Goal: Task Accomplishment & Management: Use online tool/utility

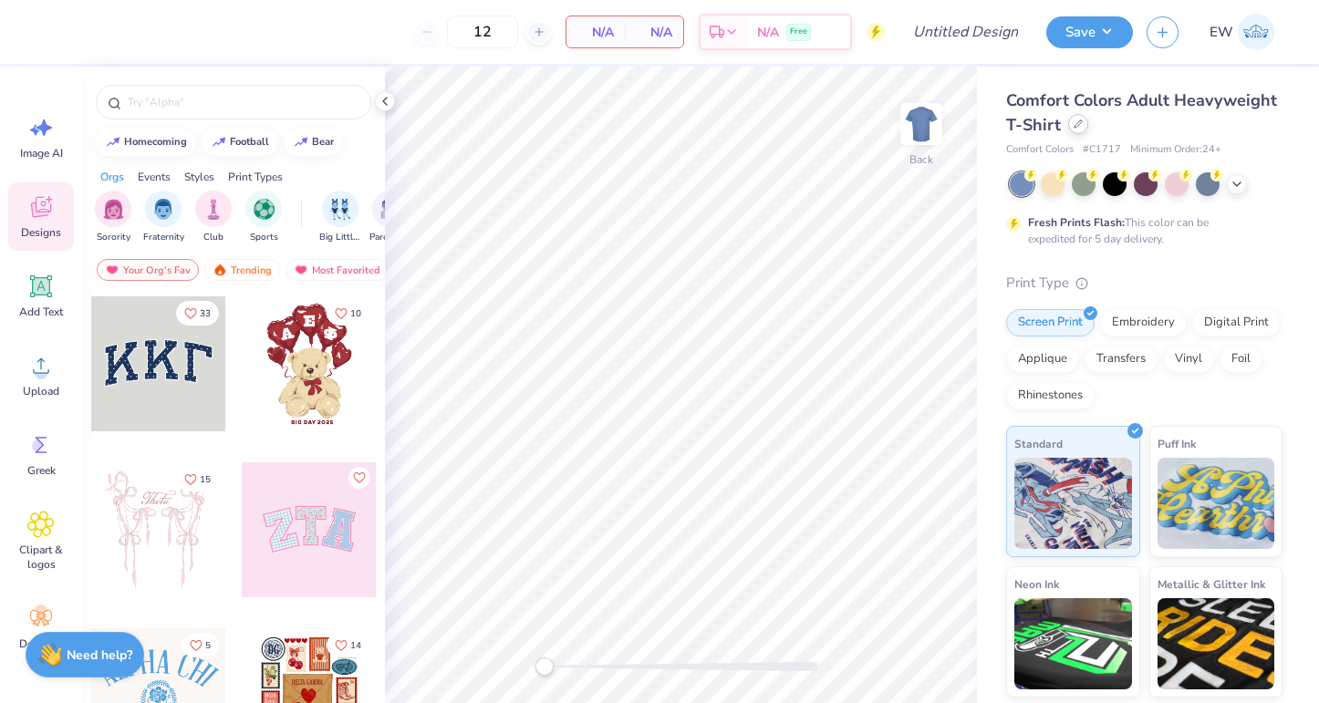
click at [1075, 120] on icon at bounding box center [1078, 123] width 9 height 9
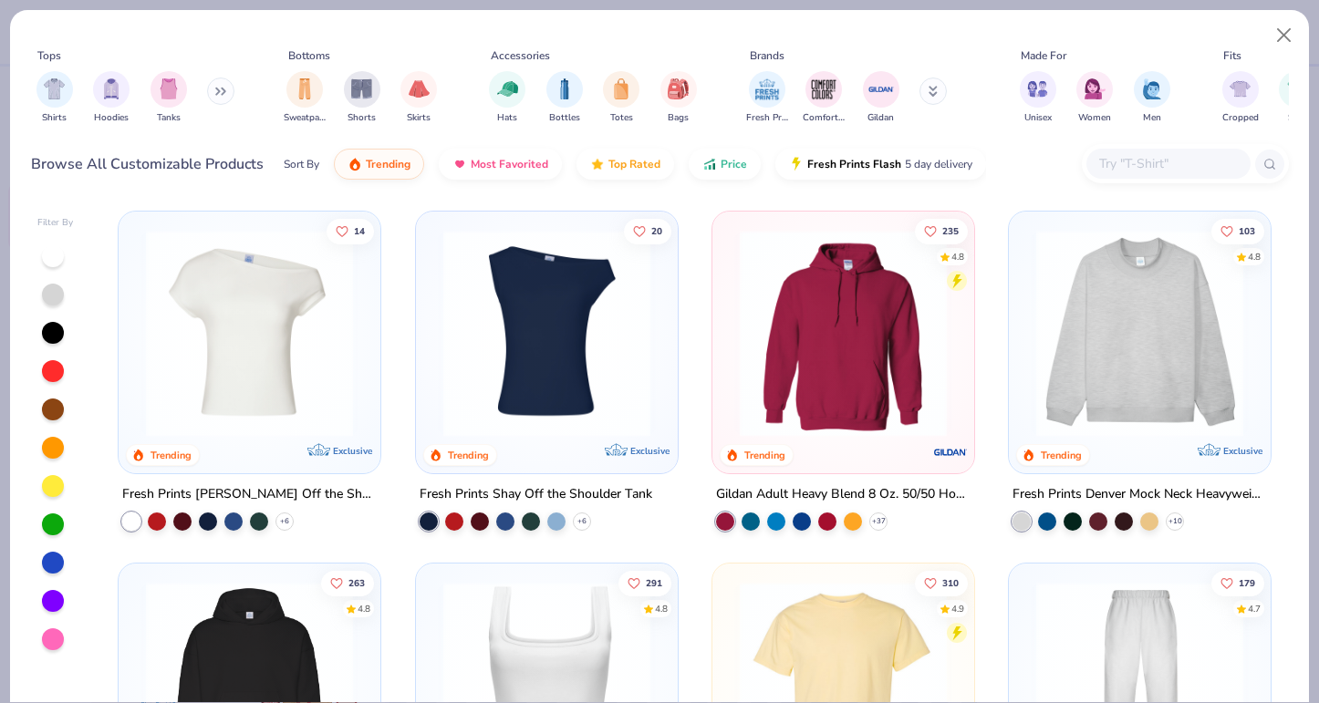
click at [1127, 161] on input "text" at bounding box center [1167, 163] width 140 height 21
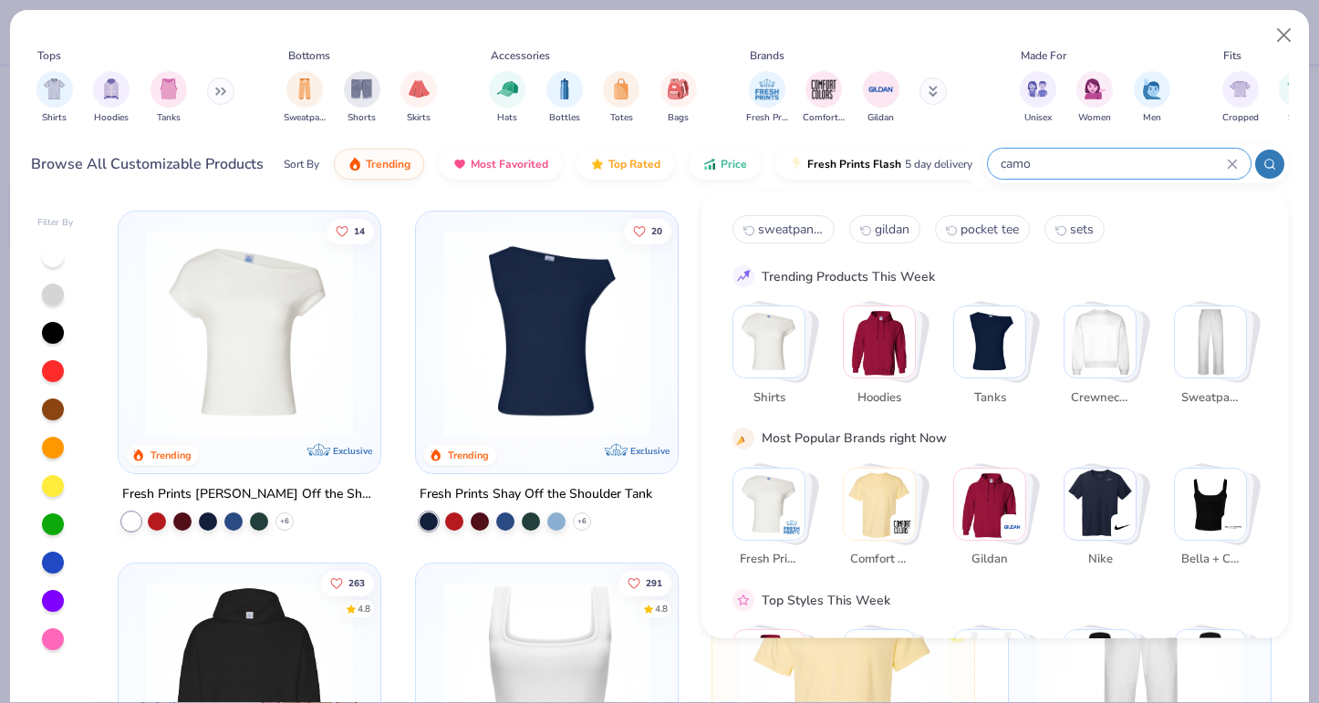
type input "camo"
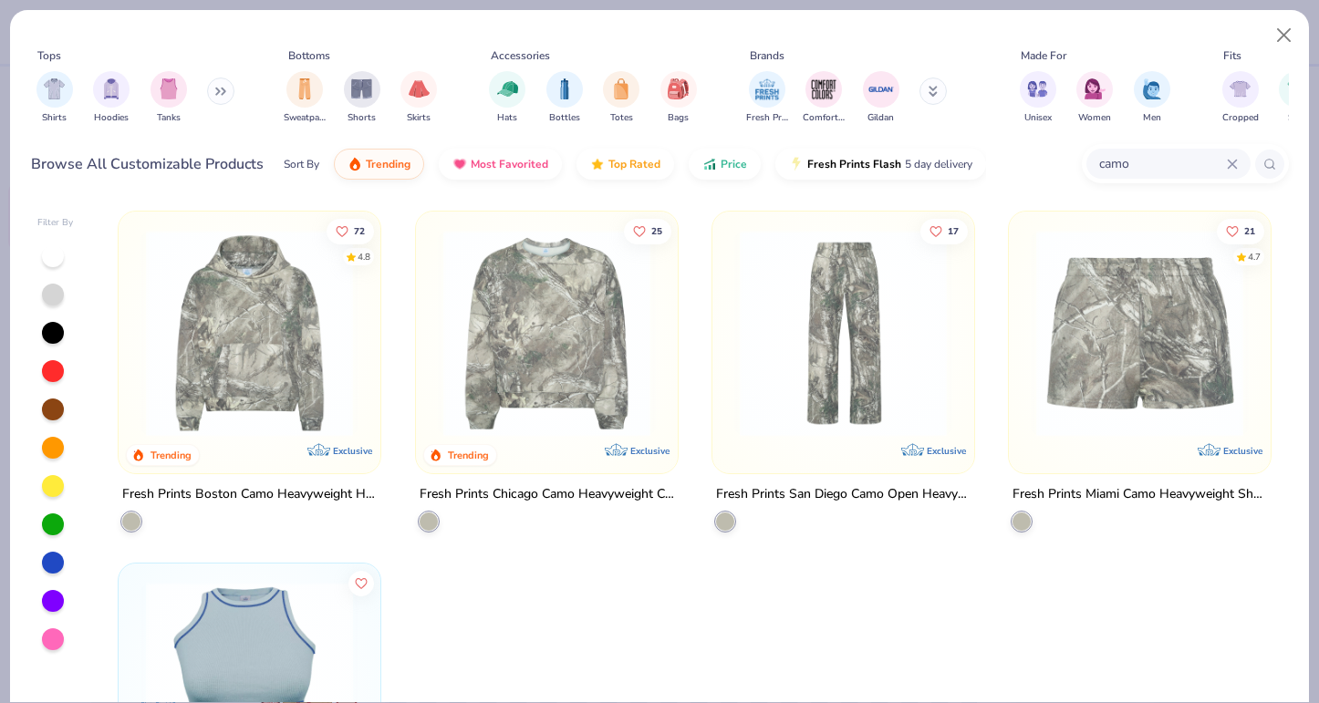
click at [292, 347] on img at bounding box center [249, 333] width 225 height 207
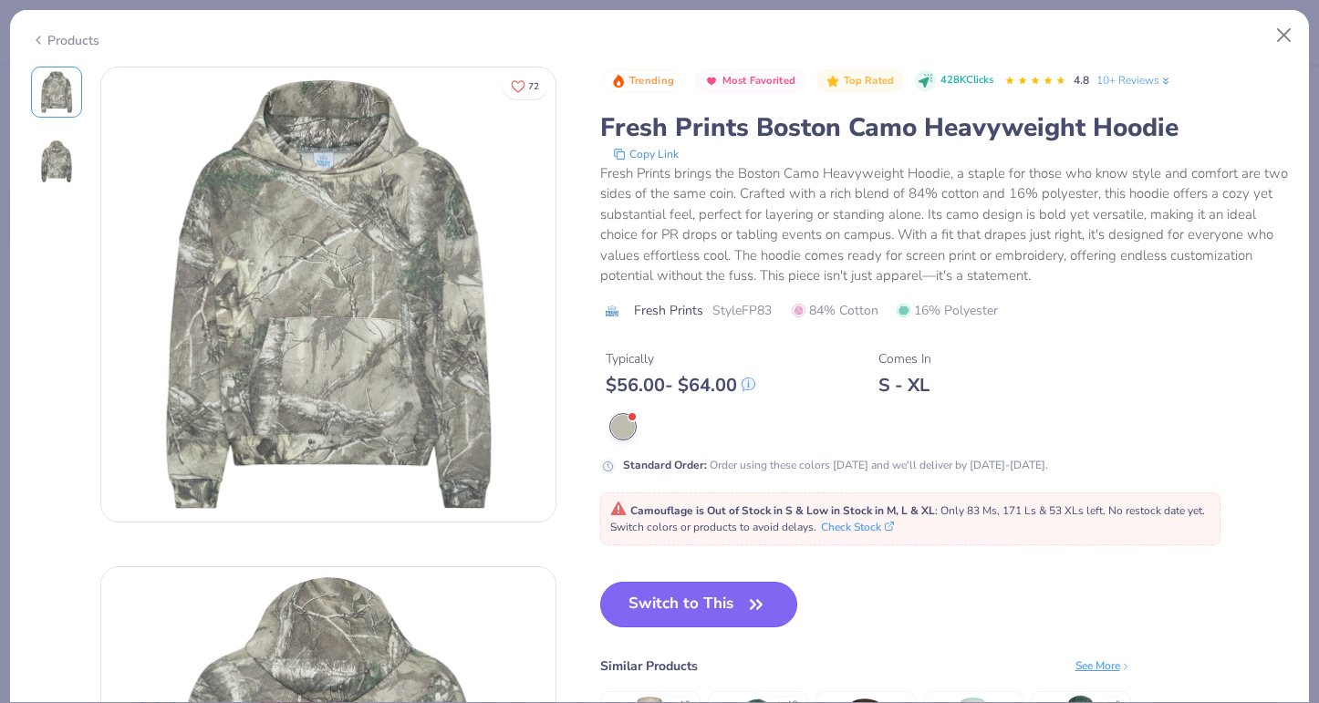
click at [714, 603] on button "Switch to This" at bounding box center [699, 605] width 198 height 46
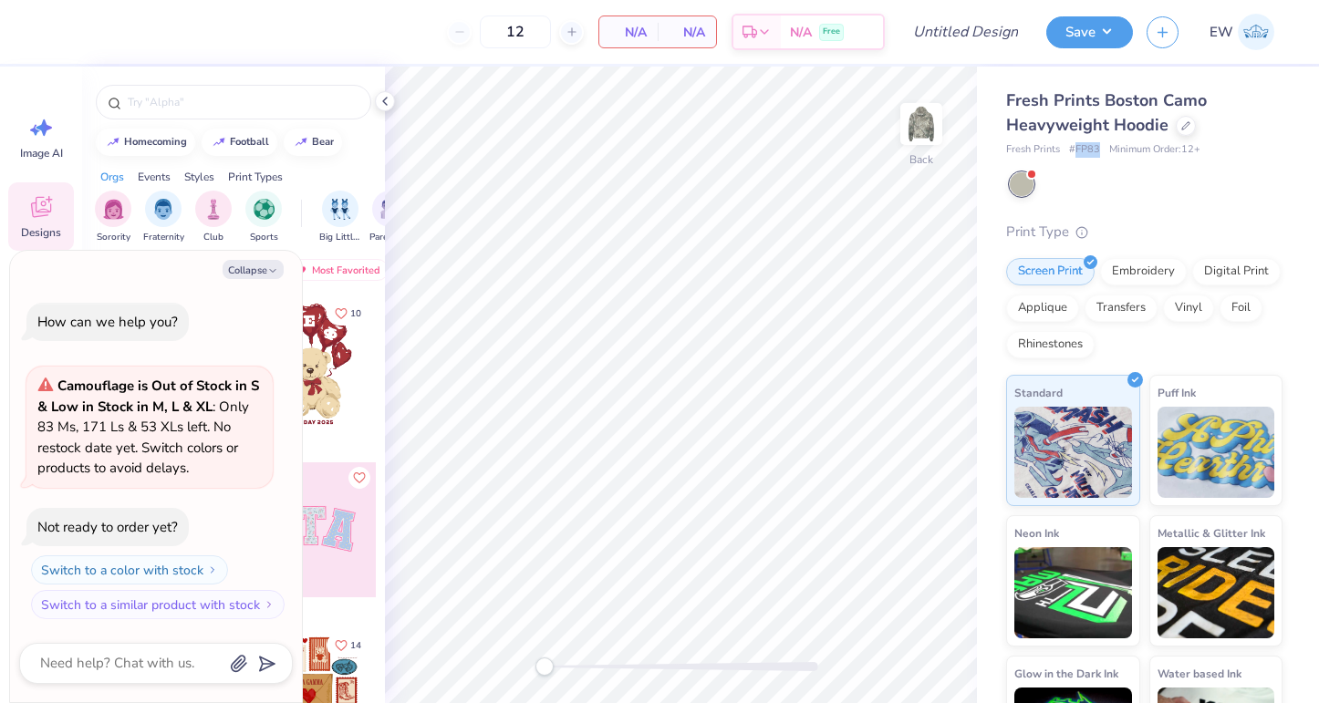
drag, startPoint x: 1076, startPoint y: 150, endPoint x: 1098, endPoint y: 156, distance: 22.8
click at [1098, 156] on div "Fresh Prints # FP83 Minimum Order: 12 +" at bounding box center [1144, 150] width 276 height 16
click at [1181, 128] on icon at bounding box center [1185, 123] width 9 height 9
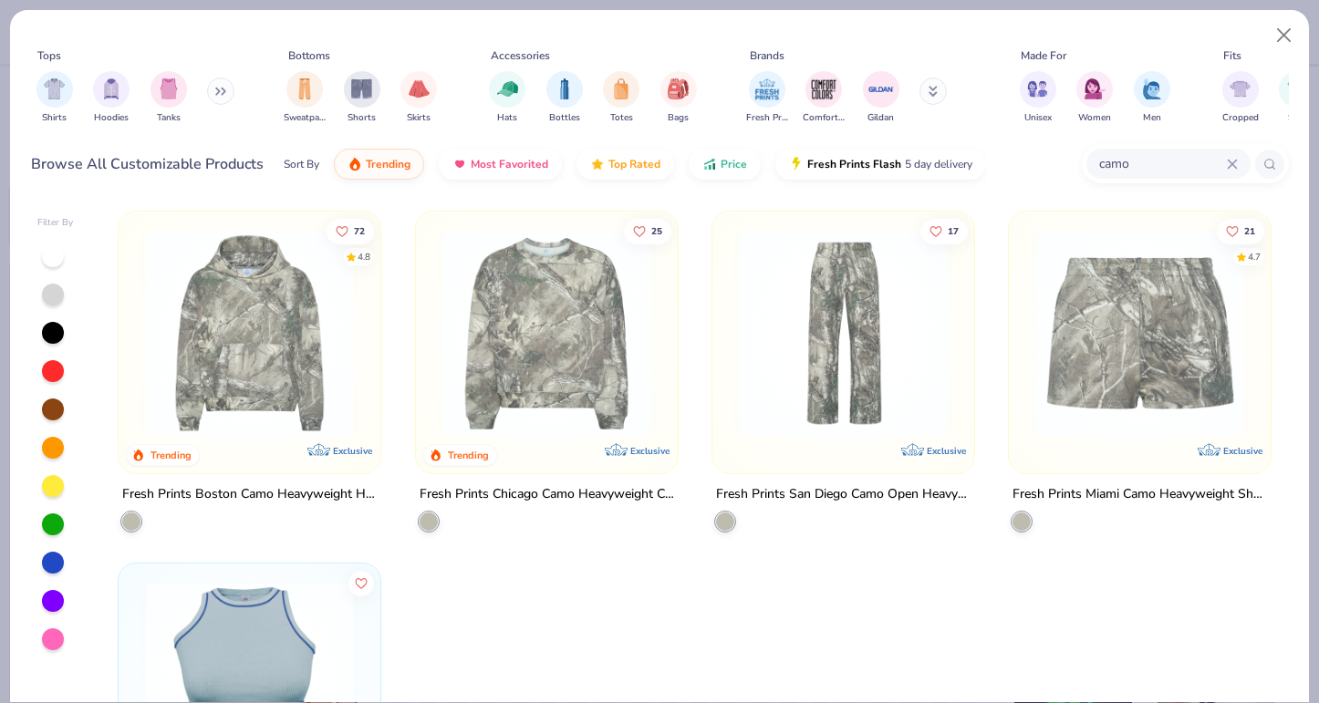
click at [1159, 365] on img at bounding box center [1139, 333] width 225 height 207
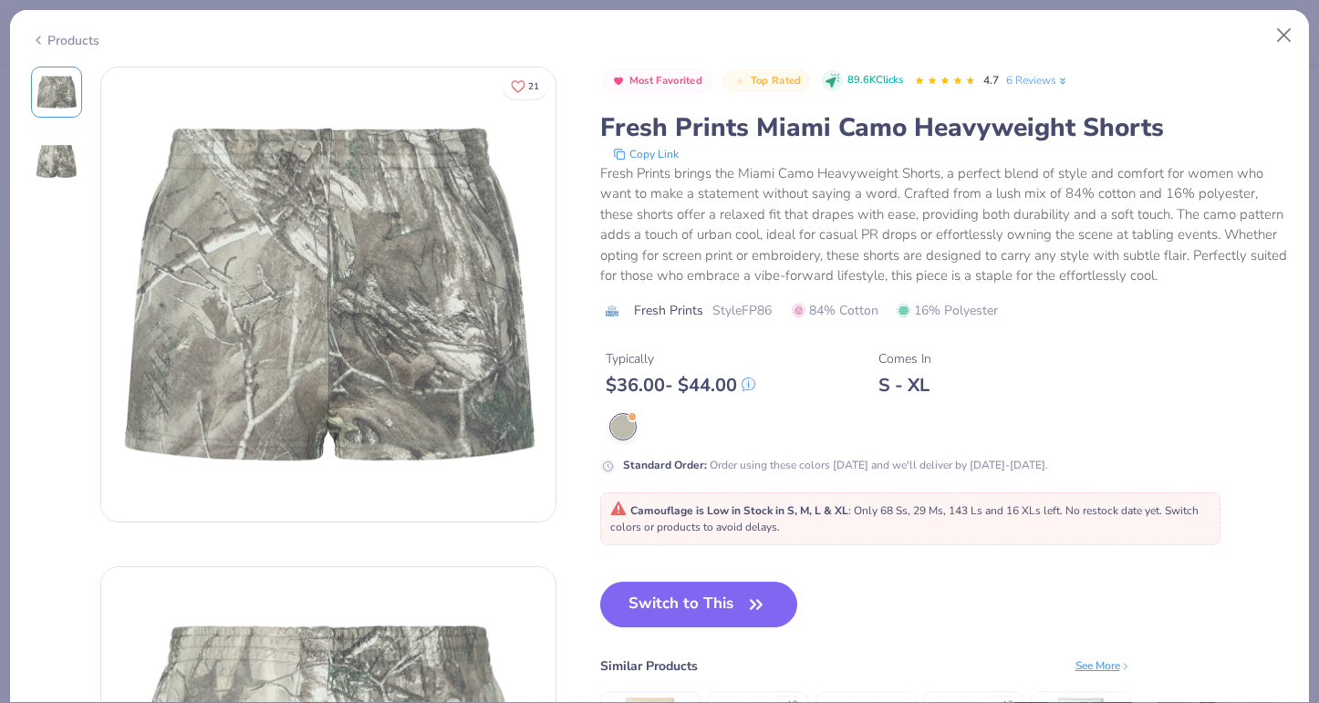
click at [54, 172] on img at bounding box center [57, 162] width 44 height 44
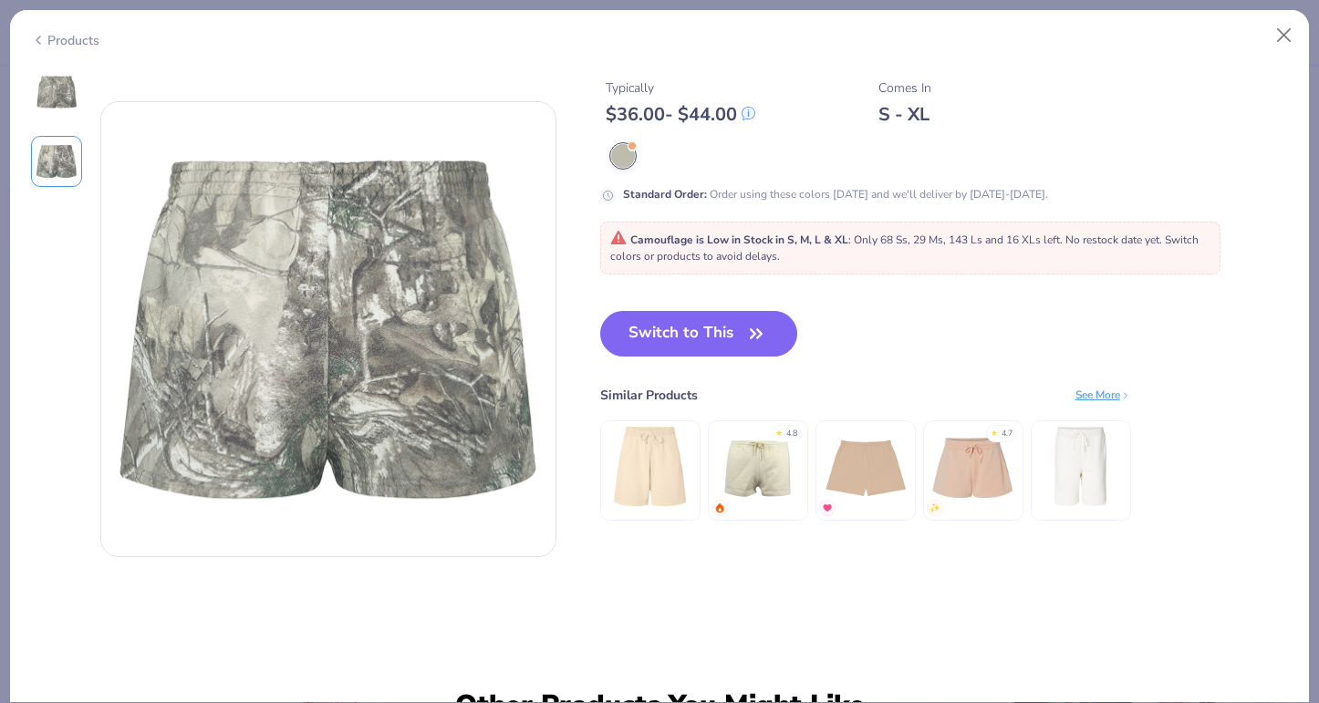
scroll to position [500, 0]
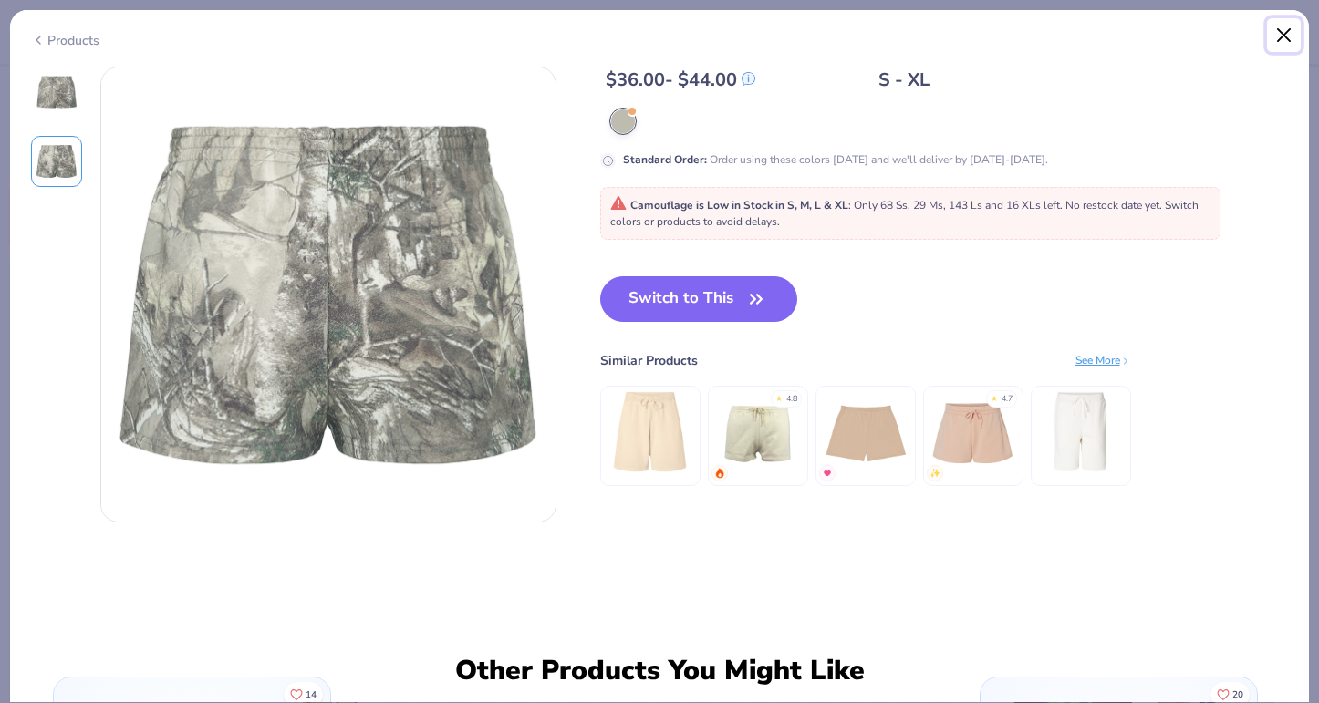
click at [1281, 20] on button "Close" at bounding box center [1284, 35] width 35 height 35
type textarea "x"
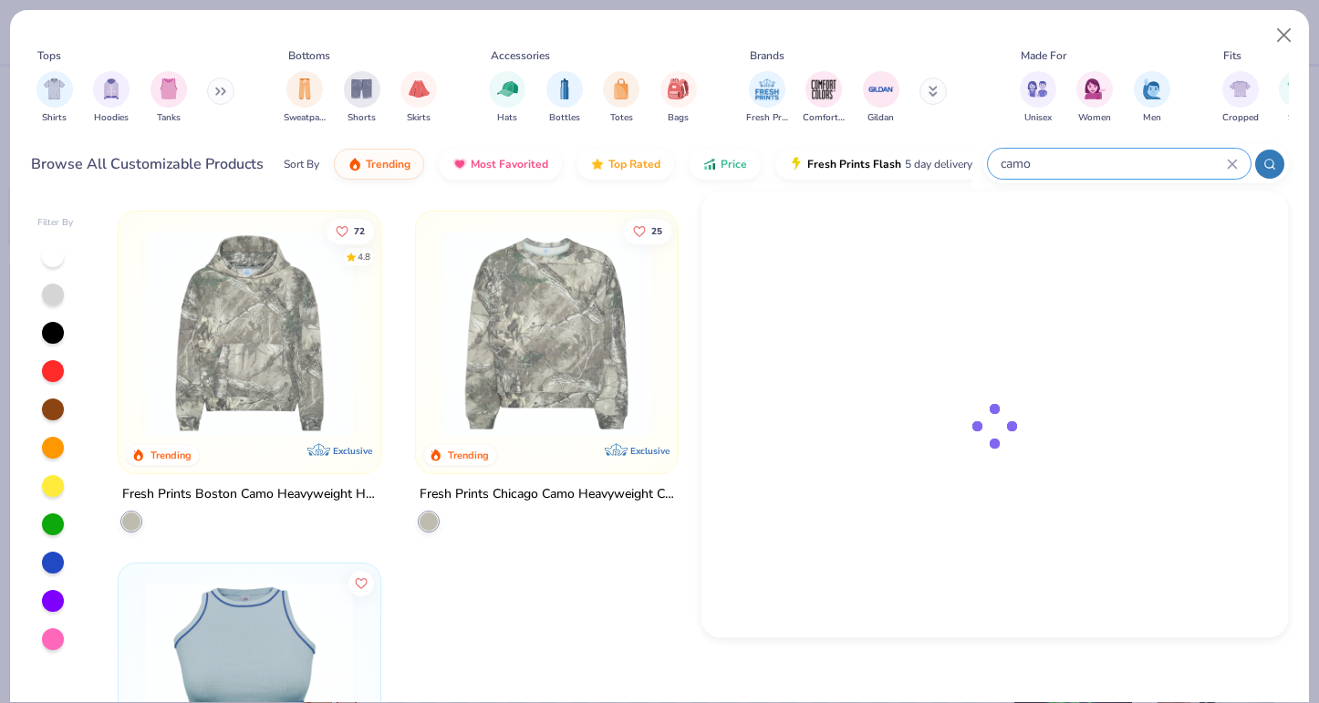
click at [1167, 157] on input "camo" at bounding box center [1113, 163] width 228 height 21
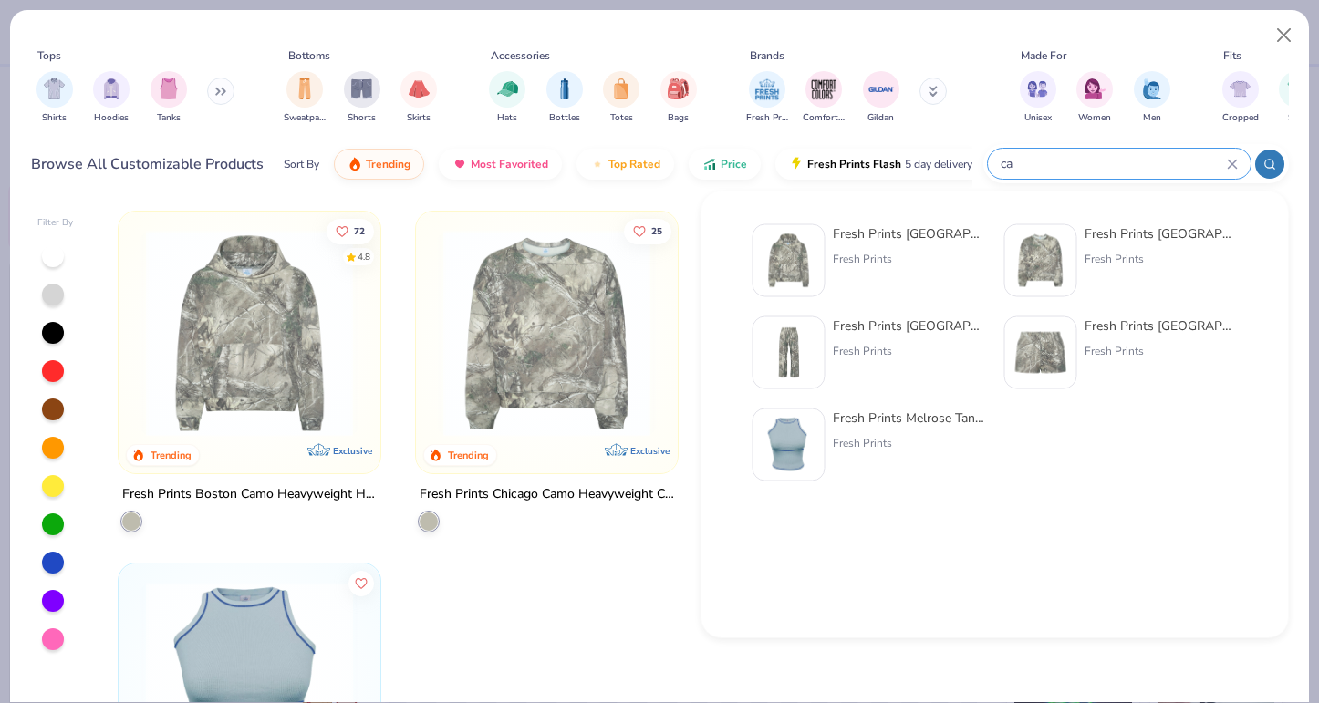
type input "c"
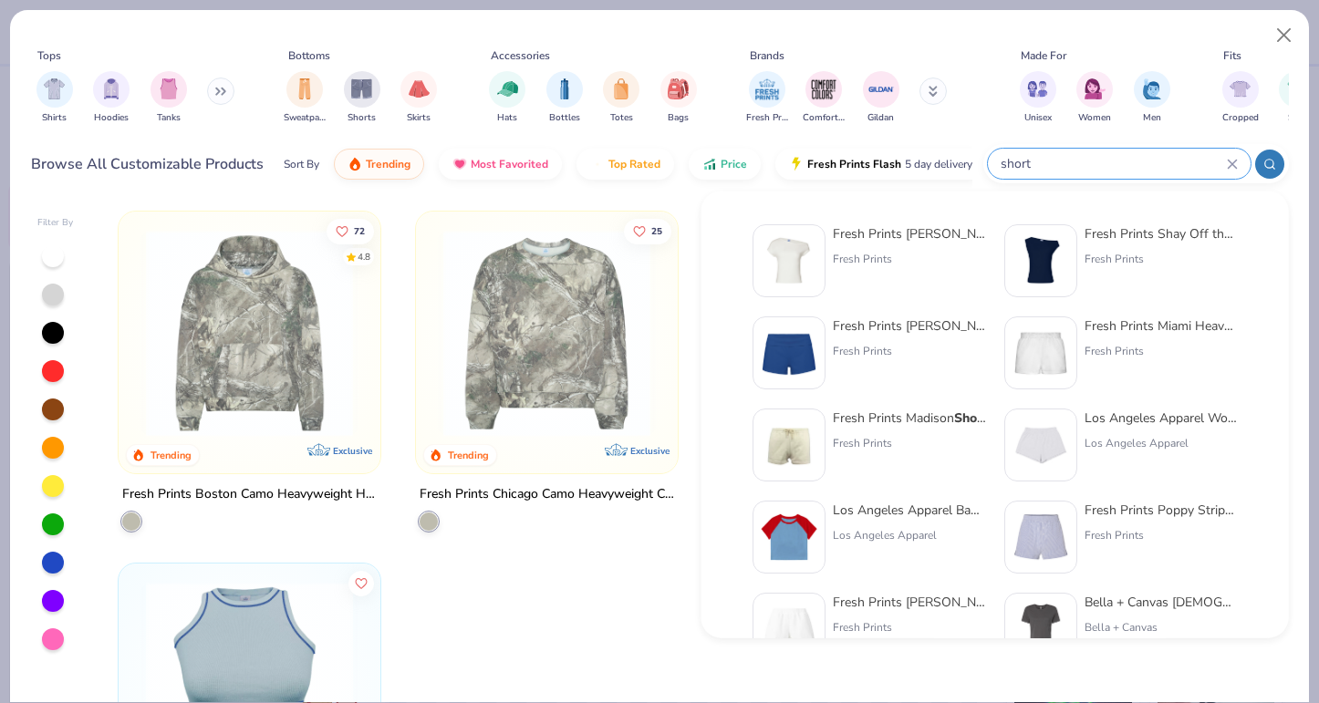
type input "short"
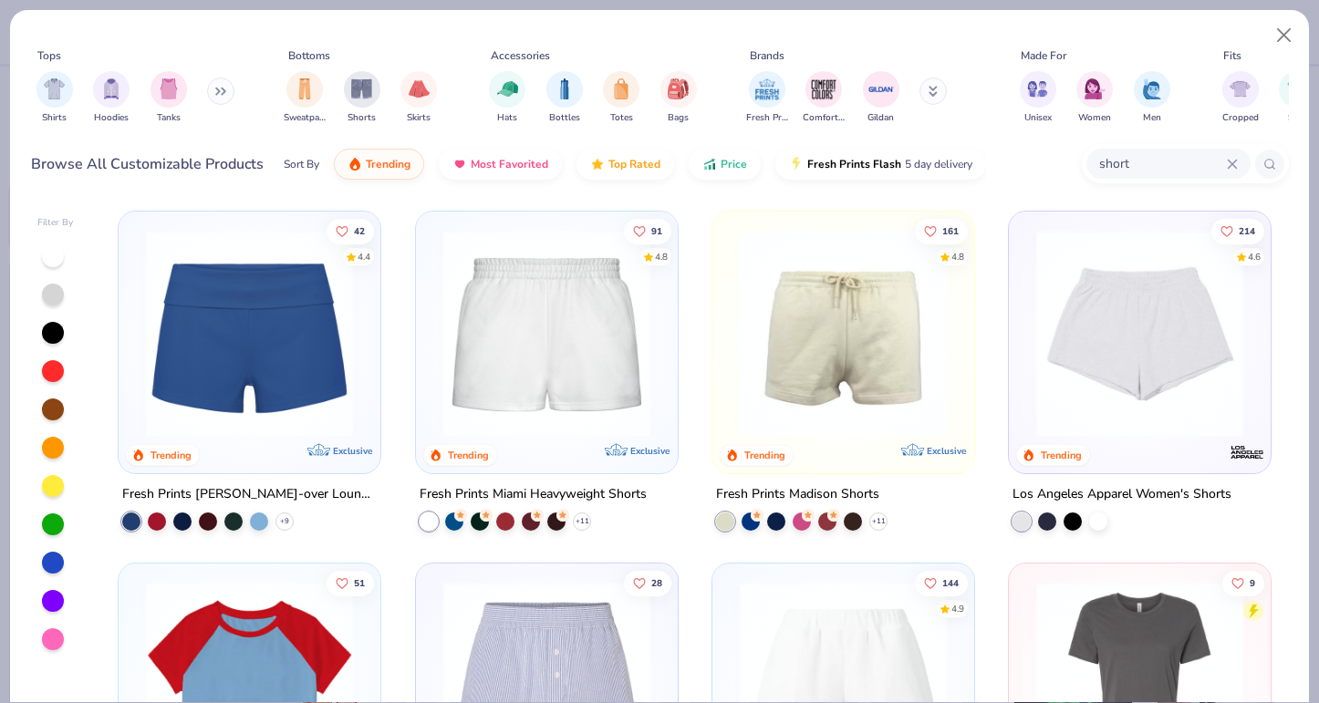
click at [826, 391] on img at bounding box center [843, 333] width 225 height 207
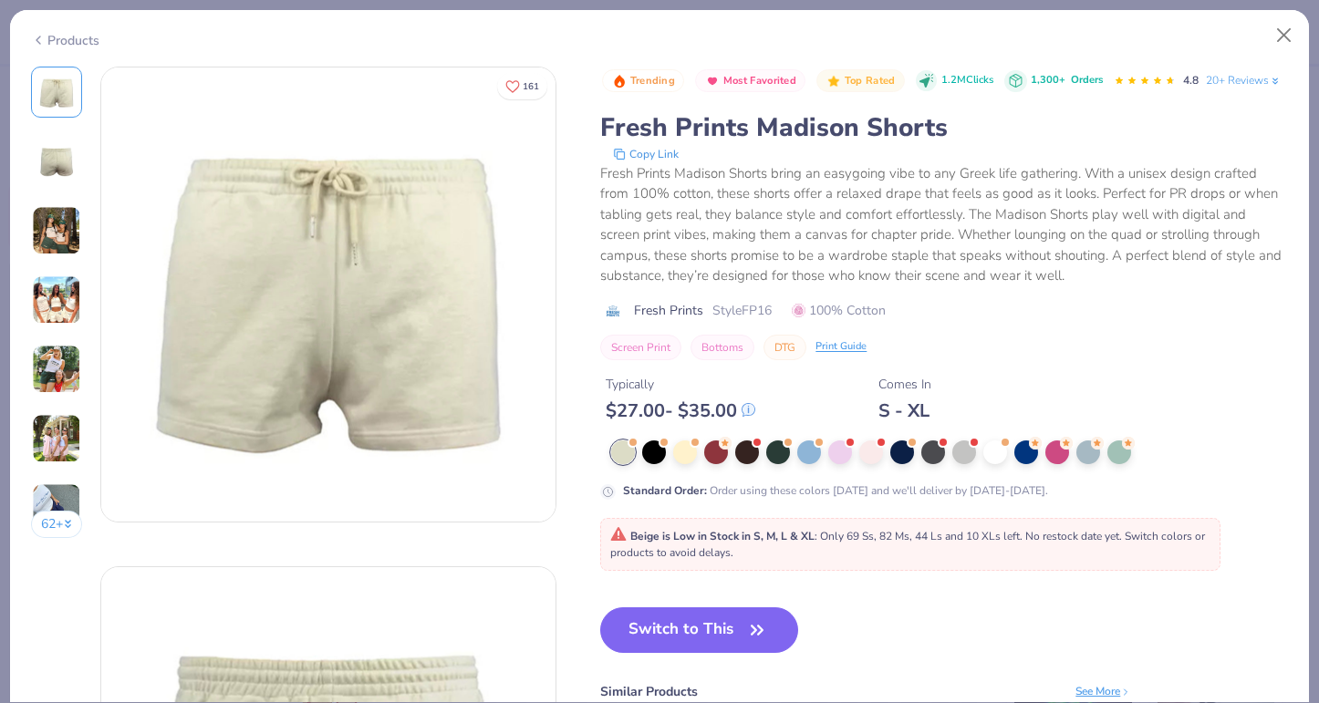
click at [57, 448] on img at bounding box center [56, 438] width 49 height 49
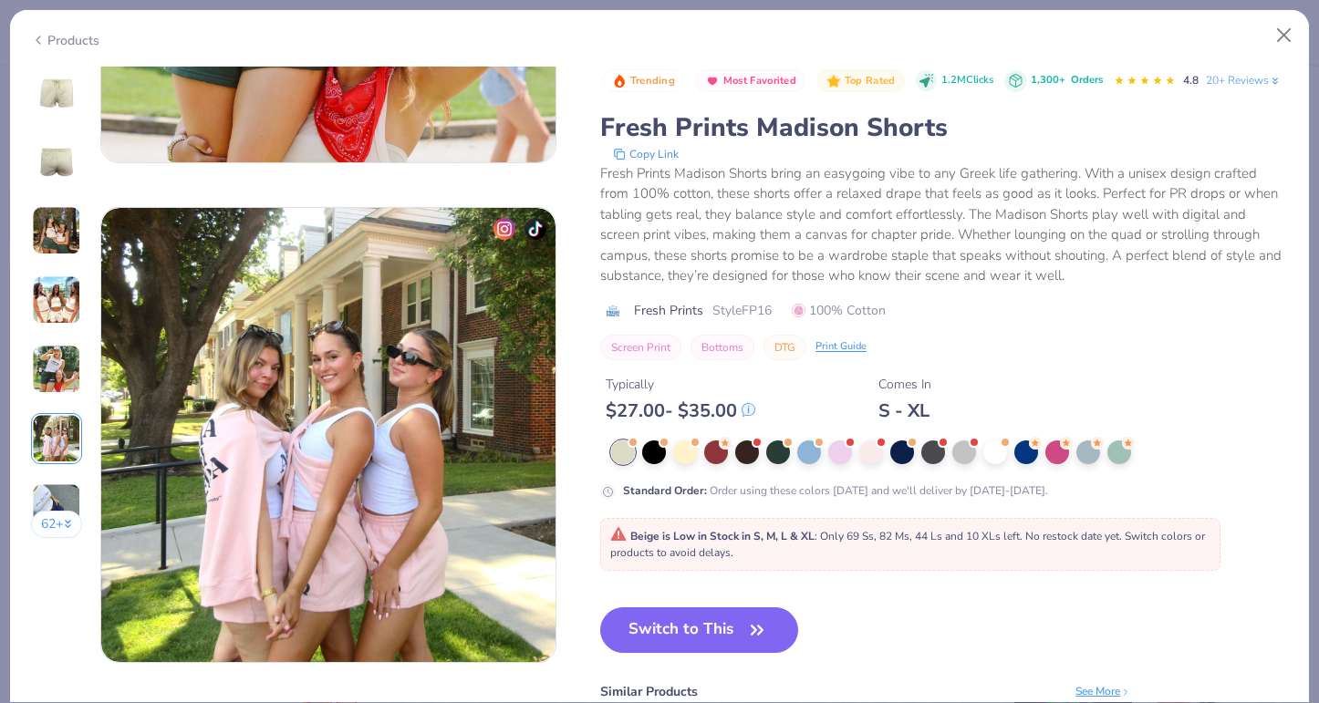
scroll to position [2499, 0]
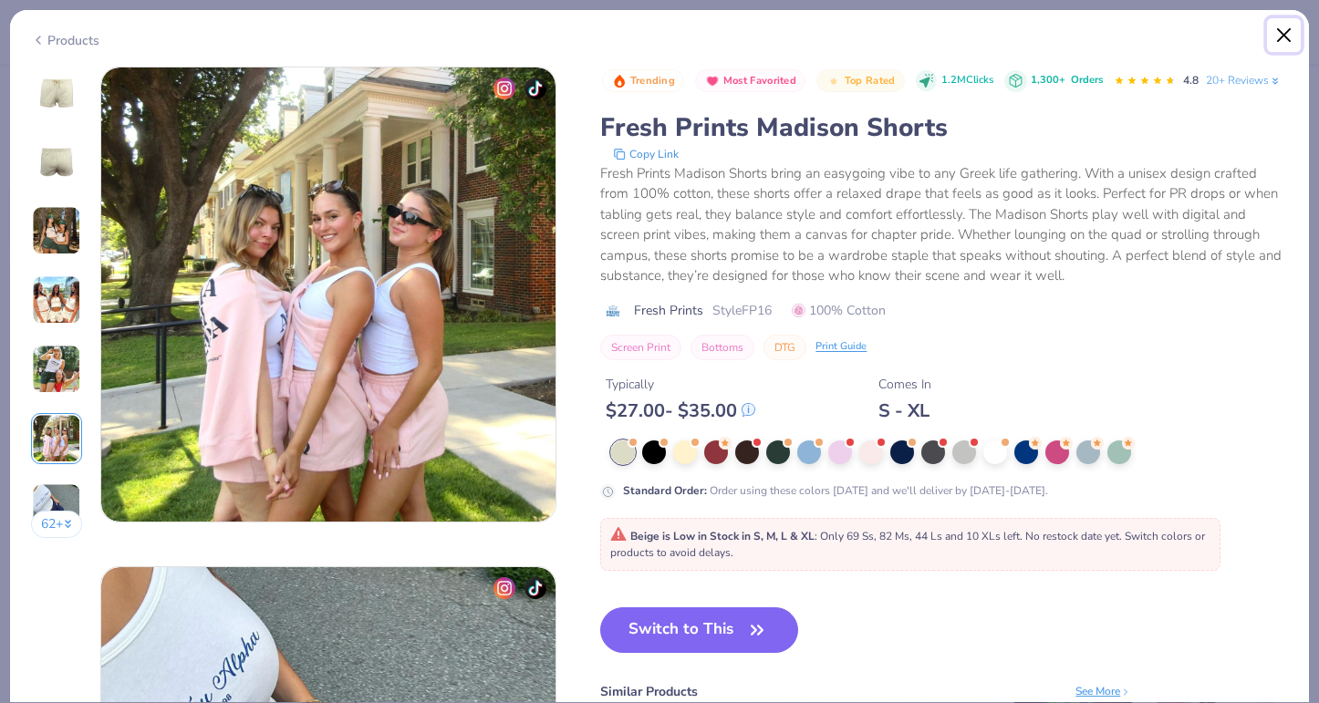
click at [1282, 34] on button "Close" at bounding box center [1284, 35] width 35 height 35
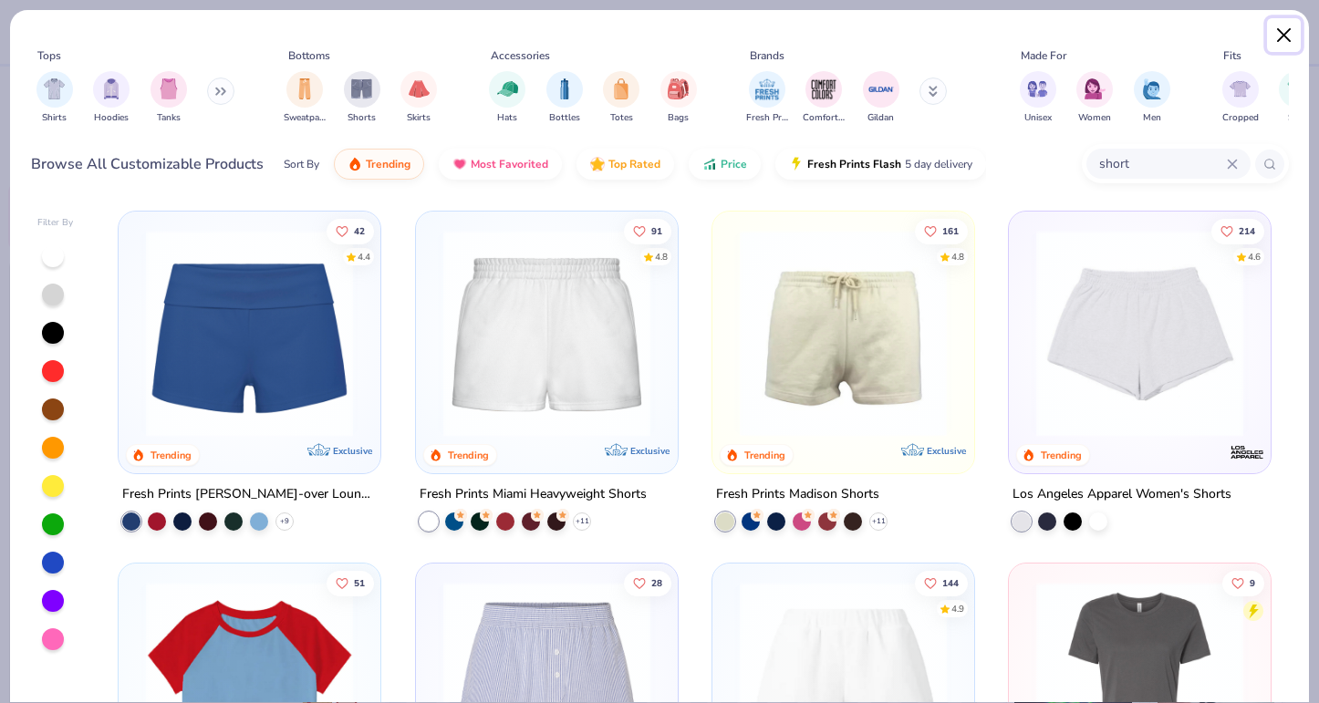
click at [1286, 32] on button "Close" at bounding box center [1284, 35] width 35 height 35
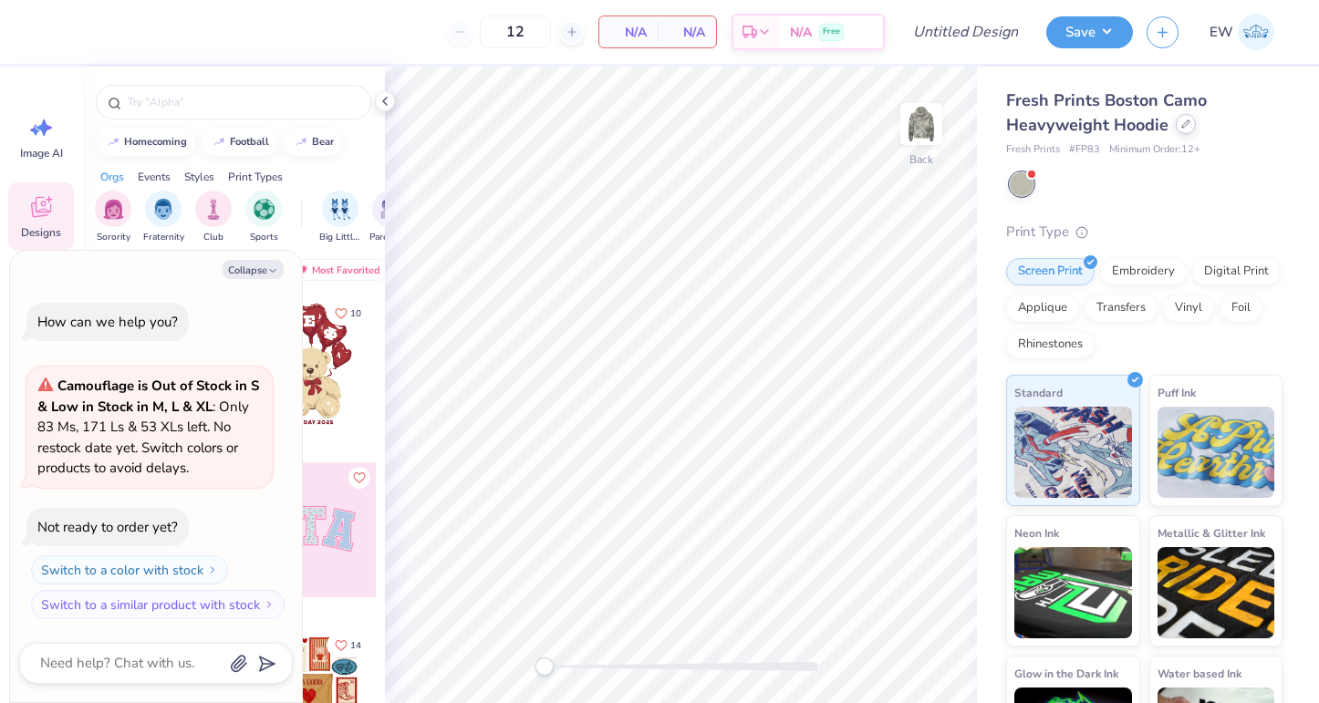
click at [1176, 127] on div at bounding box center [1186, 124] width 20 height 20
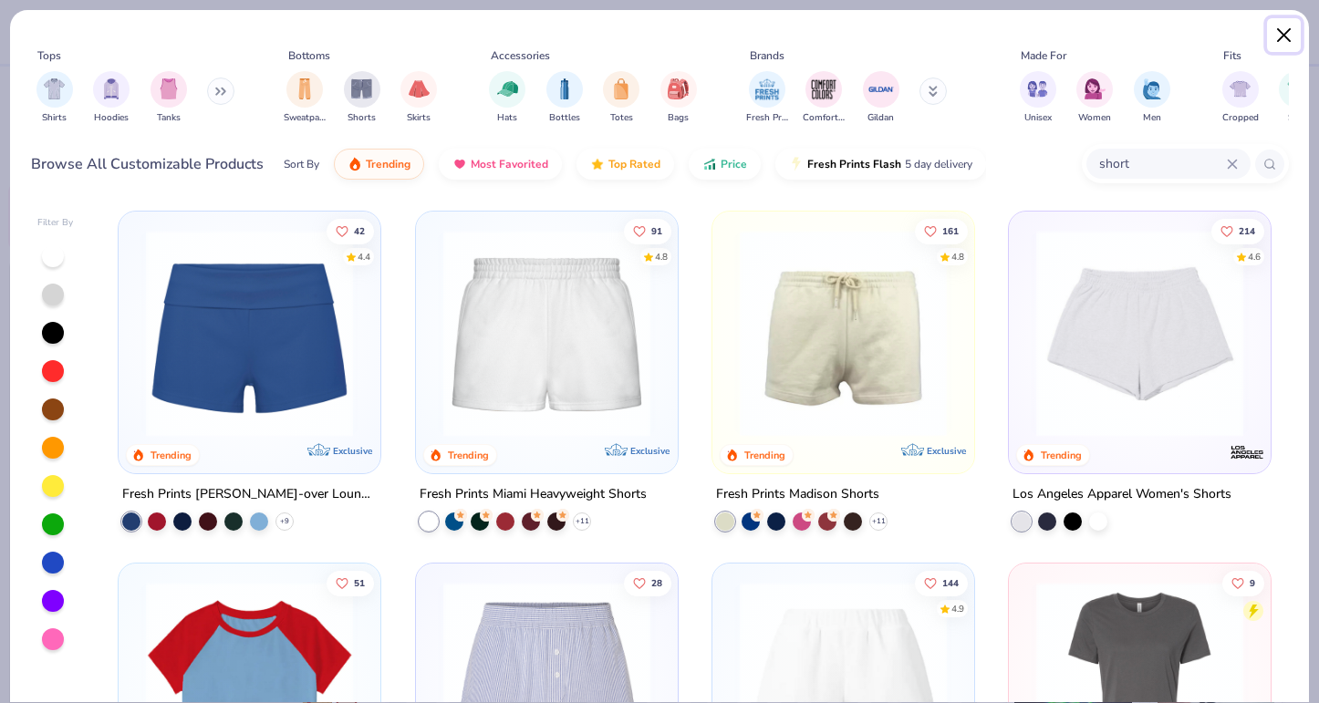
click at [1283, 33] on button "Close" at bounding box center [1284, 35] width 35 height 35
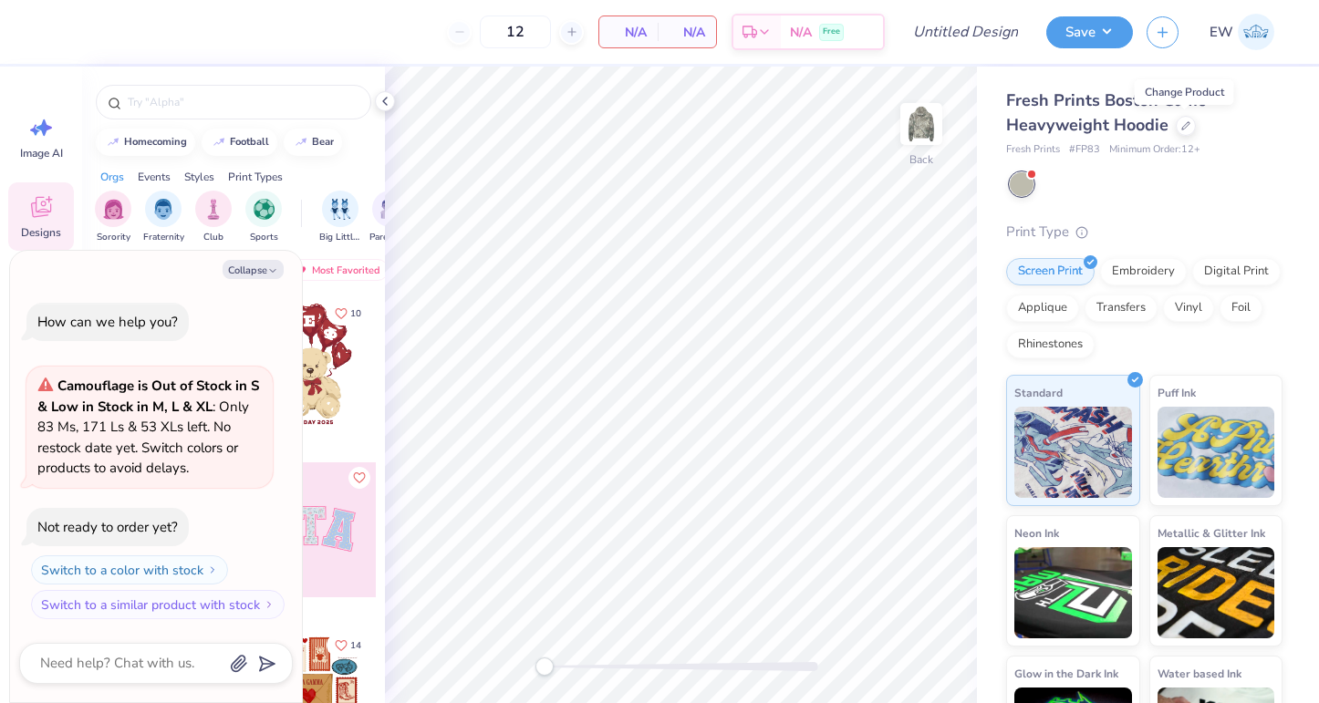
click at [1243, 33] on img at bounding box center [1256, 32] width 36 height 36
click at [1184, 130] on div at bounding box center [1186, 124] width 20 height 20
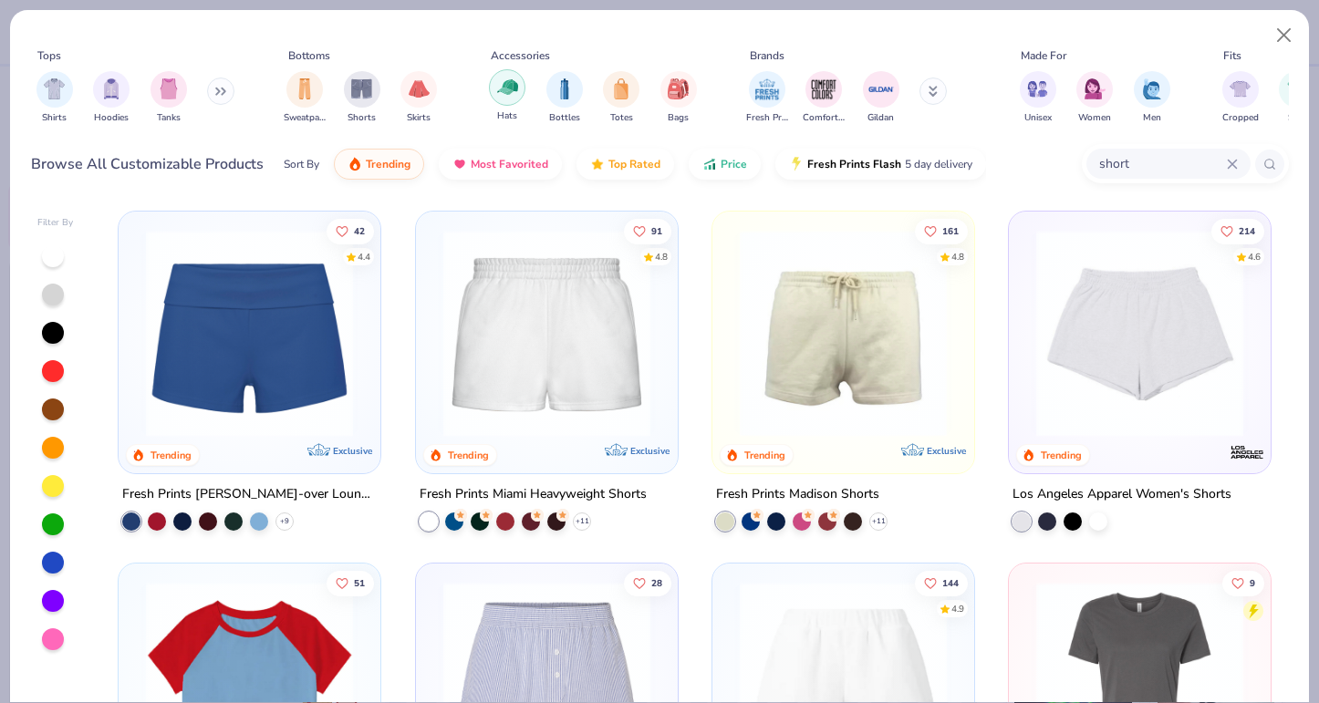
click at [507, 93] on img "filter for Hats" at bounding box center [507, 87] width 21 height 21
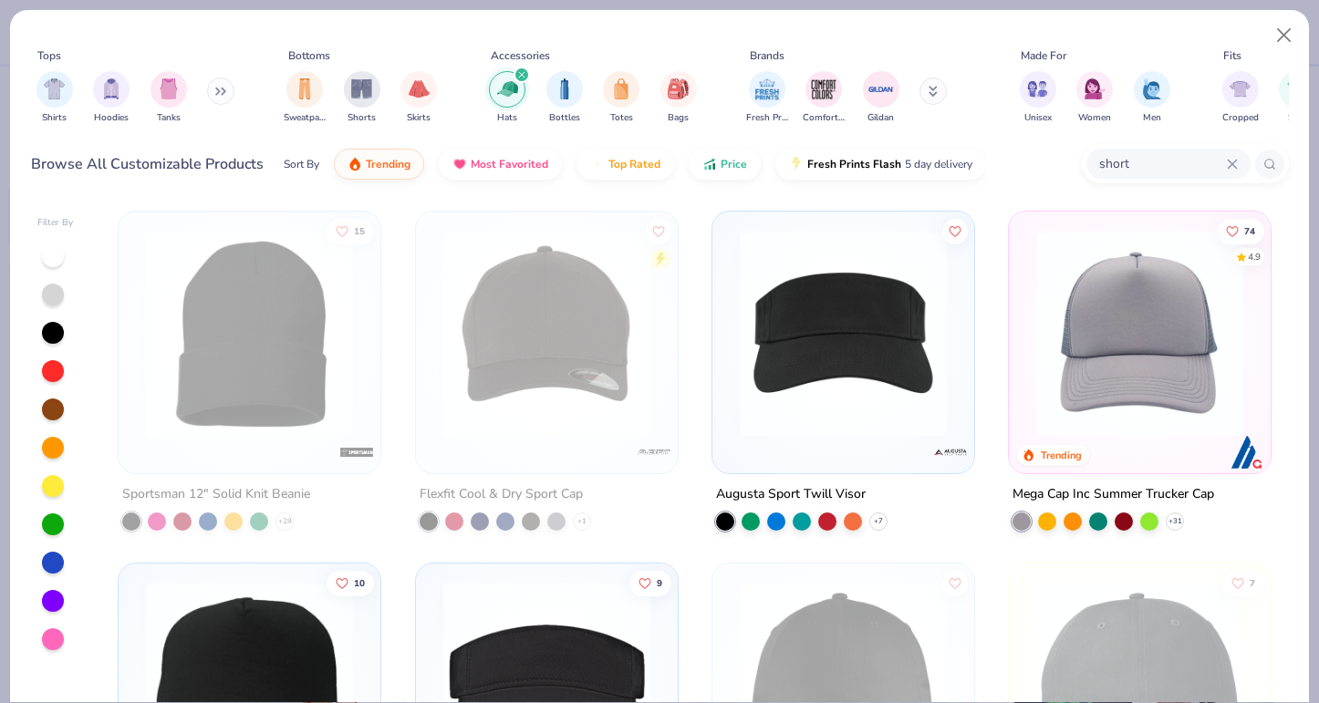
click at [516, 88] on img "filter for Hats" at bounding box center [507, 88] width 21 height 21
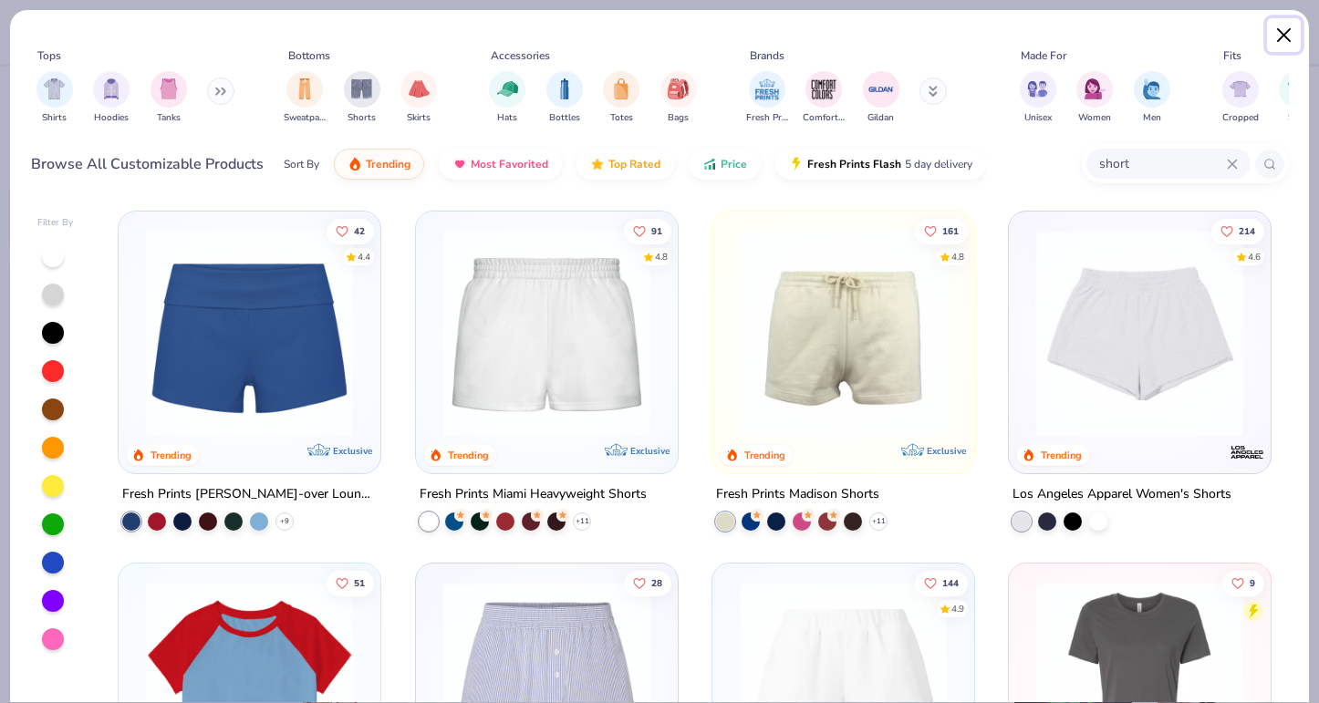
click at [1286, 29] on button "Close" at bounding box center [1284, 35] width 35 height 35
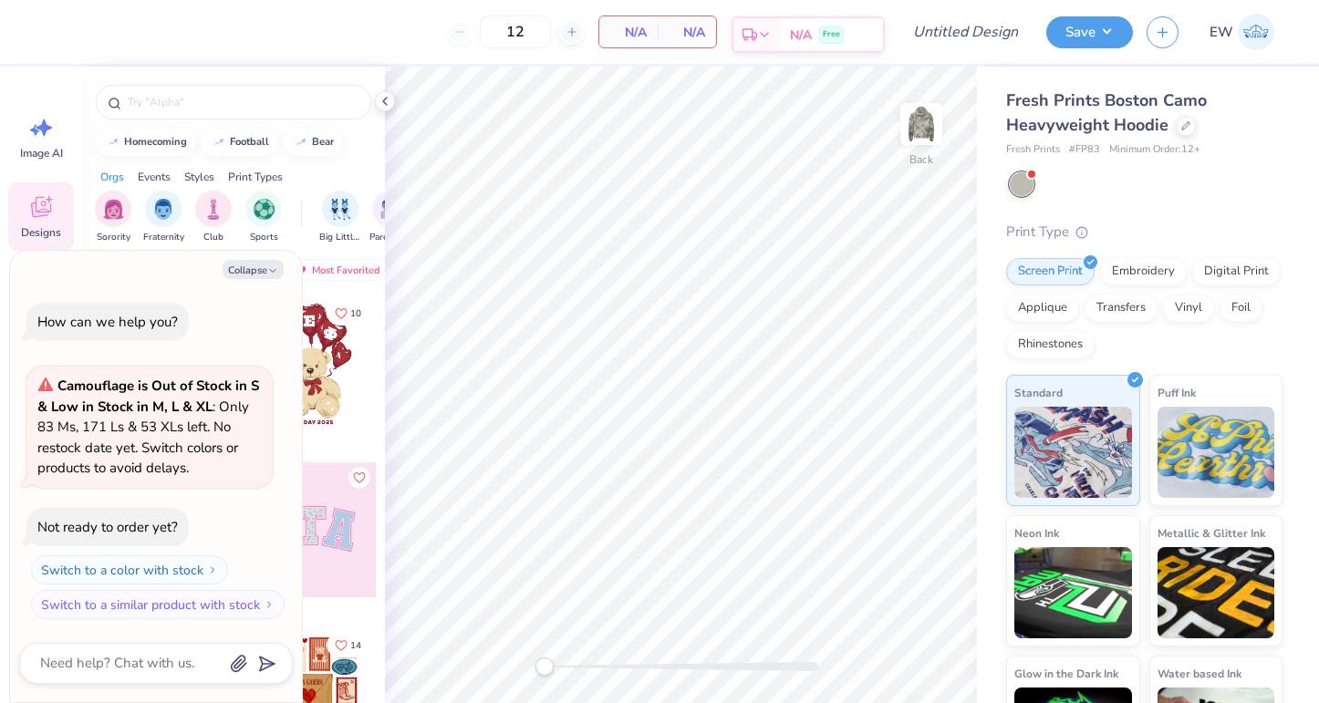
type textarea "x"
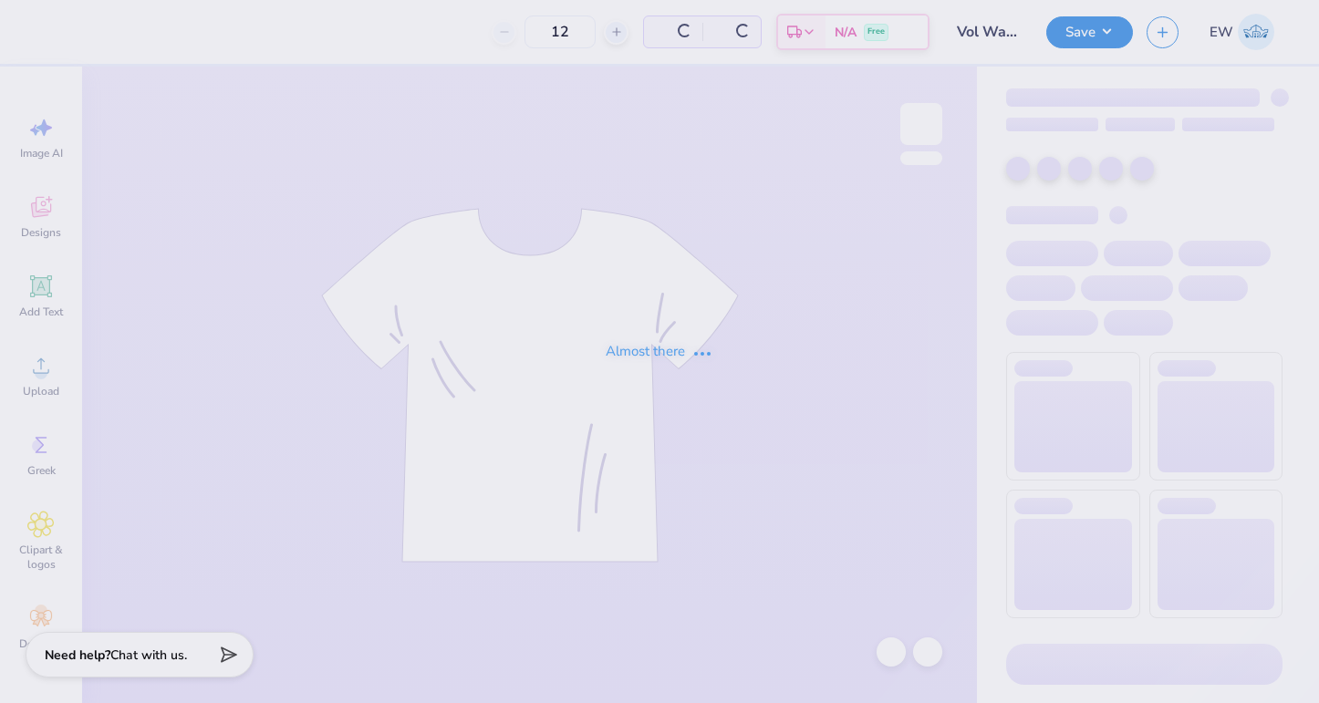
type input "20"
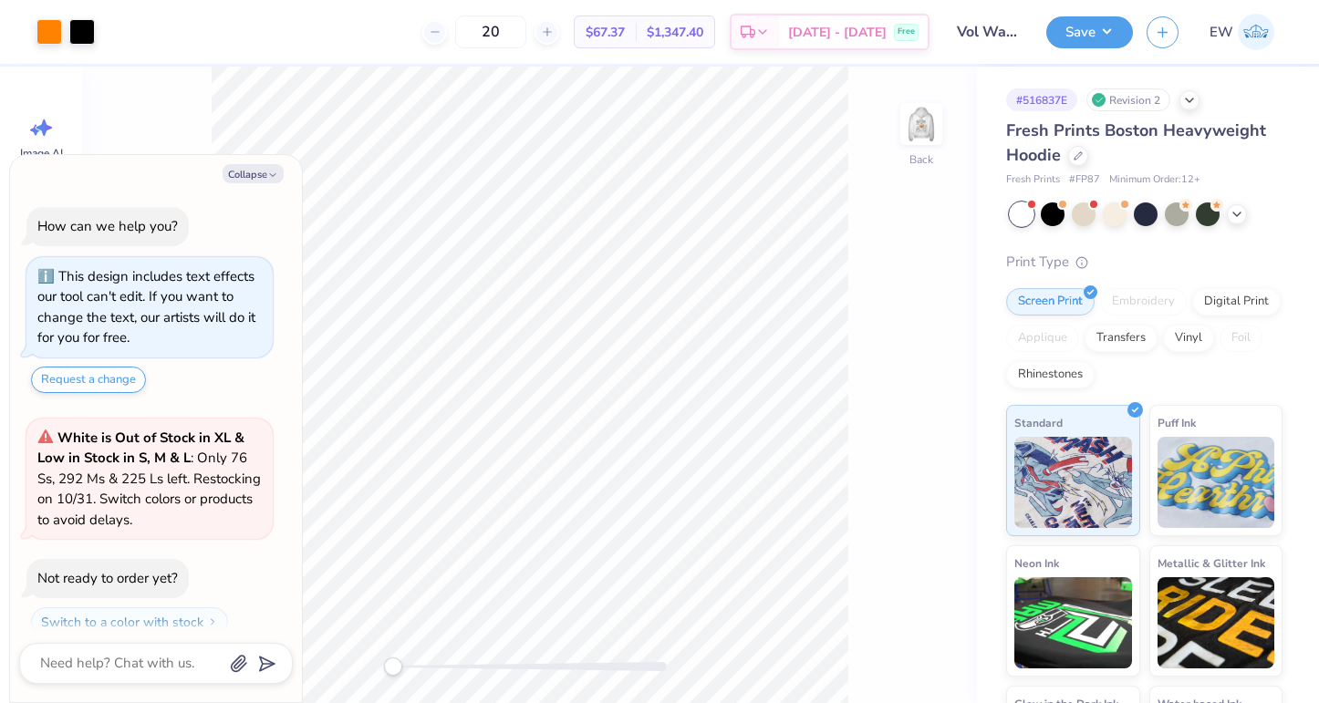
scroll to position [51, 0]
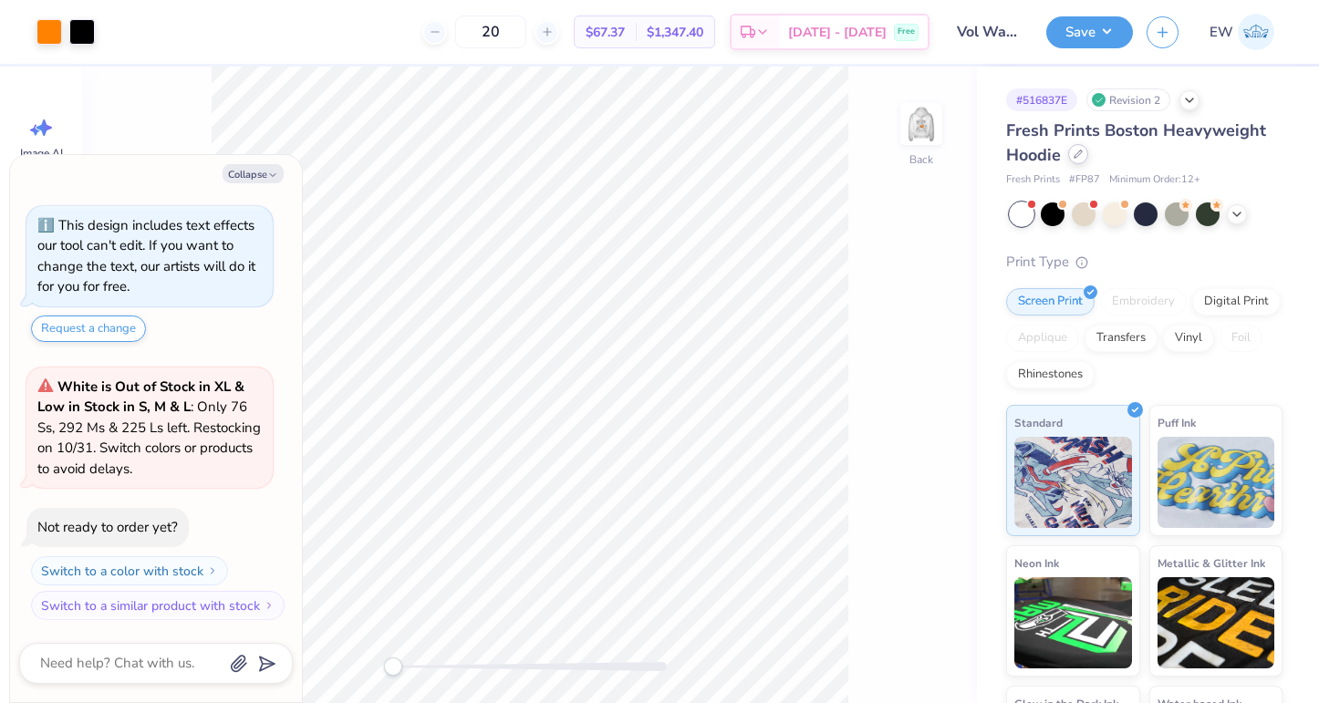
click at [1076, 155] on icon at bounding box center [1078, 154] width 9 height 9
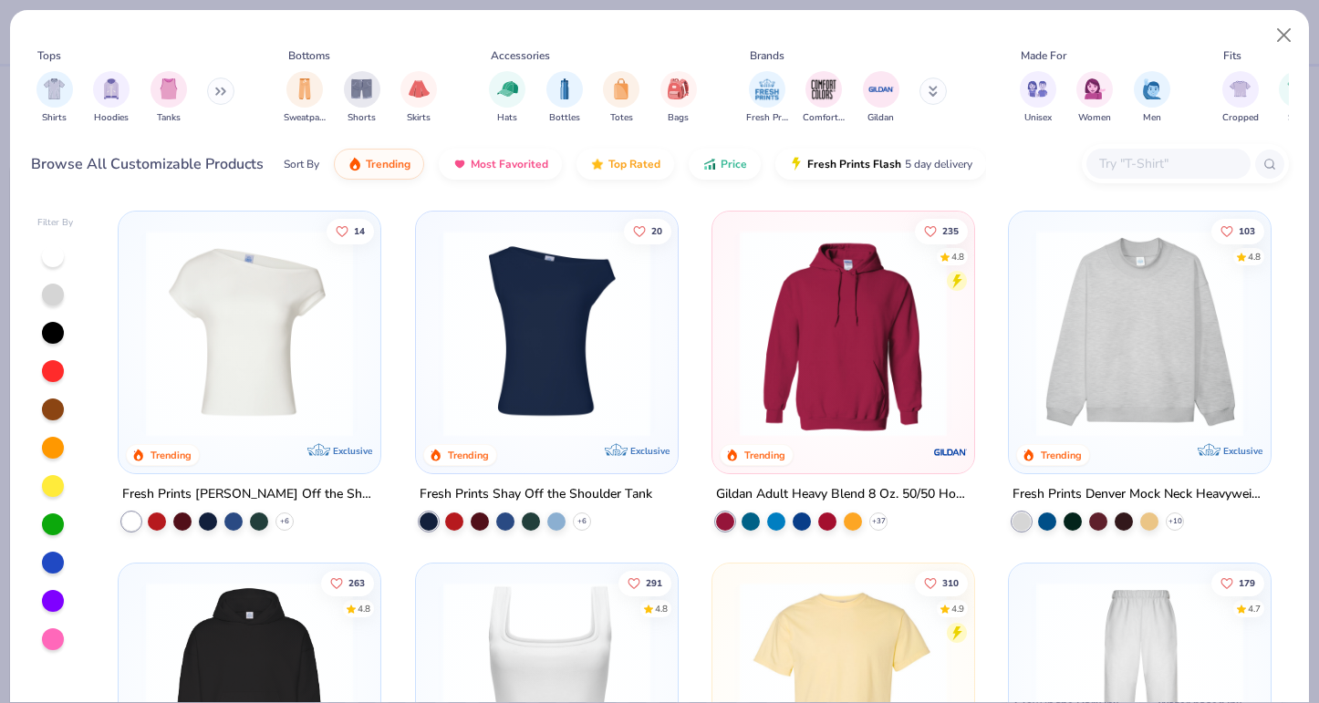
type textarea "x"
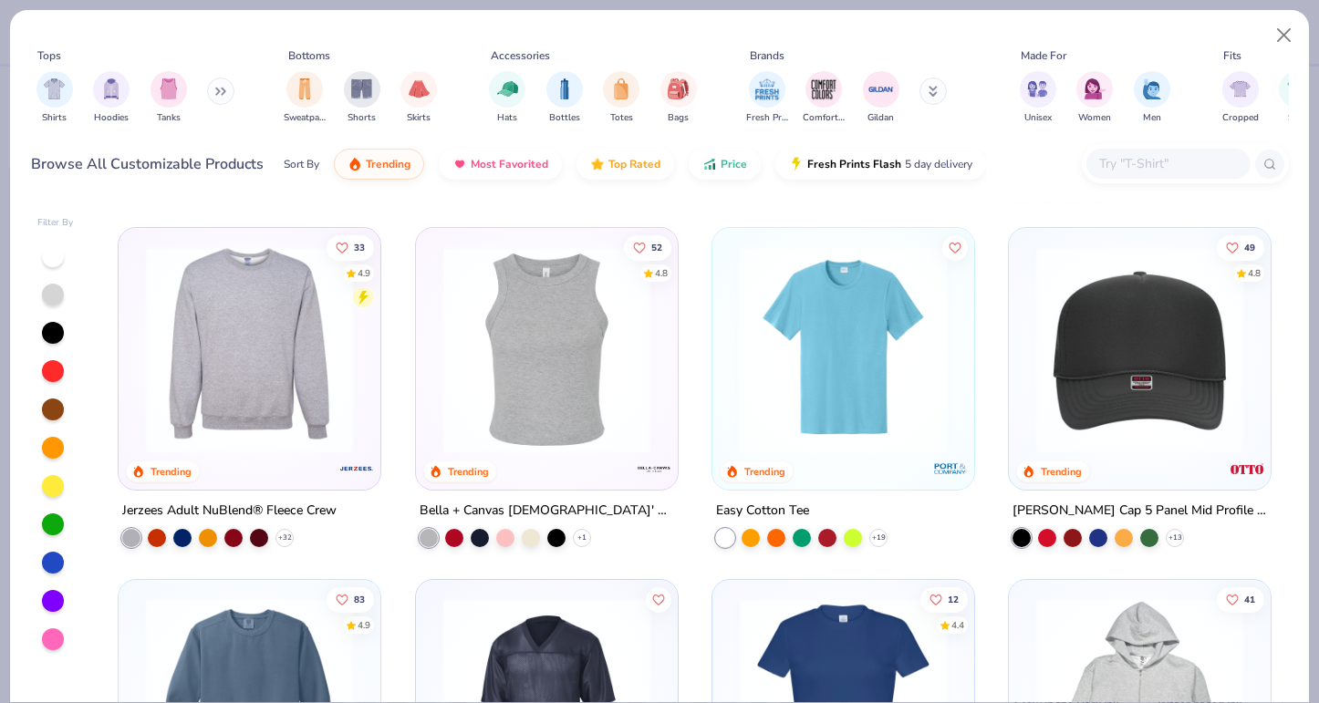
scroll to position [3501, 0]
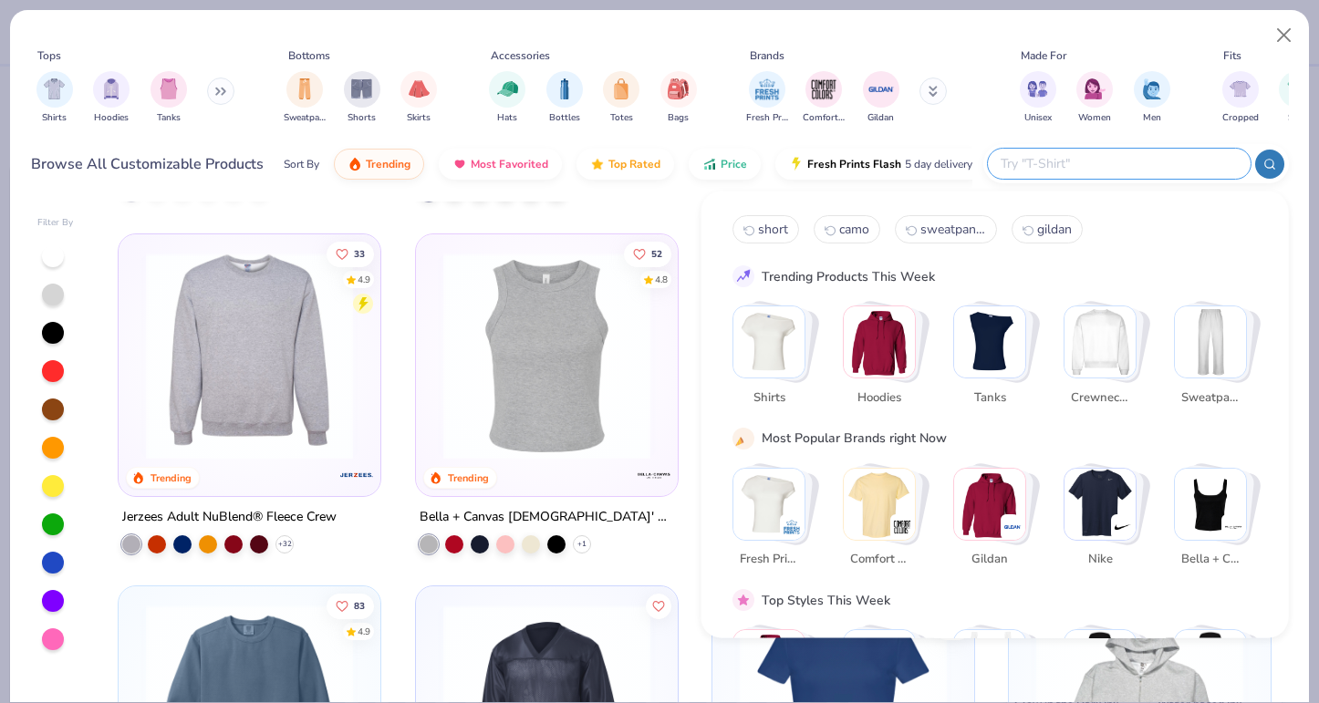
click at [1126, 158] on input "text" at bounding box center [1118, 163] width 239 height 21
type input "white hoodie"
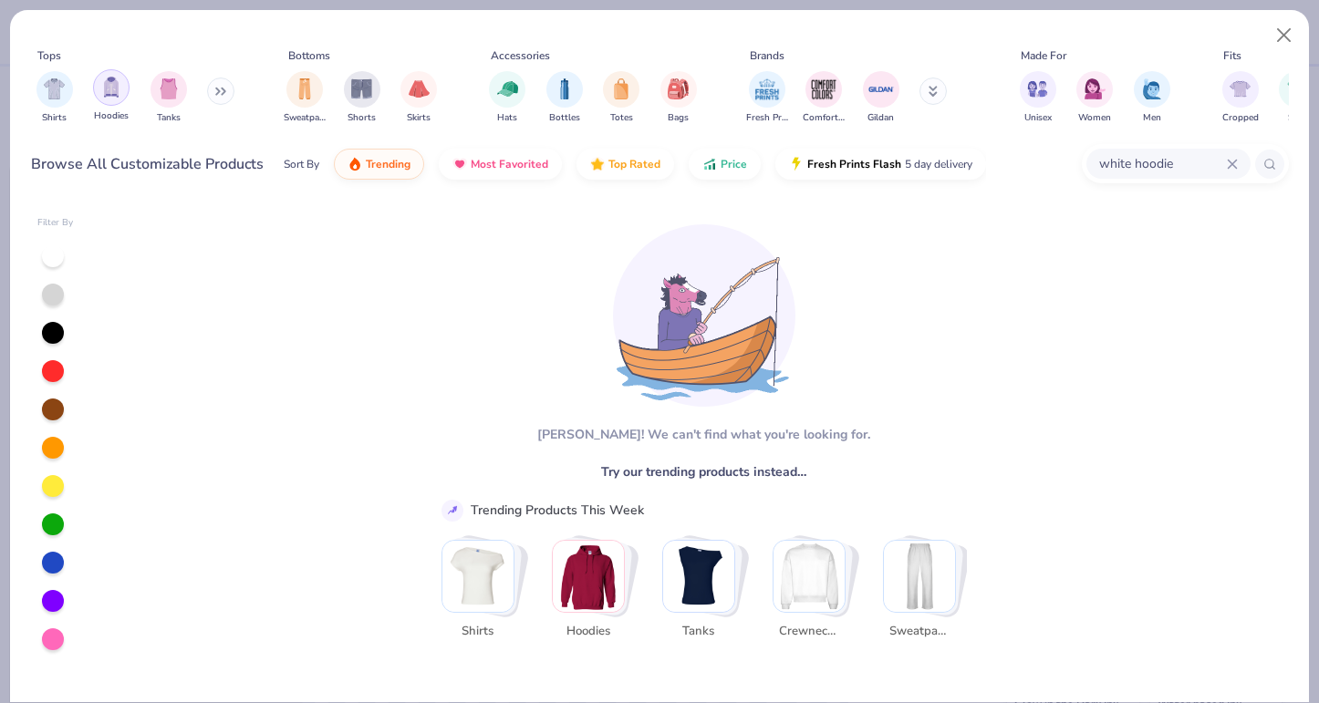
click at [106, 92] on img "filter for Hoodies" at bounding box center [111, 87] width 20 height 21
type textarea "x"
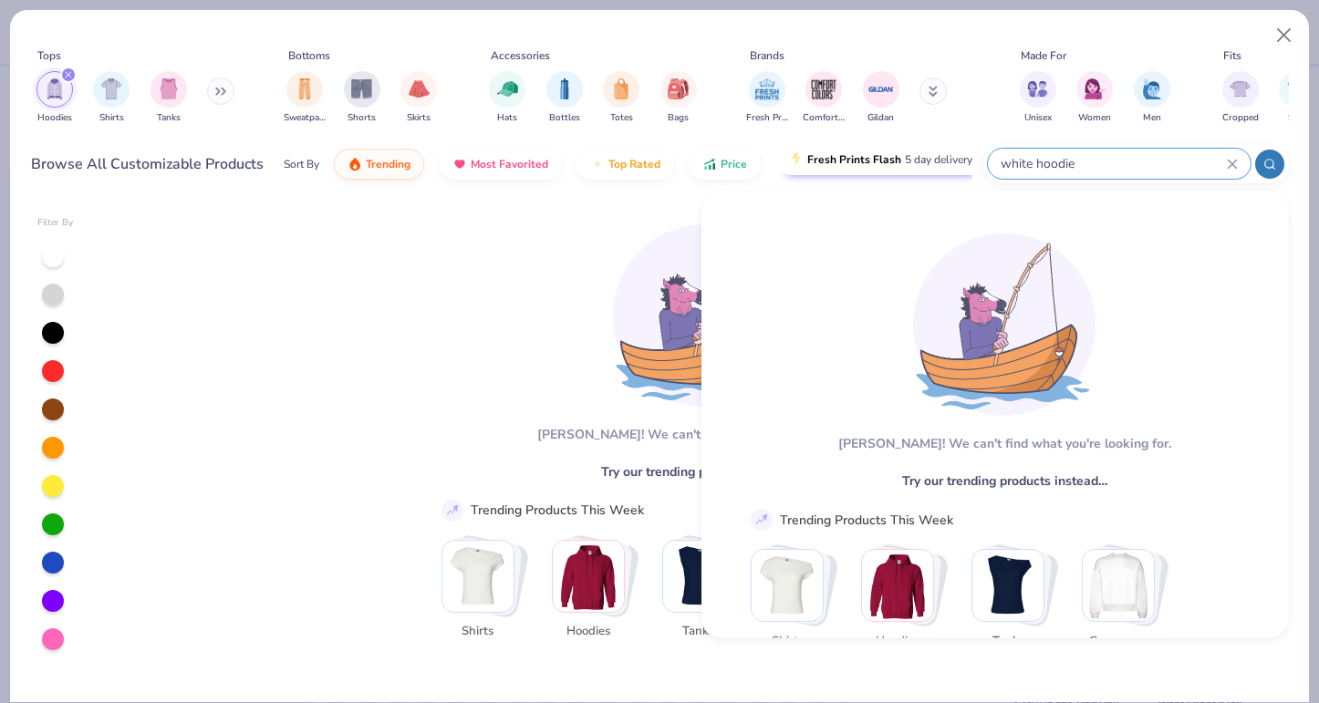
drag, startPoint x: 1191, startPoint y: 162, endPoint x: 951, endPoint y: 164, distance: 240.8
click at [951, 164] on div "Browse All Customizable Products Sort By Trending Most Favorited Top Rated Pric…" at bounding box center [660, 164] width 1258 height 51
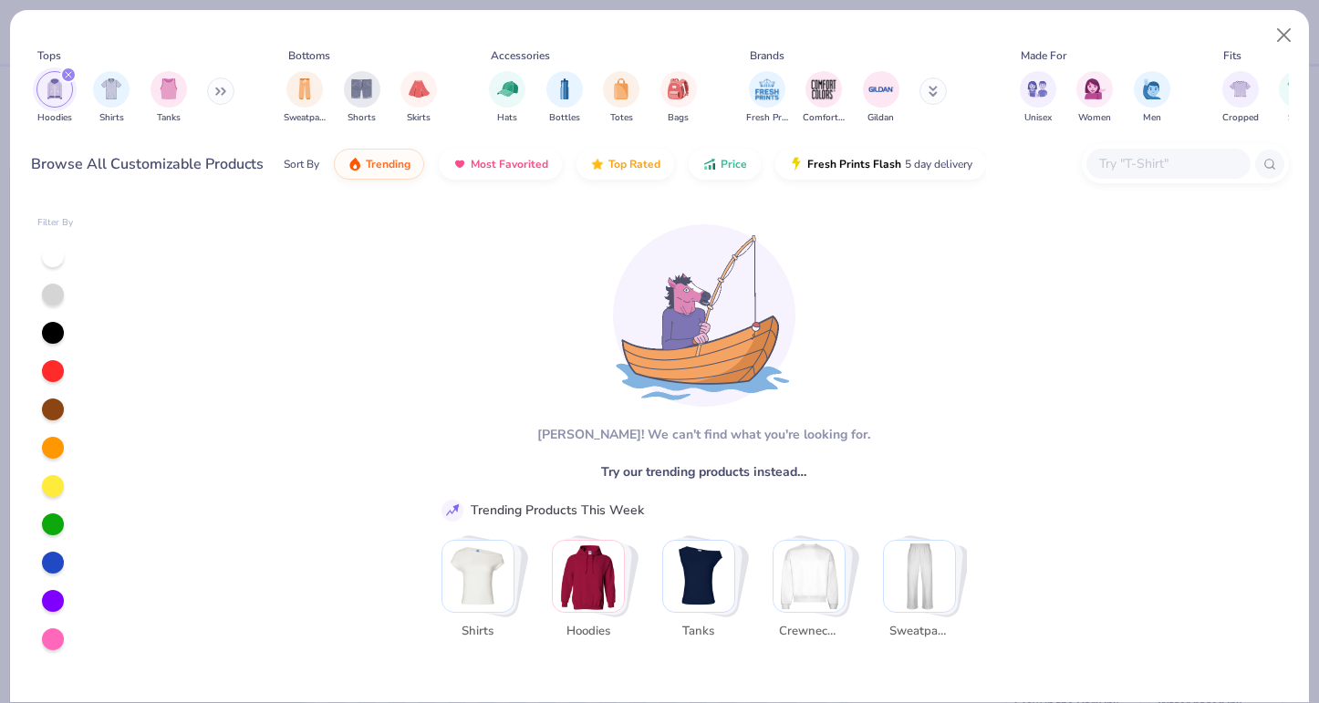
click at [64, 93] on div "filter for Hoodies" at bounding box center [54, 89] width 36 height 36
click at [109, 86] on img "filter for Hoodies" at bounding box center [111, 87] width 20 height 21
click at [596, 590] on img "Stack Card Button Hoodies" at bounding box center [588, 576] width 71 height 71
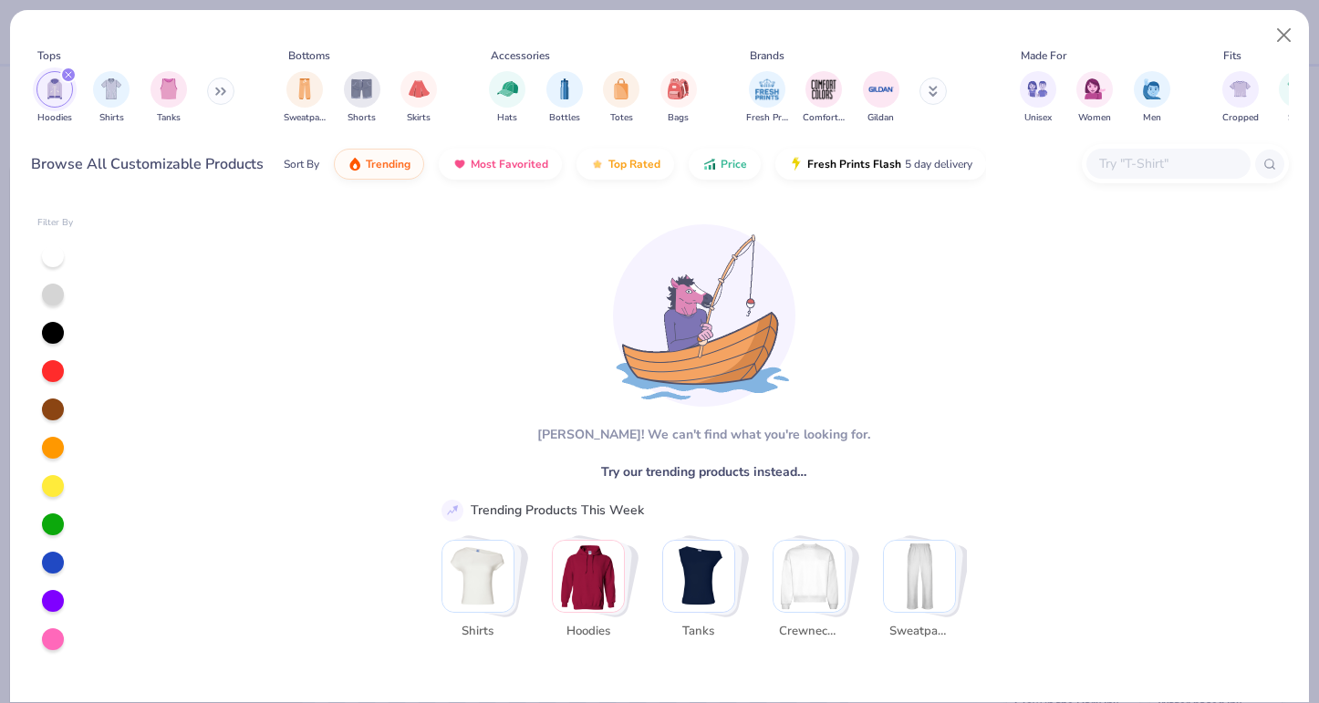
click at [596, 590] on img "Stack Card Button Hoodies" at bounding box center [588, 576] width 71 height 71
click at [69, 74] on icon "filter for Hoodies" at bounding box center [68, 74] width 5 height 5
click at [113, 94] on img "filter for Hoodies" at bounding box center [111, 87] width 20 height 21
click at [67, 70] on div "filter for Hoodies" at bounding box center [68, 75] width 16 height 16
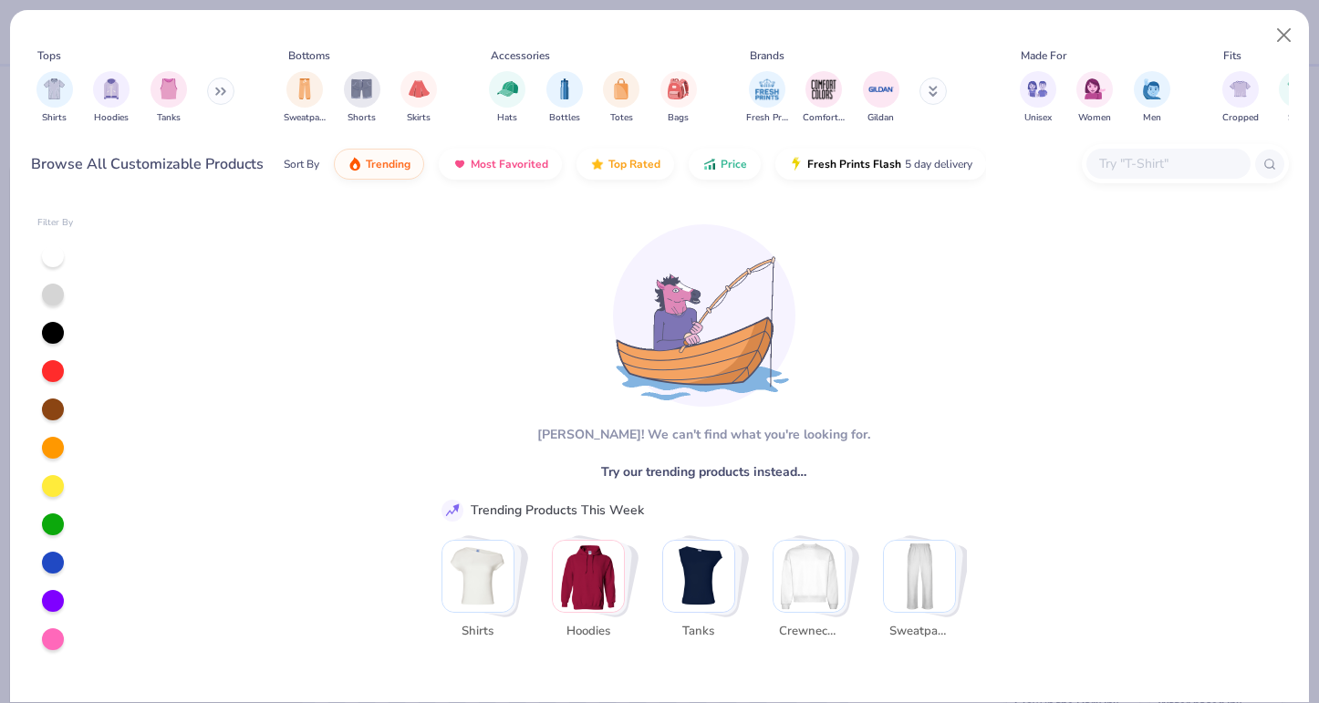
click at [584, 583] on img "Stack Card Button Hoodies" at bounding box center [588, 576] width 71 height 71
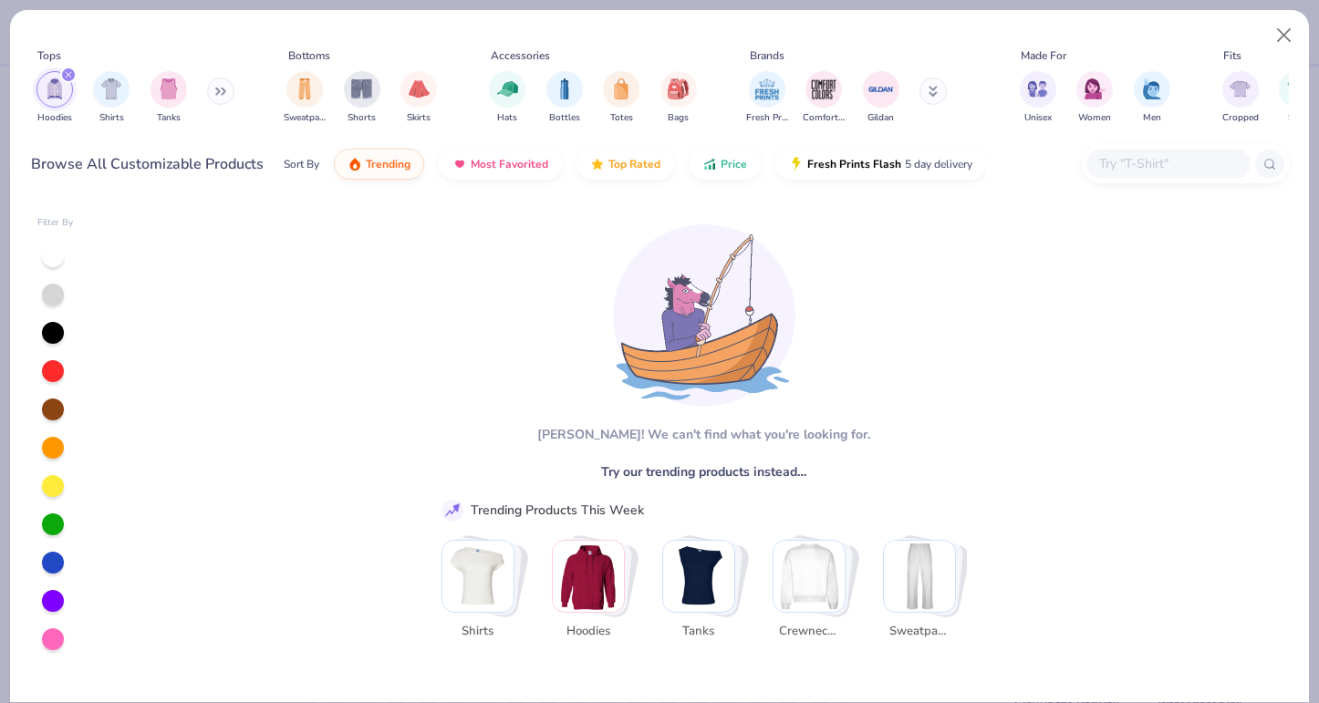
click at [584, 583] on img "Stack Card Button Hoodies" at bounding box center [588, 576] width 71 height 71
click at [1282, 42] on button "Close" at bounding box center [1284, 35] width 35 height 35
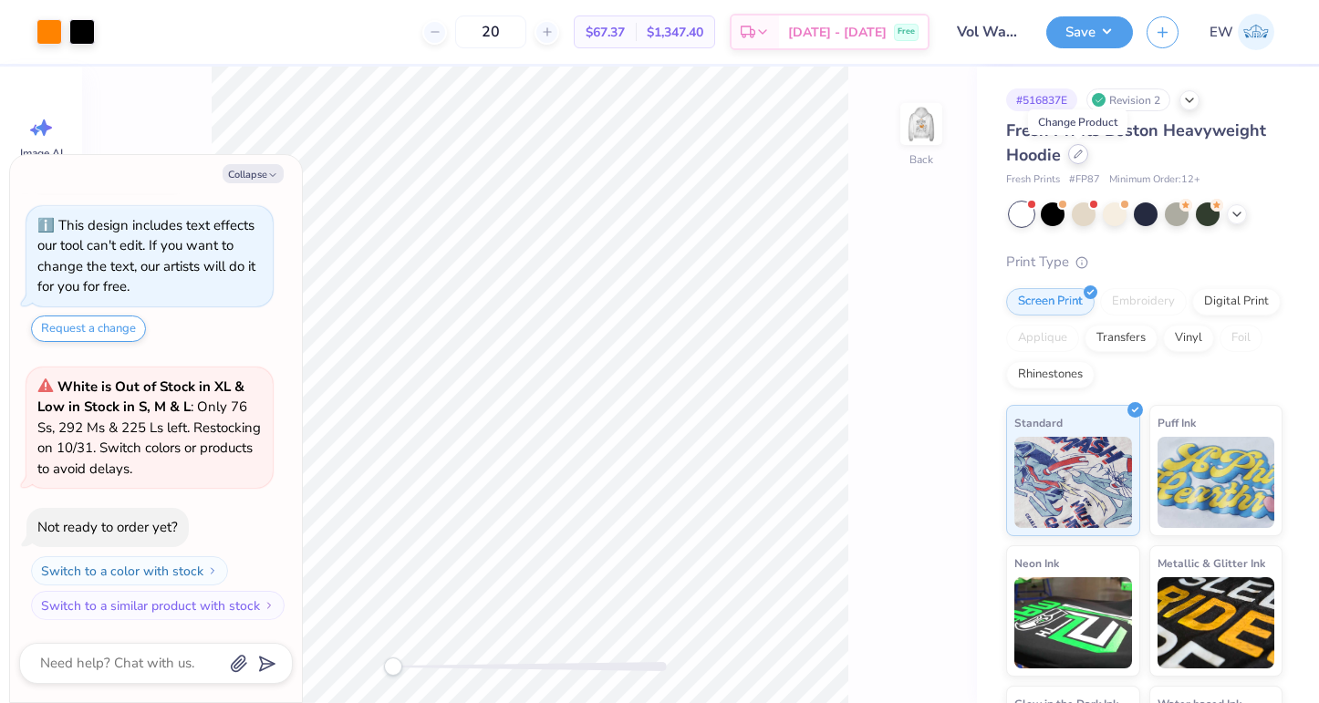
click at [1076, 158] on icon at bounding box center [1078, 154] width 9 height 9
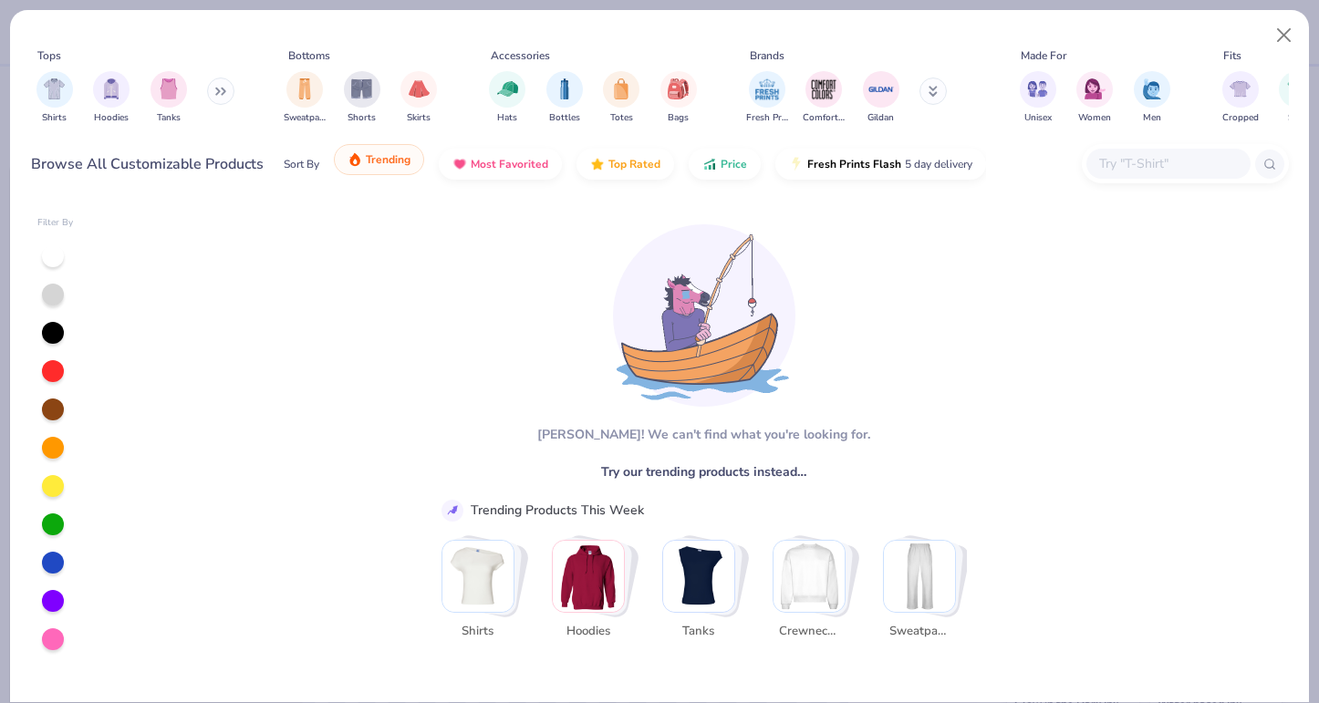
click at [390, 165] on span "Trending" at bounding box center [388, 159] width 45 height 15
click at [50, 254] on div at bounding box center [53, 256] width 22 height 22
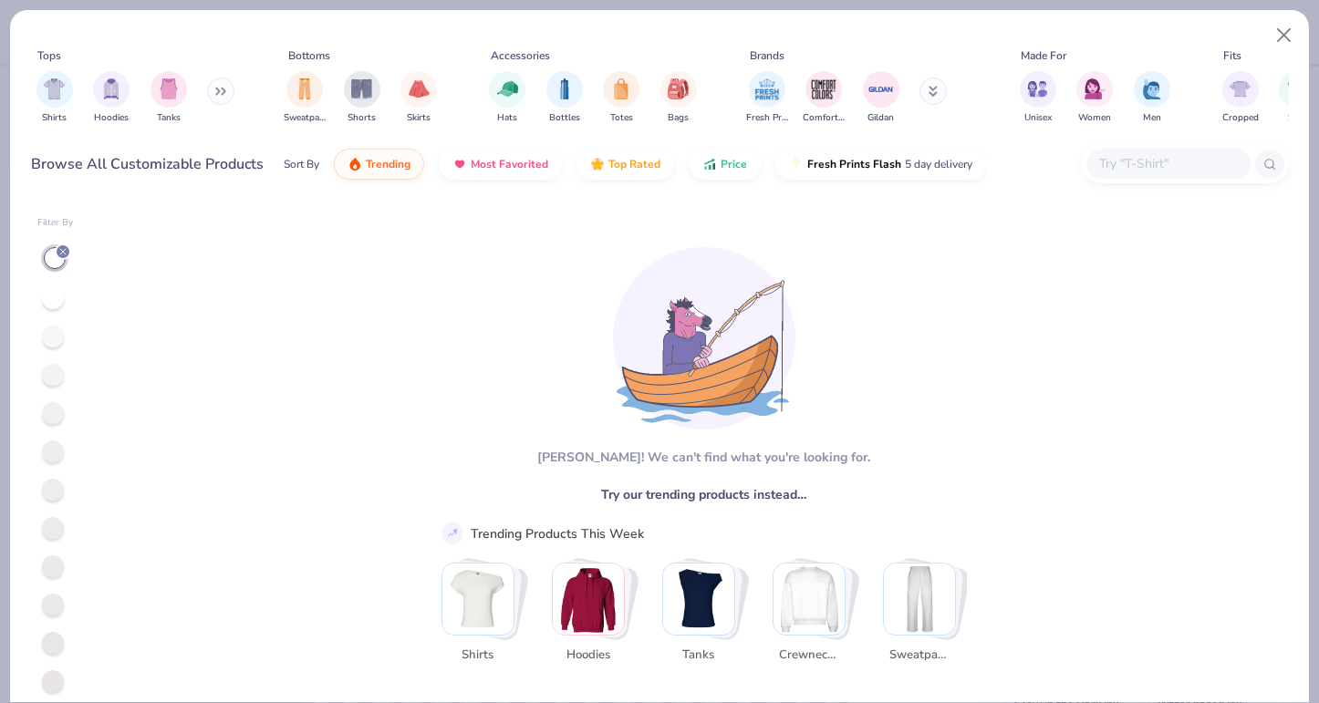
click at [584, 619] on img "Stack Card Button Hoodies" at bounding box center [588, 599] width 71 height 71
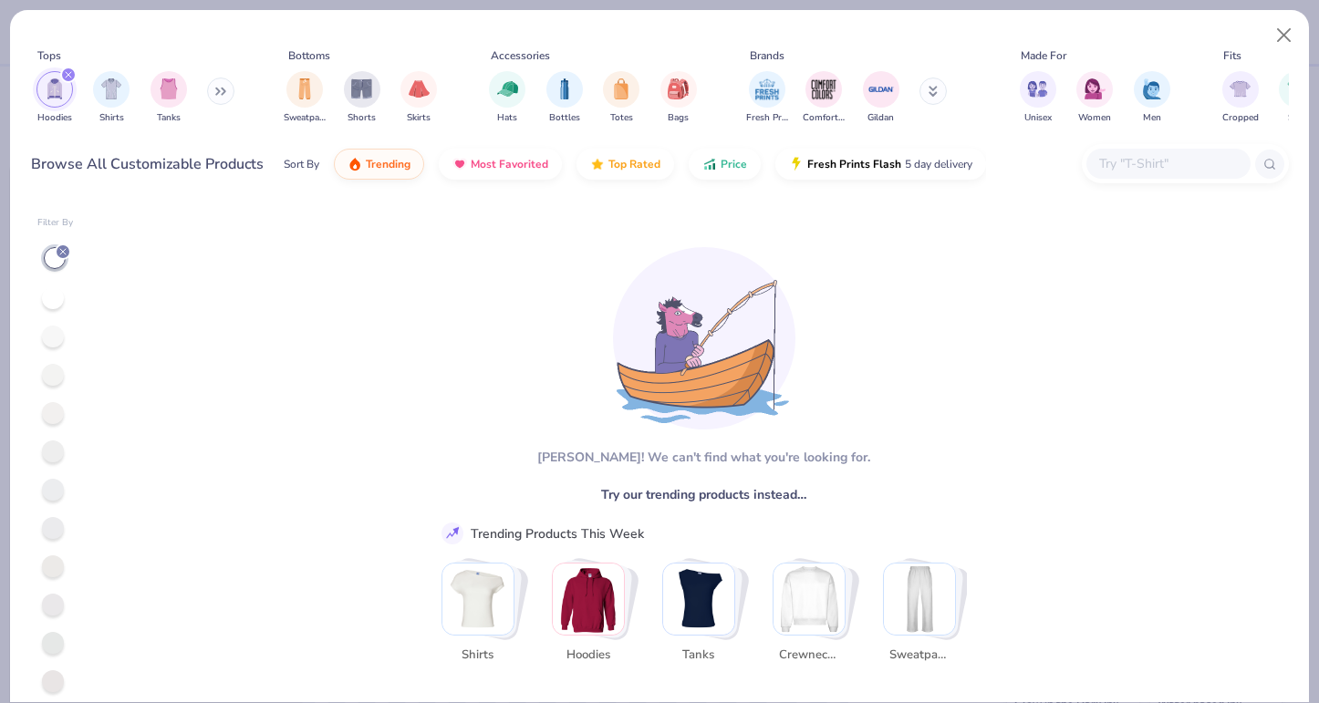
click at [584, 619] on img "Stack Card Button Hoodies" at bounding box center [588, 599] width 71 height 71
click at [1284, 31] on button "Close" at bounding box center [1284, 35] width 35 height 35
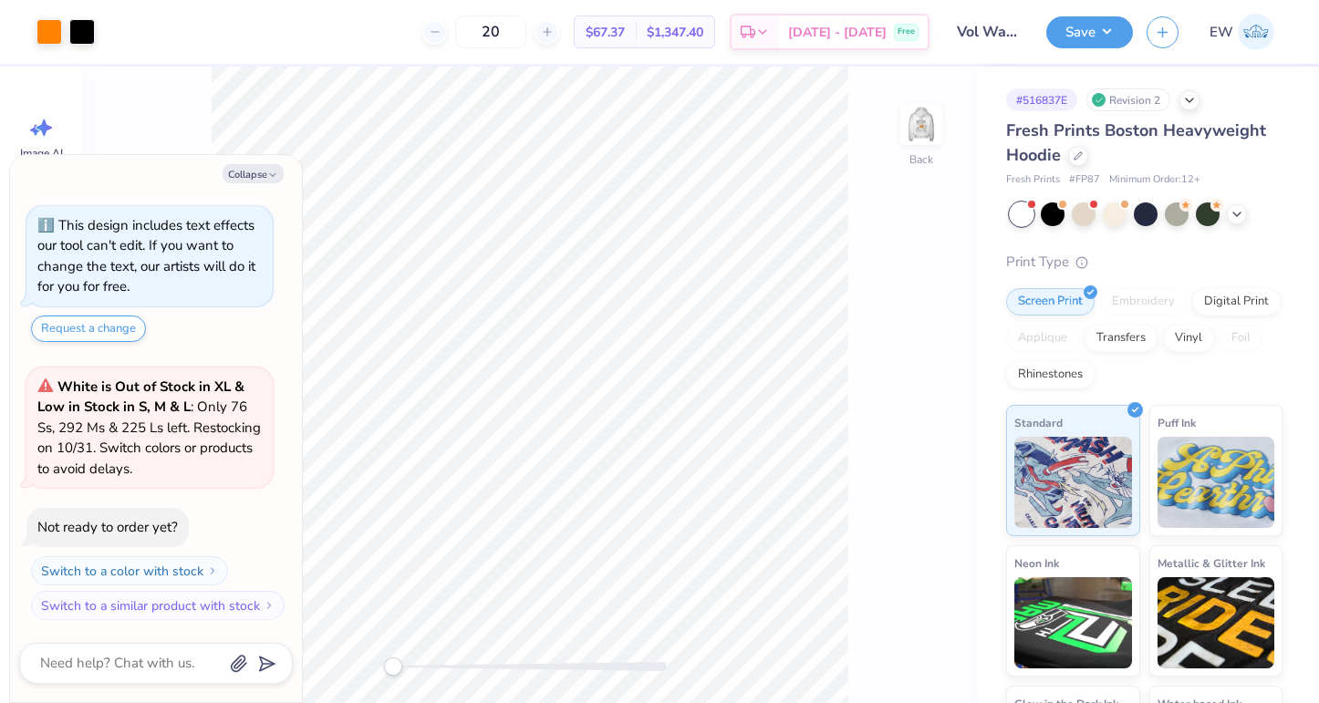
click at [1188, 169] on div "Fresh Prints Boston Heavyweight Hoodie Fresh Prints # FP87 Minimum Order: 12 +" at bounding box center [1144, 153] width 276 height 69
click at [1077, 161] on div at bounding box center [1078, 154] width 20 height 20
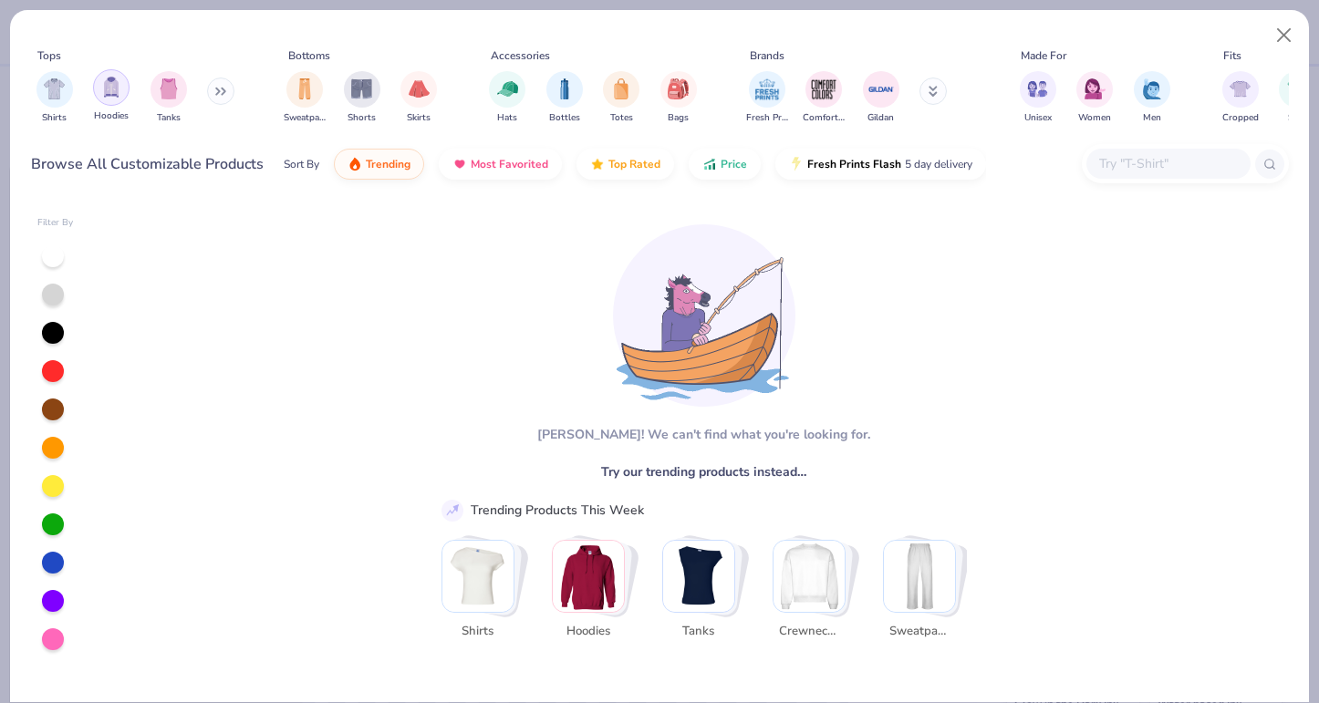
click at [110, 86] on img "filter for Hoodies" at bounding box center [111, 87] width 20 height 21
click at [54, 87] on img "filter for Hoodies" at bounding box center [55, 88] width 20 height 21
click at [595, 577] on img "Stack Card Button Hoodies" at bounding box center [588, 576] width 71 height 71
type textarea "x"
click at [595, 577] on img "Stack Card Button Hoodies" at bounding box center [588, 576] width 71 height 71
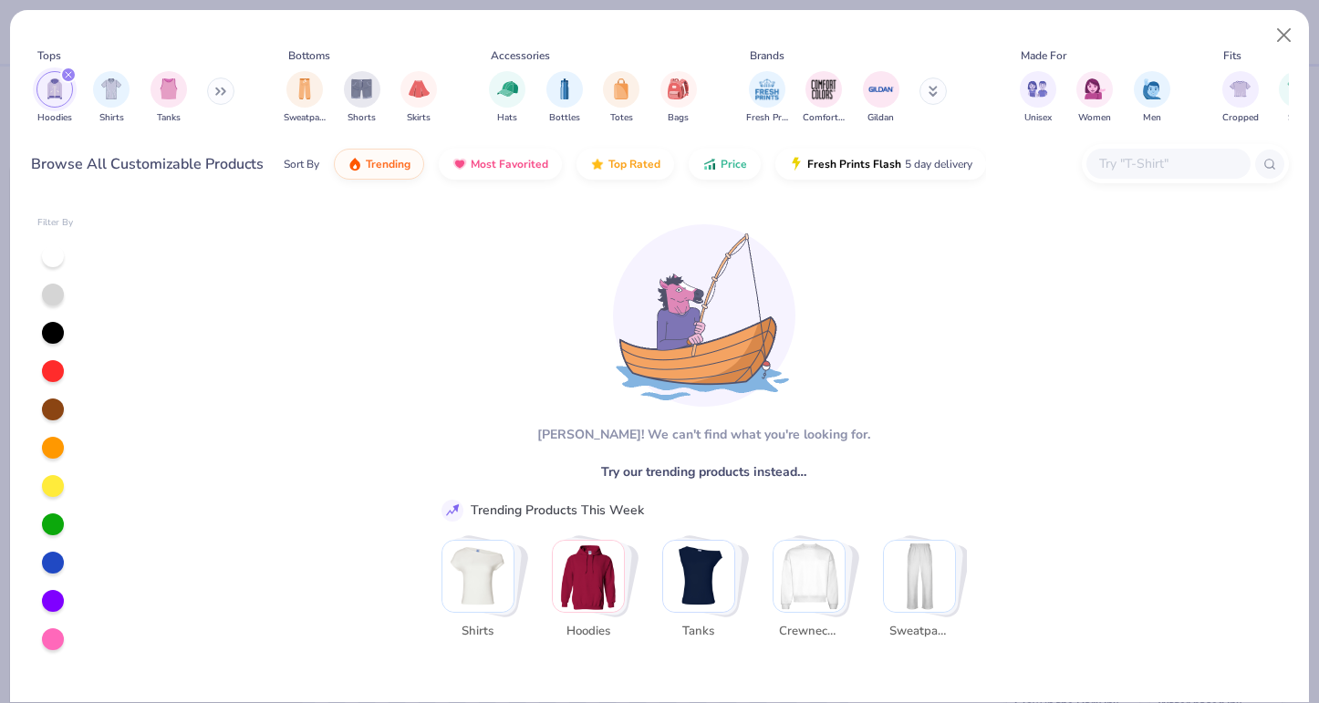
click at [595, 577] on img "Stack Card Button Hoodies" at bounding box center [588, 576] width 71 height 71
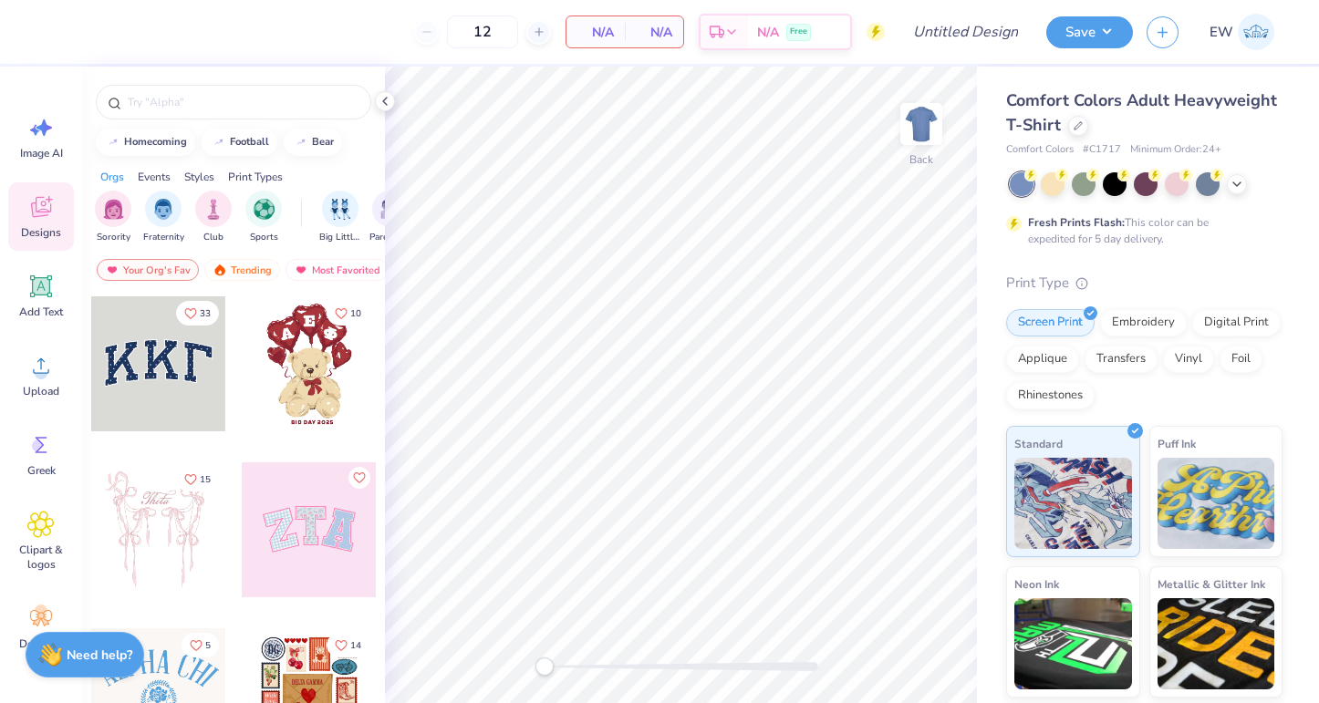
click at [1253, 26] on img at bounding box center [1256, 32] width 36 height 36
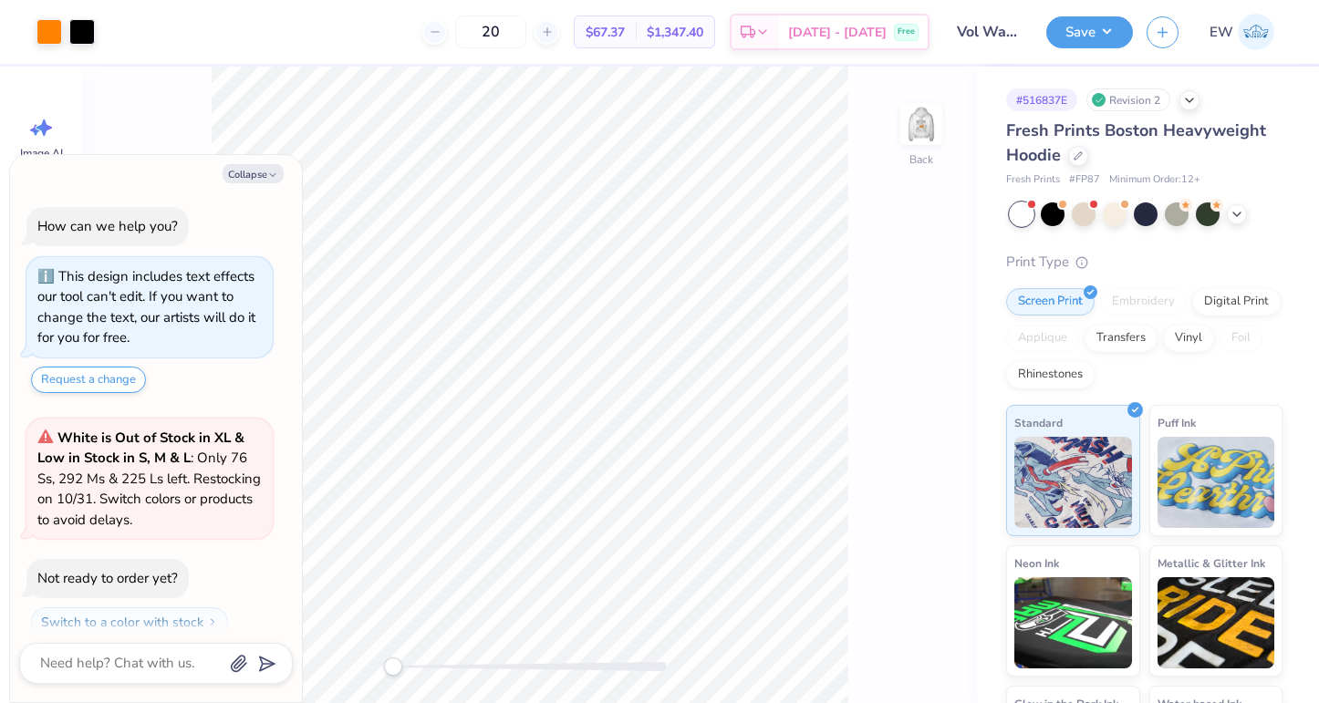
scroll to position [51, 0]
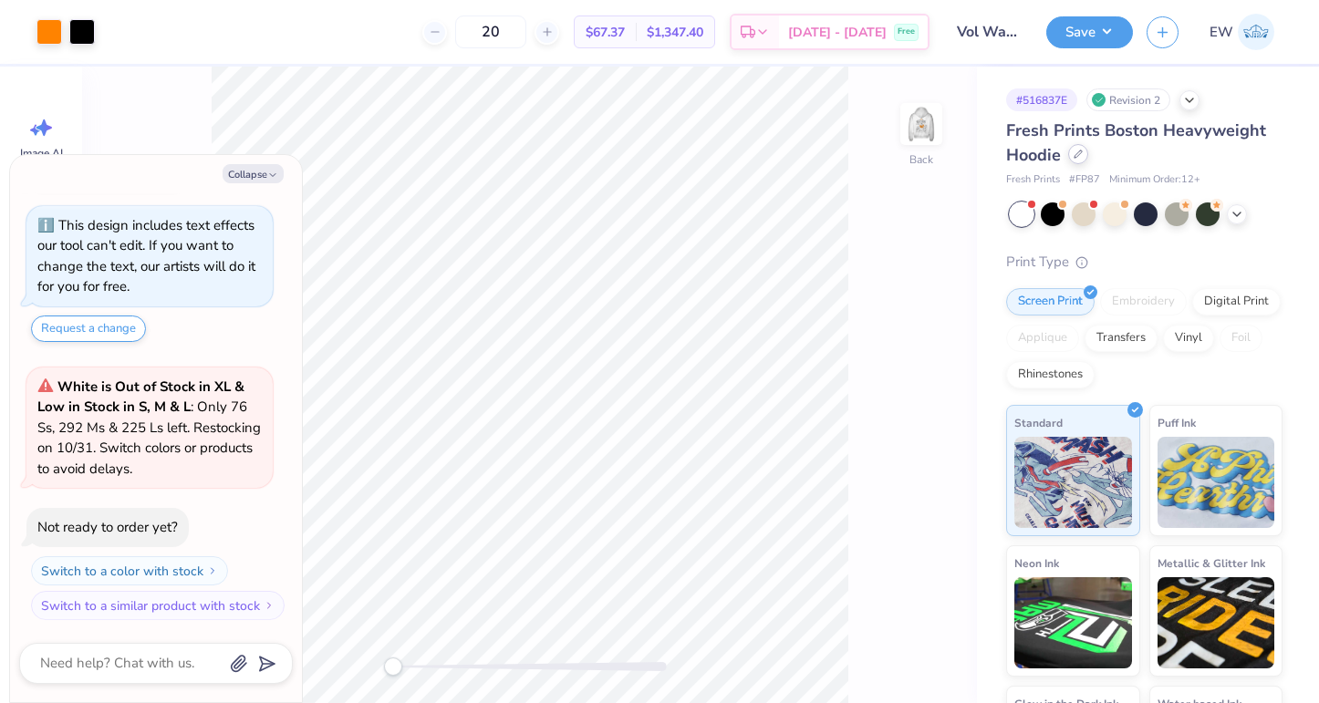
click at [1080, 157] on icon at bounding box center [1078, 154] width 9 height 9
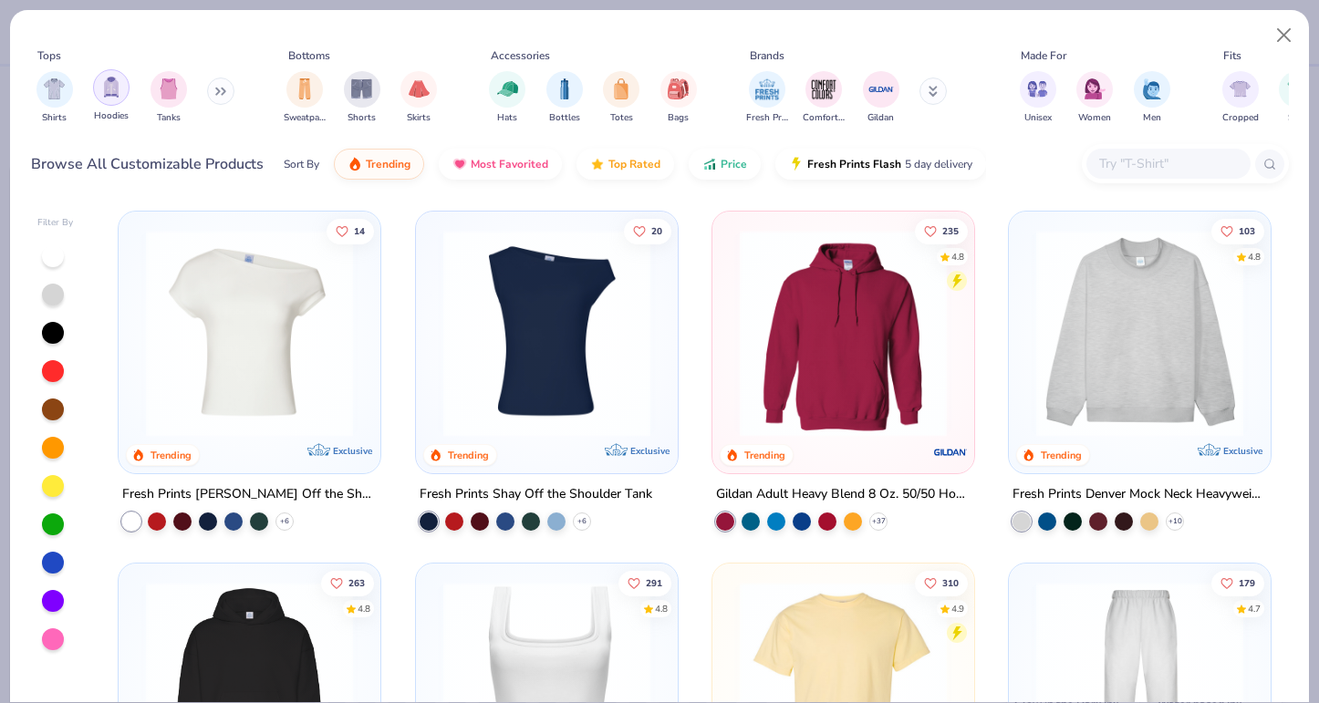
click at [111, 96] on img "filter for Hoodies" at bounding box center [111, 87] width 20 height 21
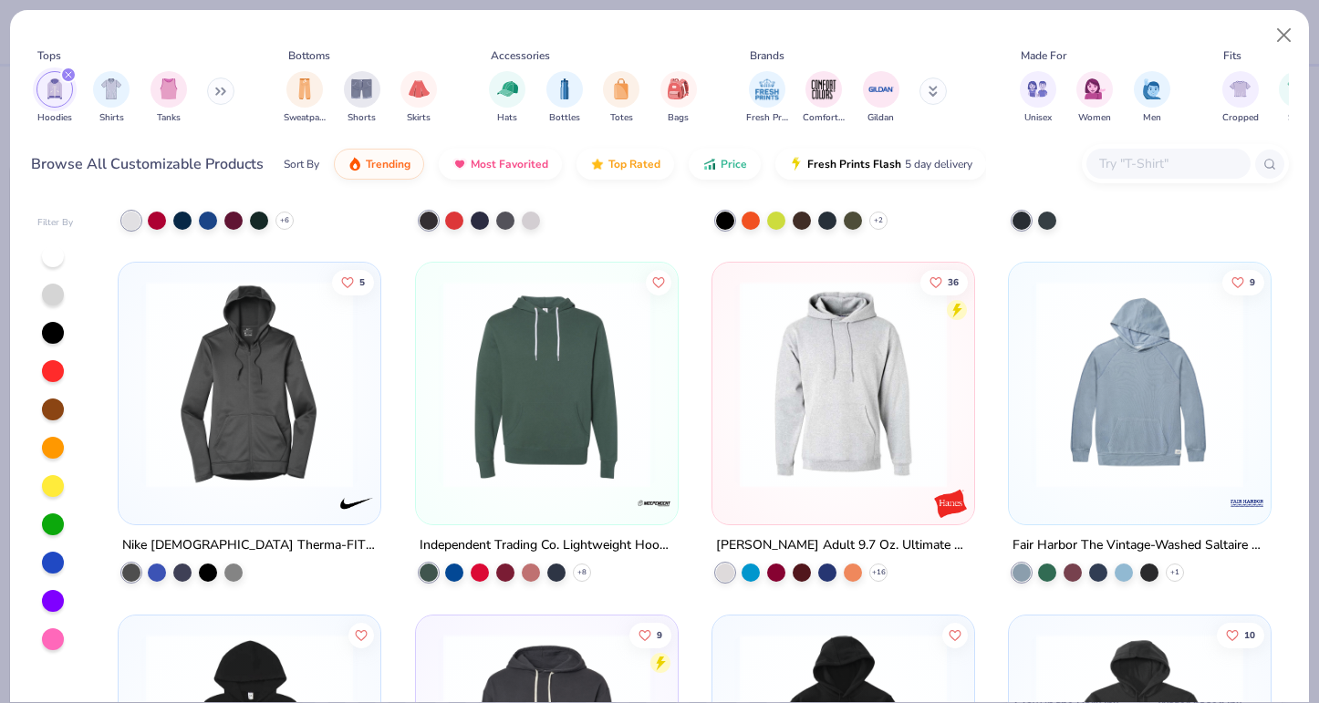
scroll to position [3123, 0]
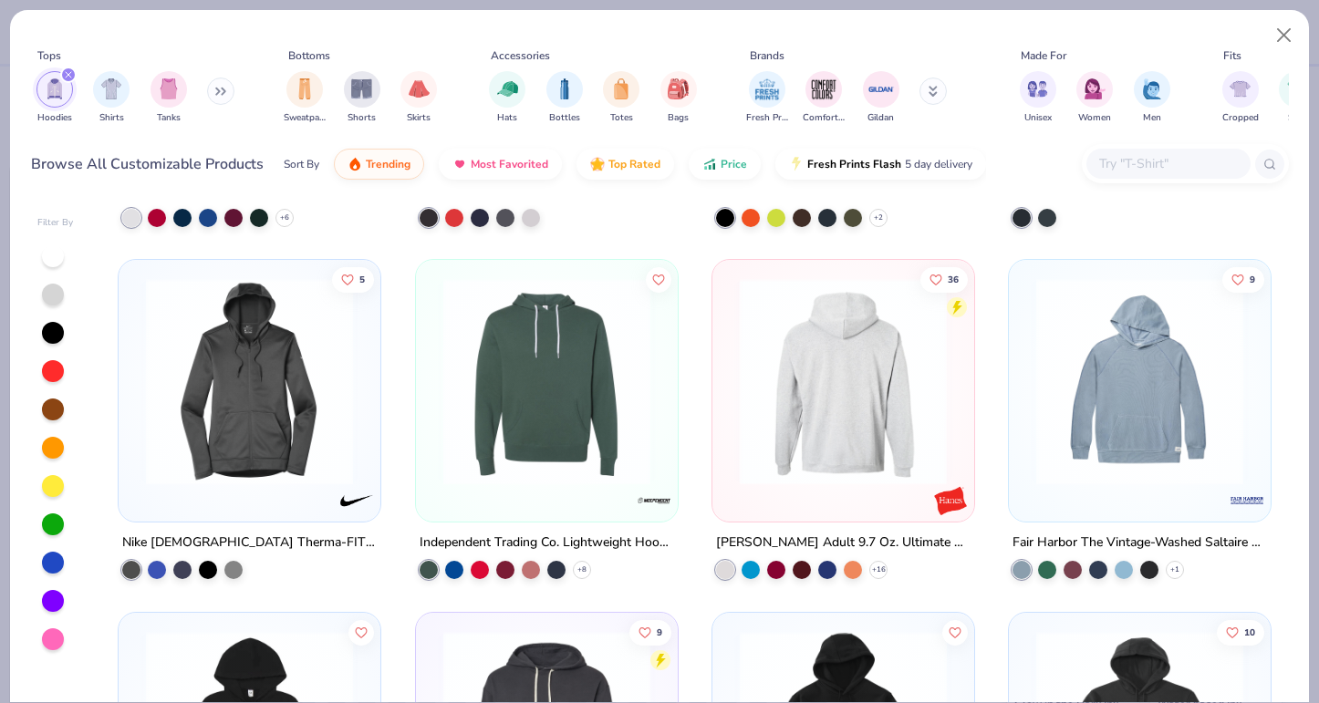
click at [878, 440] on img at bounding box center [843, 381] width 225 height 207
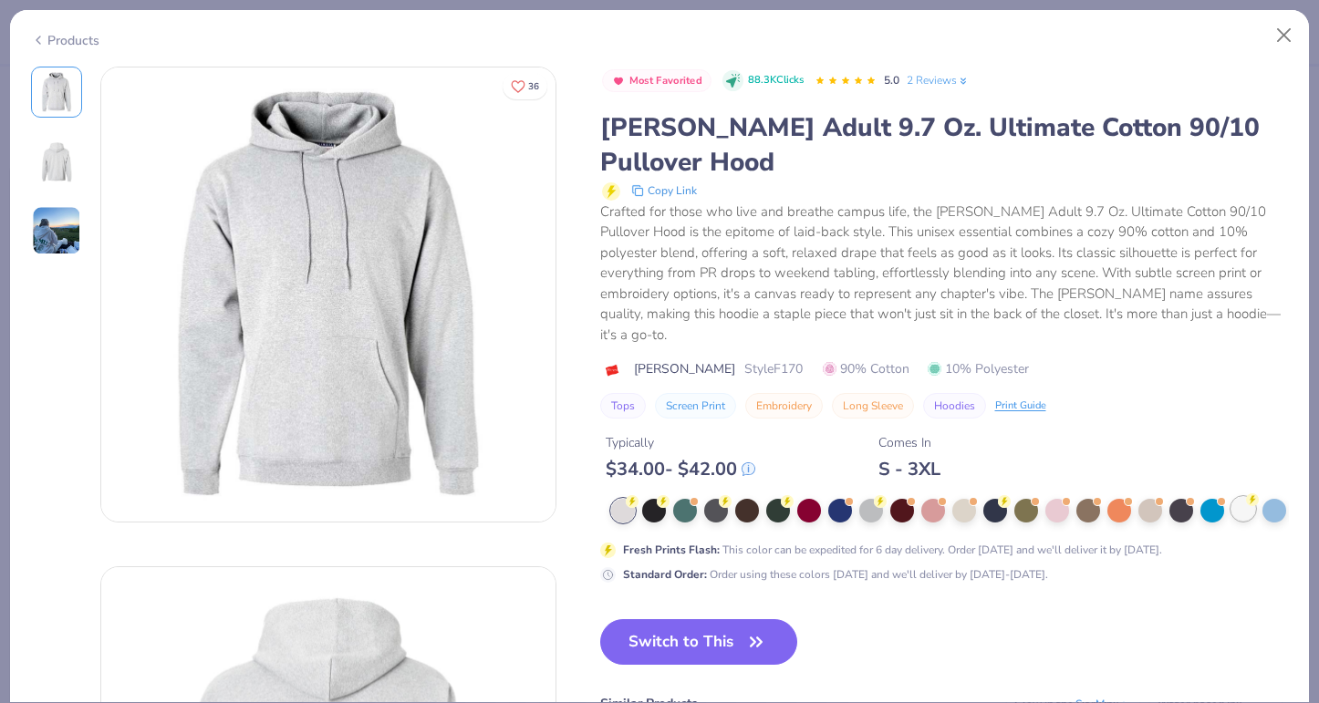
click at [1241, 497] on div at bounding box center [1243, 509] width 24 height 24
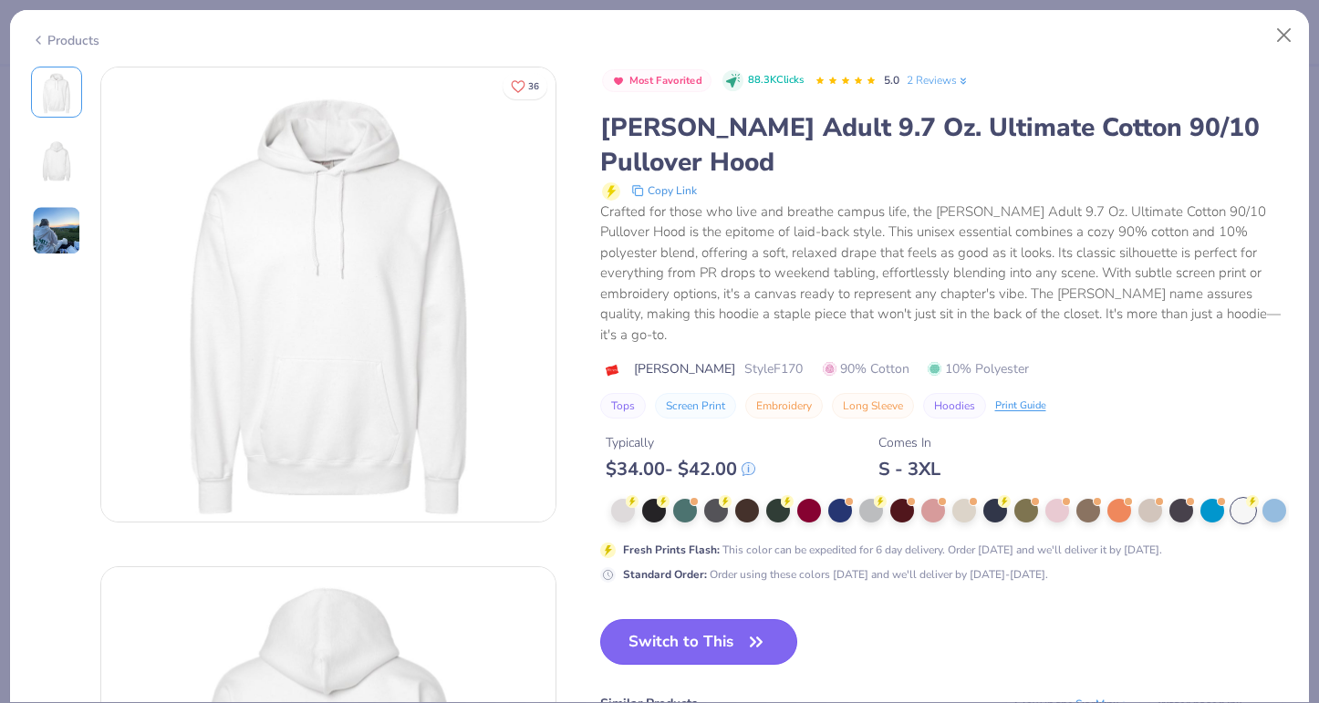
click at [696, 626] on button "Switch to This" at bounding box center [699, 642] width 198 height 46
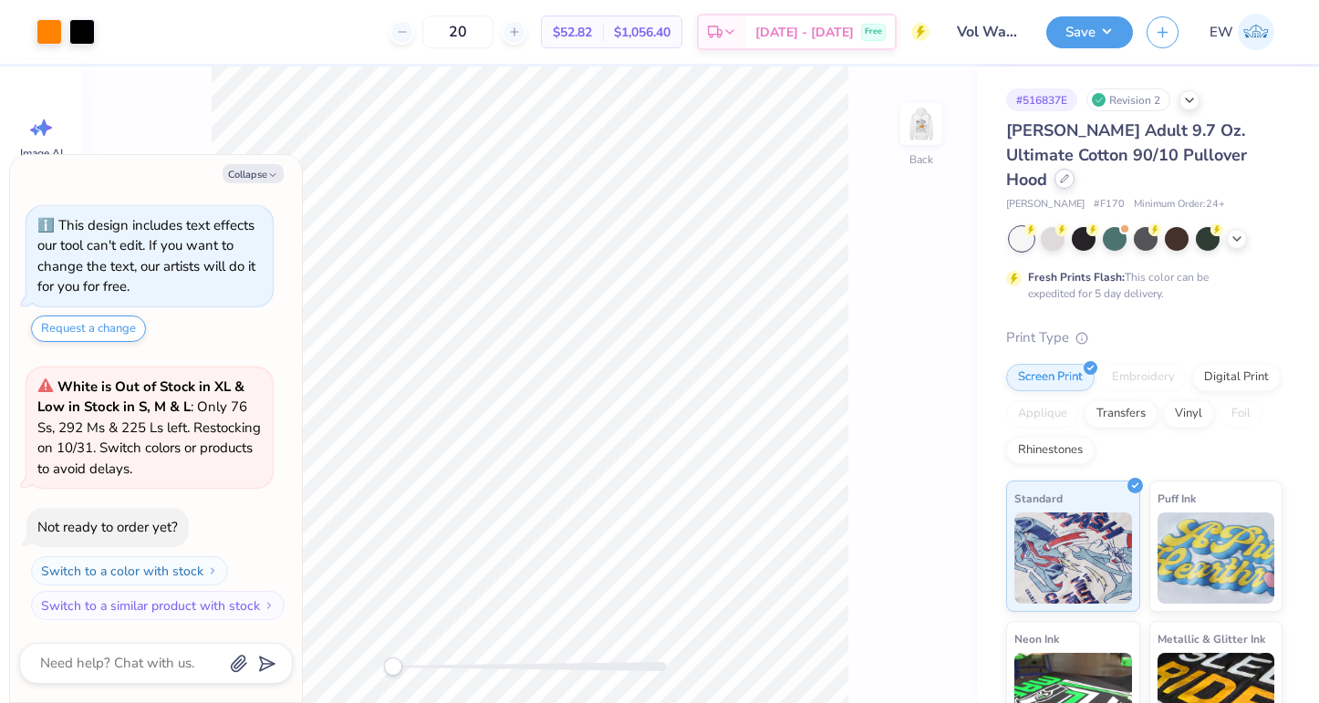
click at [1075, 169] on div at bounding box center [1065, 179] width 20 height 20
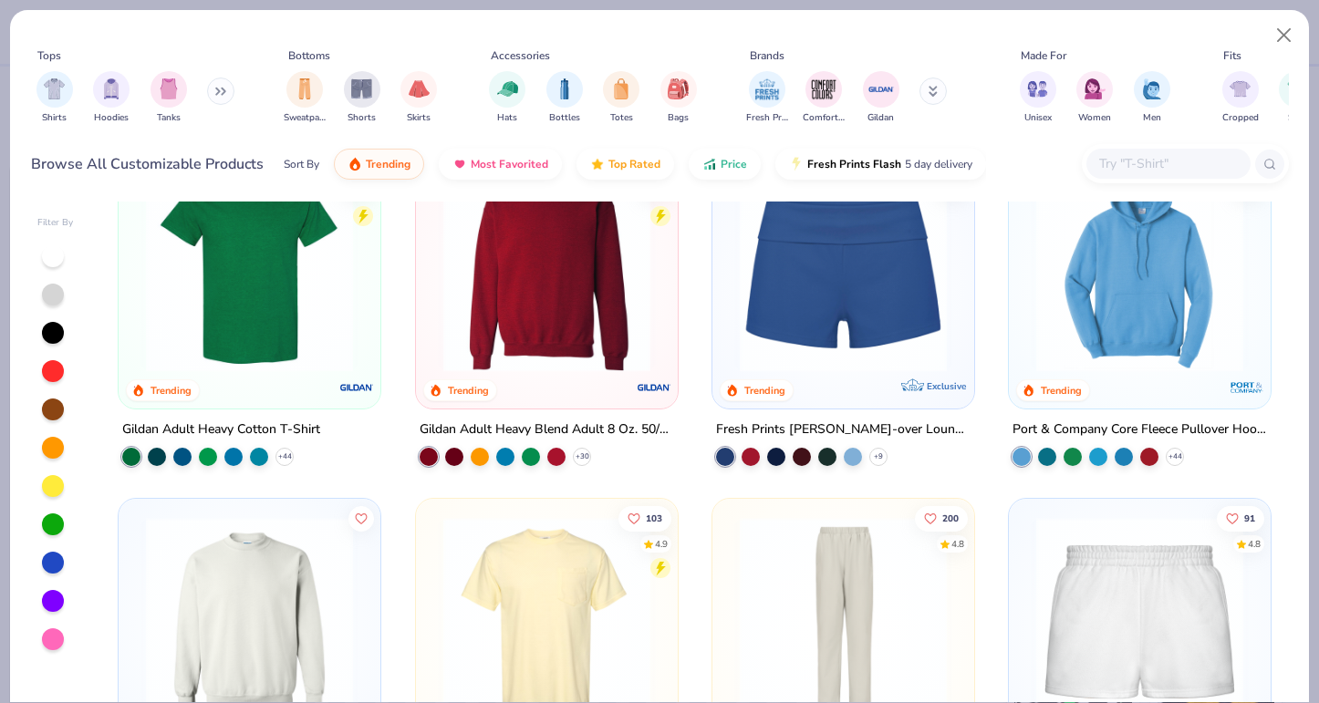
scroll to position [1490, 0]
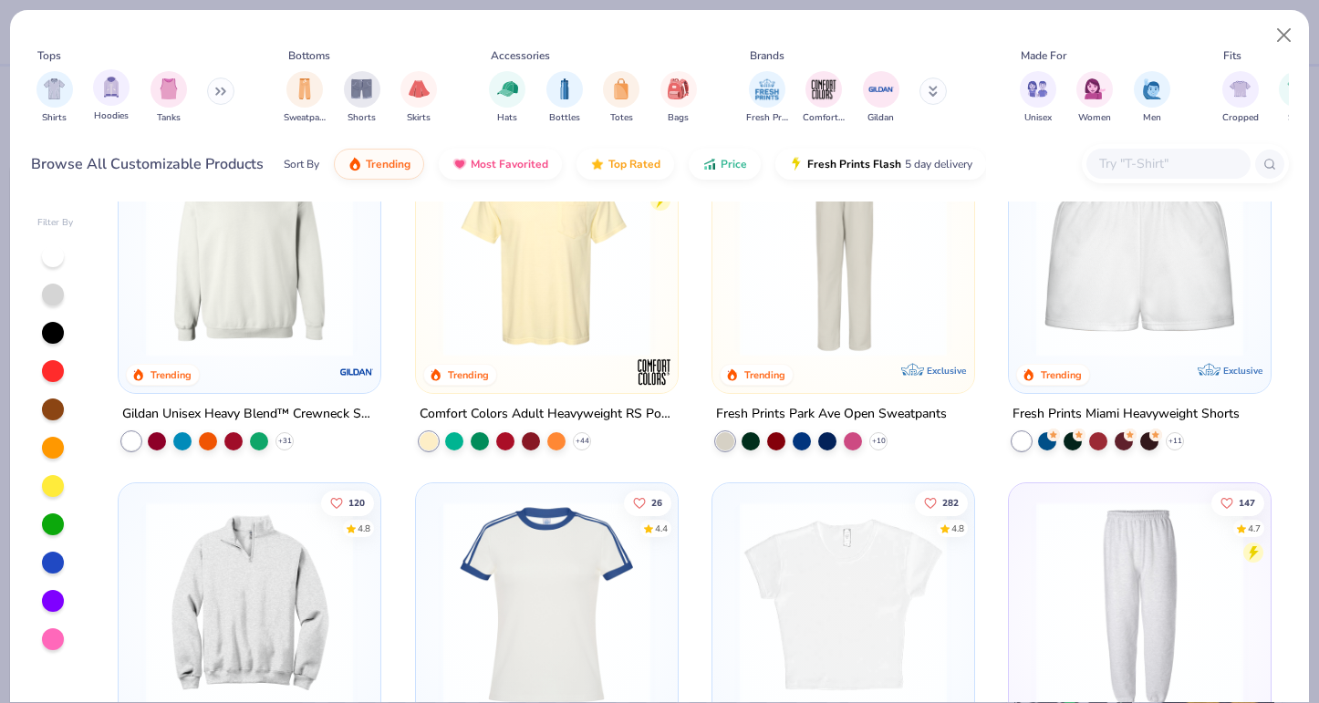
click at [106, 106] on div "Hoodies" at bounding box center [111, 96] width 36 height 54
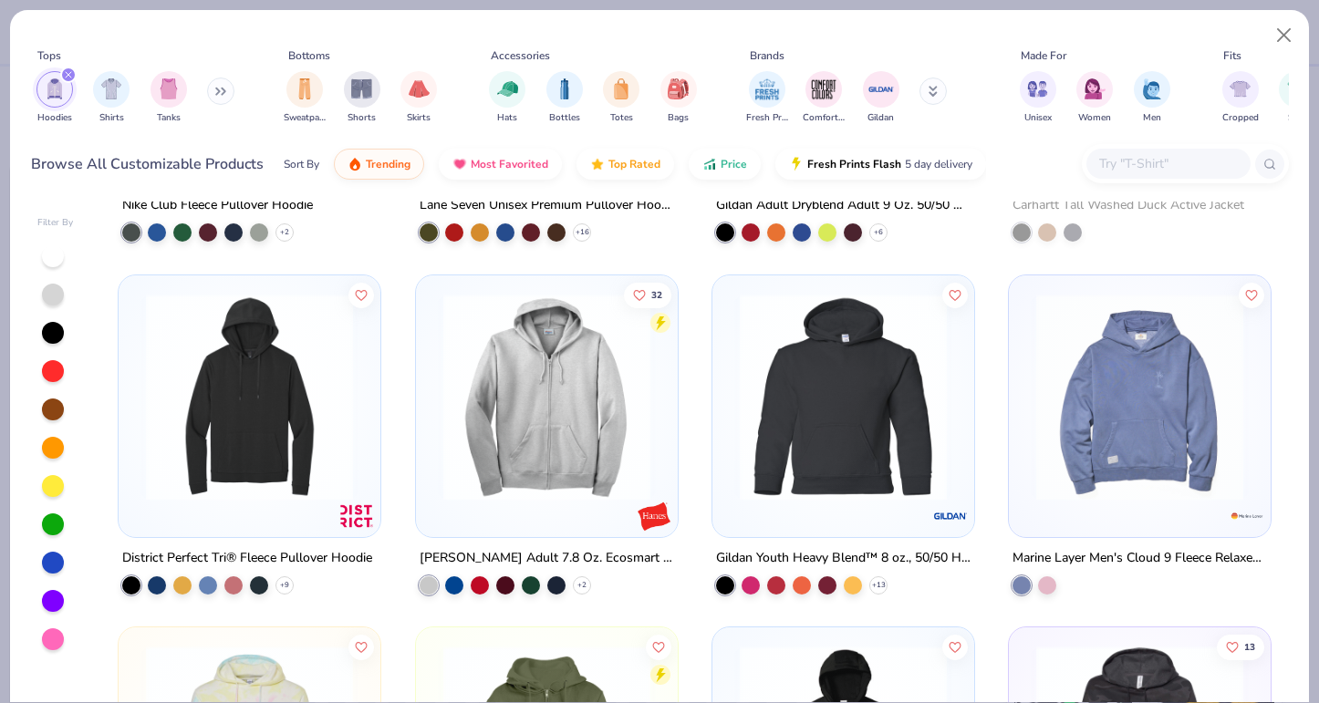
scroll to position [2224, 0]
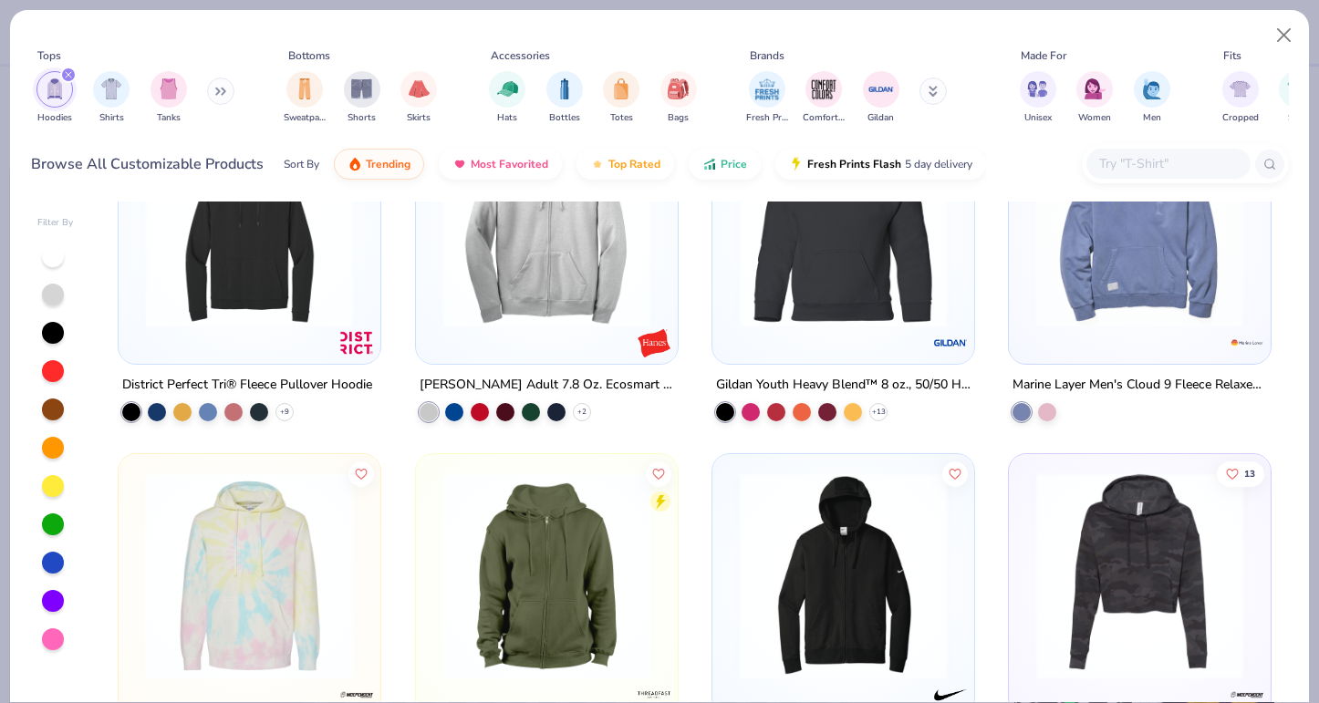
click at [59, 258] on div at bounding box center [53, 256] width 22 height 22
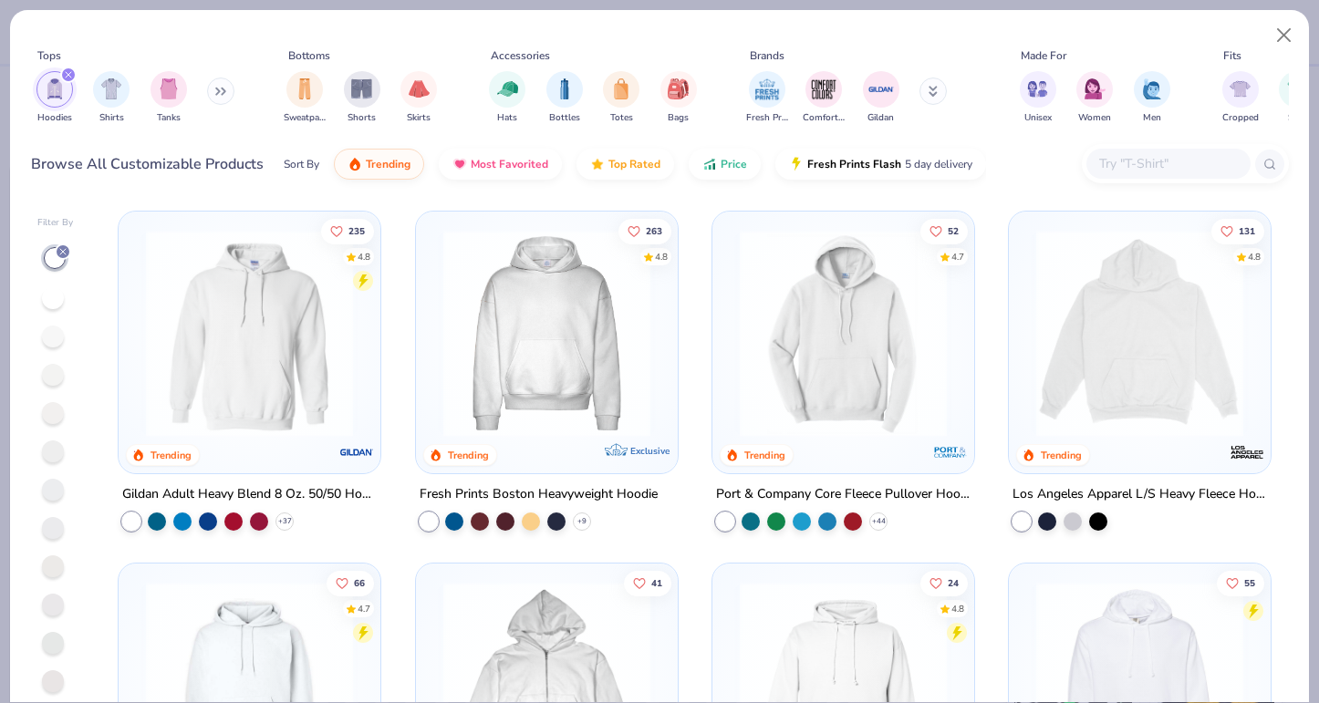
click at [238, 329] on img at bounding box center [249, 333] width 225 height 207
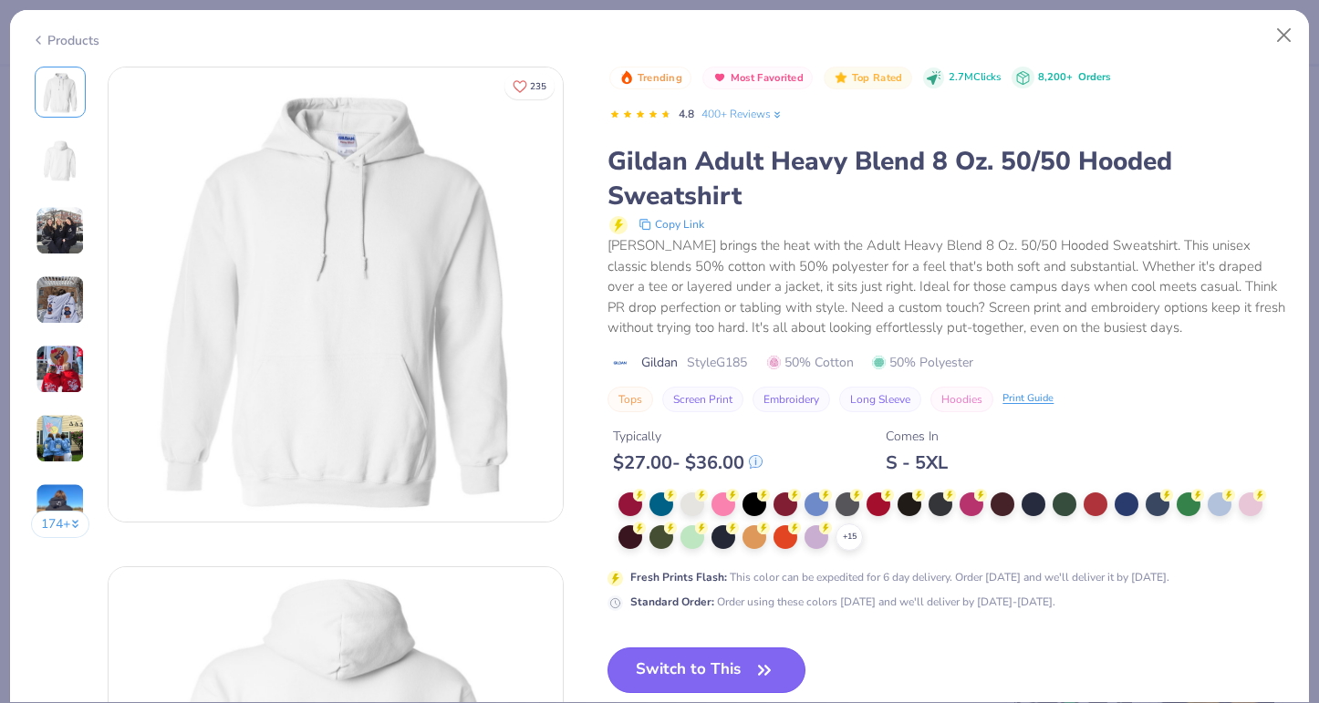
click at [688, 671] on button "Switch to This" at bounding box center [707, 671] width 198 height 46
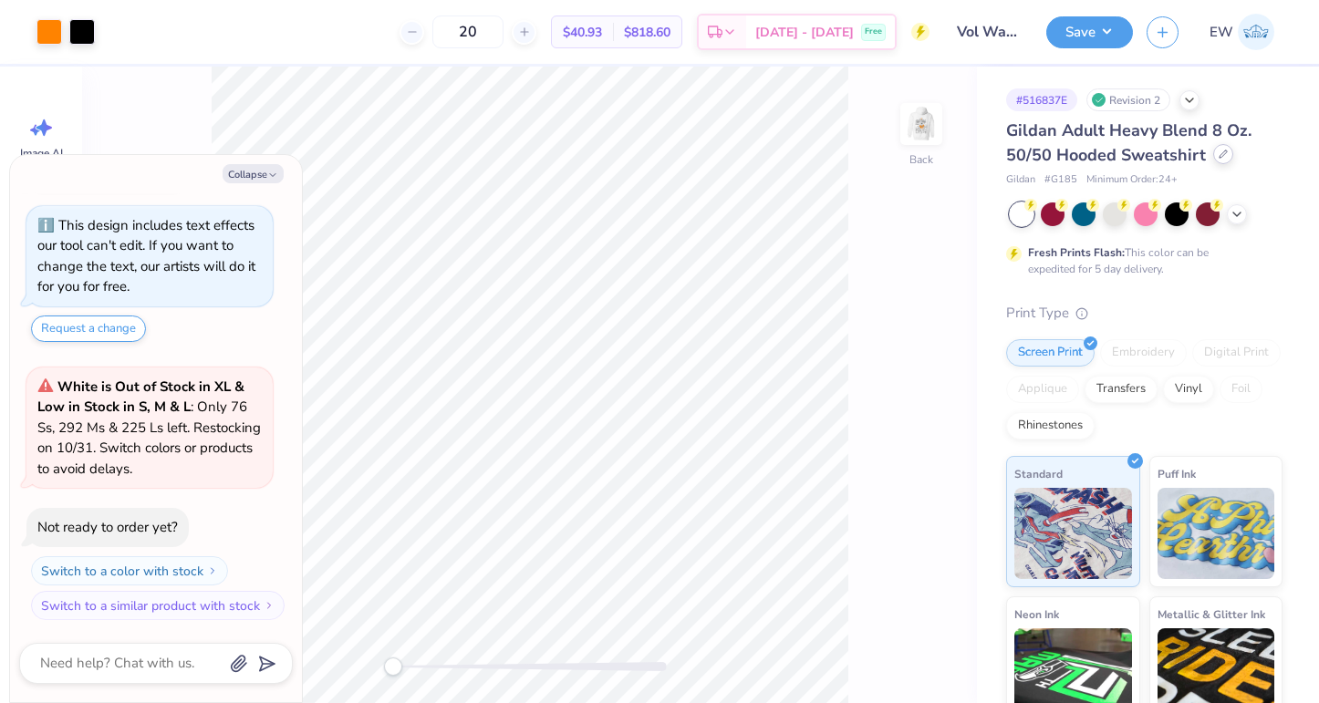
click at [1213, 154] on div at bounding box center [1223, 154] width 20 height 20
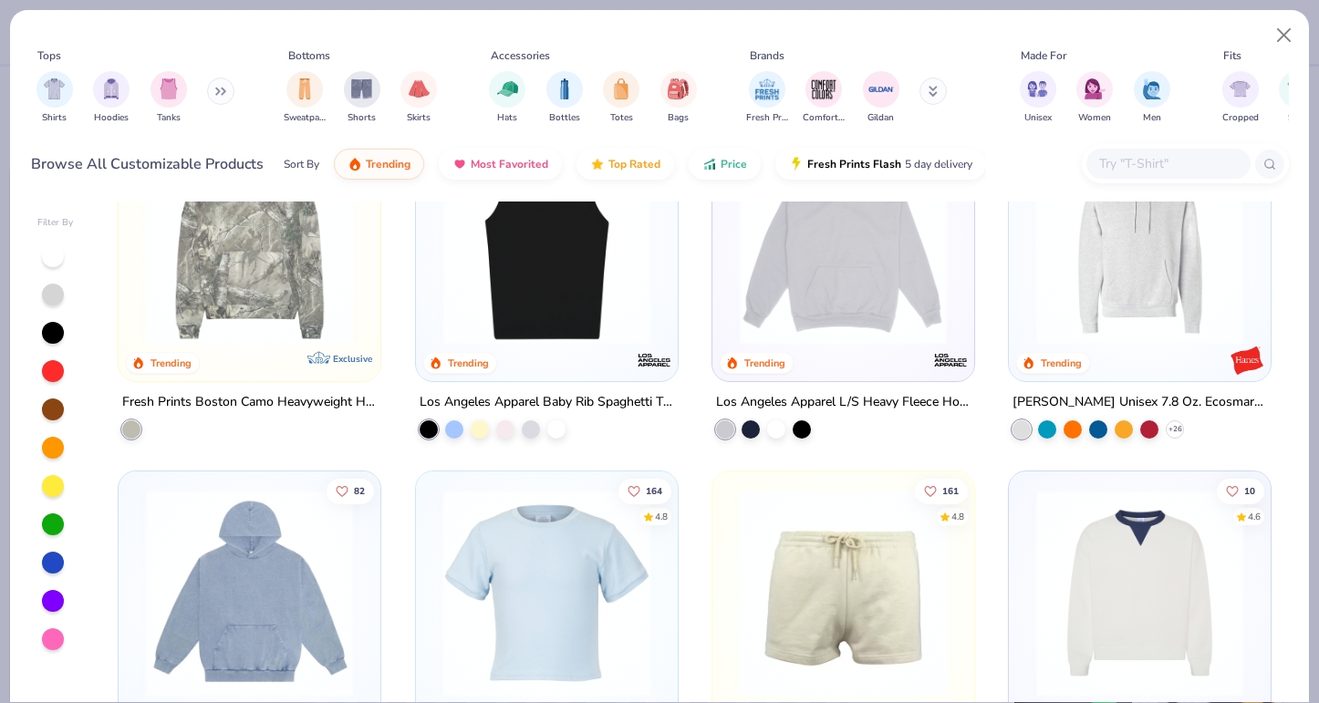
scroll to position [2208, 0]
click at [61, 243] on div "Filter By" at bounding box center [55, 459] width 36 height 486
click at [61, 250] on div at bounding box center [53, 256] width 22 height 22
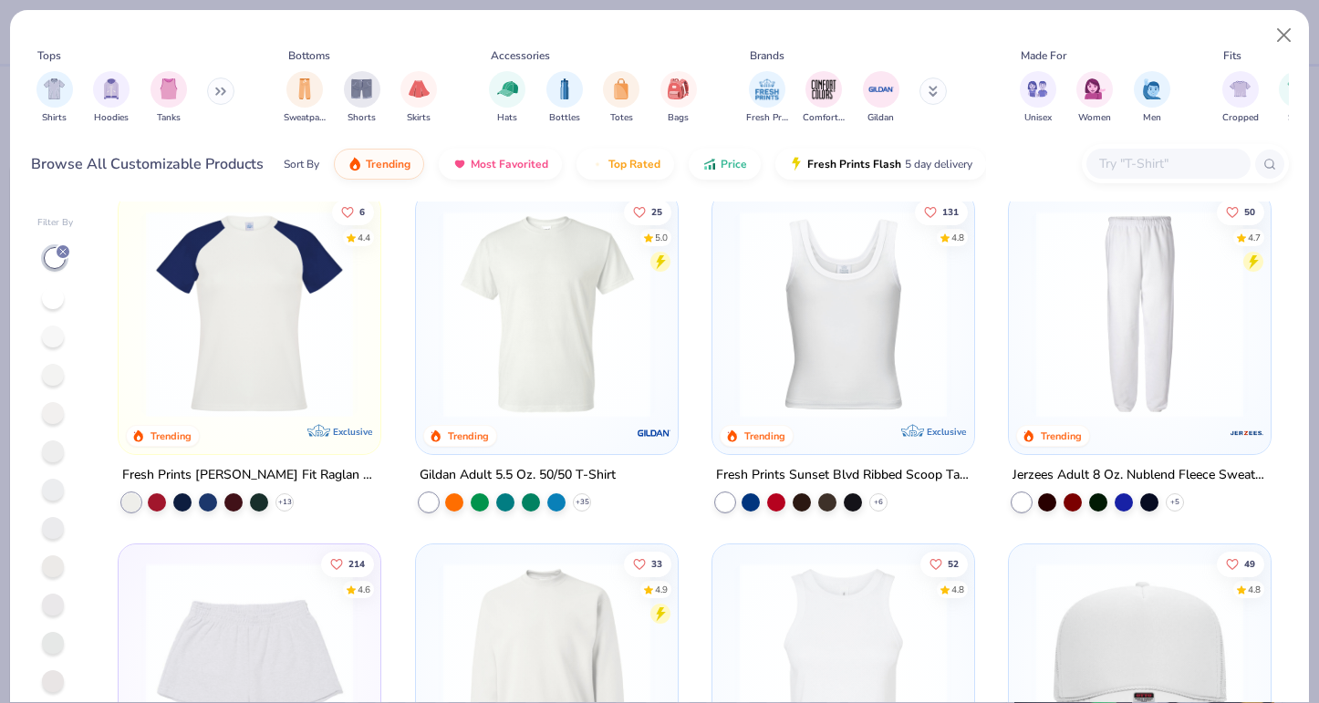
scroll to position [2487, 0]
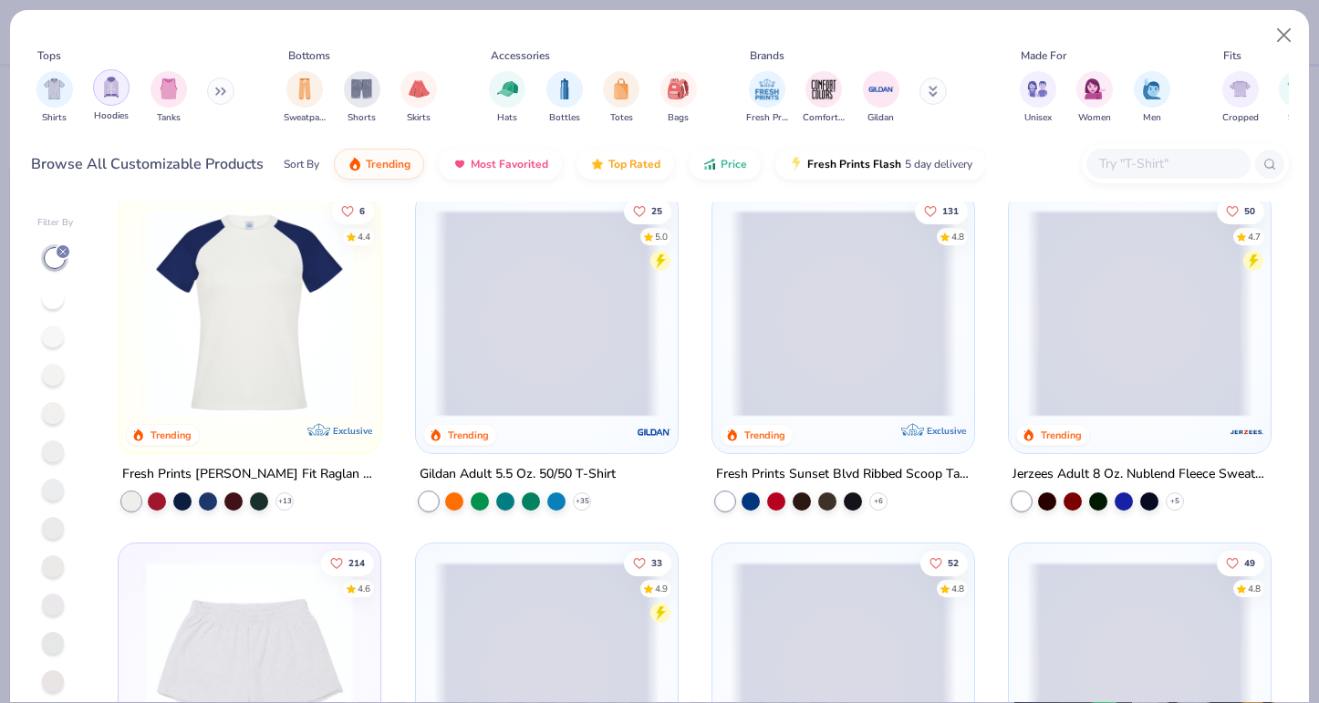
click at [108, 98] on div "filter for Hoodies" at bounding box center [111, 87] width 36 height 36
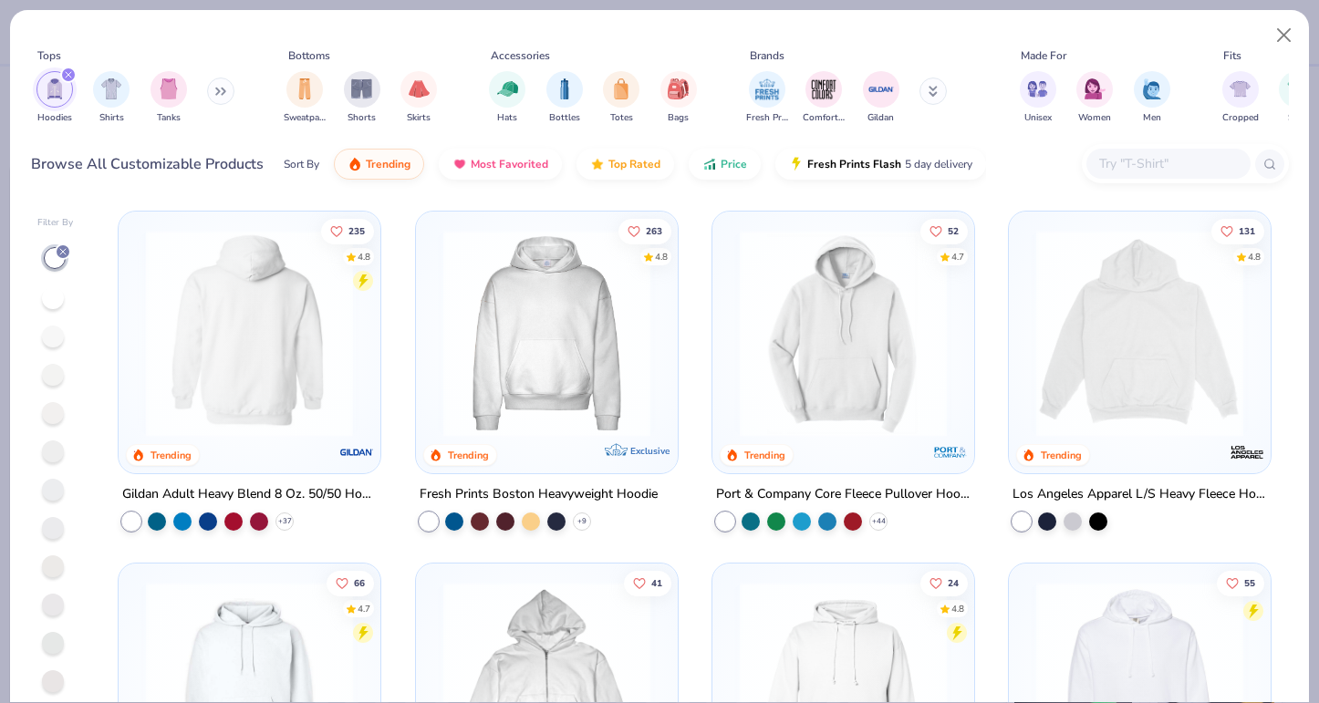
click at [260, 365] on div at bounding box center [250, 333] width 677 height 207
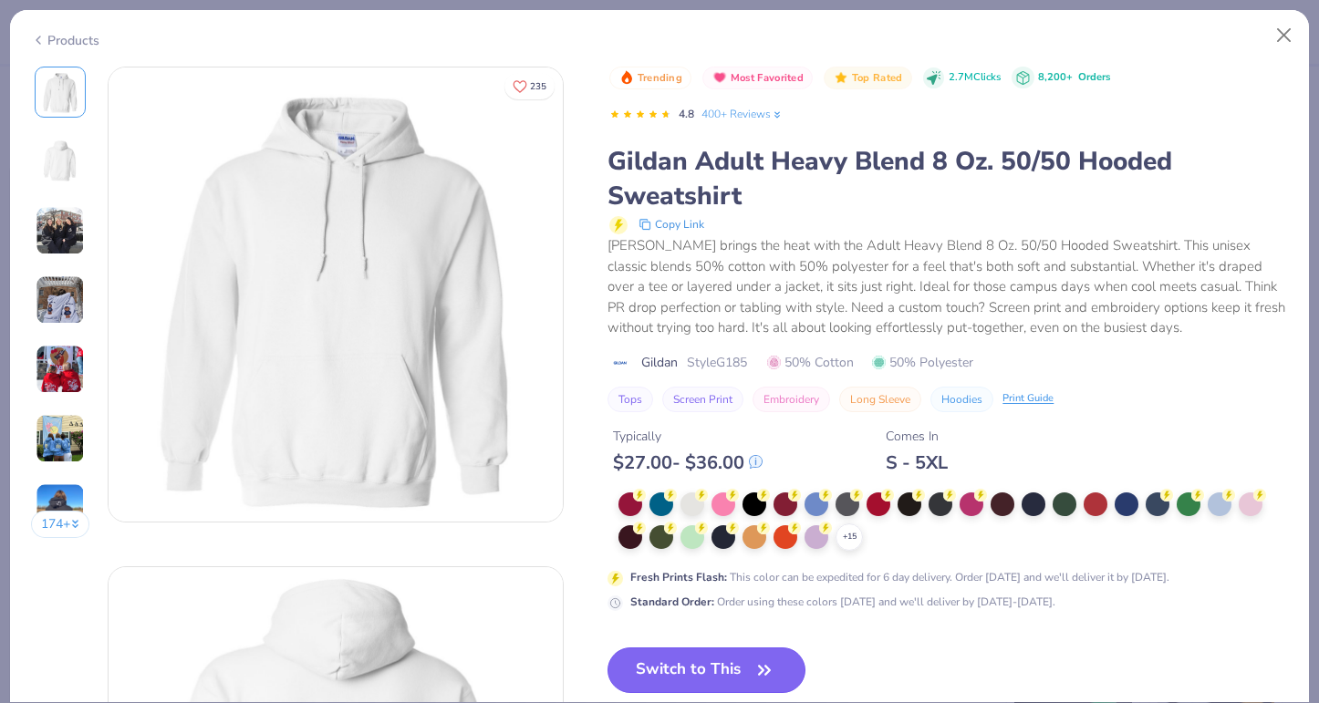
click at [683, 674] on button "Switch to This" at bounding box center [707, 671] width 198 height 46
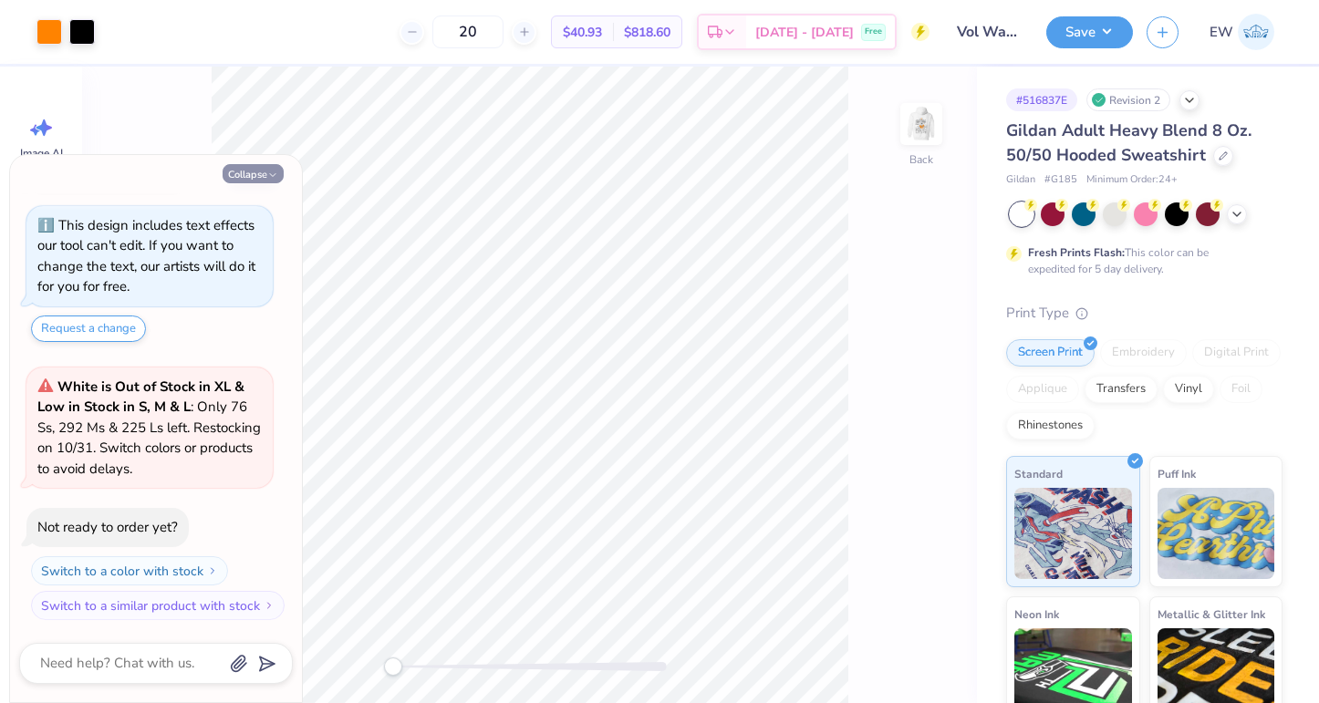
click at [260, 174] on button "Collapse" at bounding box center [253, 173] width 61 height 19
type textarea "x"
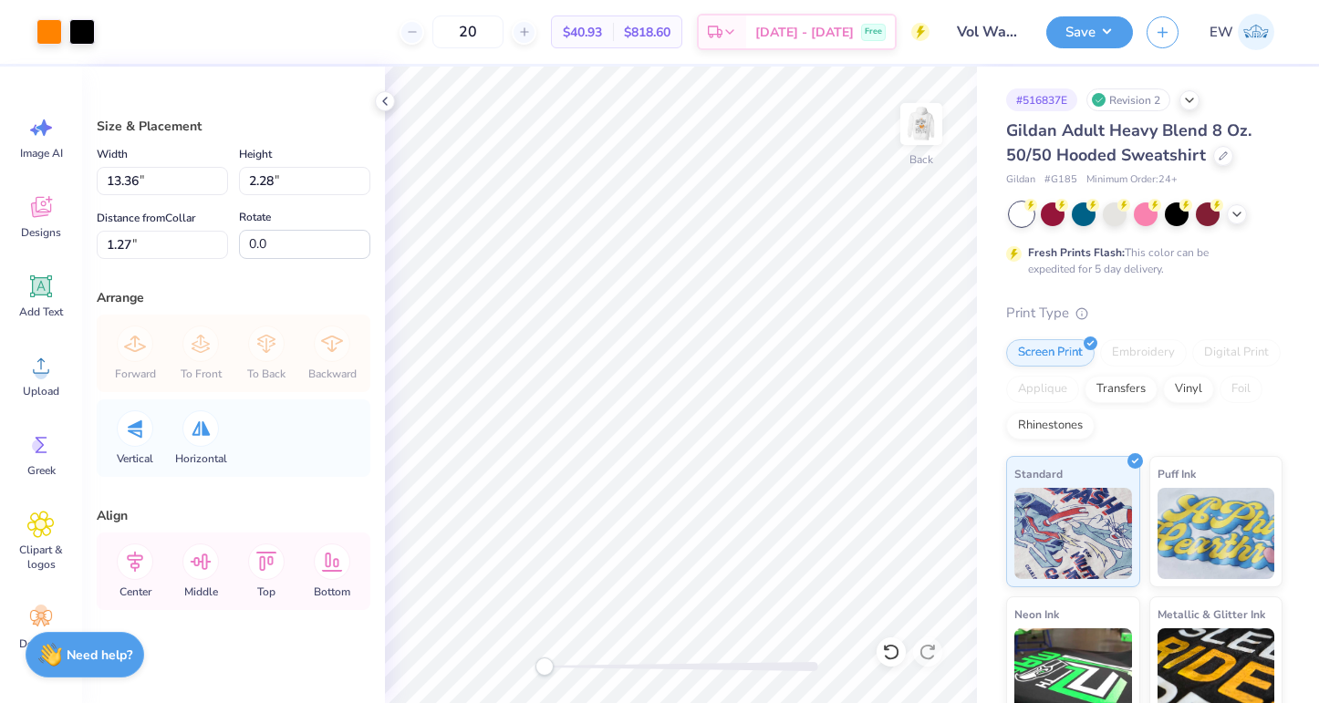
click at [1211, 303] on div "Print Type" at bounding box center [1144, 313] width 276 height 21
click at [1171, 306] on div "Print Type" at bounding box center [1144, 313] width 276 height 21
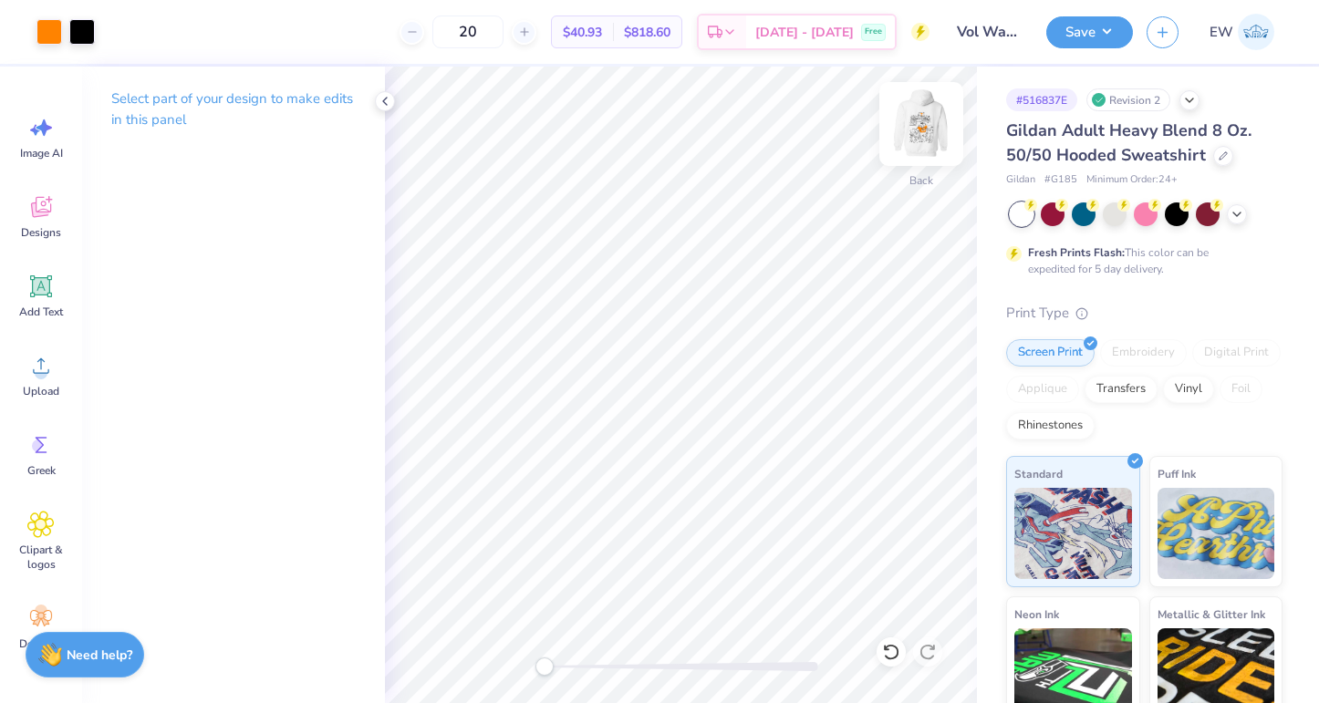
click at [921, 121] on img at bounding box center [921, 124] width 73 height 73
click at [379, 97] on icon at bounding box center [385, 101] width 15 height 15
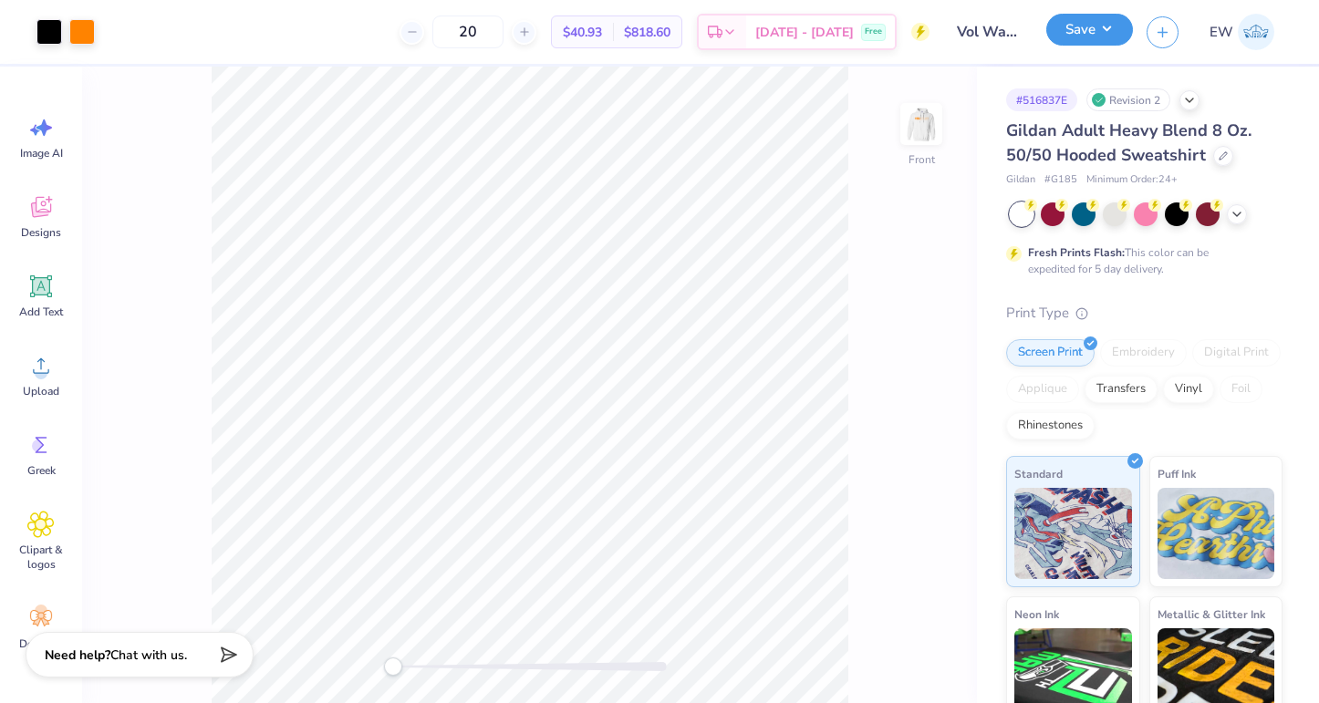
click at [1085, 36] on button "Save" at bounding box center [1089, 30] width 87 height 32
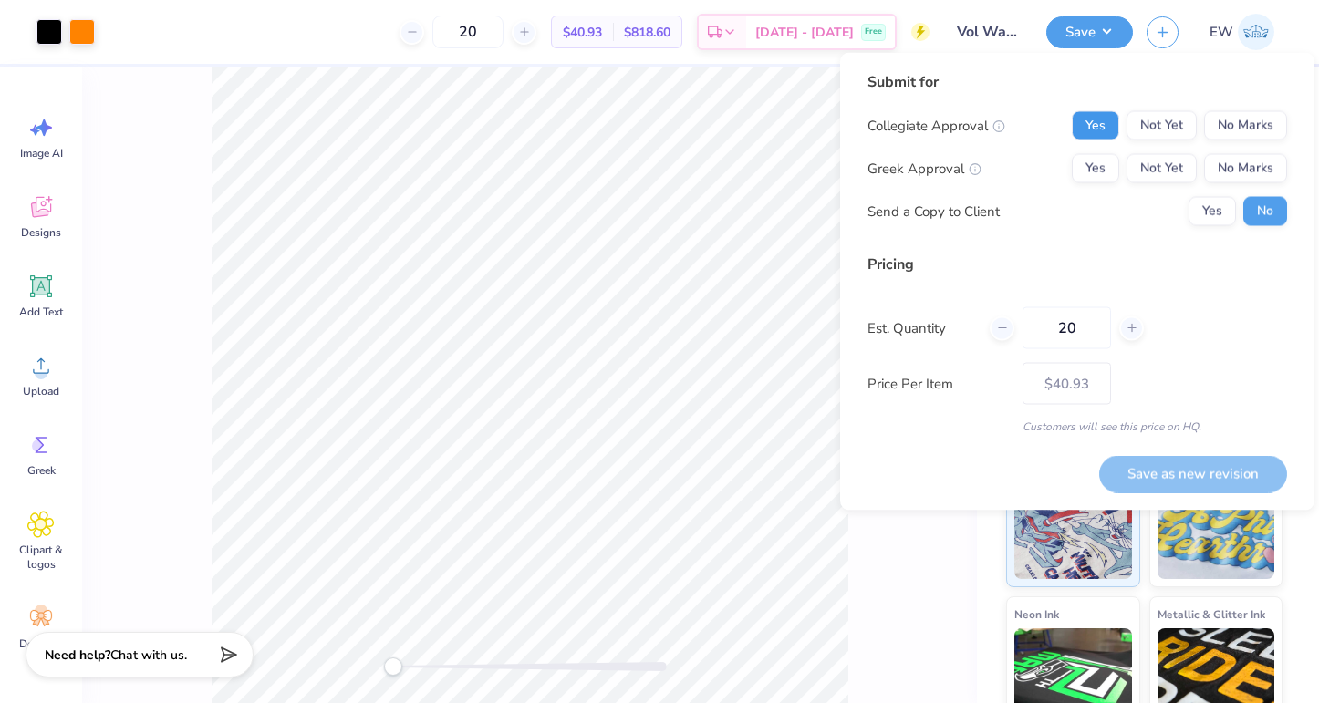
click at [1078, 113] on button "Yes" at bounding box center [1095, 125] width 47 height 29
click at [1092, 154] on button "Yes" at bounding box center [1095, 168] width 47 height 29
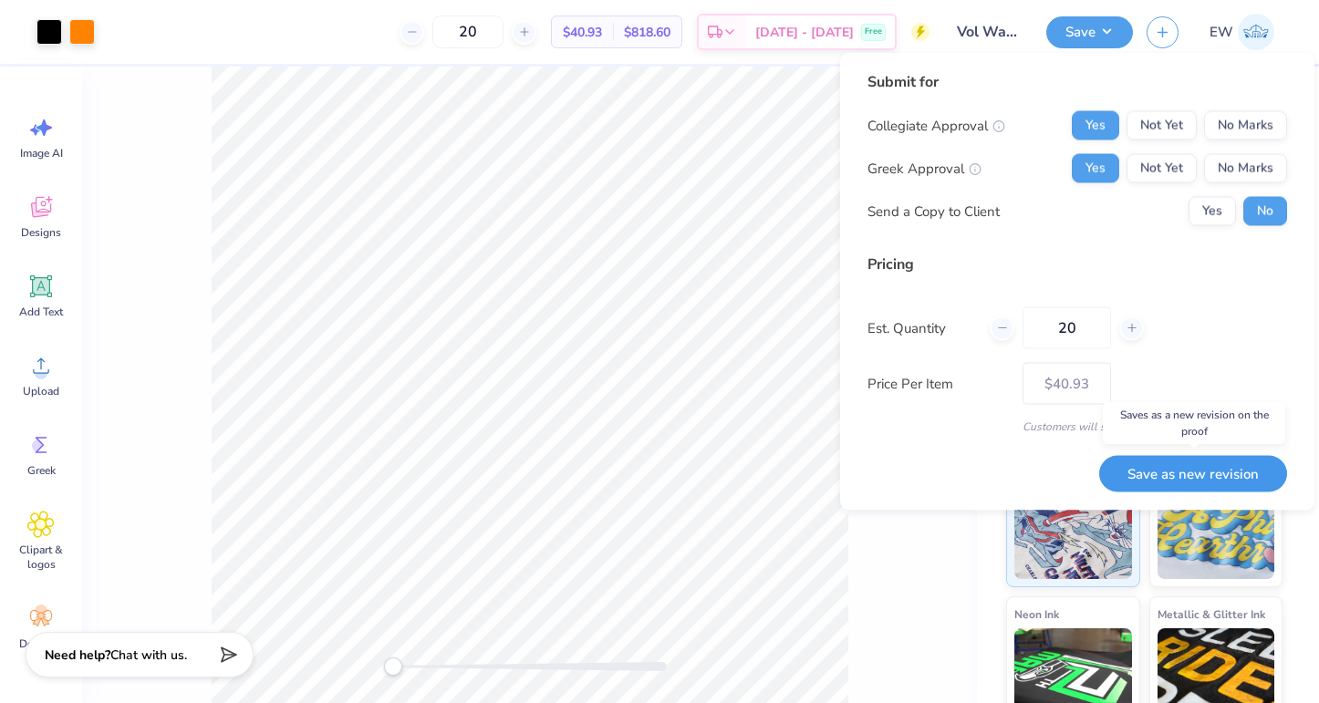
click at [1199, 461] on button "Save as new revision" at bounding box center [1193, 473] width 188 height 37
type input "$40.93"
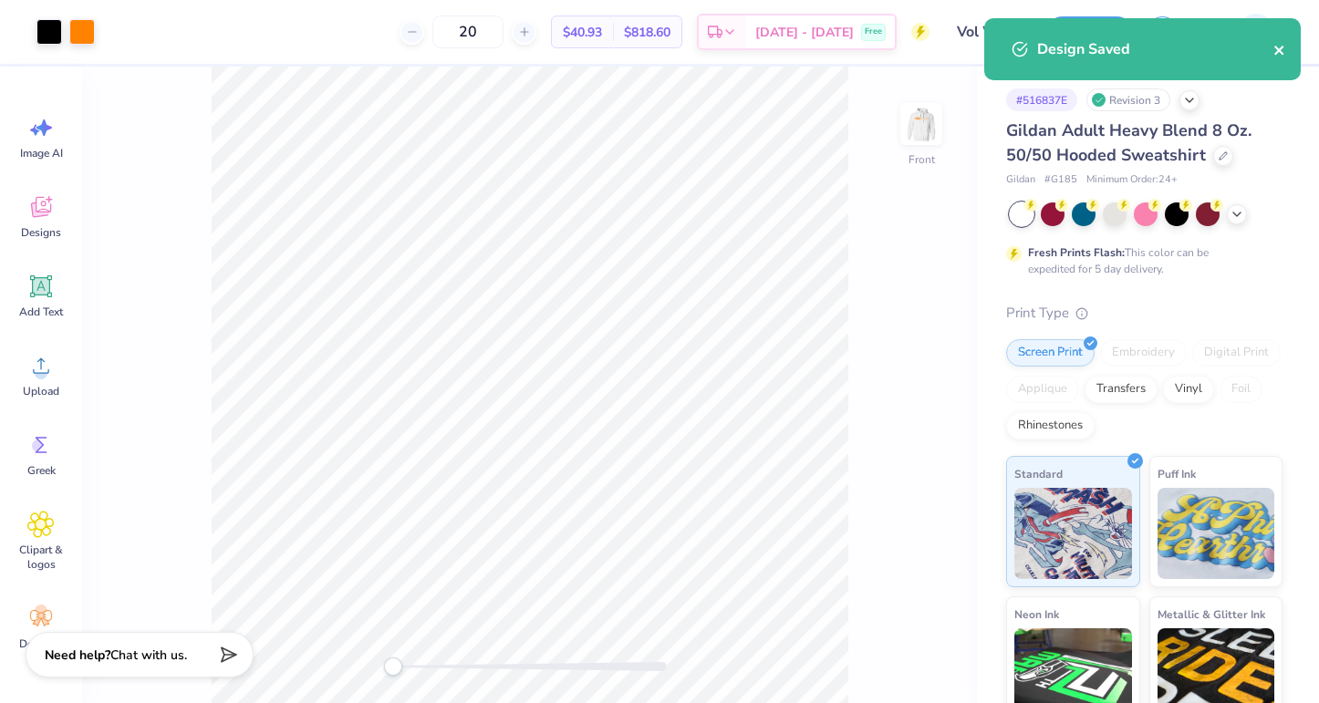
click at [1277, 47] on icon "close" at bounding box center [1279, 50] width 13 height 15
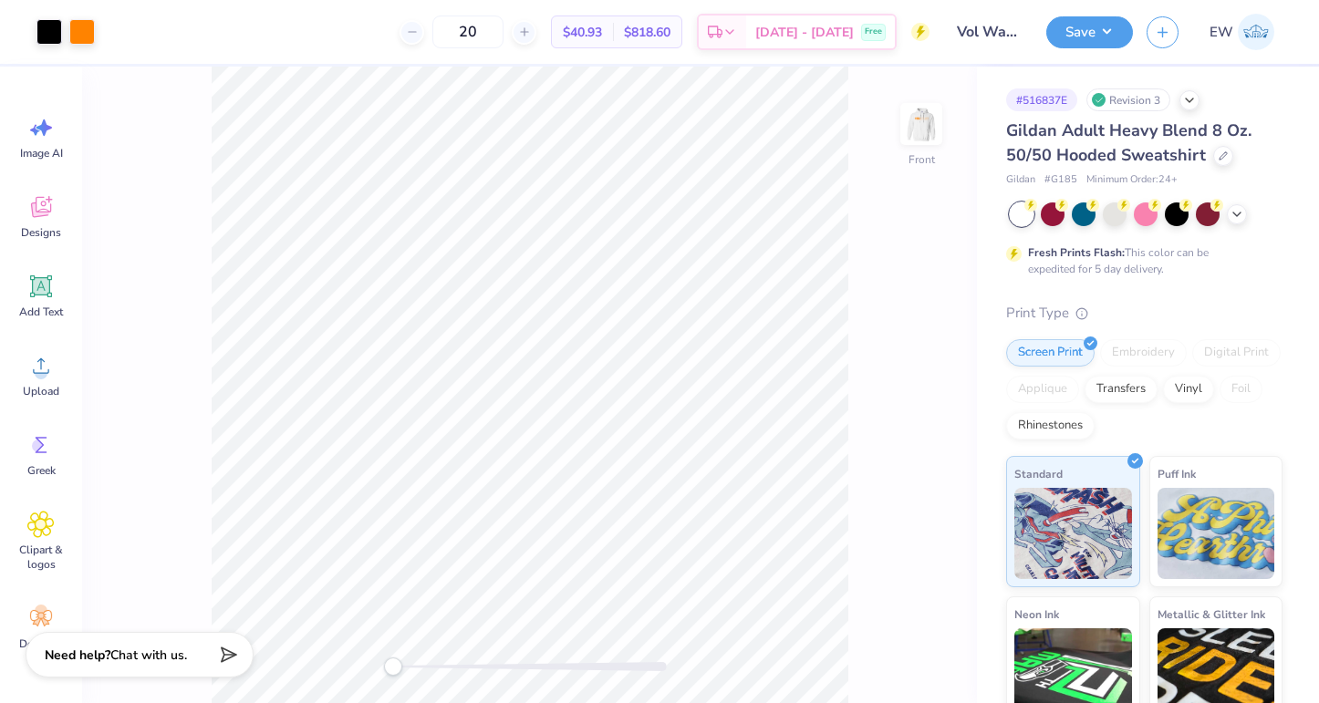
click at [1247, 22] on div "Design Saved" at bounding box center [1143, 18] width 324 height 7
click at [1231, 33] on span "EW" at bounding box center [1222, 32] width 24 height 21
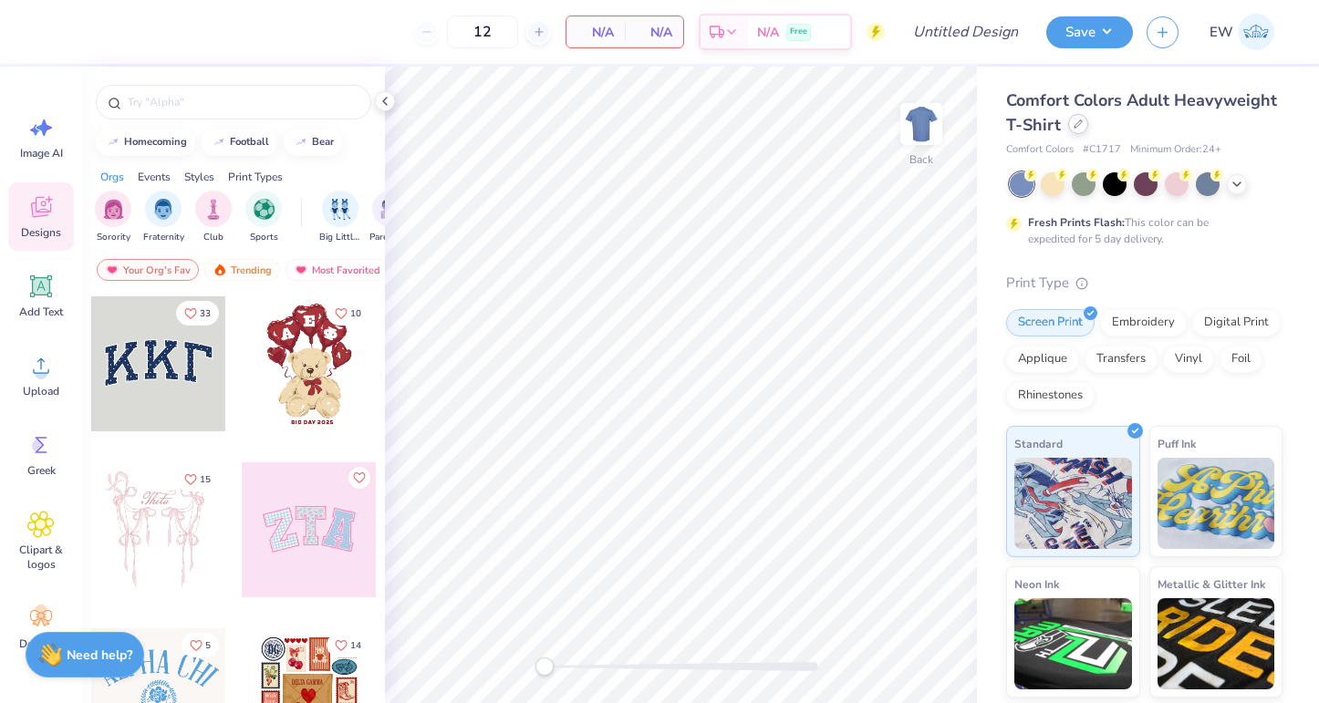
click at [1080, 125] on icon at bounding box center [1078, 123] width 9 height 9
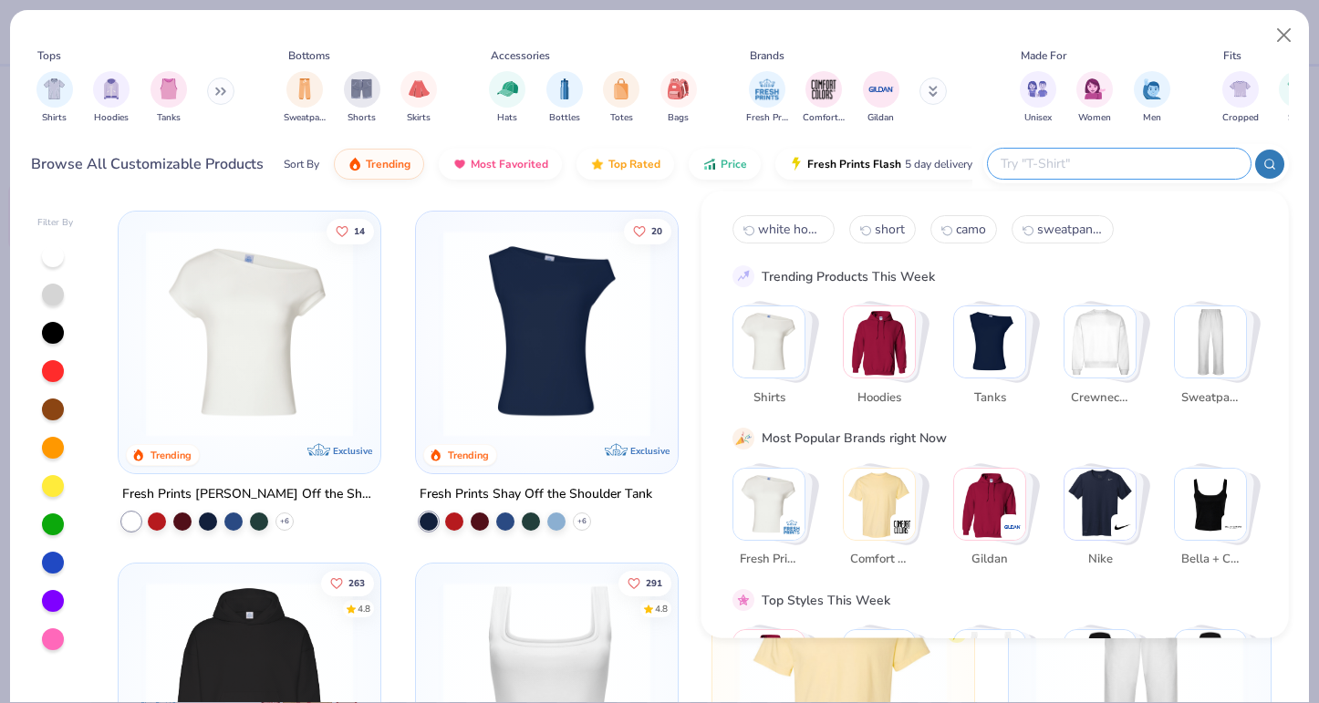
click at [1131, 159] on input "text" at bounding box center [1118, 163] width 239 height 21
type input "camo"
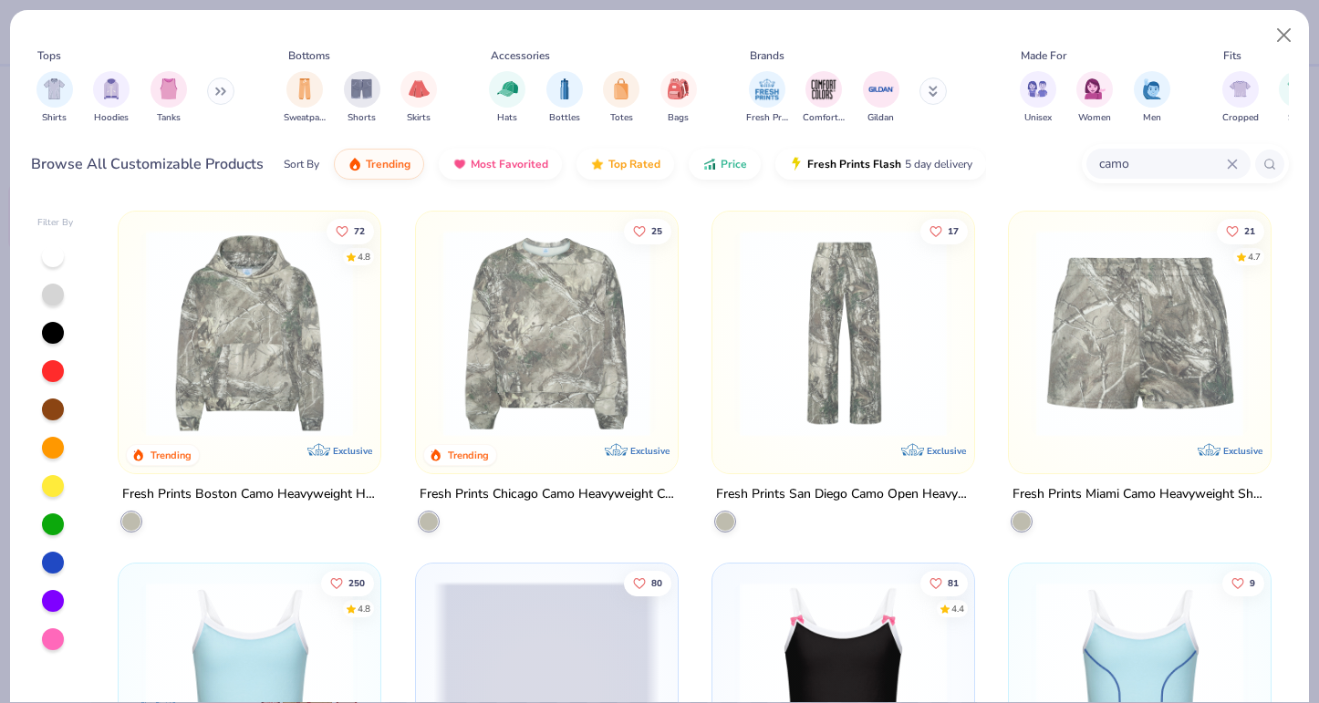
click at [260, 309] on img at bounding box center [249, 333] width 225 height 207
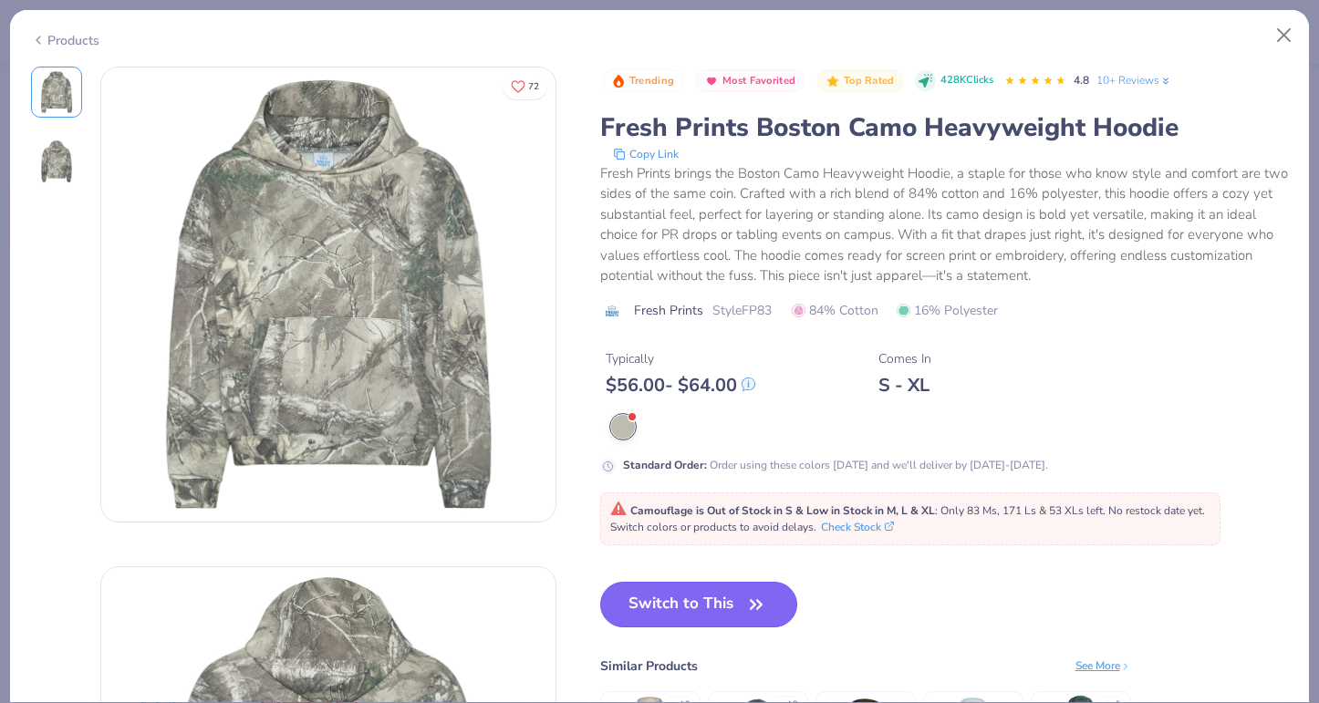
click at [751, 598] on icon "button" at bounding box center [756, 605] width 26 height 26
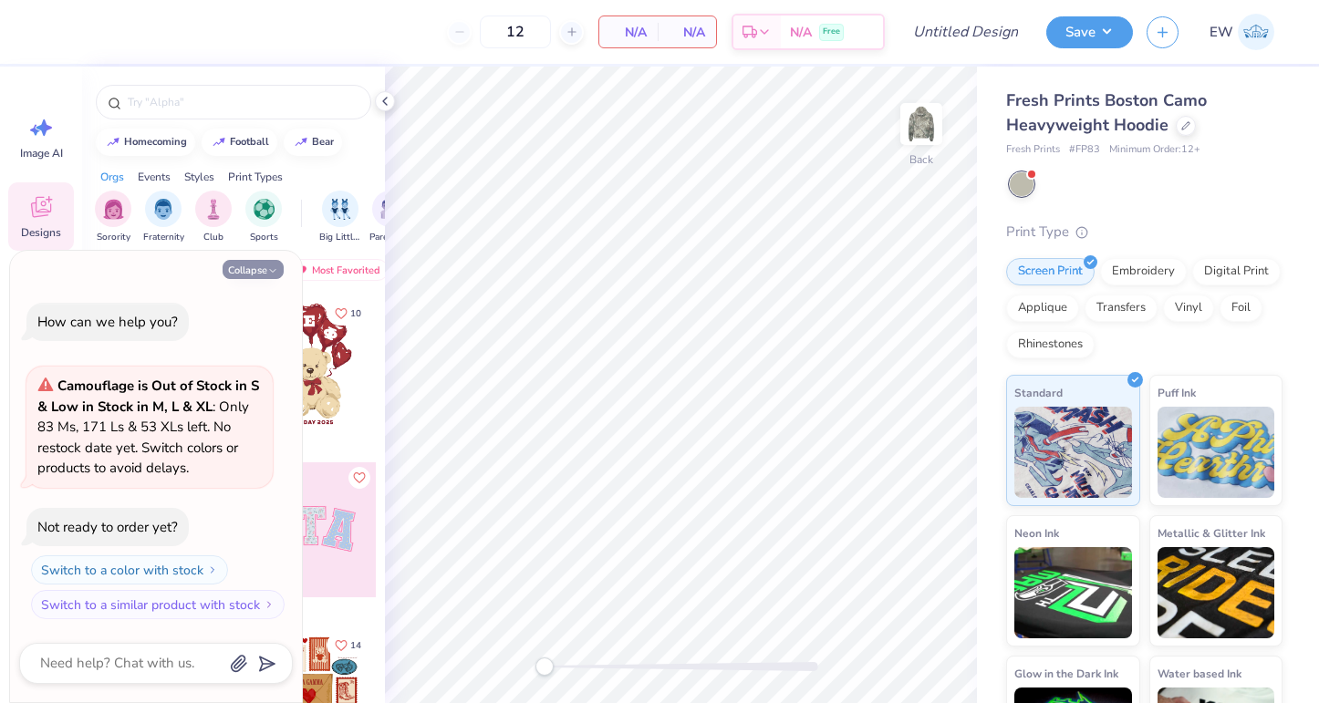
click at [252, 265] on button "Collapse" at bounding box center [253, 269] width 61 height 19
type textarea "x"
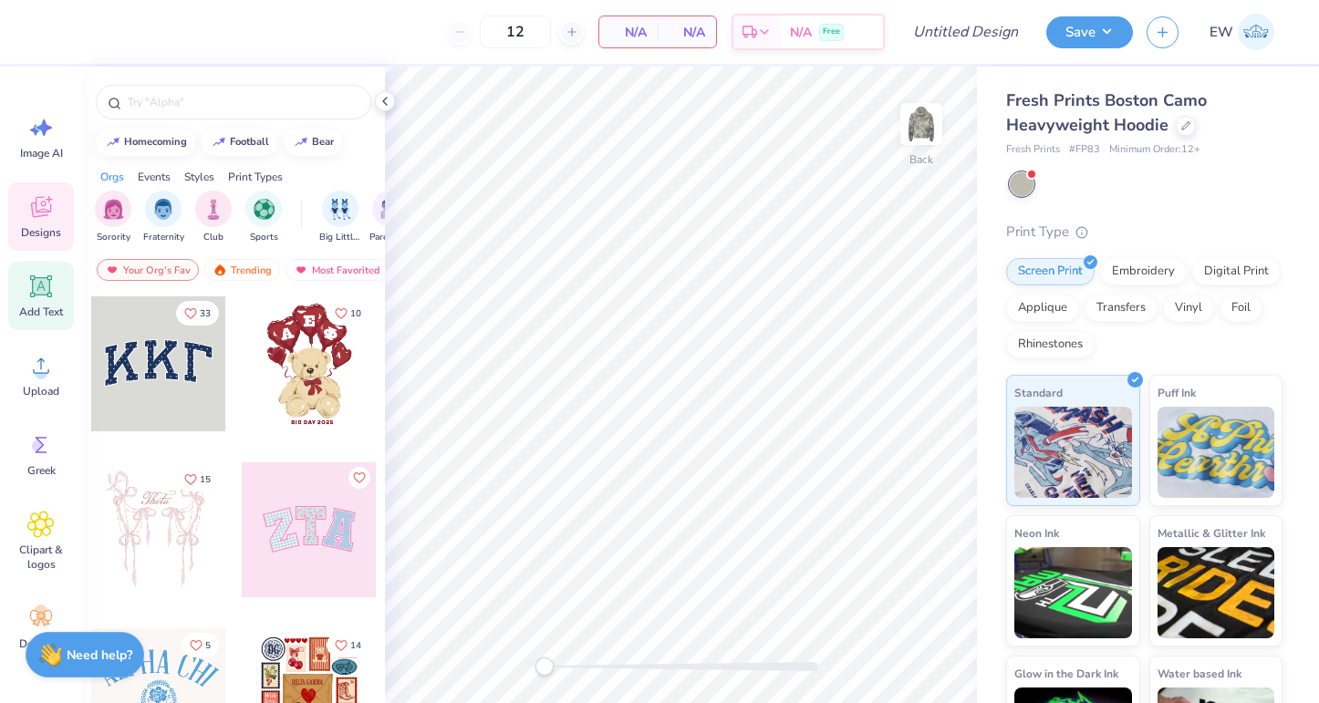
click at [47, 291] on icon at bounding box center [41, 286] width 17 height 17
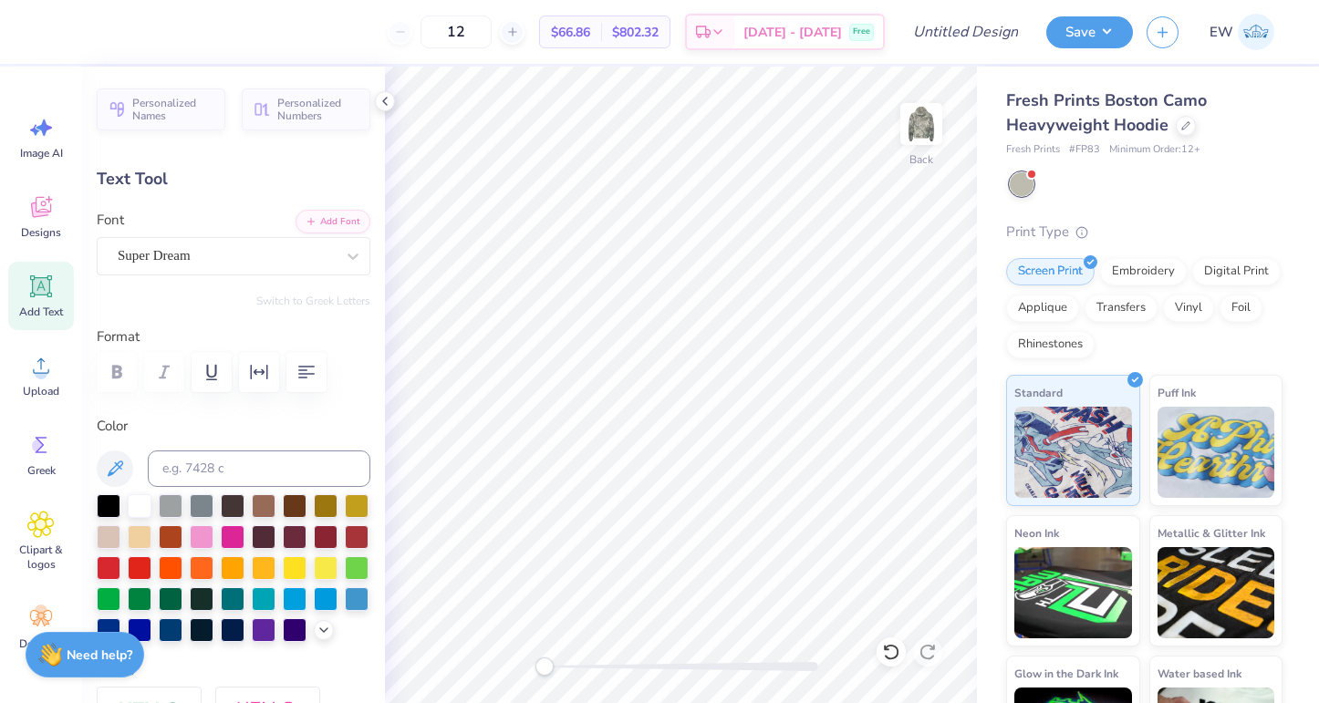
type textarea "T"
type textarea "VOLWAKE"
click at [177, 262] on div "Super Dream" at bounding box center [226, 256] width 221 height 28
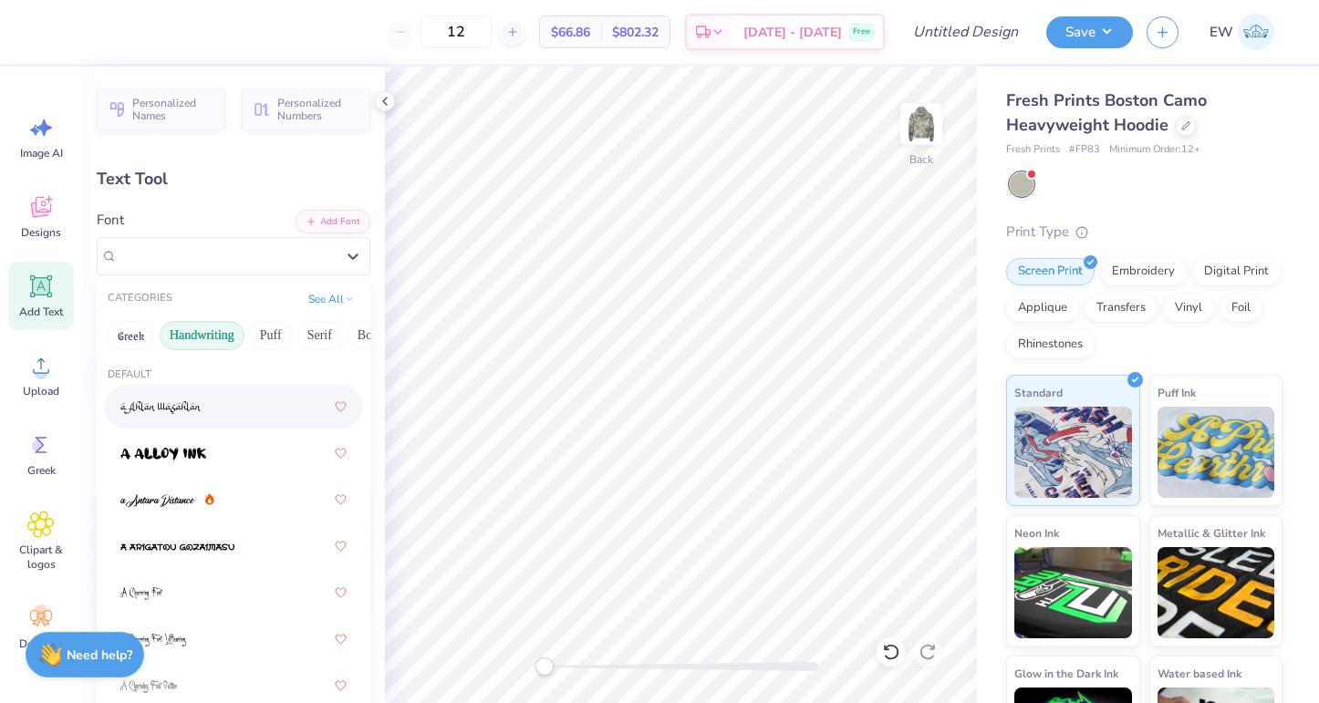
click at [221, 343] on button "Handwriting" at bounding box center [202, 335] width 85 height 29
click at [275, 334] on button "Puff" at bounding box center [271, 335] width 42 height 29
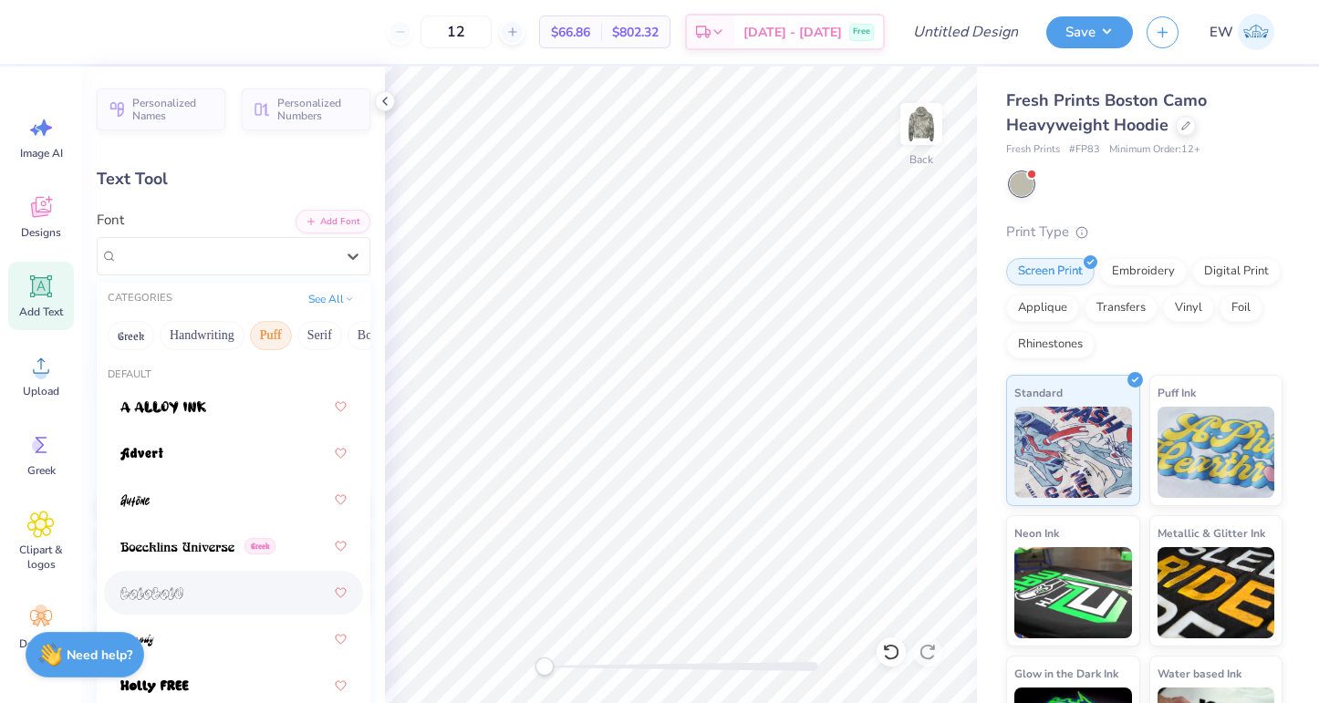
scroll to position [192, 0]
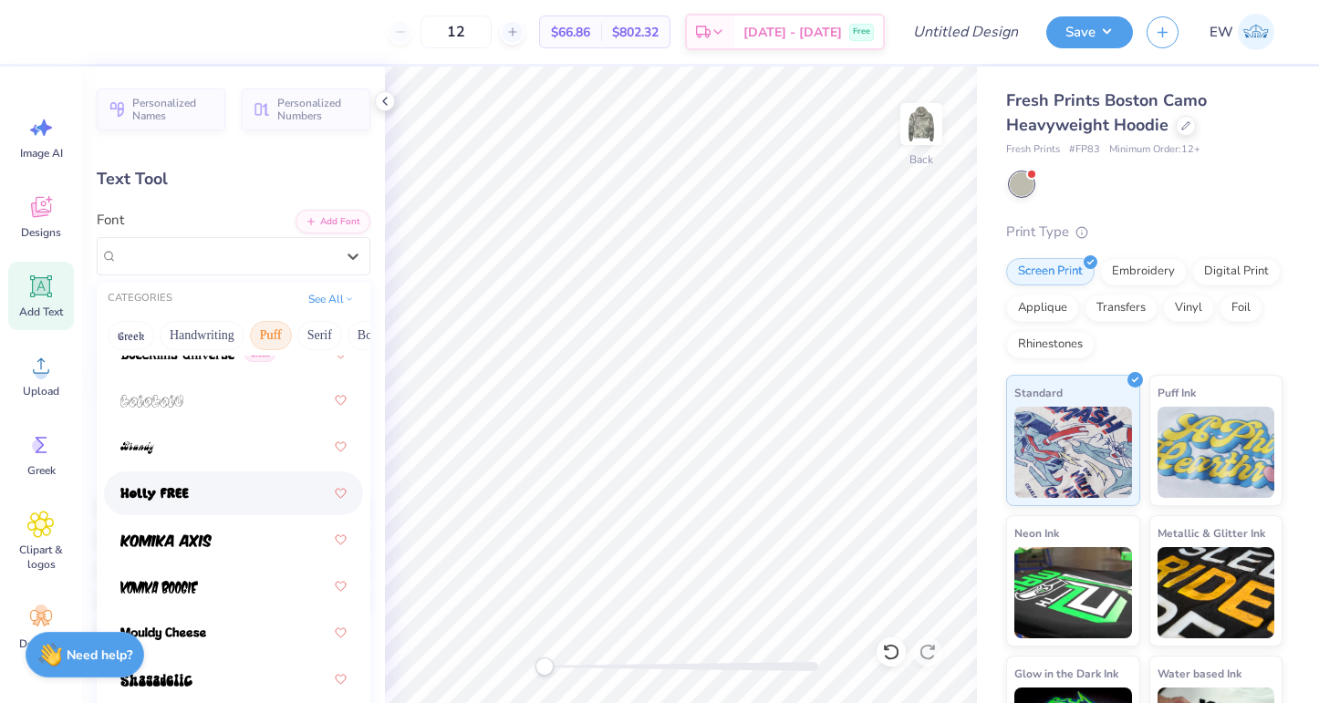
click at [209, 509] on div at bounding box center [233, 493] width 226 height 33
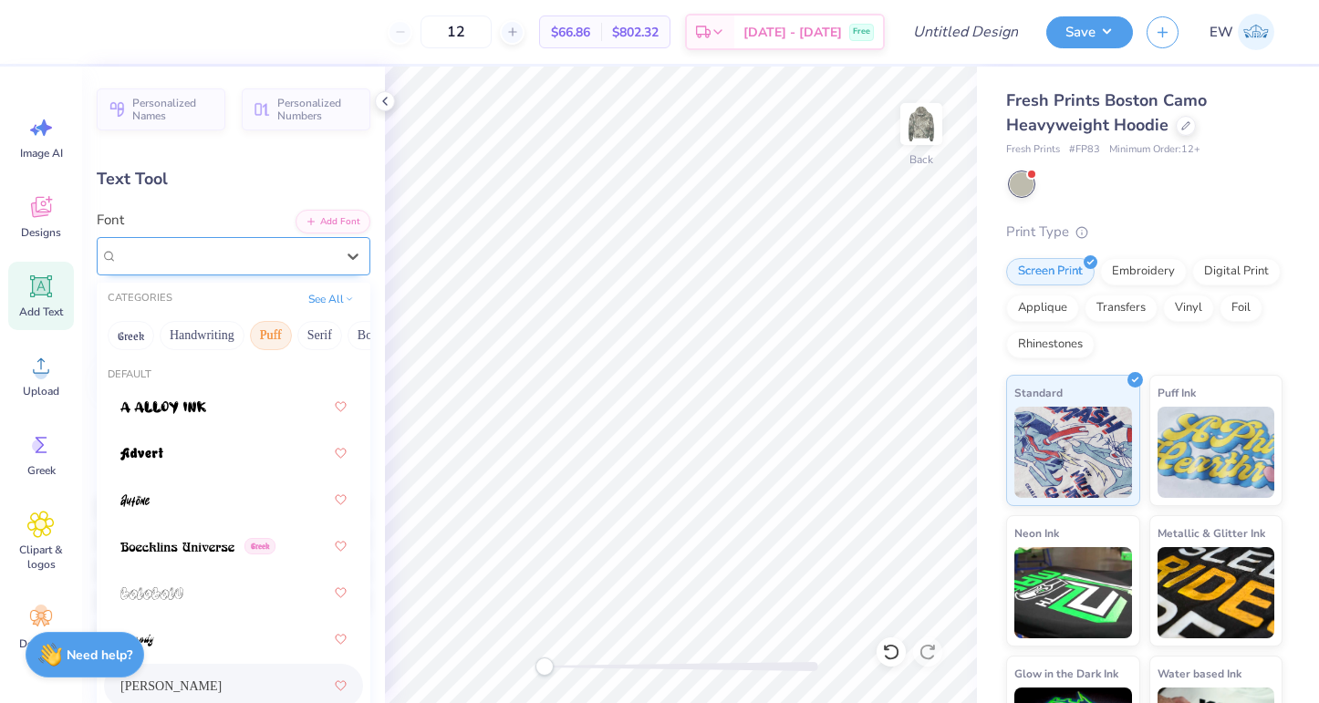
click at [310, 264] on div "Holly FREE" at bounding box center [226, 256] width 221 height 28
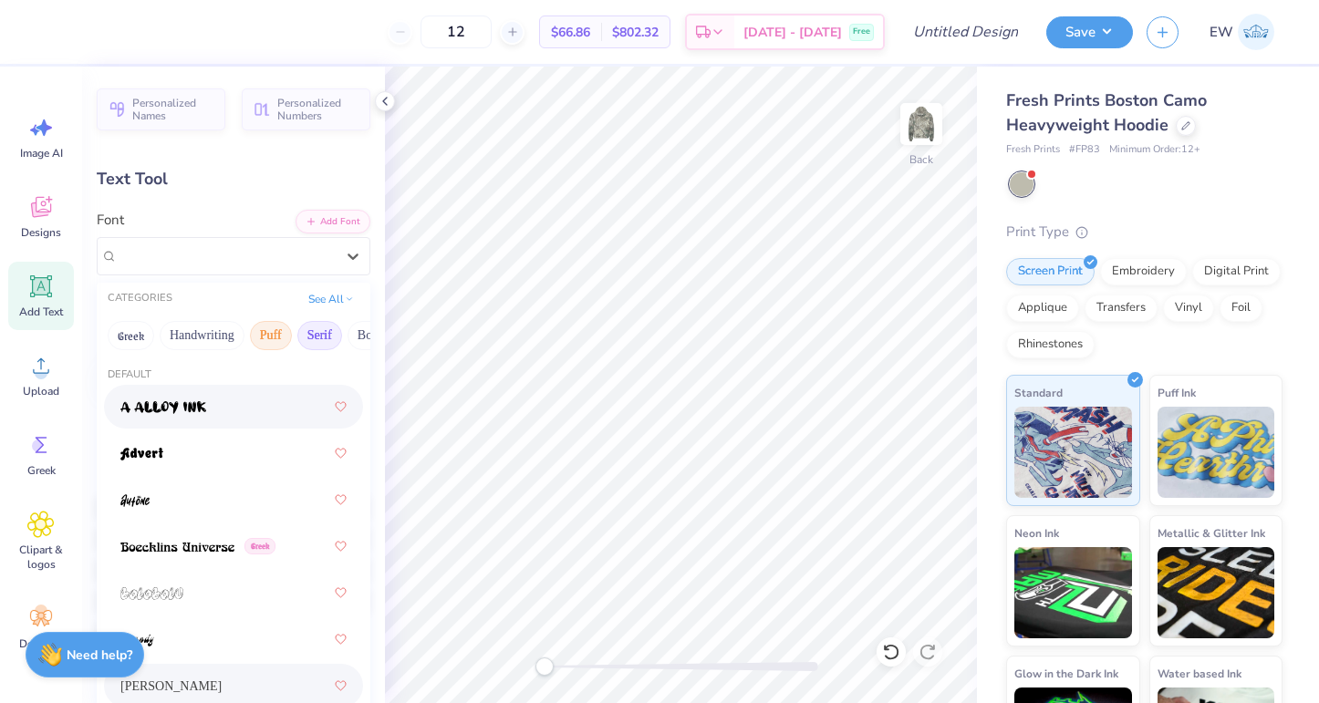
click at [319, 330] on button "Serif" at bounding box center [319, 335] width 45 height 29
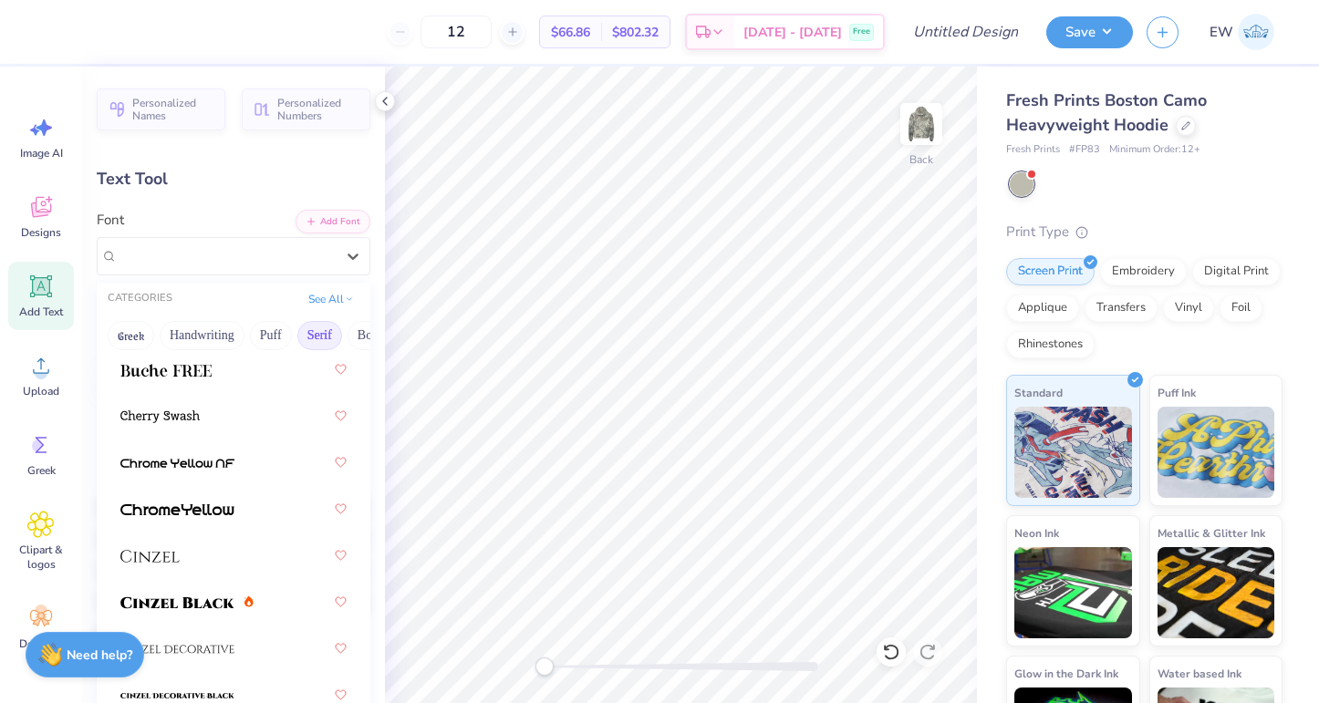
scroll to position [320, 0]
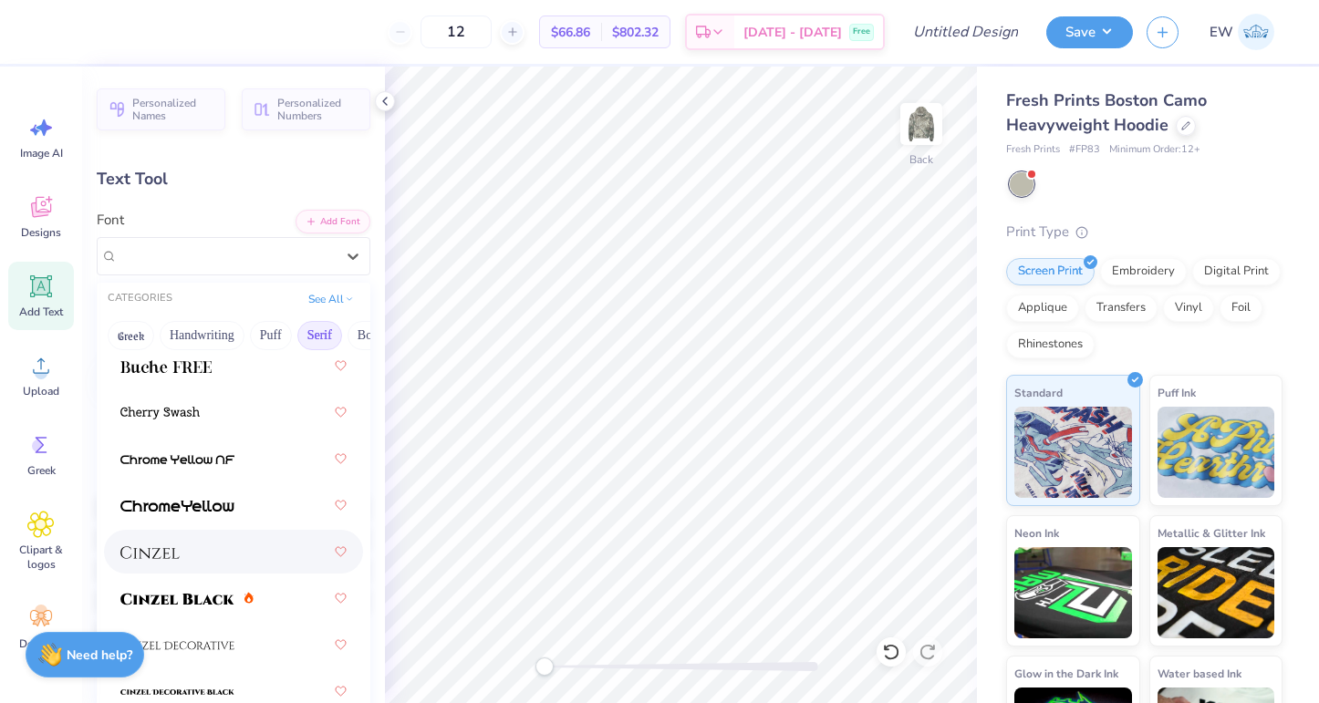
click at [173, 556] on img at bounding box center [149, 552] width 59 height 13
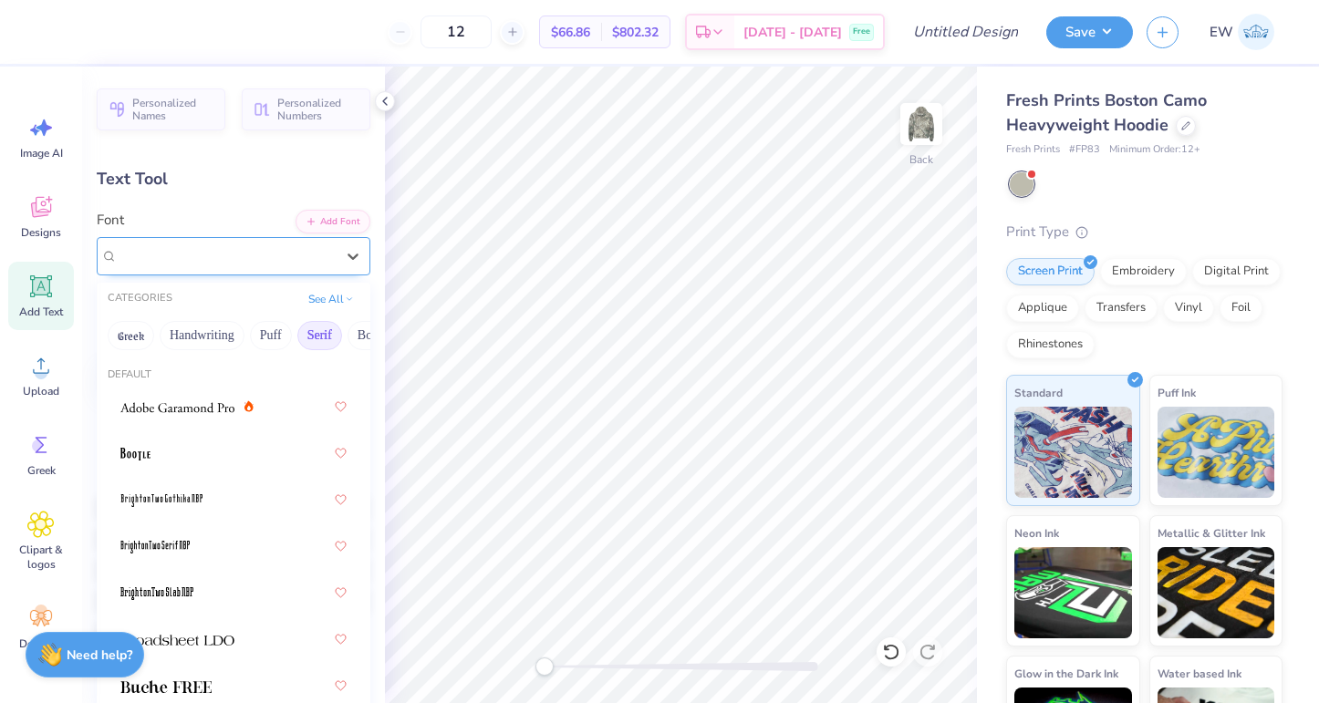
click at [333, 260] on div at bounding box center [226, 256] width 221 height 28
click at [130, 335] on button "Bold" at bounding box center [133, 335] width 45 height 29
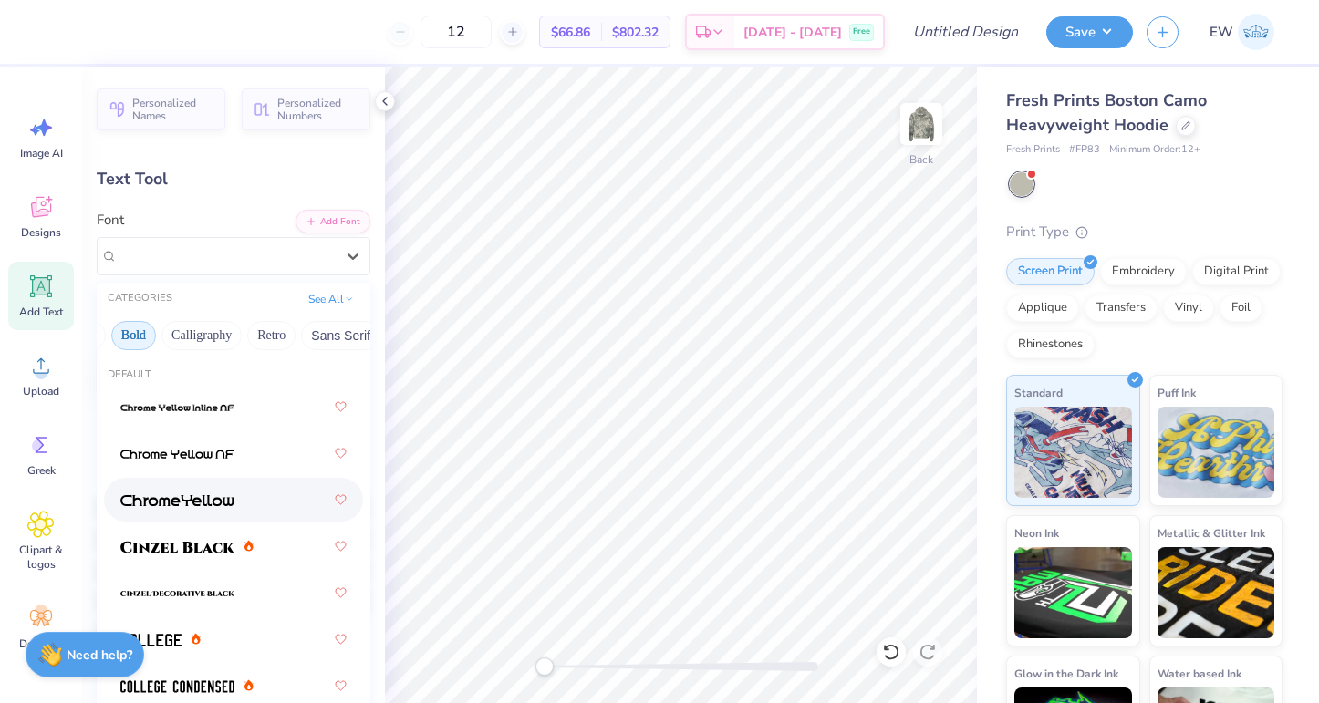
click at [191, 521] on div at bounding box center [233, 500] width 259 height 44
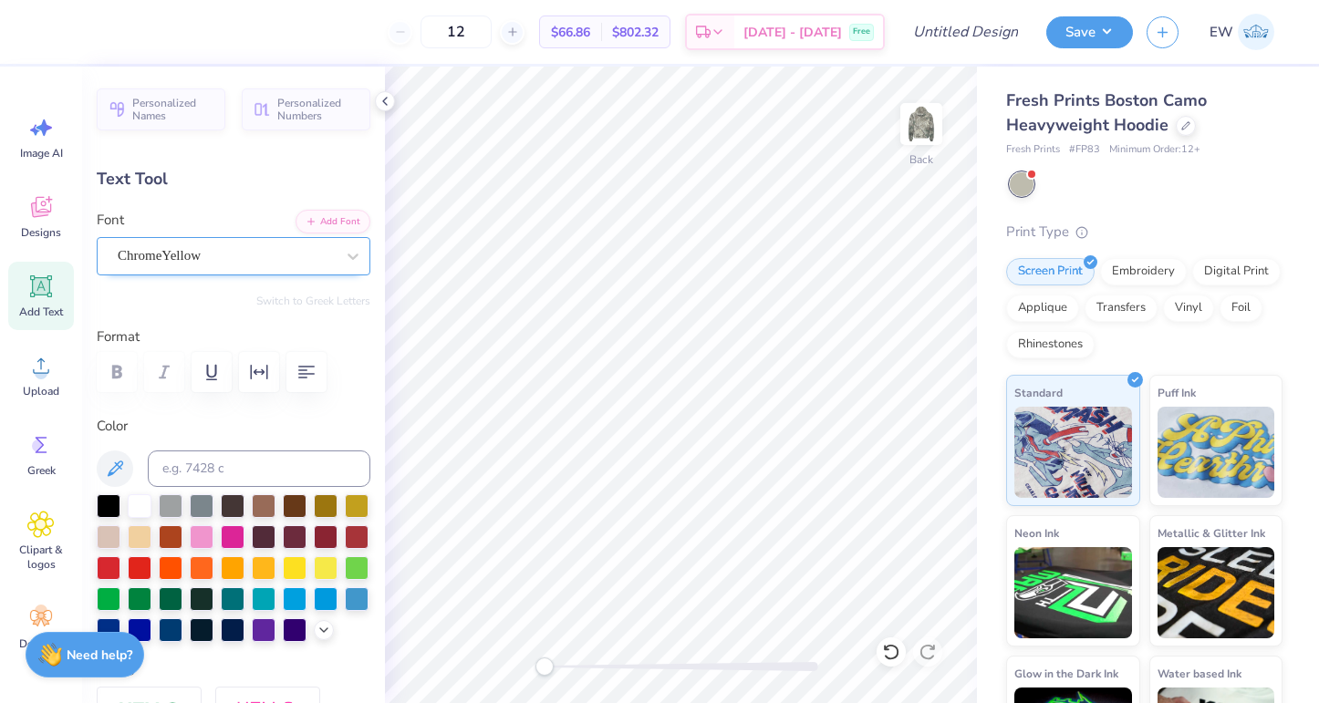
click at [316, 253] on div "ChromeYellow" at bounding box center [226, 256] width 221 height 28
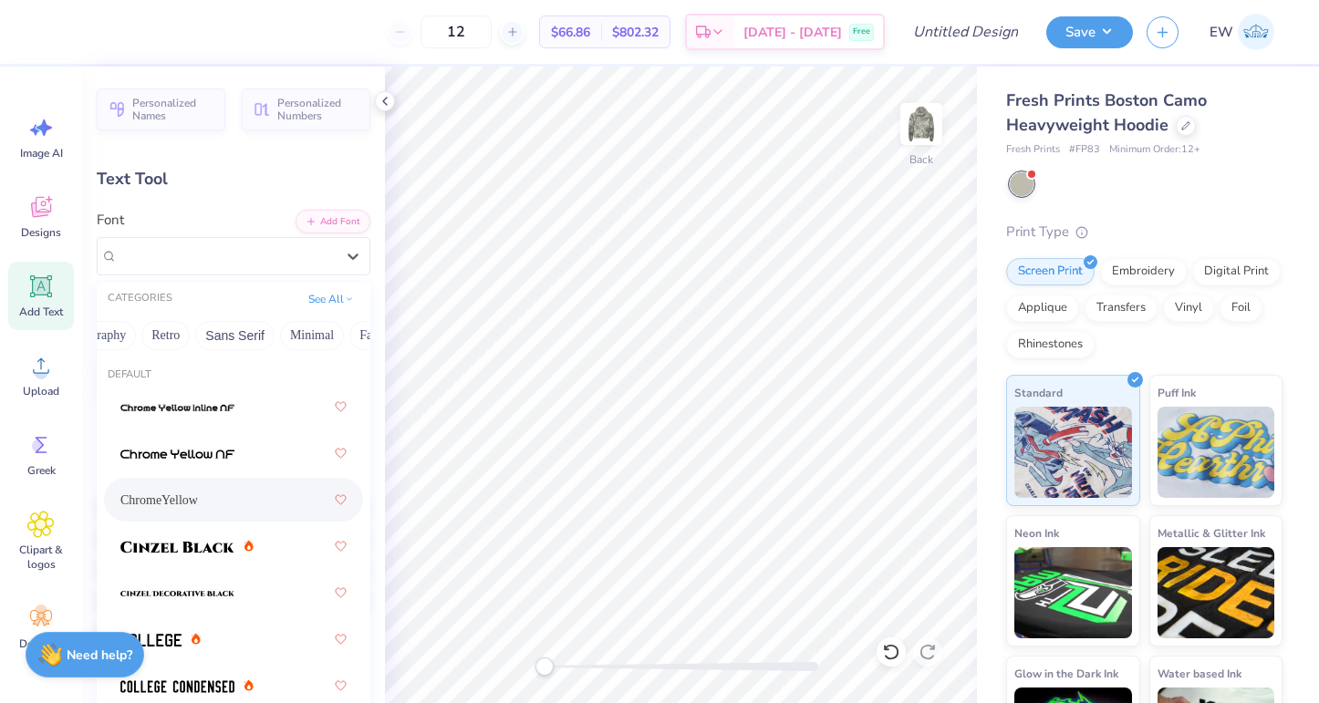
scroll to position [0, 350]
click at [313, 331] on button "Minimal" at bounding box center [304, 335] width 64 height 29
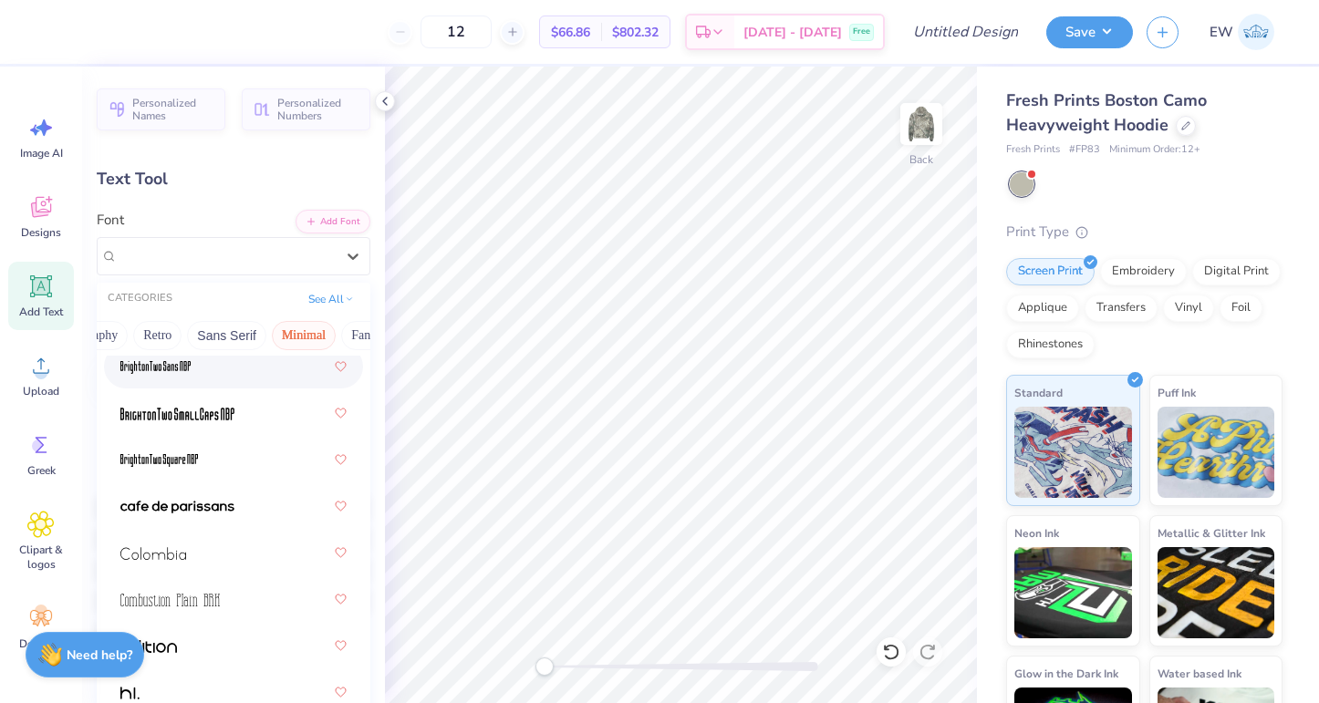
scroll to position [193, 0]
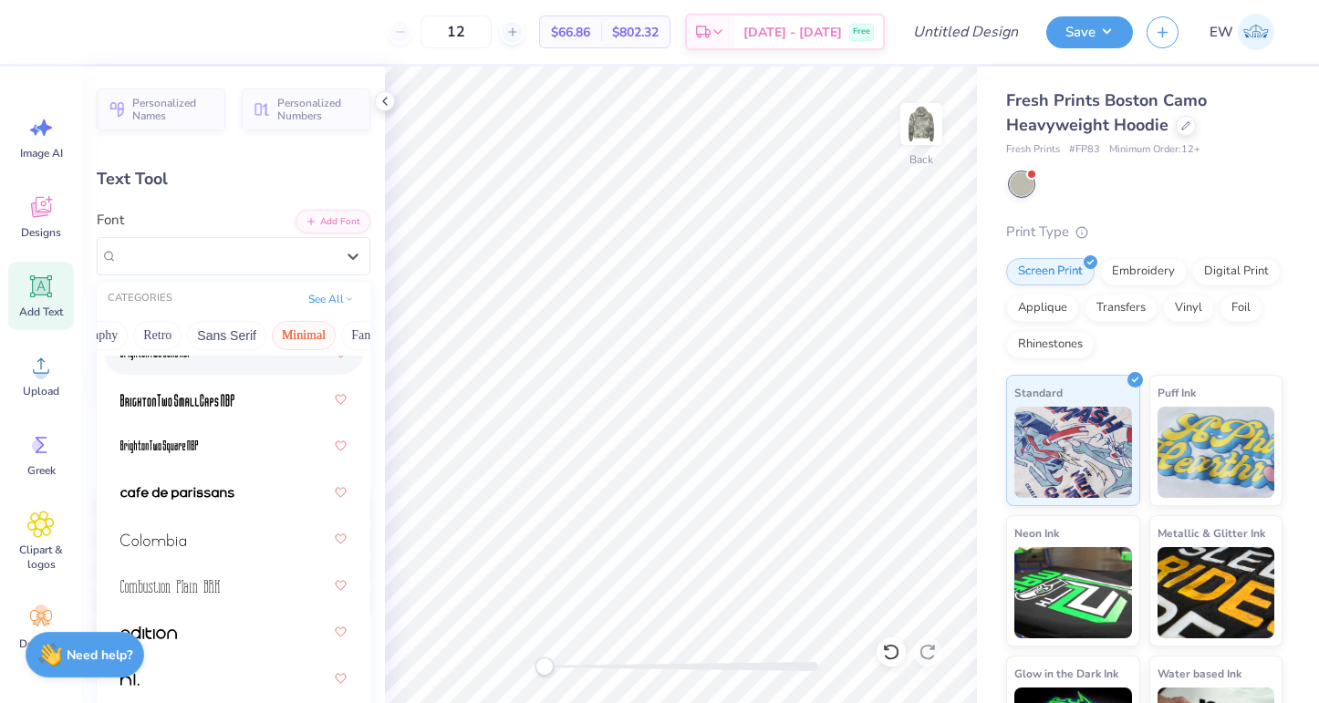
click at [175, 531] on span at bounding box center [153, 539] width 66 height 19
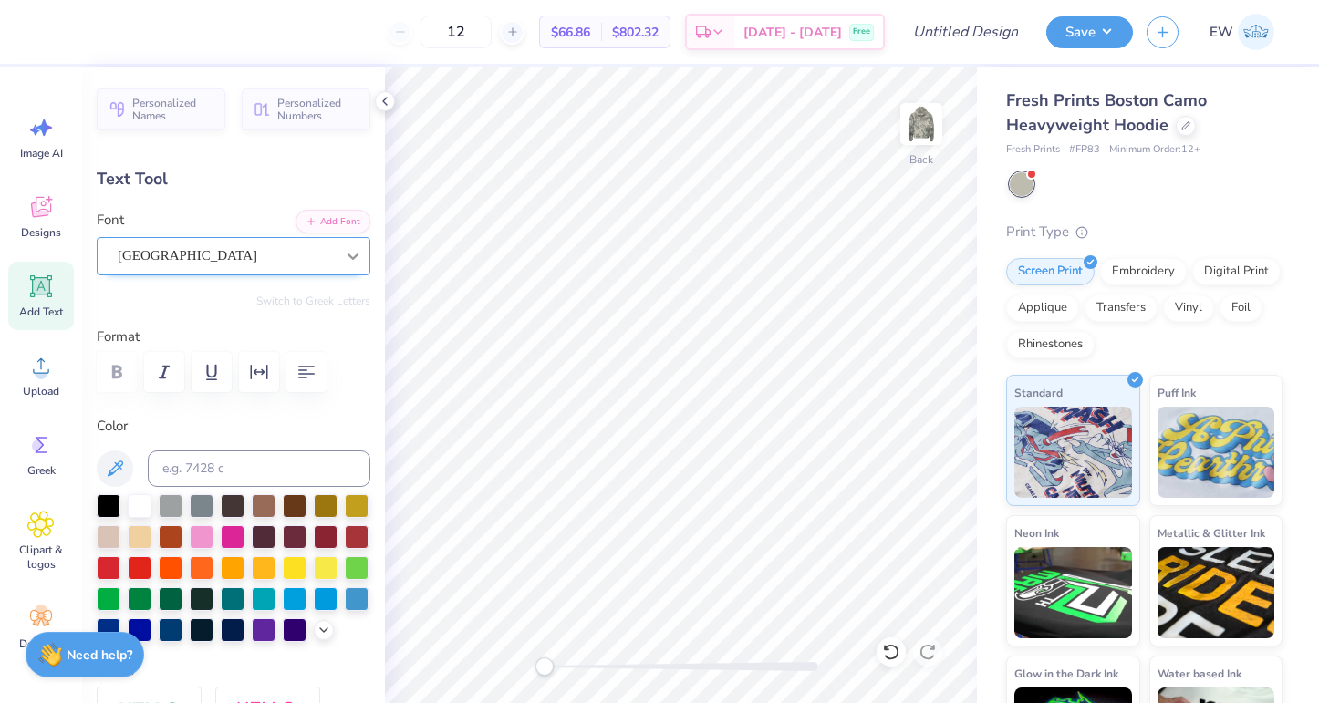
click at [356, 255] on icon at bounding box center [353, 257] width 11 height 6
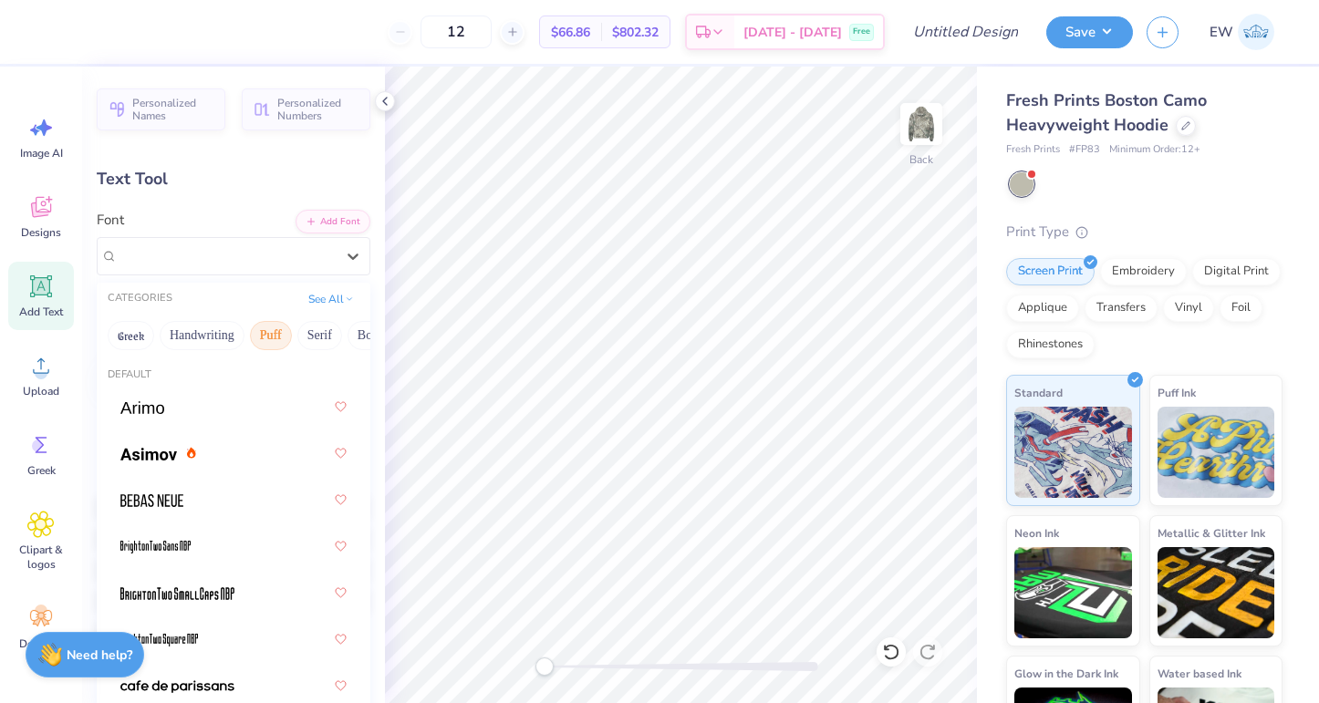
click at [269, 335] on button "Puff" at bounding box center [271, 335] width 42 height 29
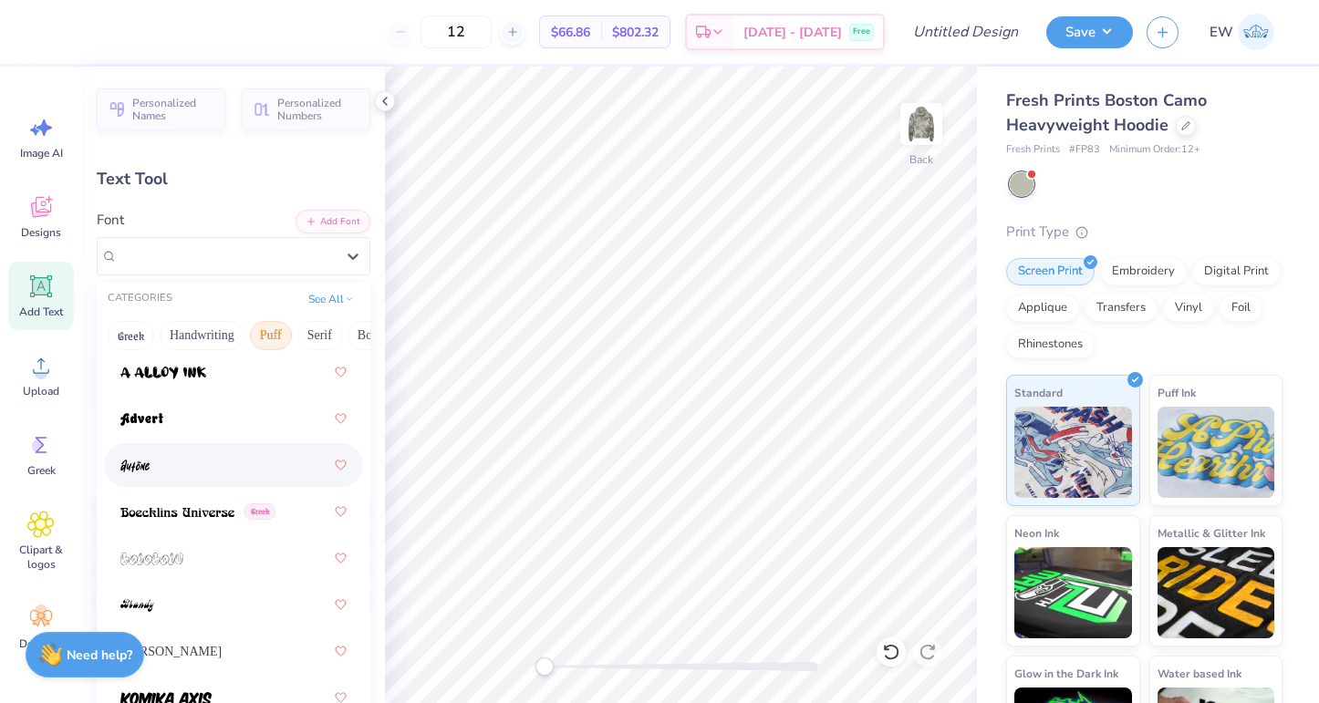
scroll to position [39, 0]
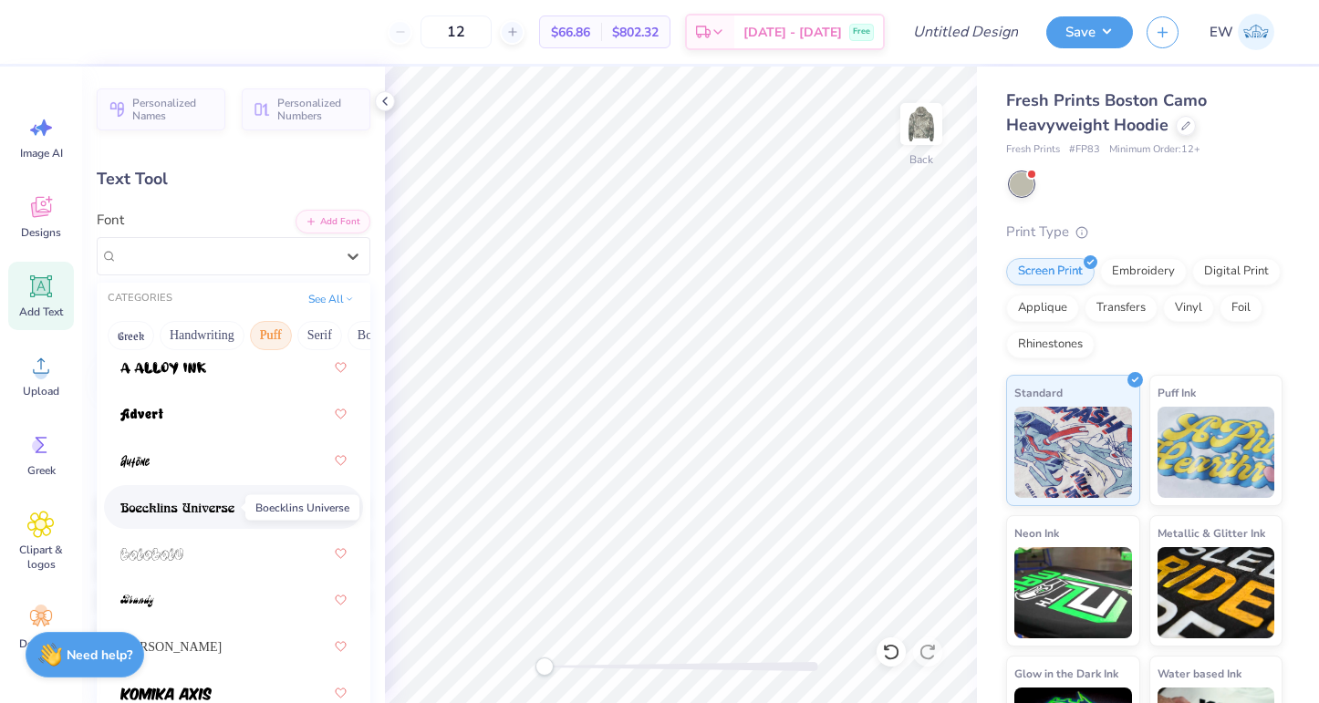
click at [188, 499] on span at bounding box center [177, 507] width 114 height 19
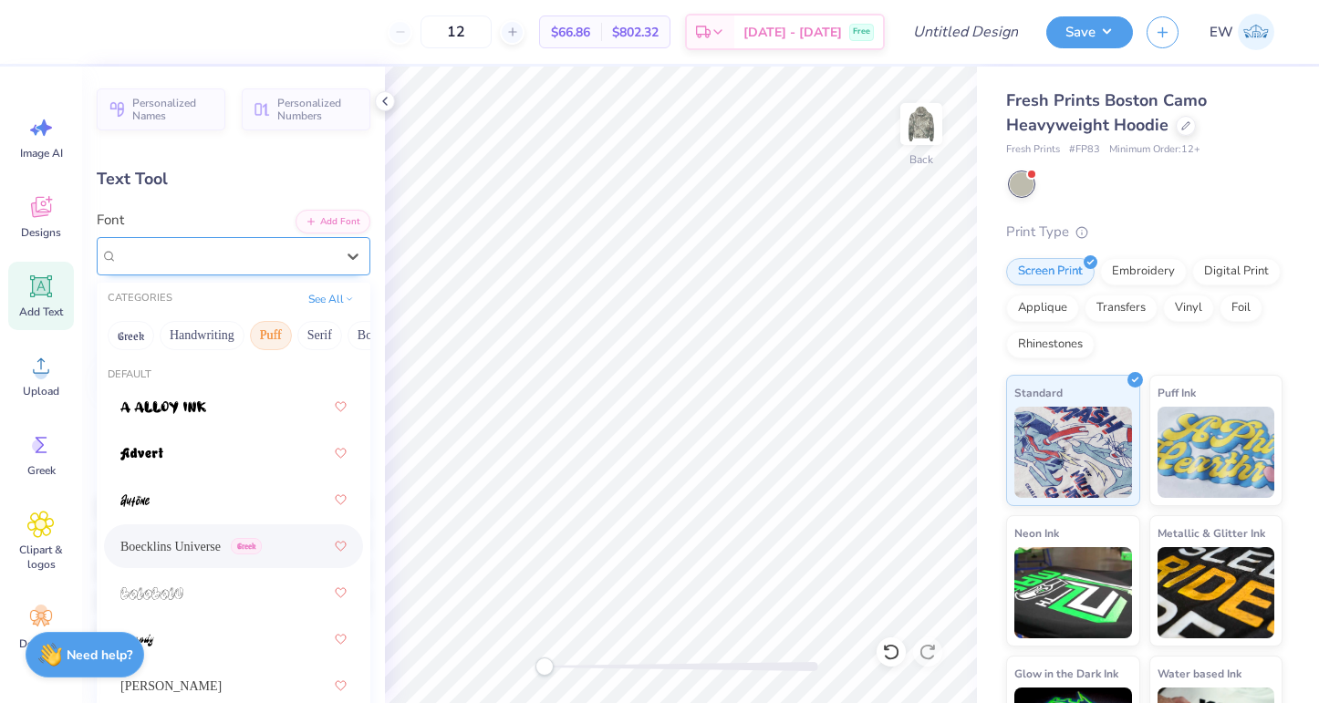
click at [286, 254] on div "Boecklins Universe Greek" at bounding box center [226, 256] width 221 height 28
click at [228, 465] on div at bounding box center [233, 453] width 226 height 33
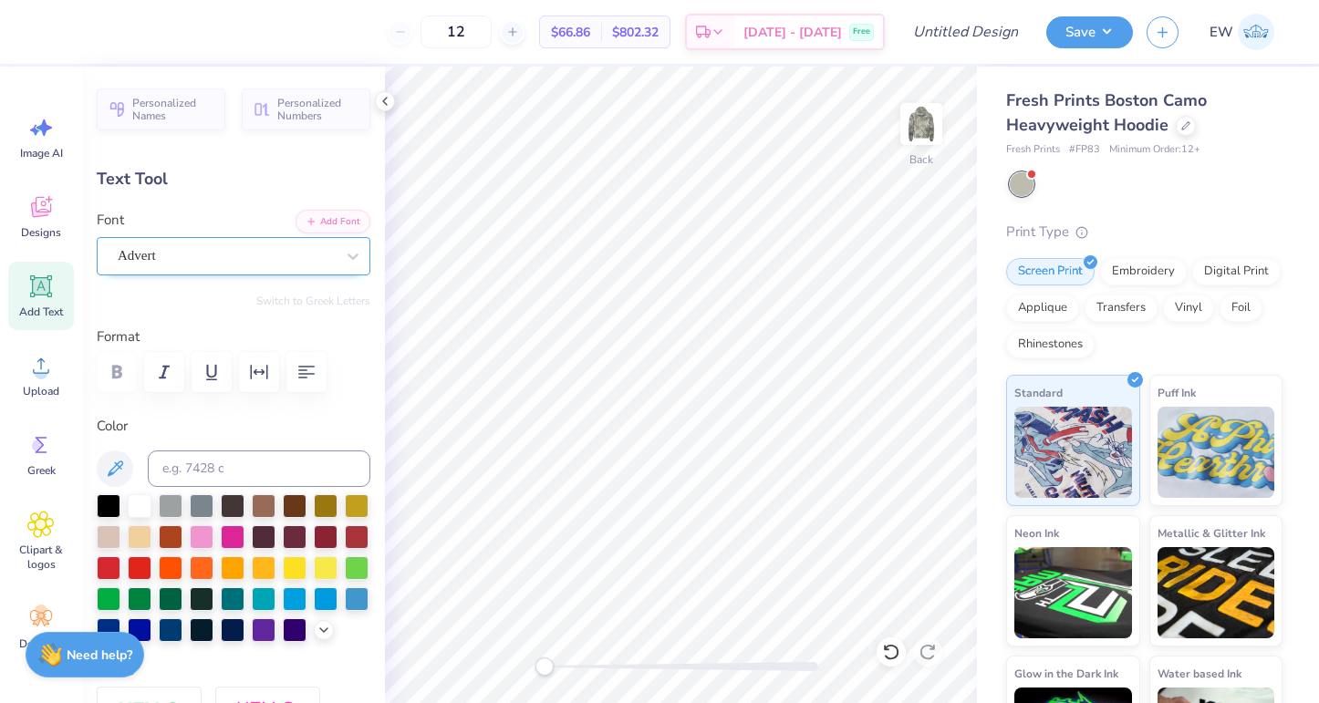
click at [253, 262] on div "Advert" at bounding box center [226, 256] width 221 height 28
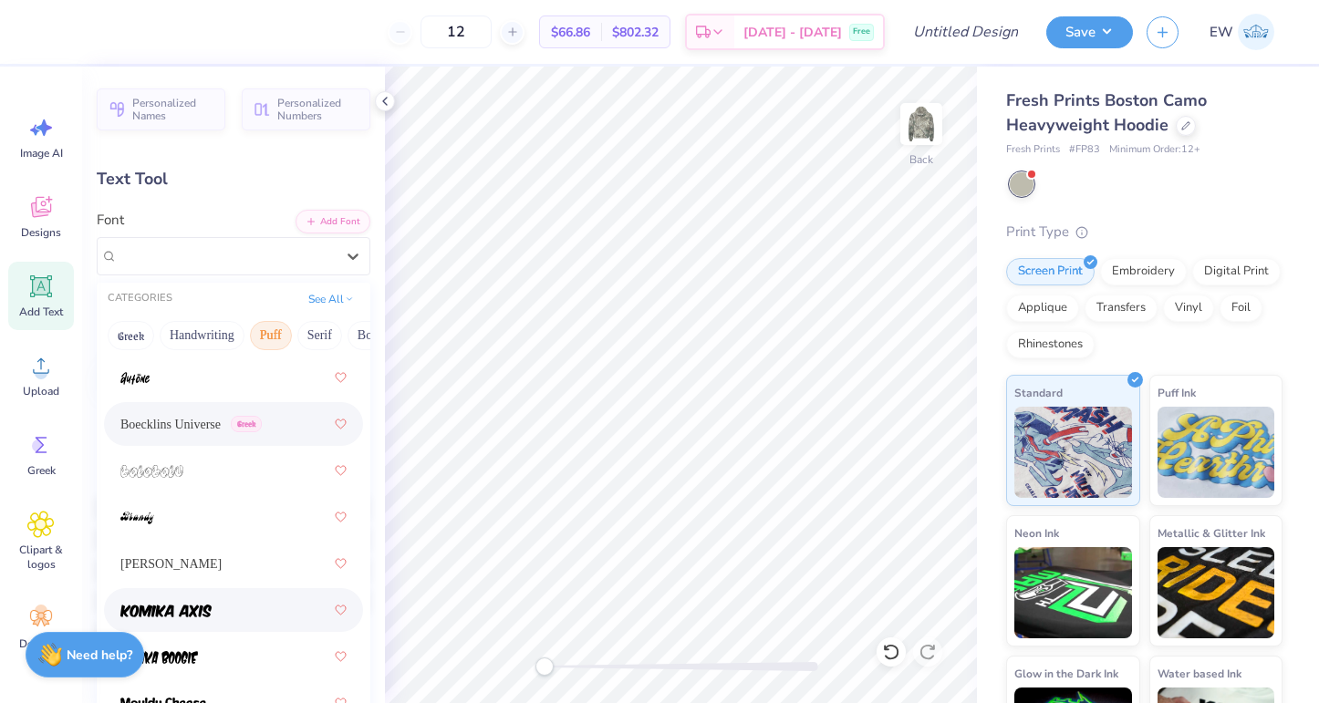
scroll to position [192, 0]
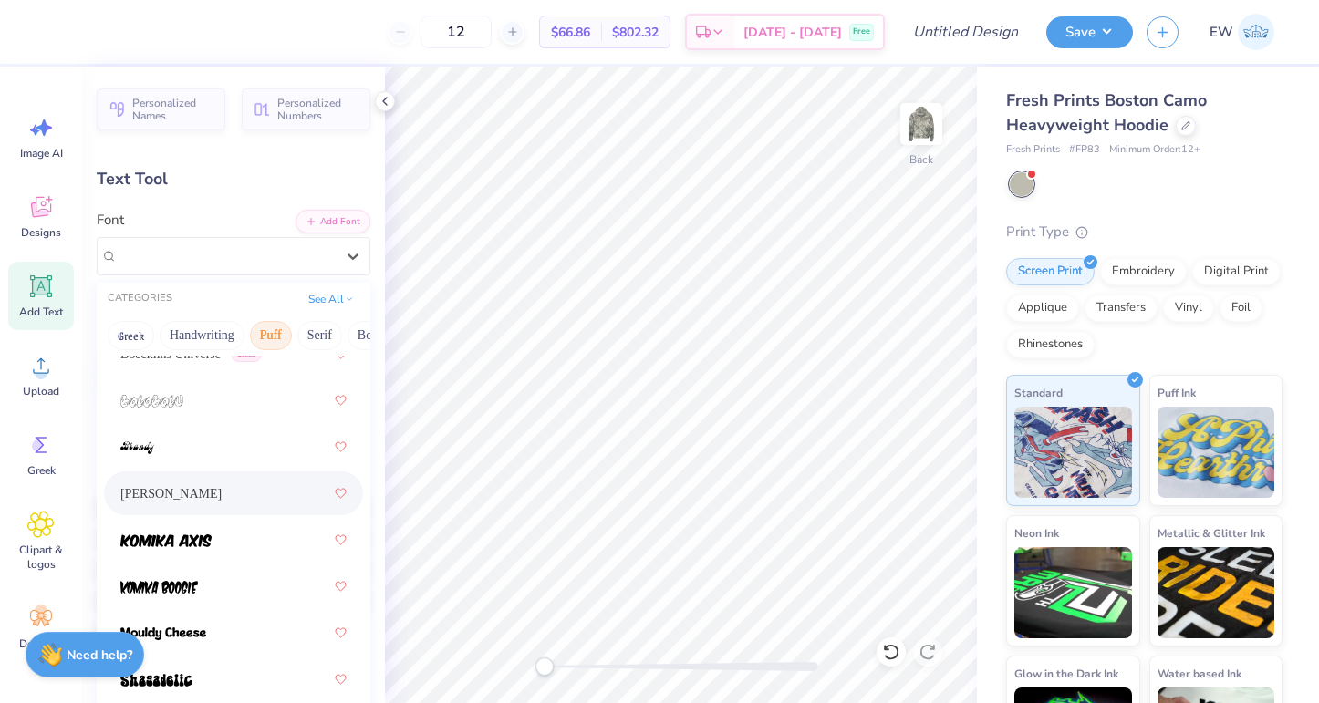
click at [175, 494] on span "Holly FREE" at bounding box center [170, 493] width 101 height 19
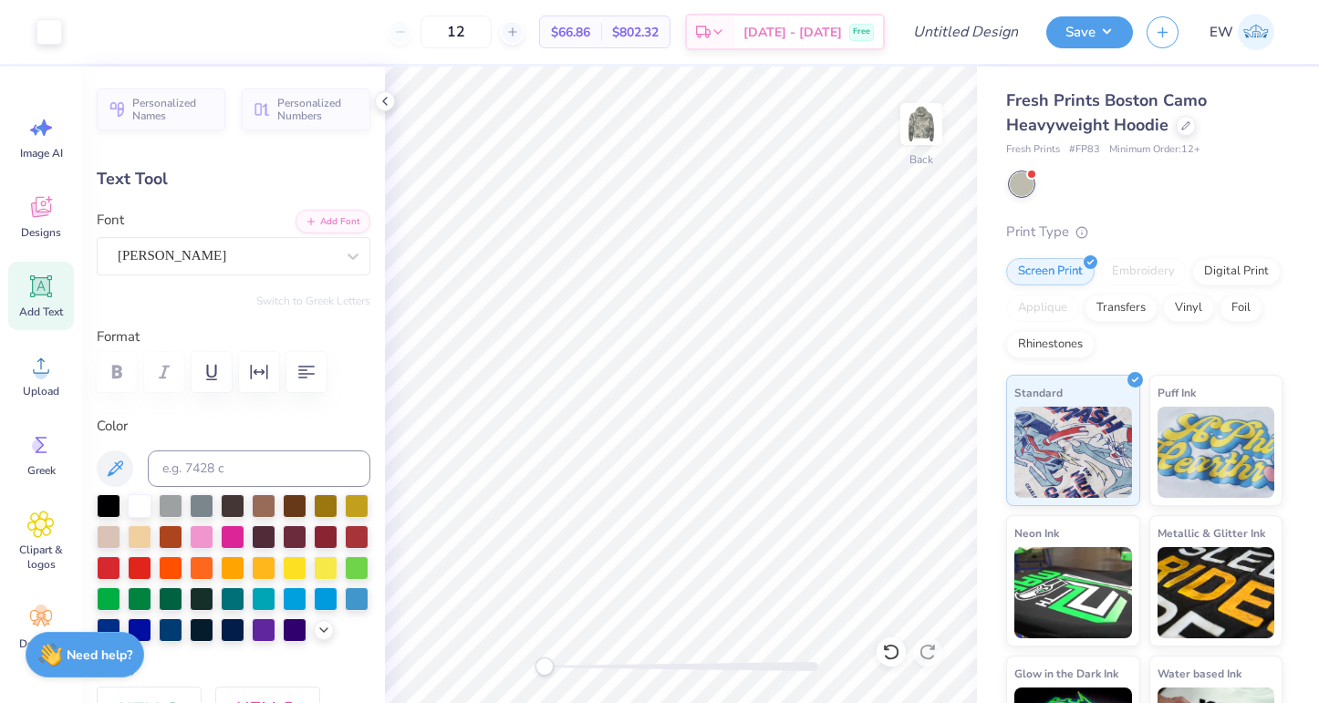
type input "12.37"
type input "2.06"
type input "5.34"
click at [332, 254] on div "Holly FREE" at bounding box center [226, 256] width 221 height 28
click at [299, 255] on div "Holly FREE" at bounding box center [226, 256] width 221 height 28
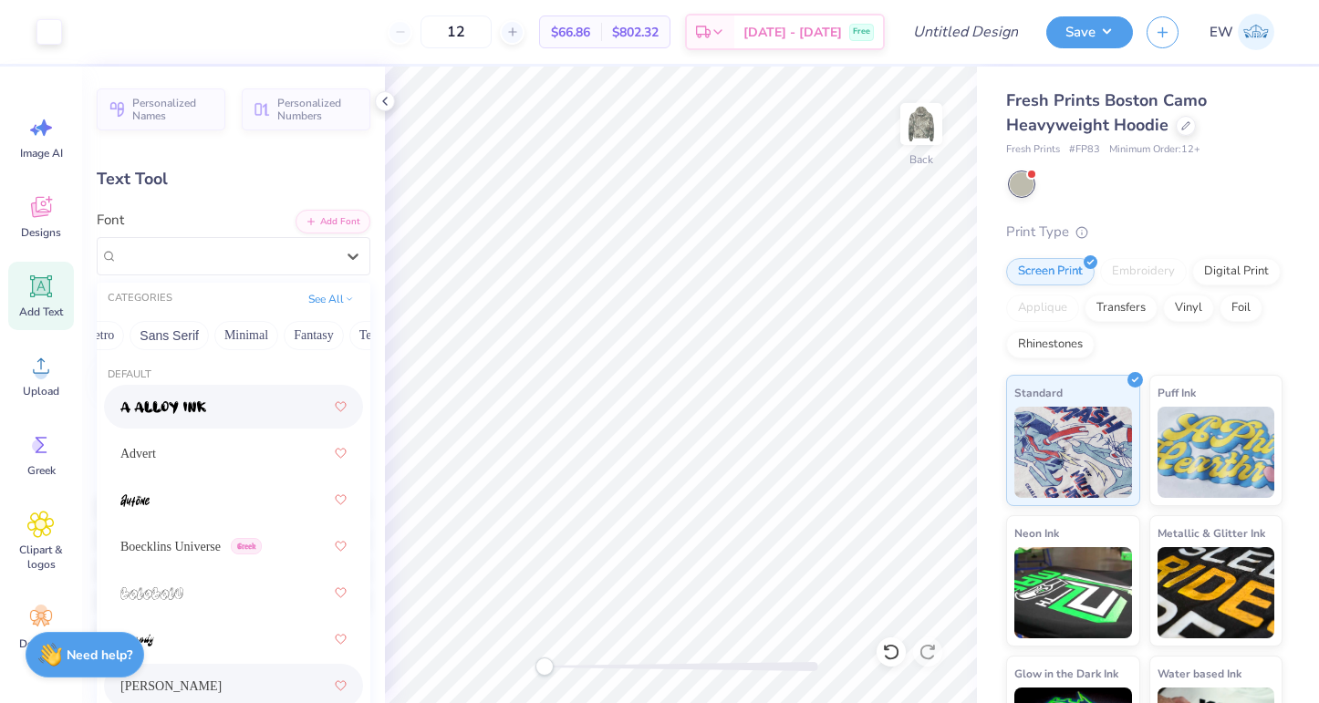
scroll to position [0, 525]
click at [339, 338] on button "Others" at bounding box center [333, 335] width 54 height 29
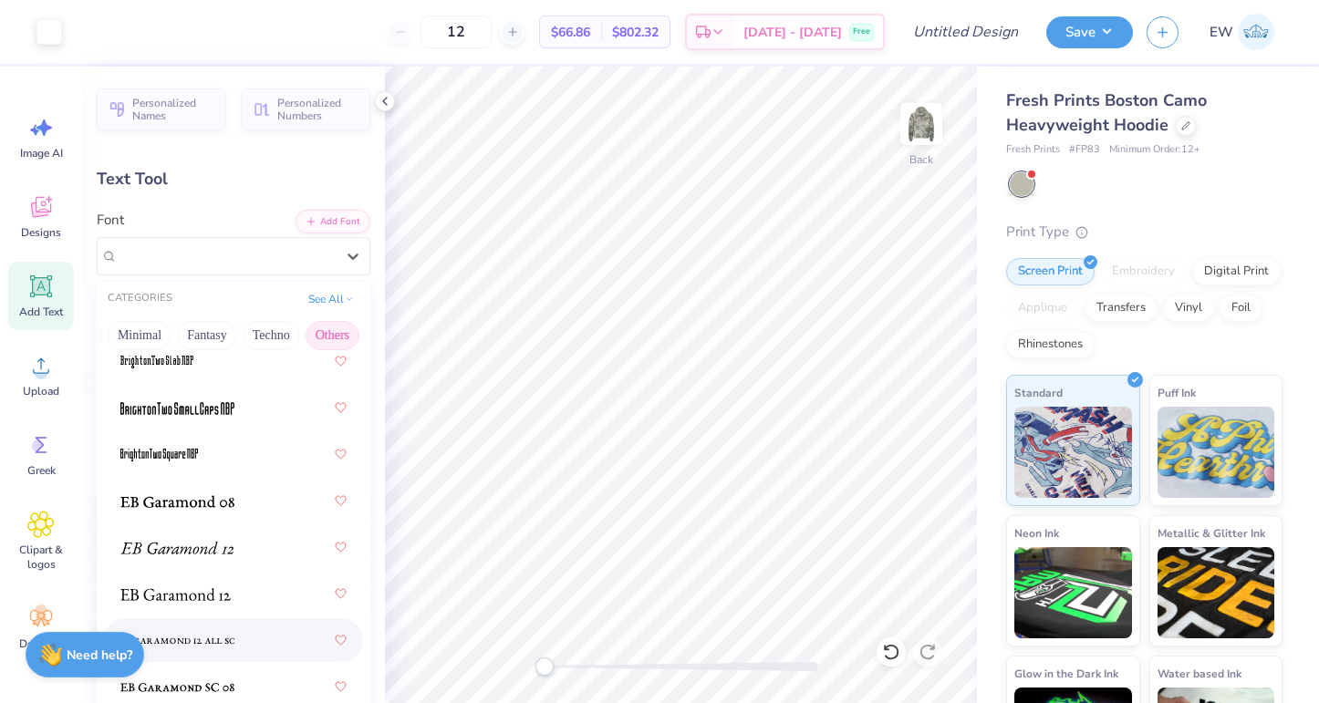
scroll to position [379, 0]
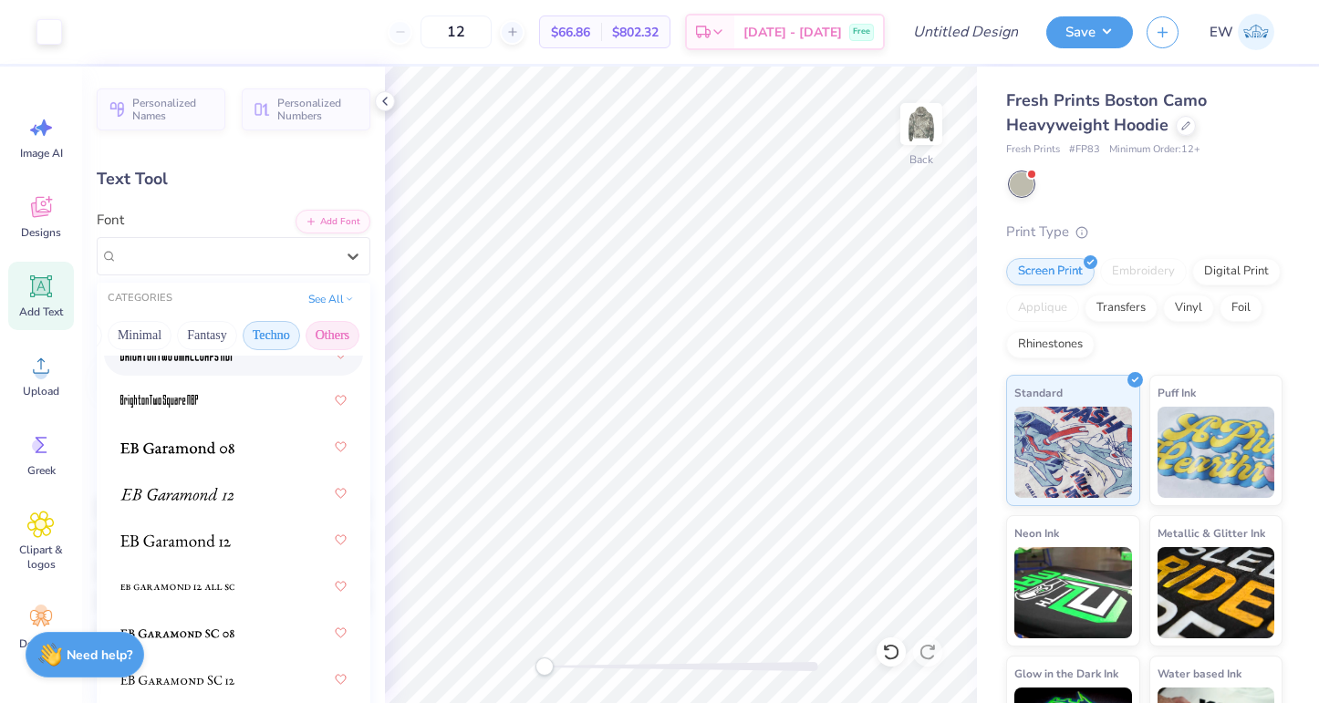
click at [264, 336] on button "Techno" at bounding box center [271, 335] width 57 height 29
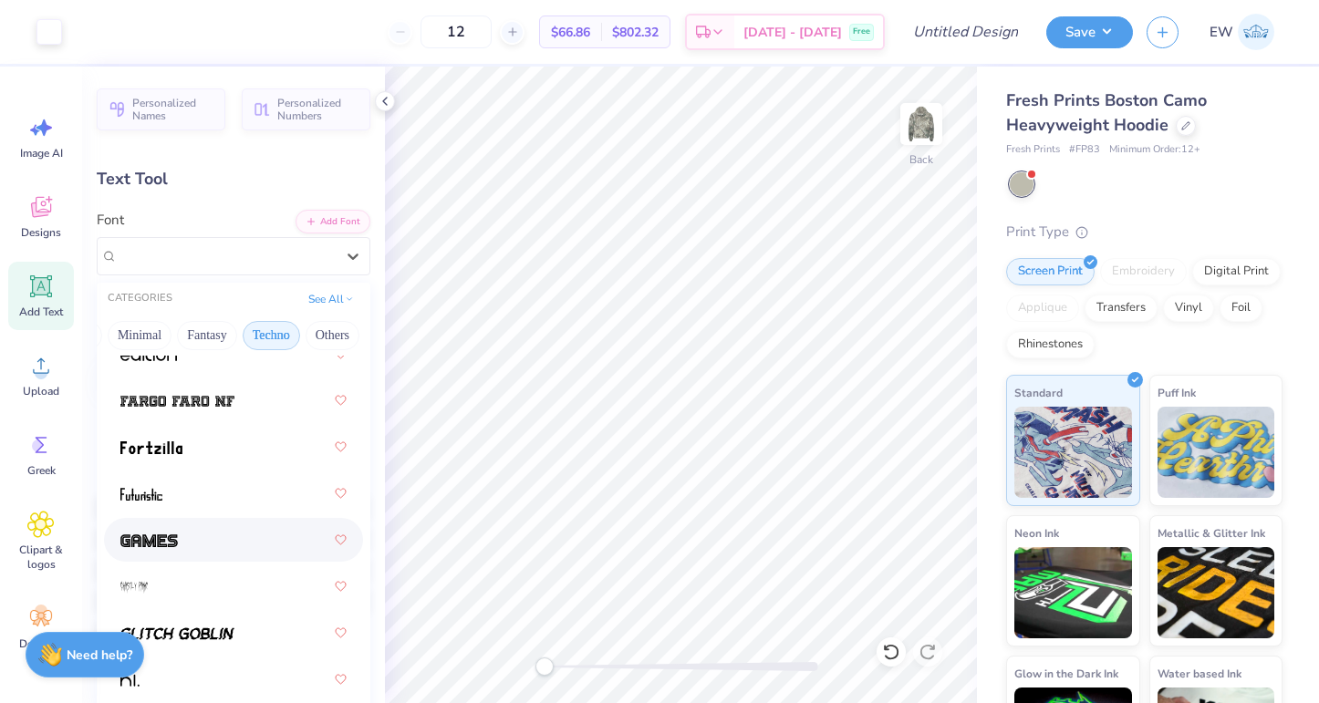
scroll to position [0, 0]
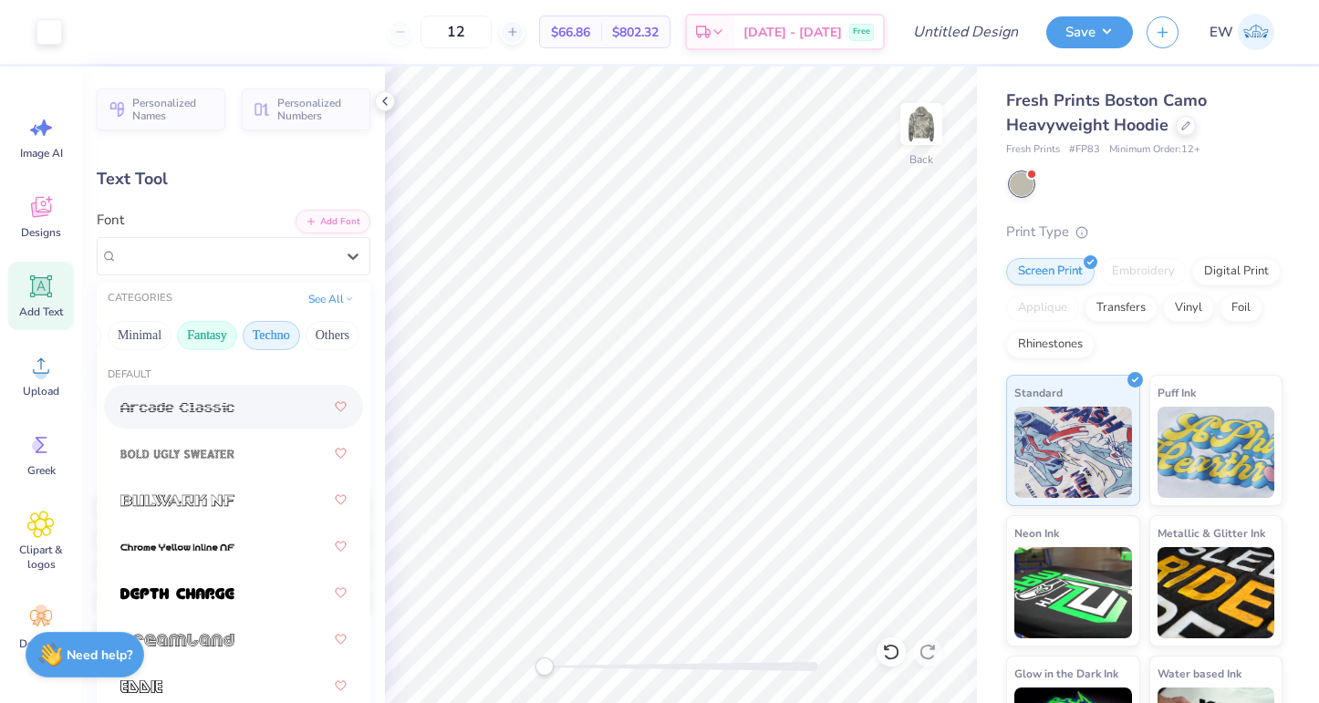
click at [205, 329] on button "Fantasy" at bounding box center [207, 335] width 60 height 29
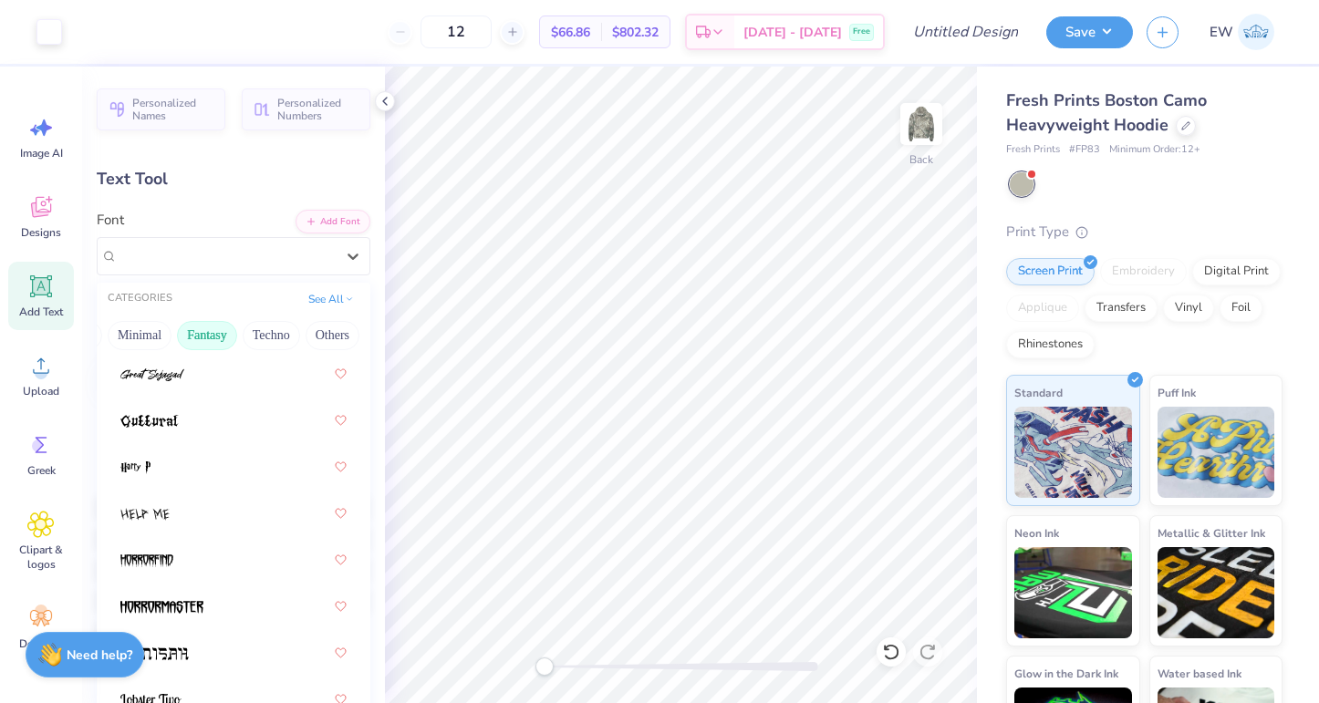
scroll to position [173, 0]
click at [139, 332] on button "Minimal" at bounding box center [140, 335] width 64 height 29
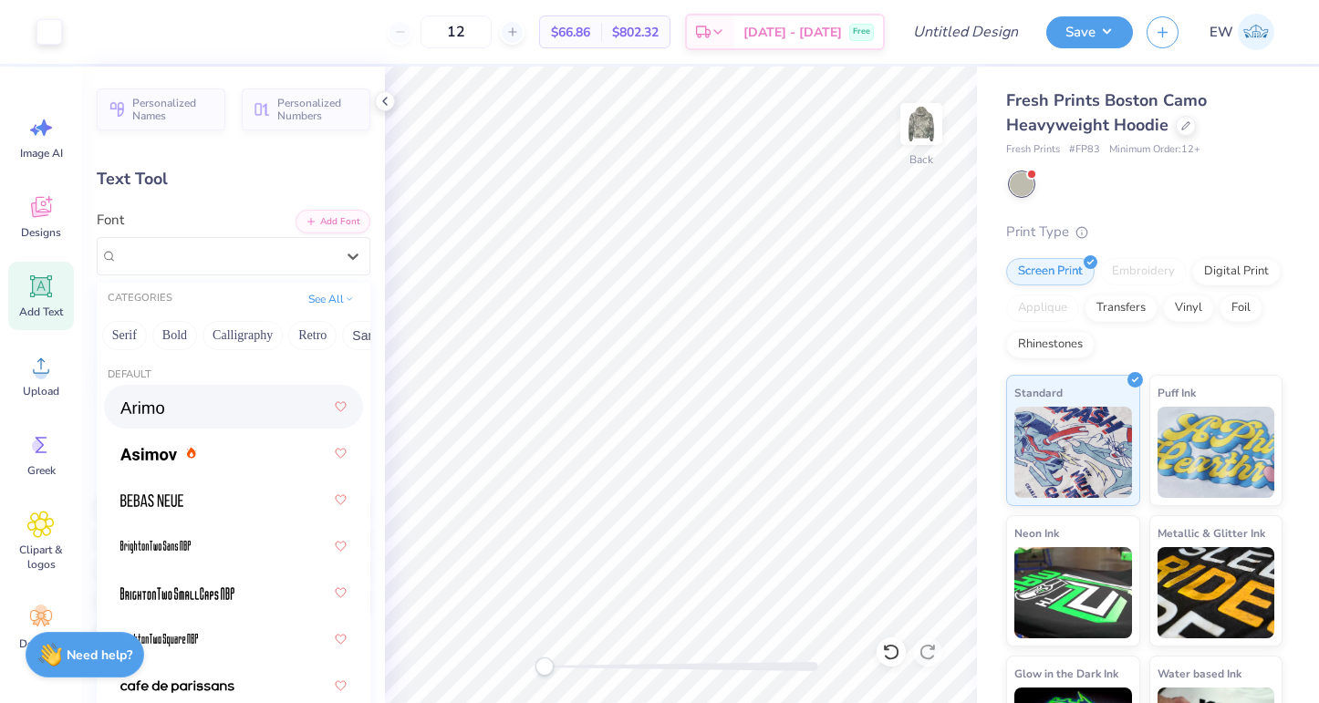
scroll to position [0, 0]
click at [275, 335] on button "Puff" at bounding box center [271, 335] width 42 height 29
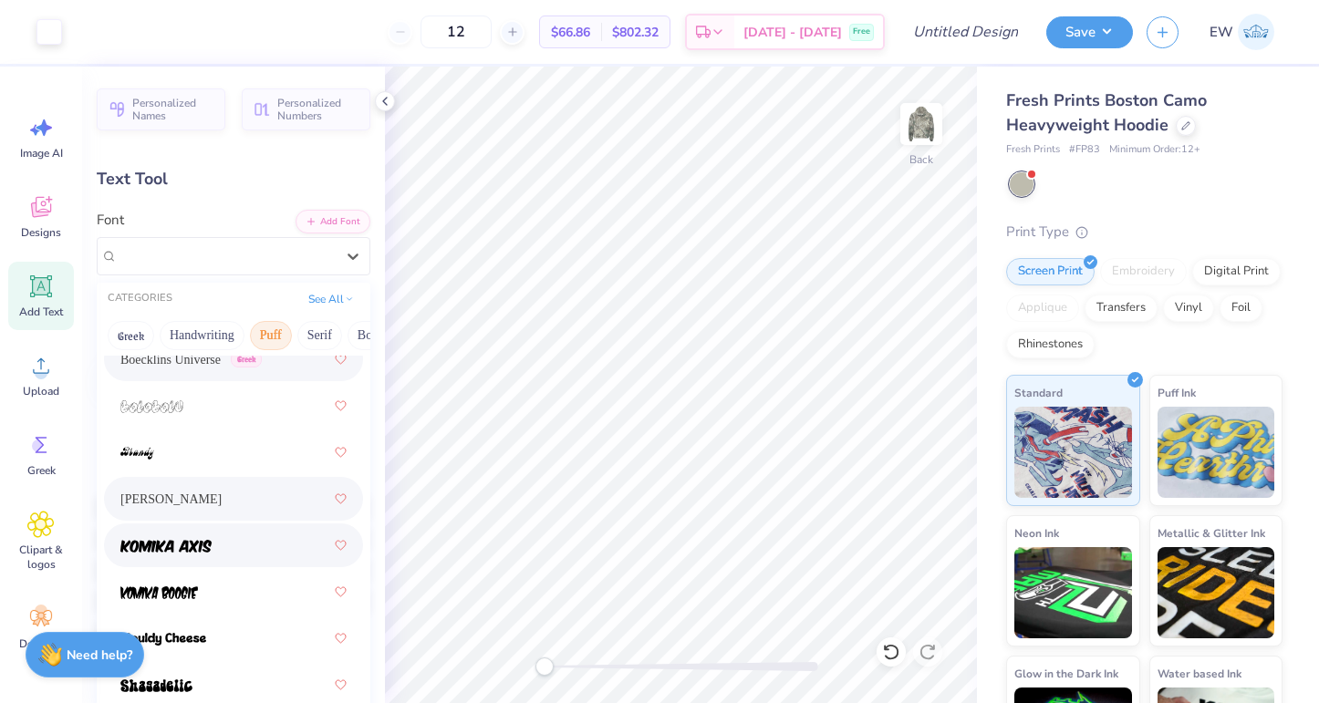
scroll to position [192, 0]
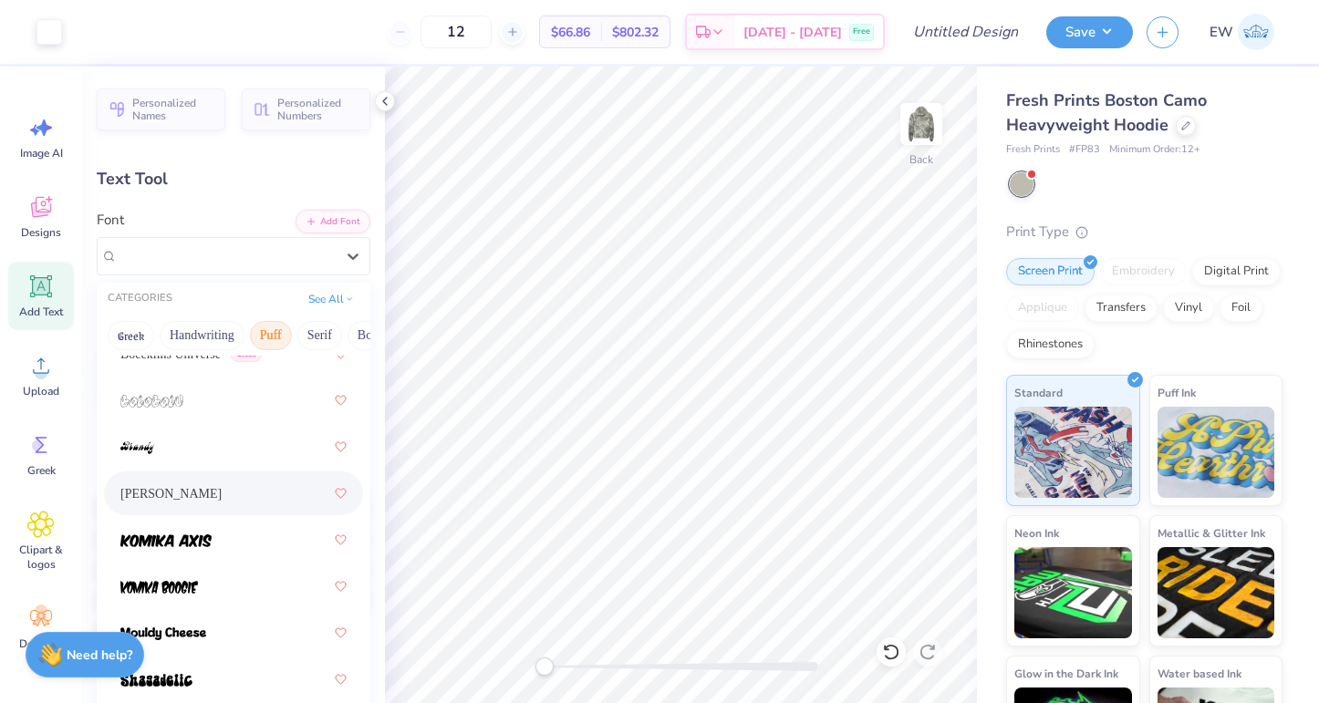
click at [159, 501] on span "Holly FREE" at bounding box center [170, 493] width 101 height 19
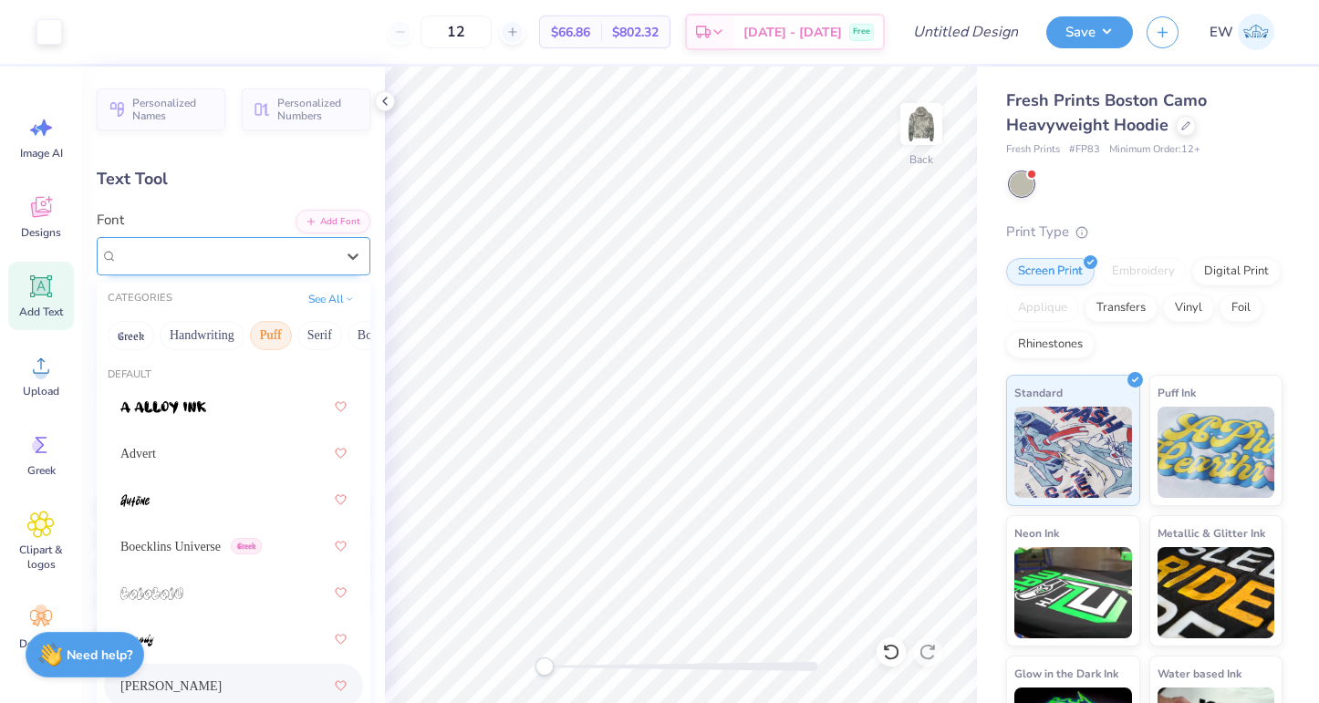
click at [234, 268] on div "Holly FREE" at bounding box center [226, 256] width 221 height 28
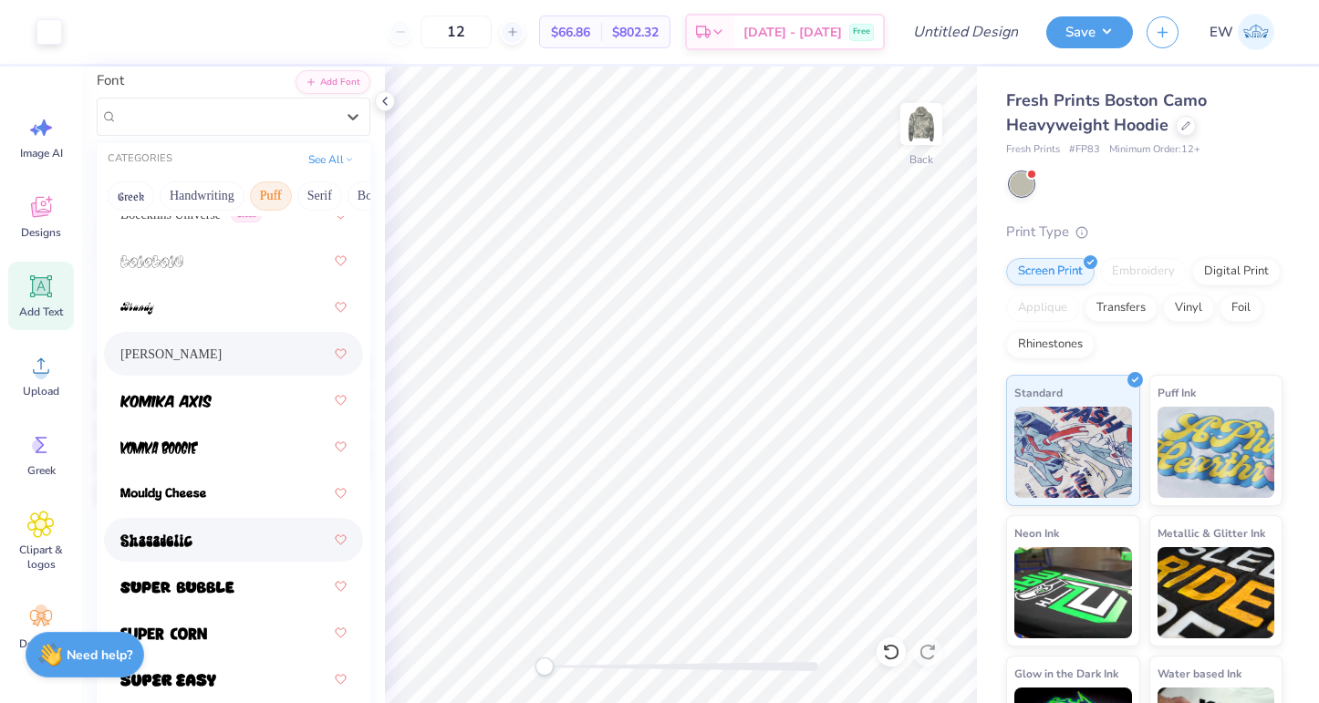
scroll to position [221, 0]
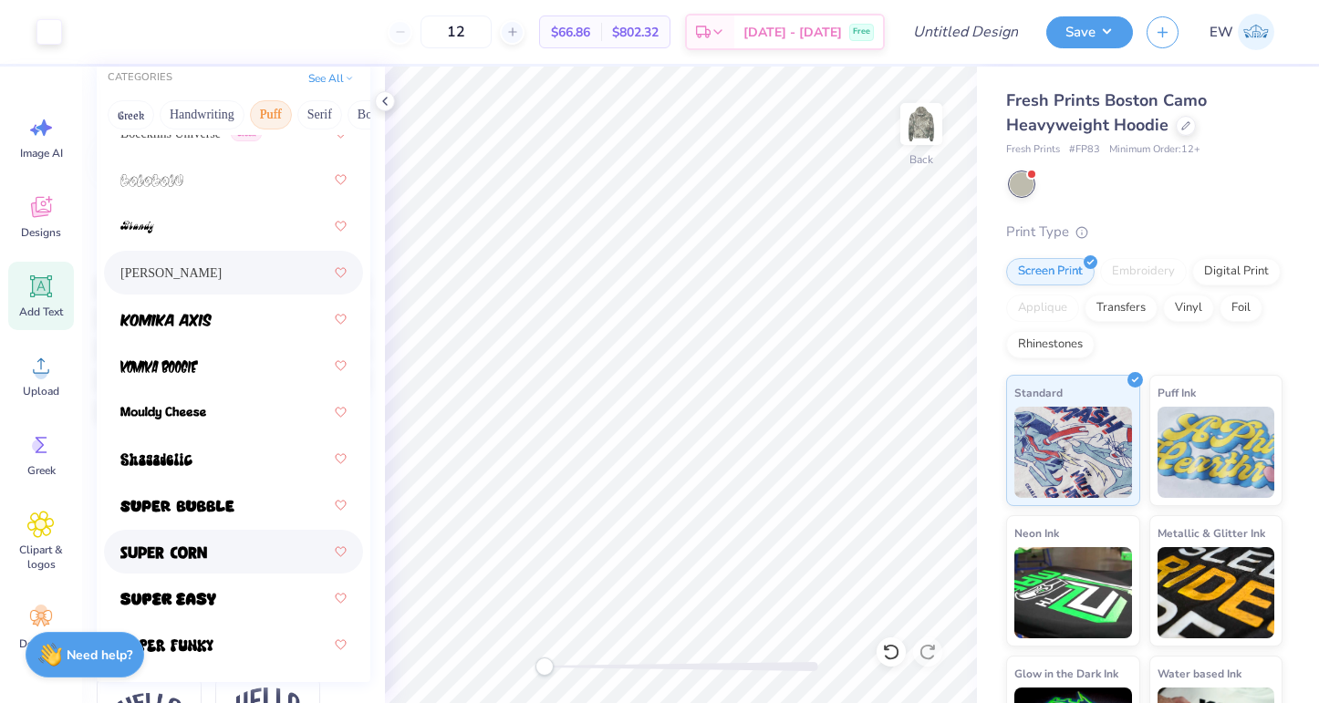
click at [177, 561] on span at bounding box center [163, 552] width 87 height 19
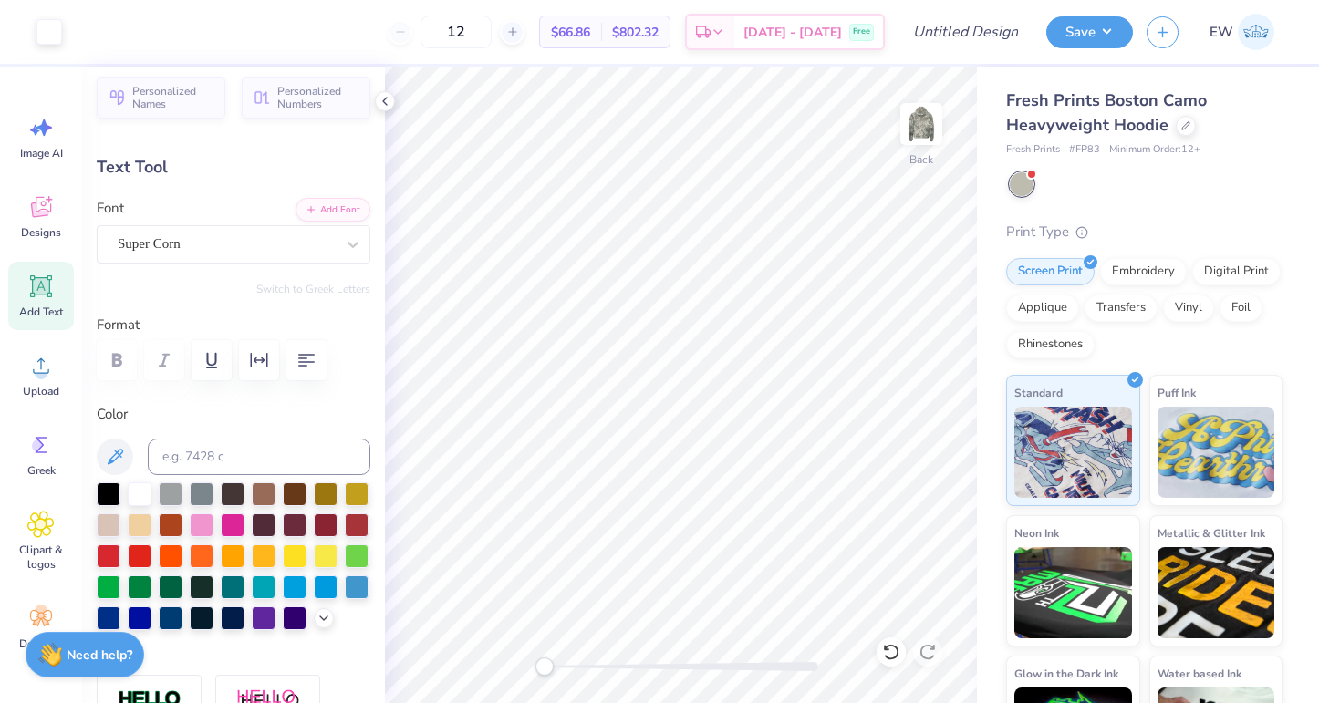
scroll to position [0, 0]
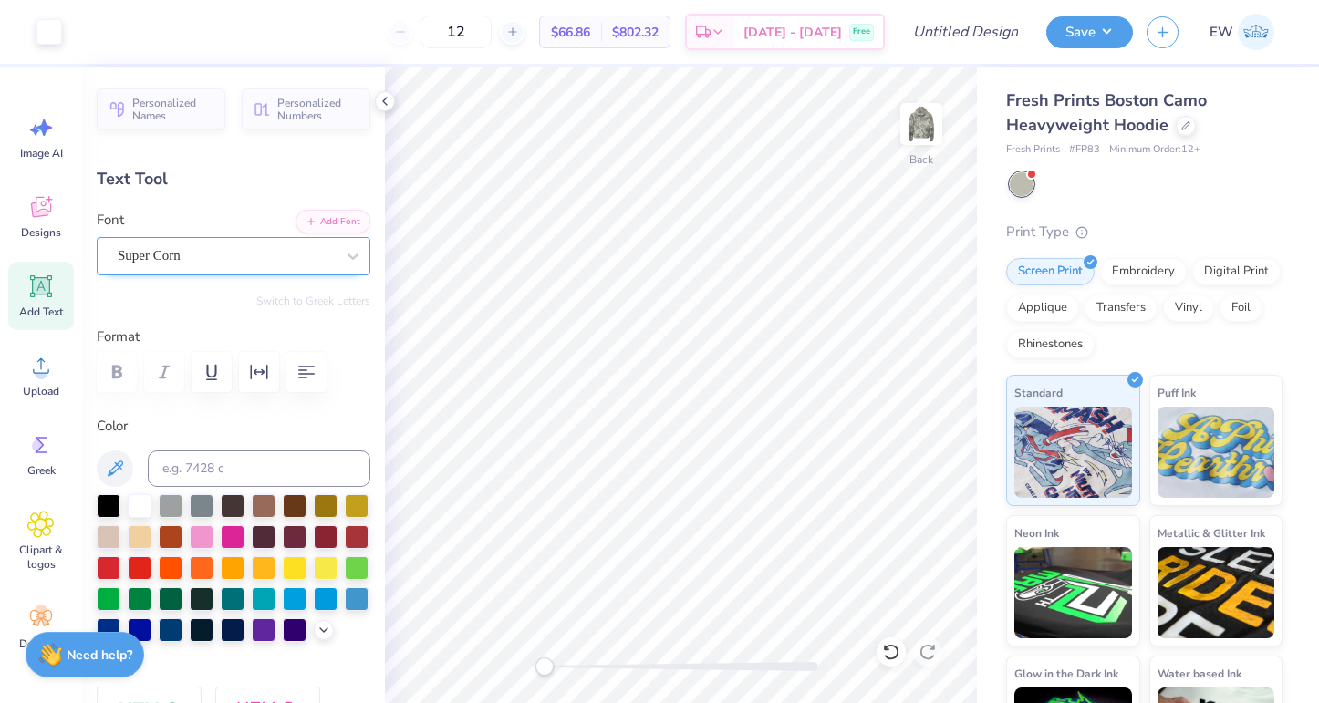
click at [187, 262] on div "Super Corn" at bounding box center [226, 256] width 221 height 28
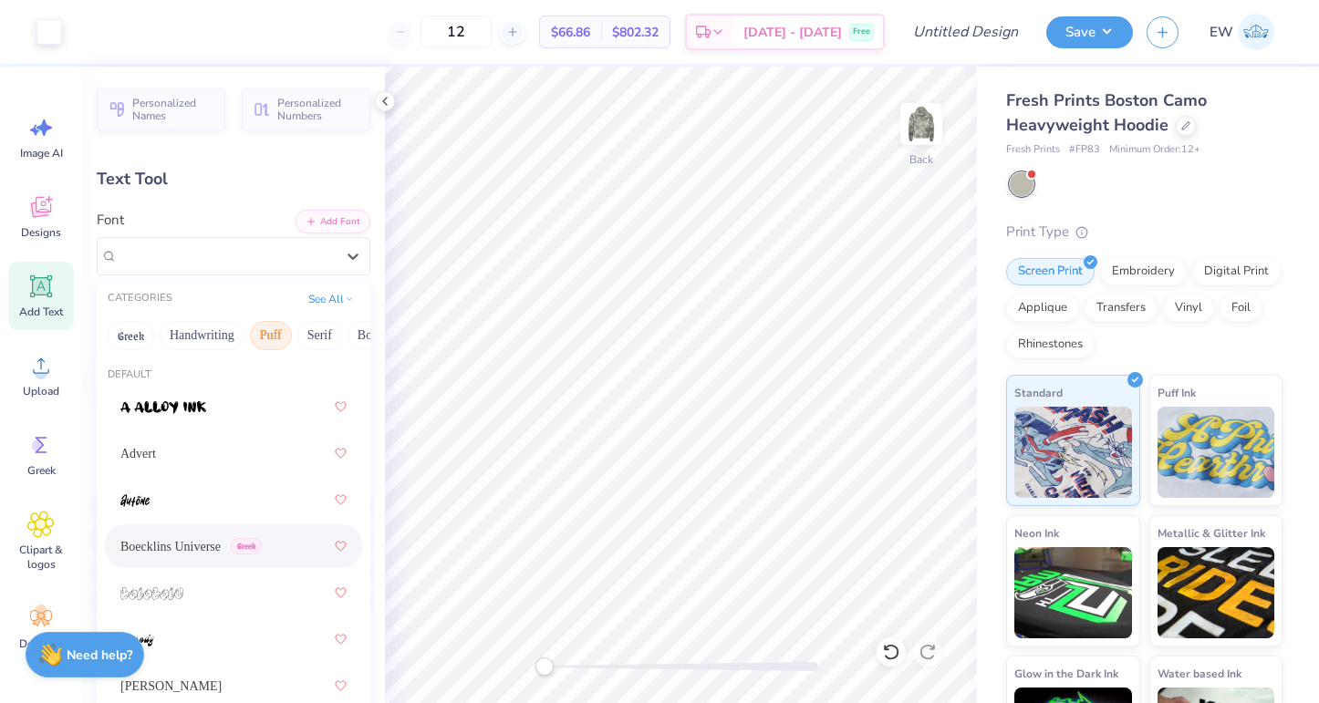
scroll to position [192, 0]
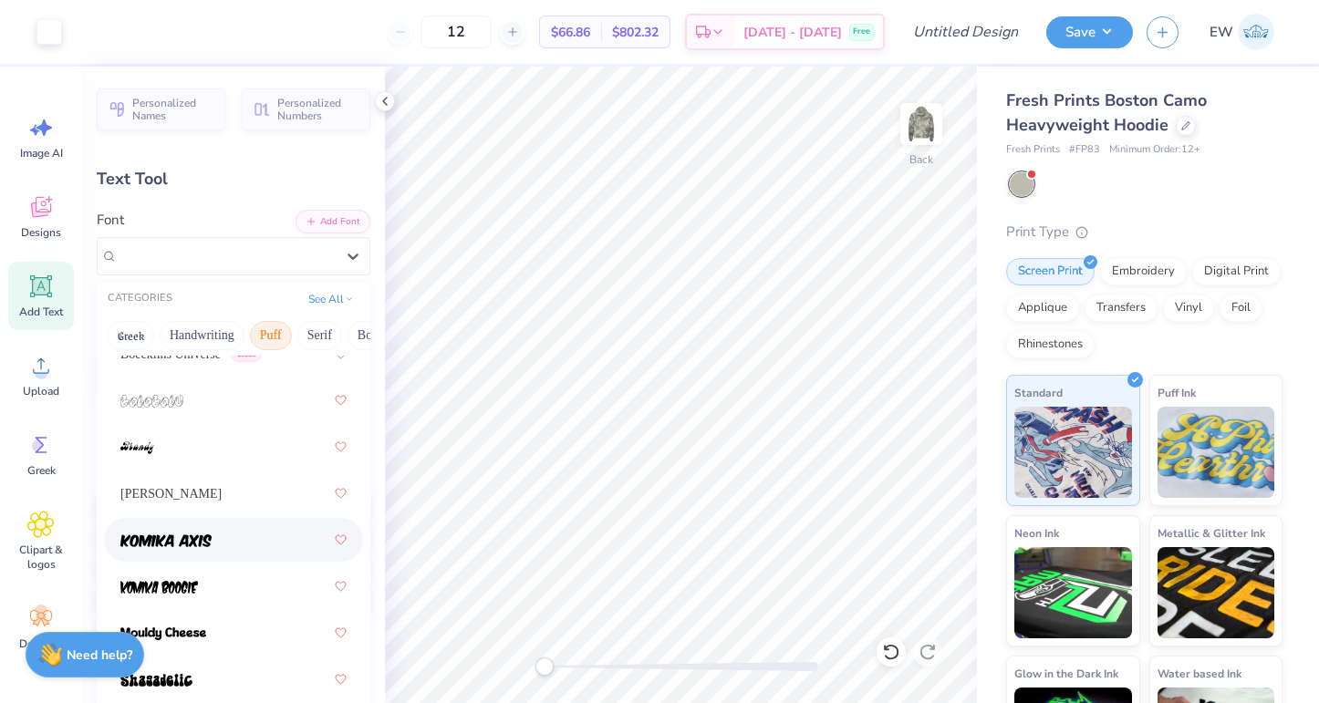
click at [211, 546] on img at bounding box center [165, 541] width 91 height 13
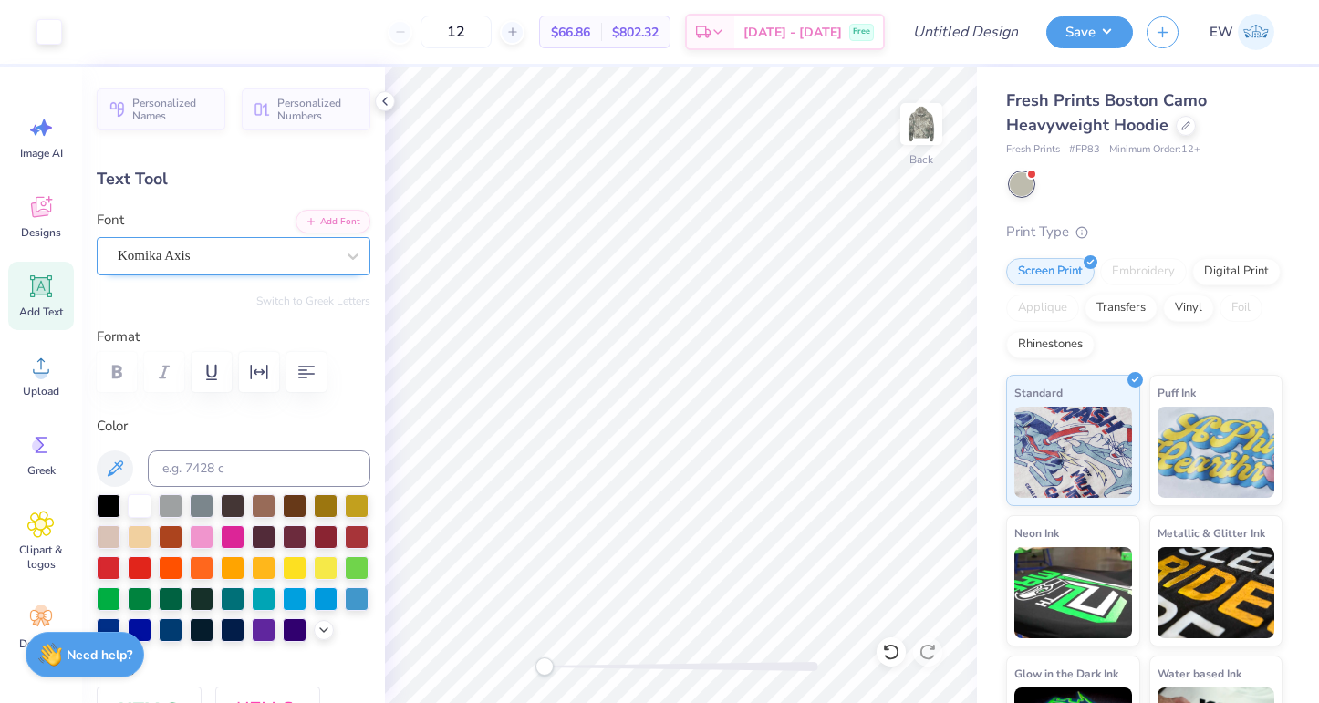
click at [320, 248] on div "Komika Axis" at bounding box center [226, 256] width 221 height 28
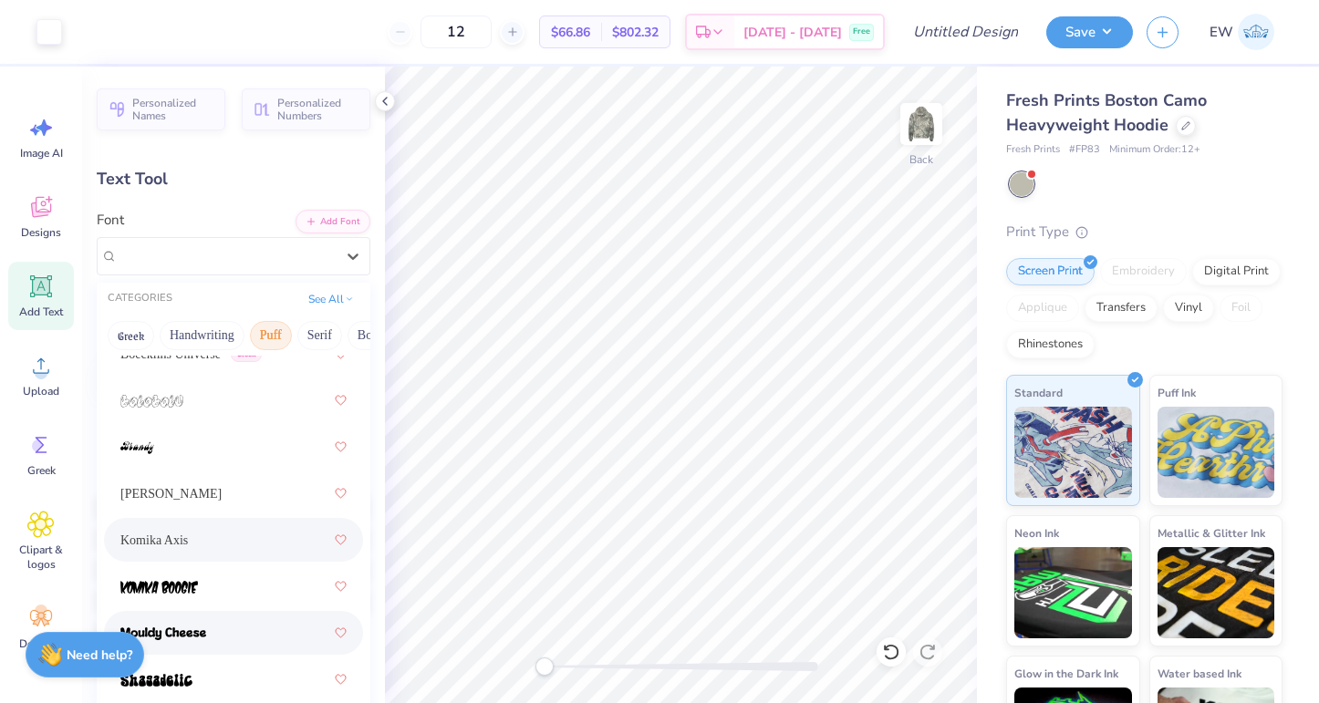
click at [210, 631] on div at bounding box center [233, 633] width 226 height 33
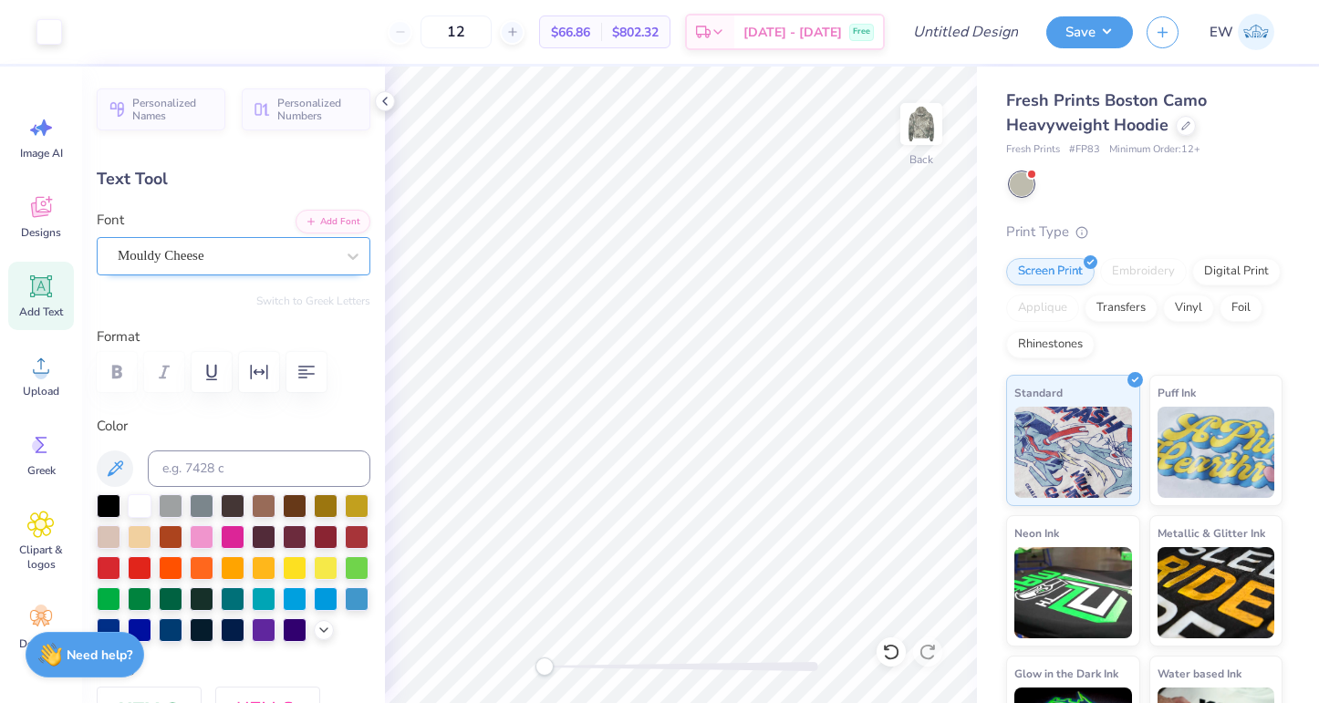
click at [229, 256] on div "Mouldy Cheese" at bounding box center [226, 256] width 221 height 28
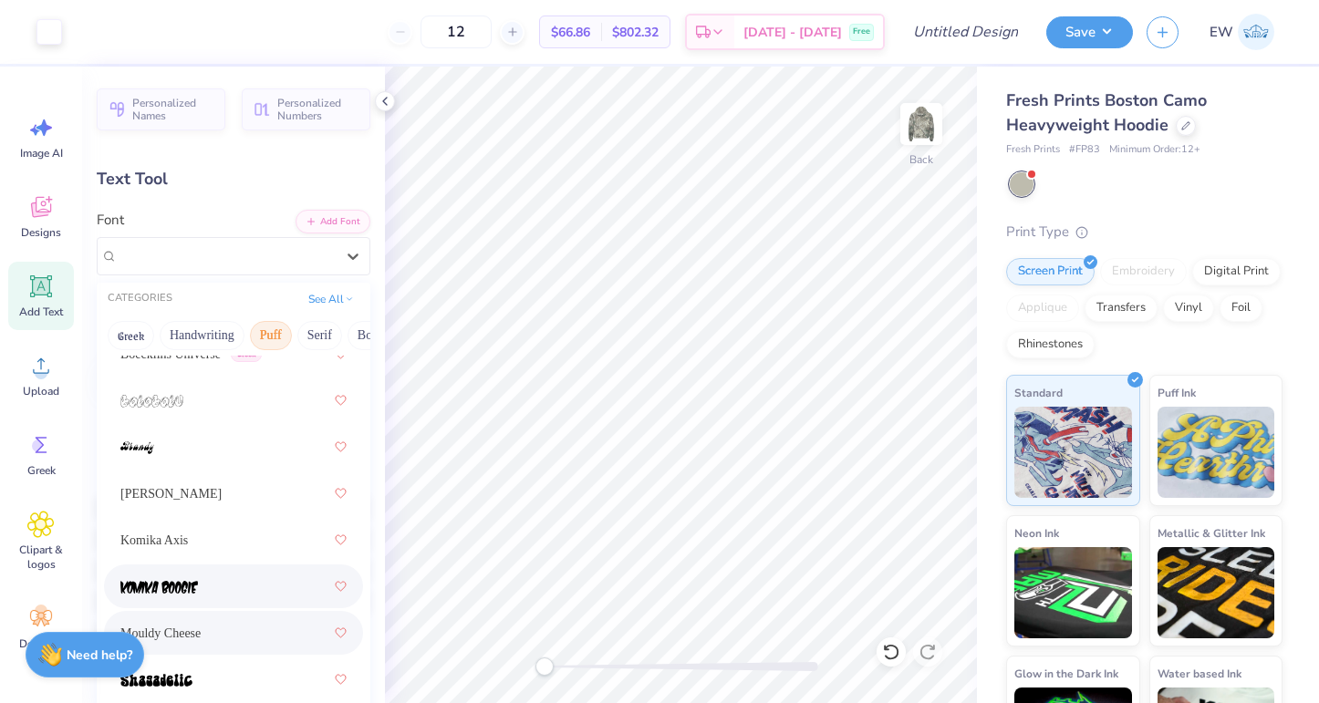
scroll to position [157, 0]
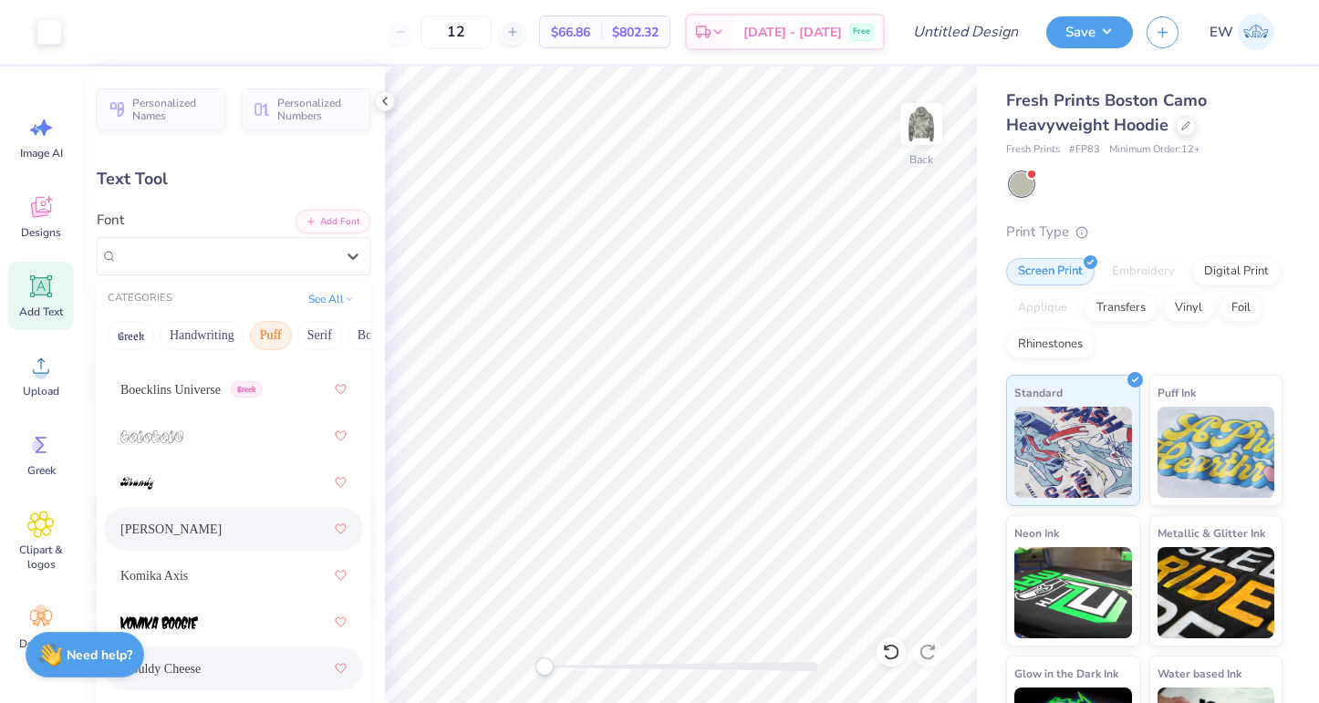
click at [159, 537] on span "Holly FREE" at bounding box center [170, 529] width 101 height 19
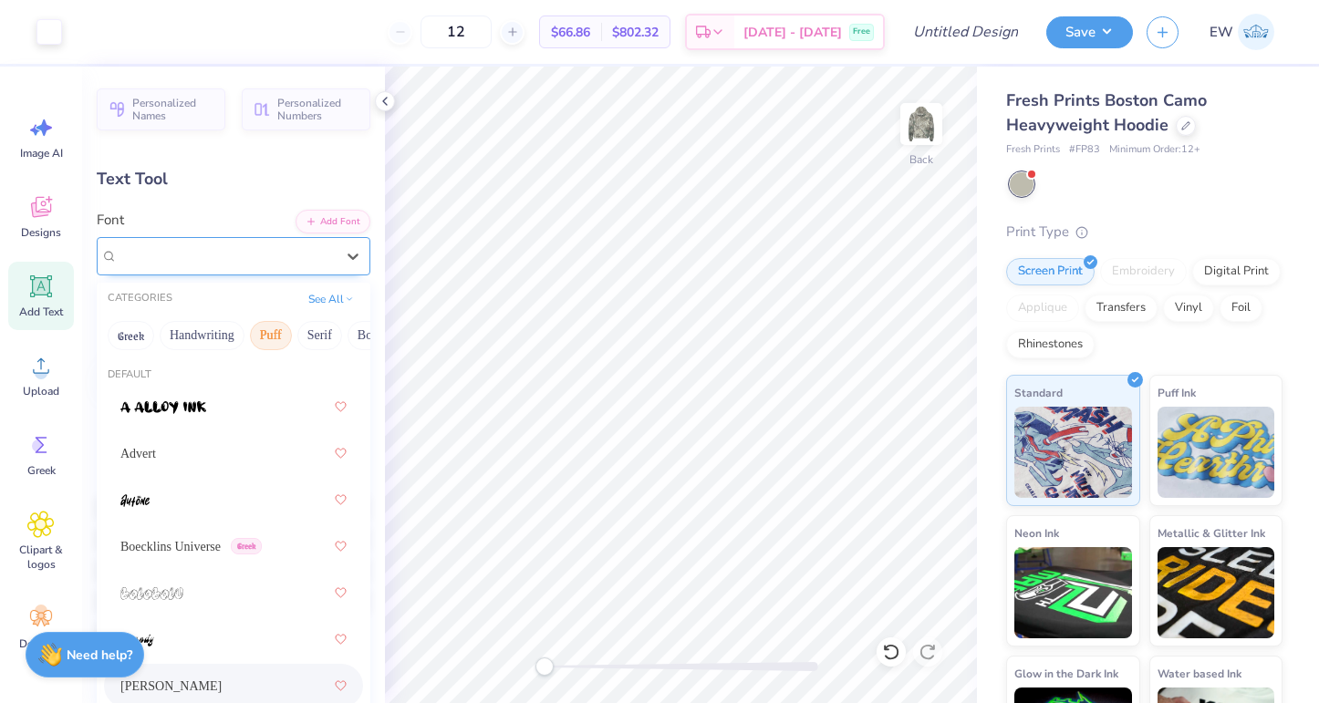
click at [219, 254] on div "Holly FREE" at bounding box center [226, 256] width 221 height 28
click at [167, 452] on div "Advert" at bounding box center [233, 453] width 226 height 33
click at [183, 256] on div "Advert" at bounding box center [226, 256] width 221 height 28
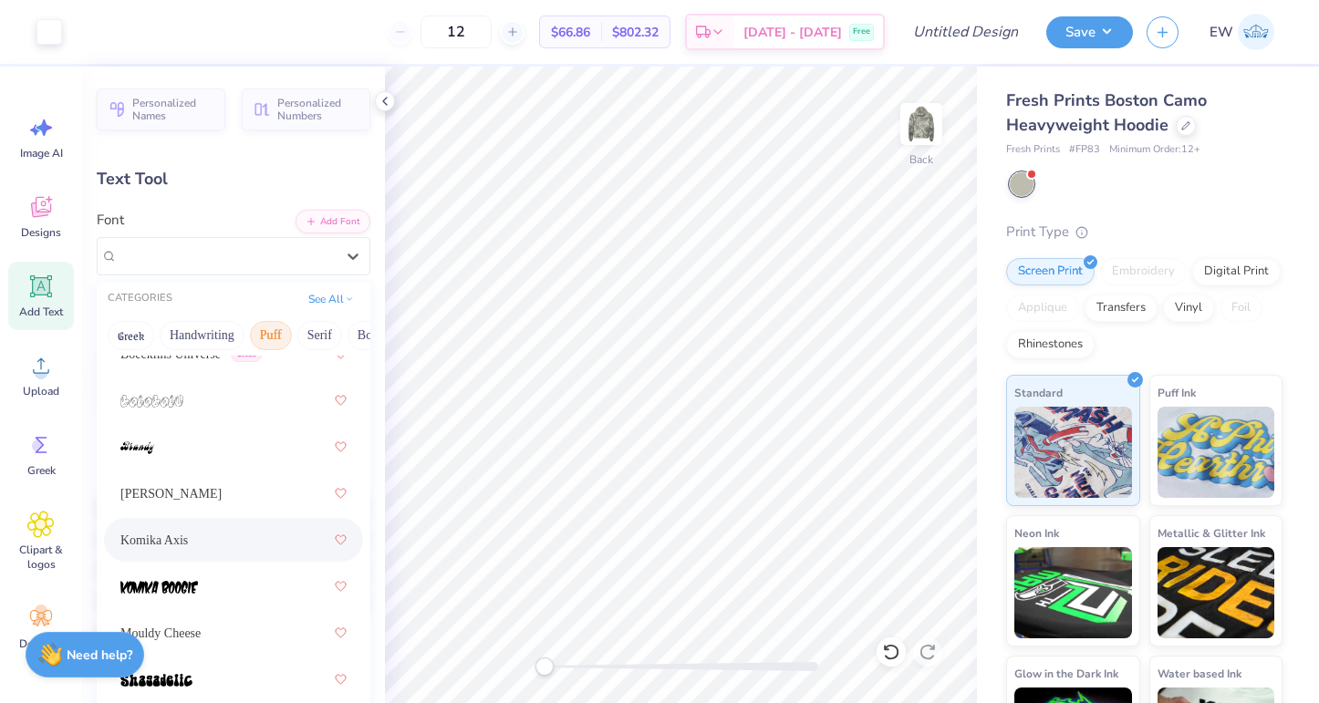
scroll to position [0, 0]
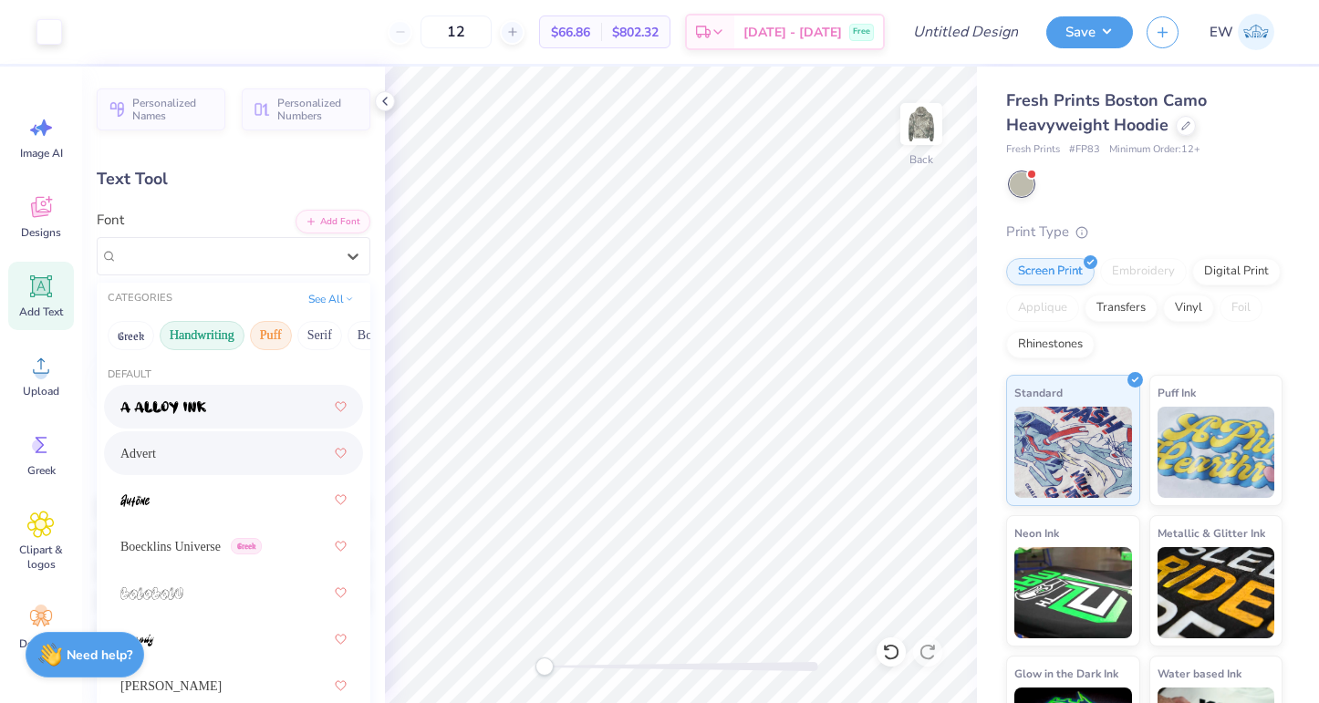
click at [194, 340] on button "Handwriting" at bounding box center [202, 335] width 85 height 29
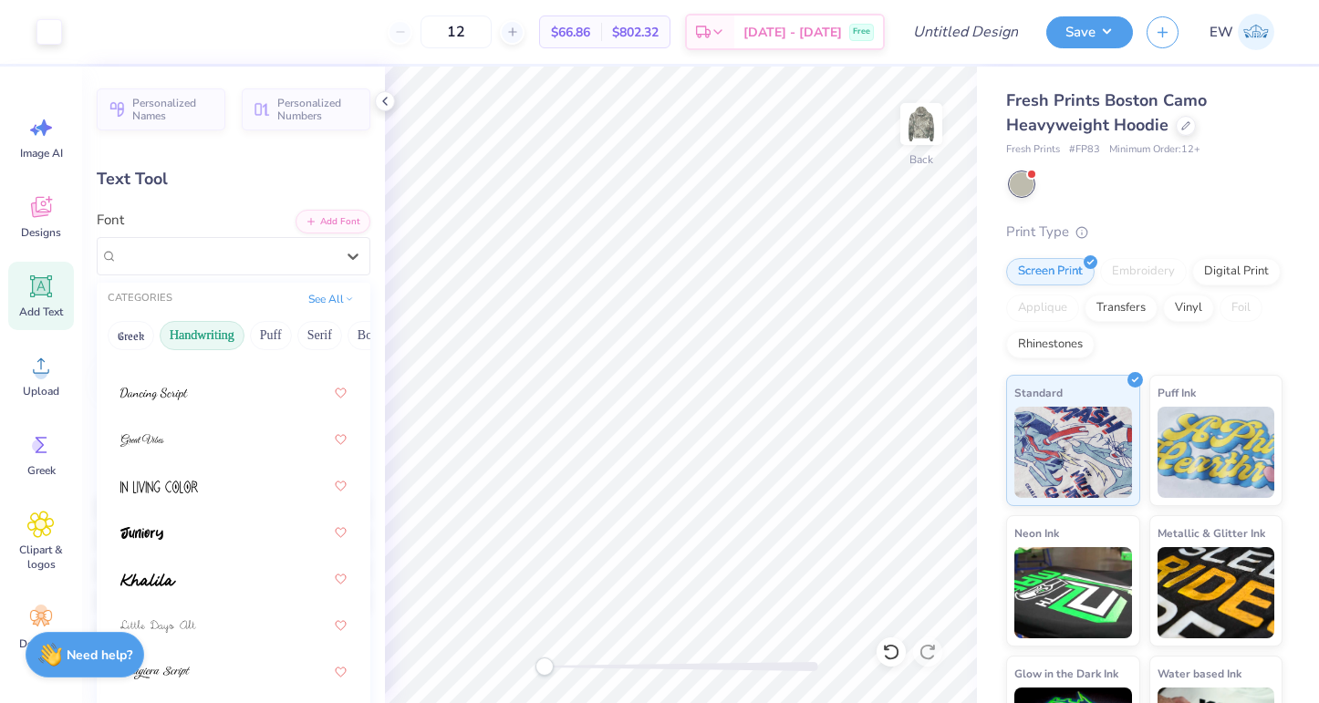
scroll to position [797, 0]
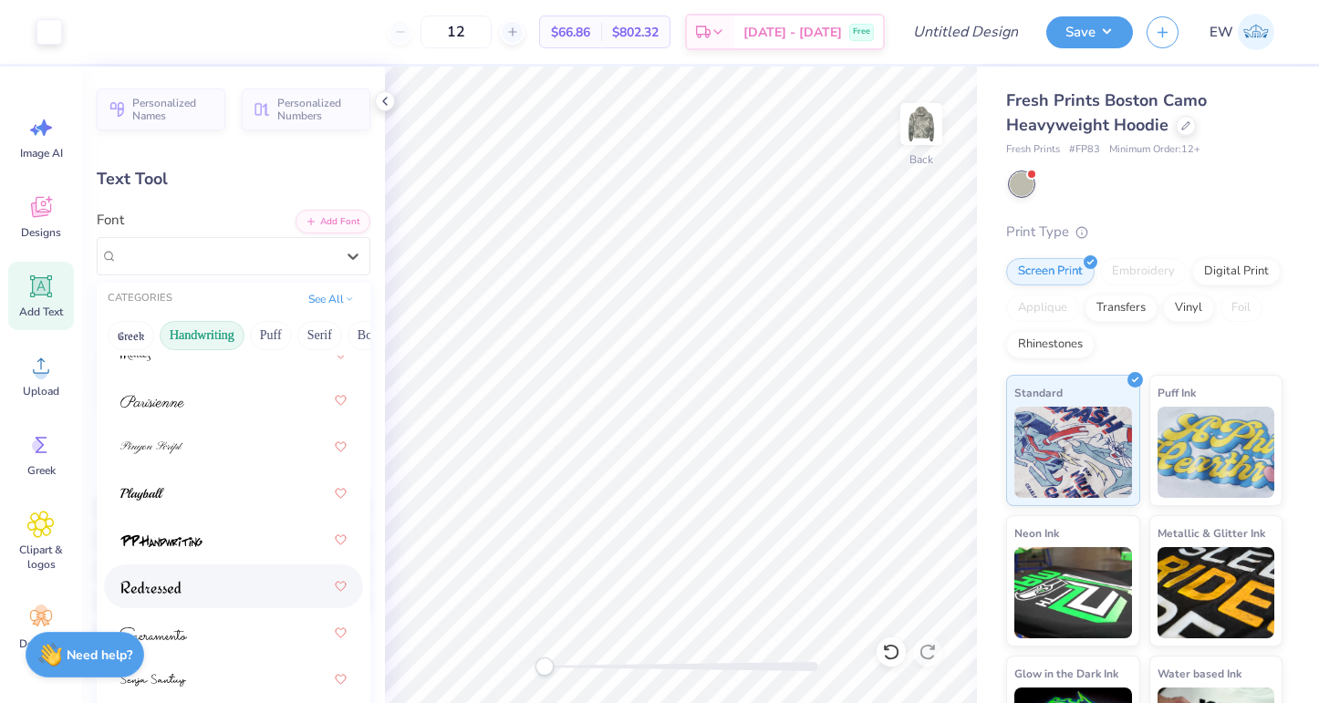
click at [207, 586] on div at bounding box center [233, 586] width 226 height 33
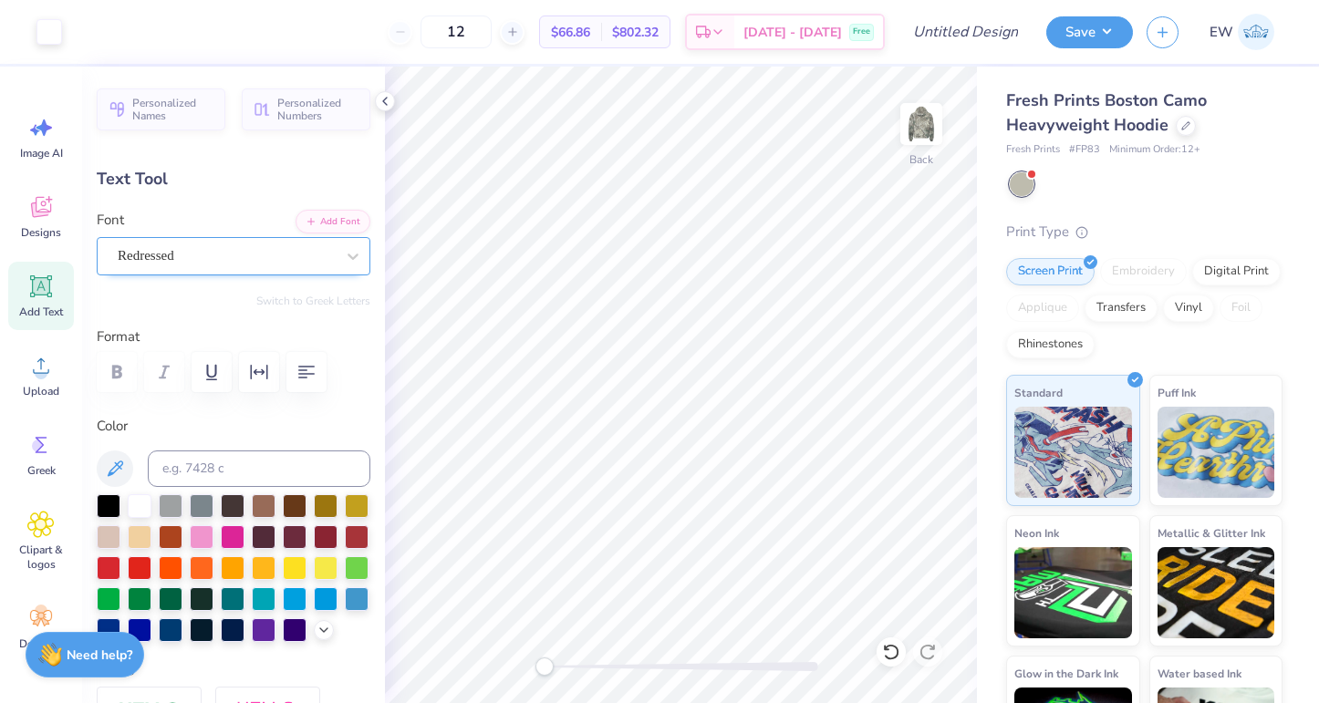
click at [251, 264] on div "Redressed" at bounding box center [226, 256] width 221 height 28
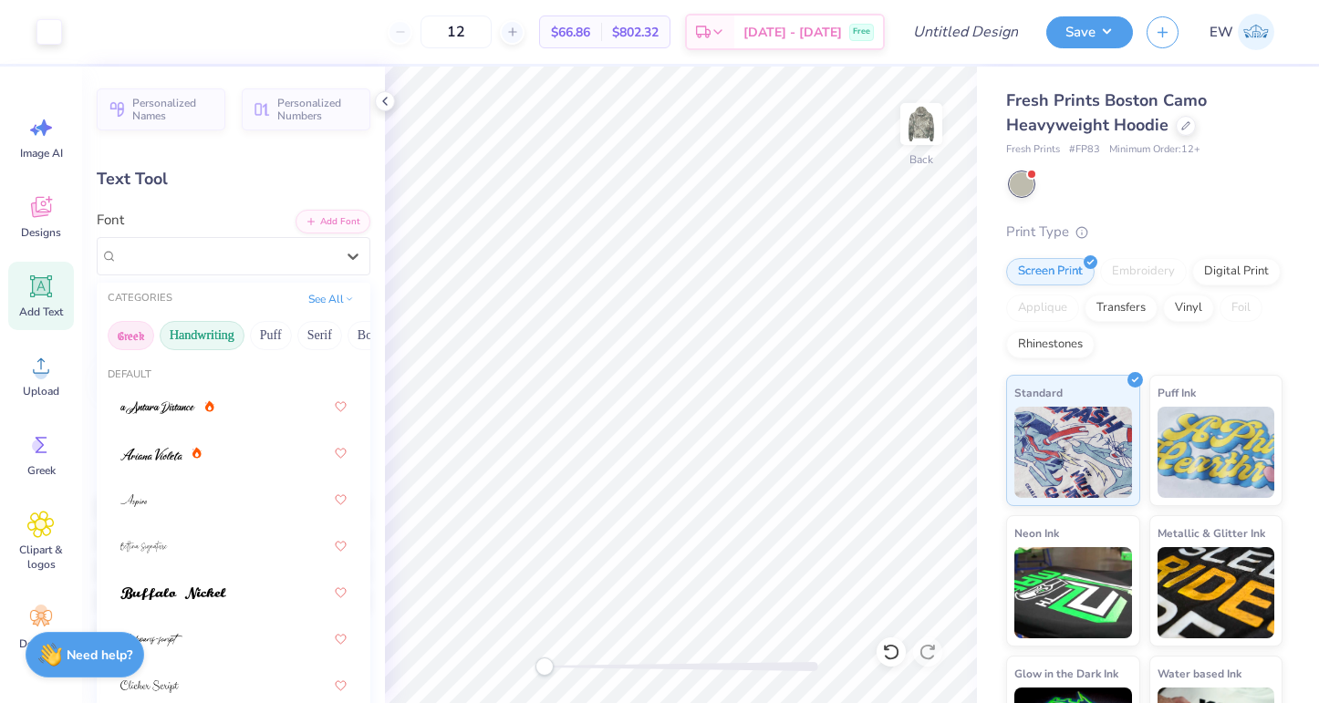
click at [134, 328] on button "Greek" at bounding box center [131, 335] width 47 height 29
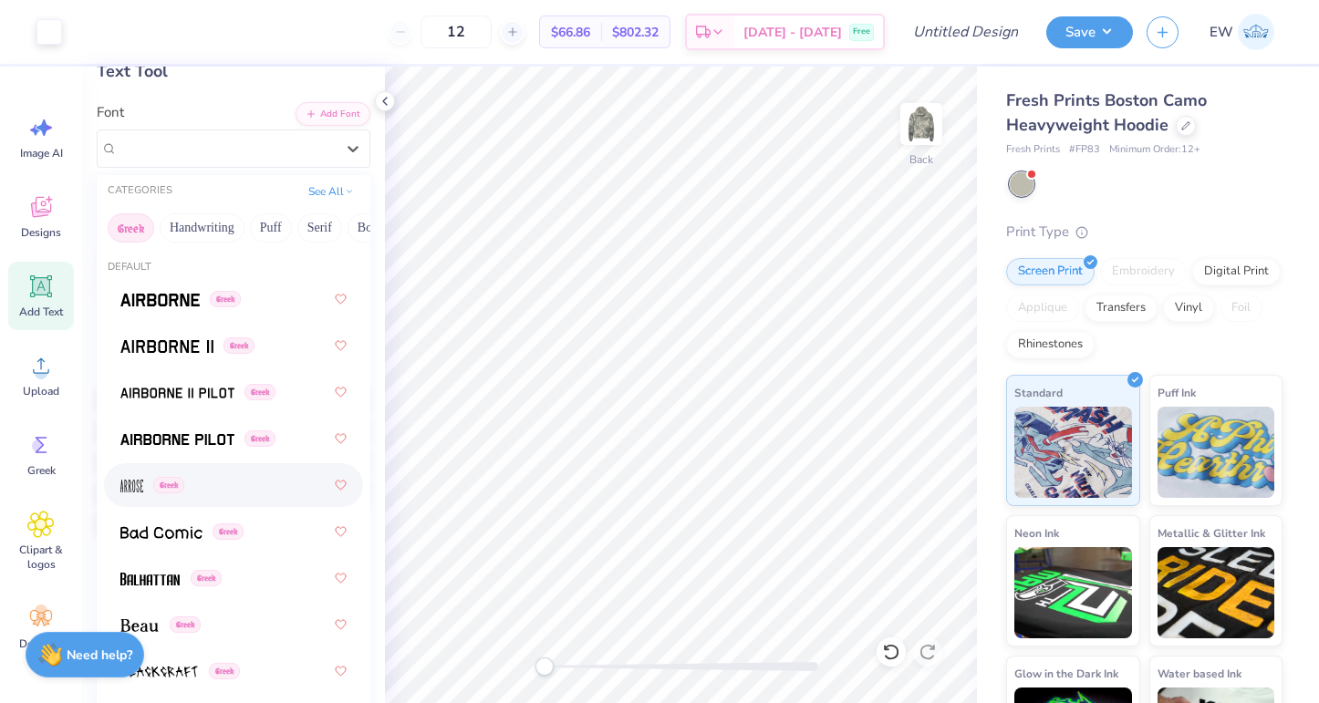
scroll to position [0, 0]
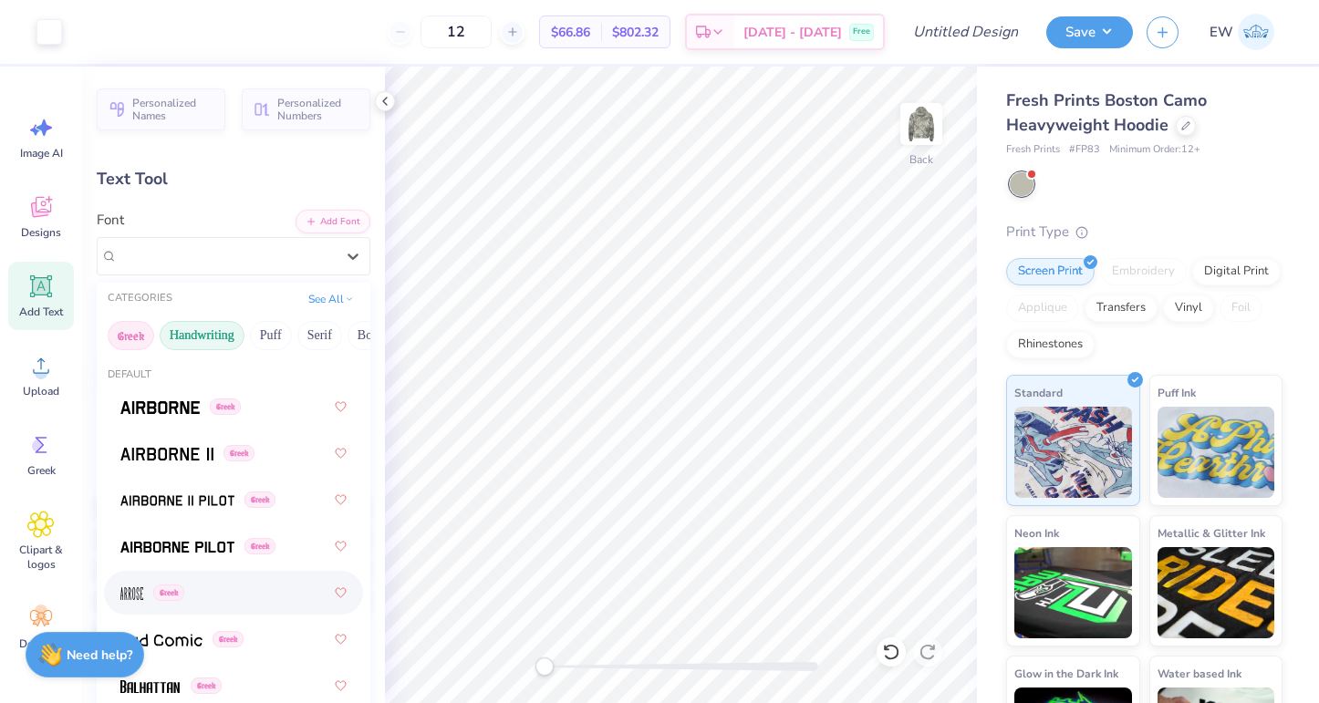
click at [217, 333] on button "Handwriting" at bounding box center [202, 335] width 85 height 29
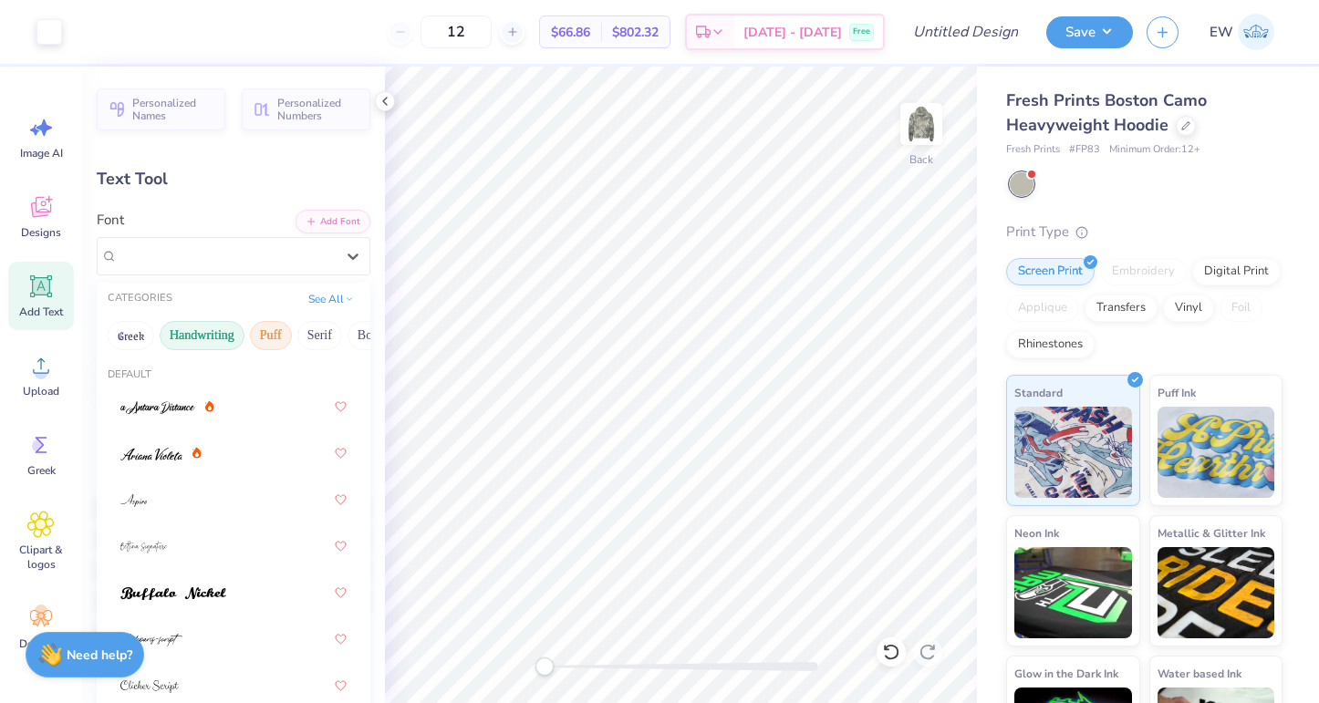
click at [276, 341] on button "Puff" at bounding box center [271, 335] width 42 height 29
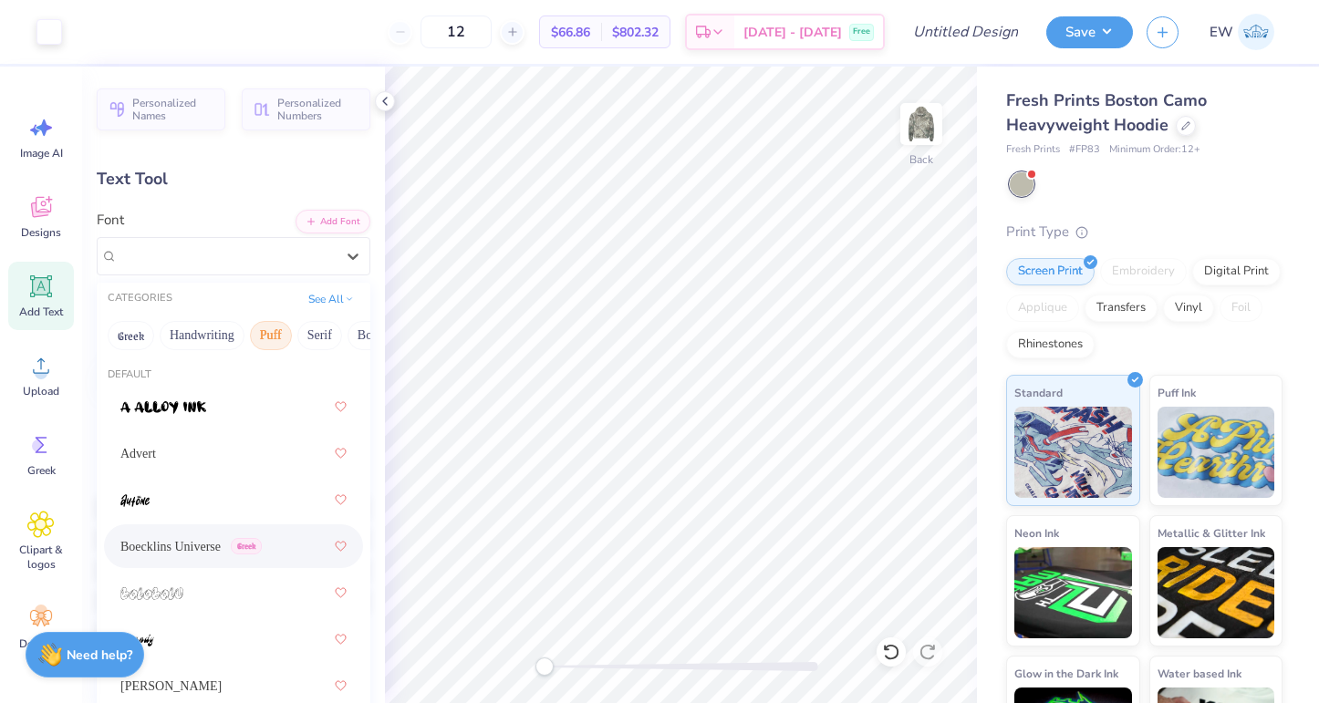
scroll to position [192, 0]
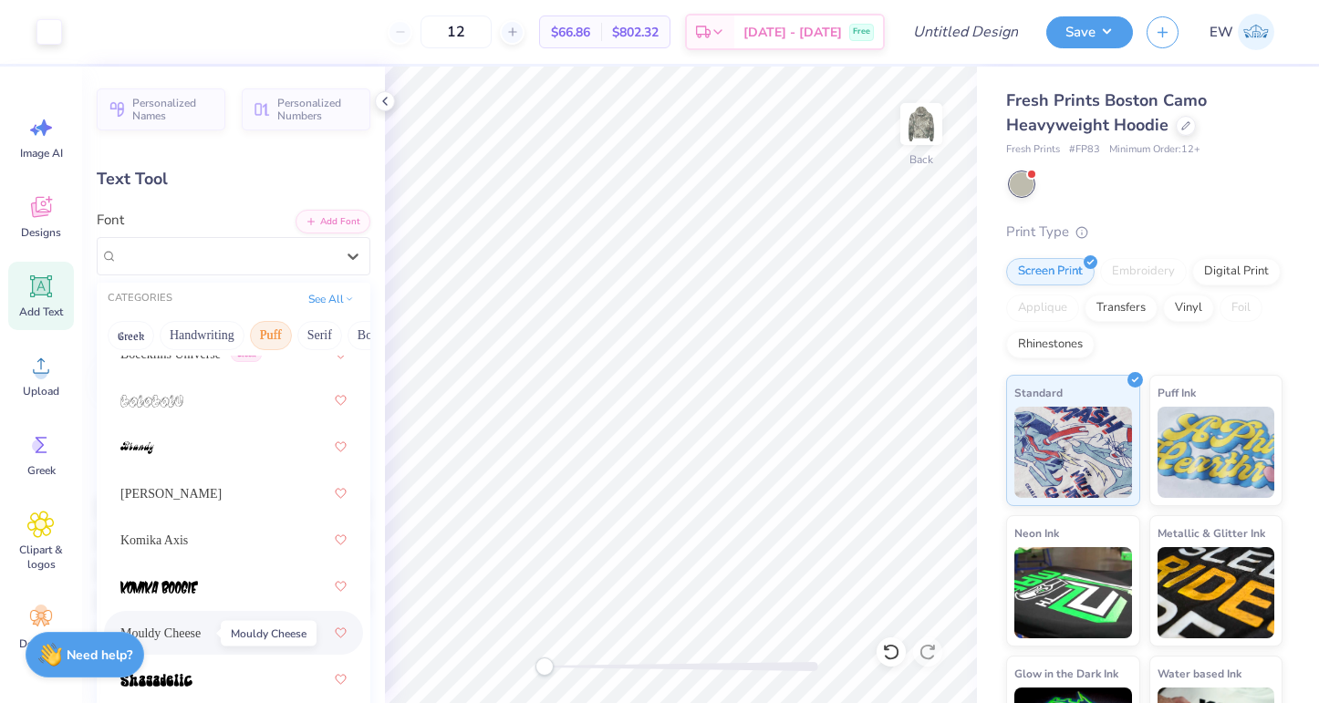
click at [196, 637] on span "Mouldy Cheese" at bounding box center [160, 633] width 80 height 19
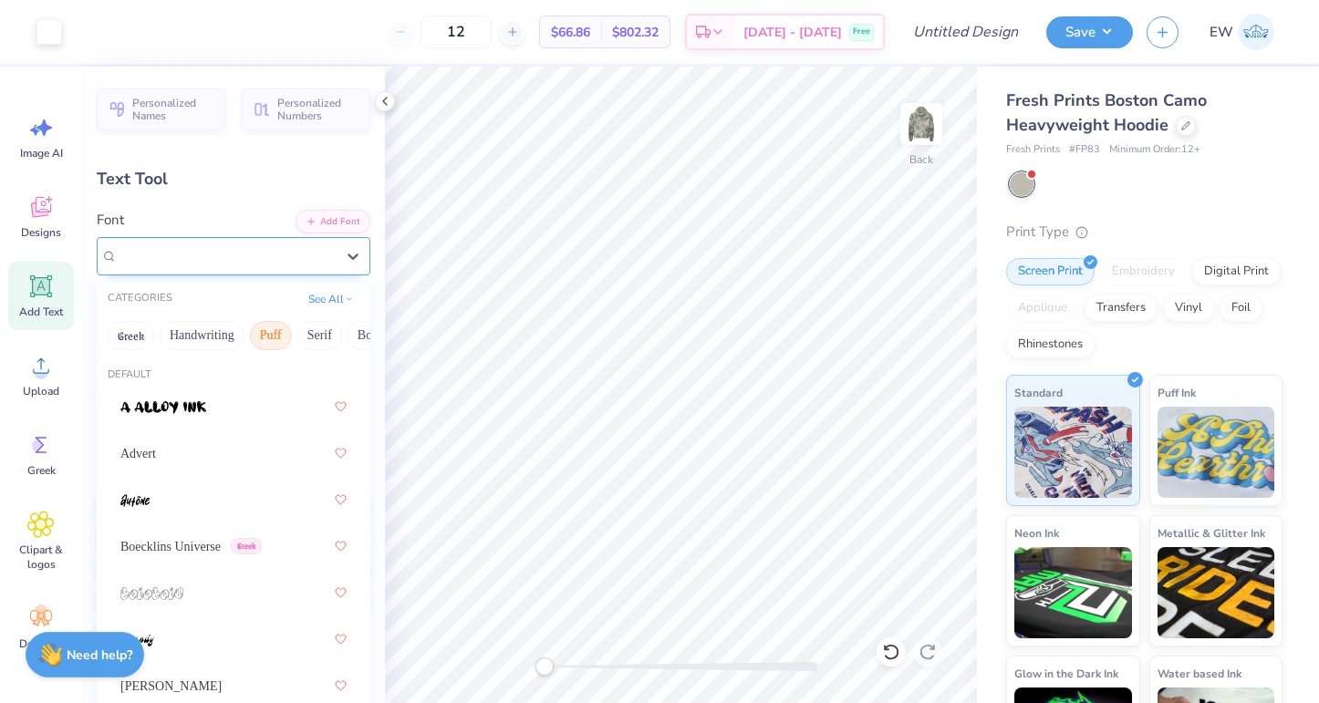
click at [286, 262] on div "Mouldy Cheese" at bounding box center [226, 256] width 221 height 28
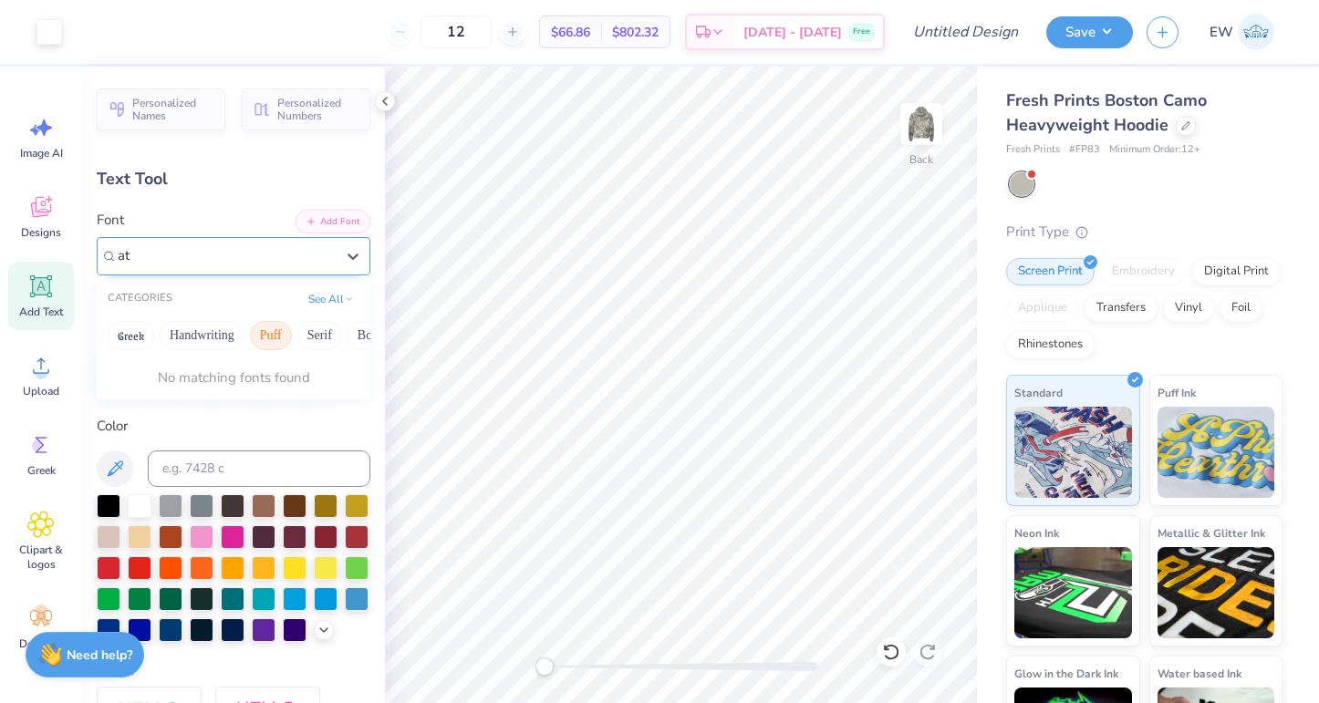
type input "a"
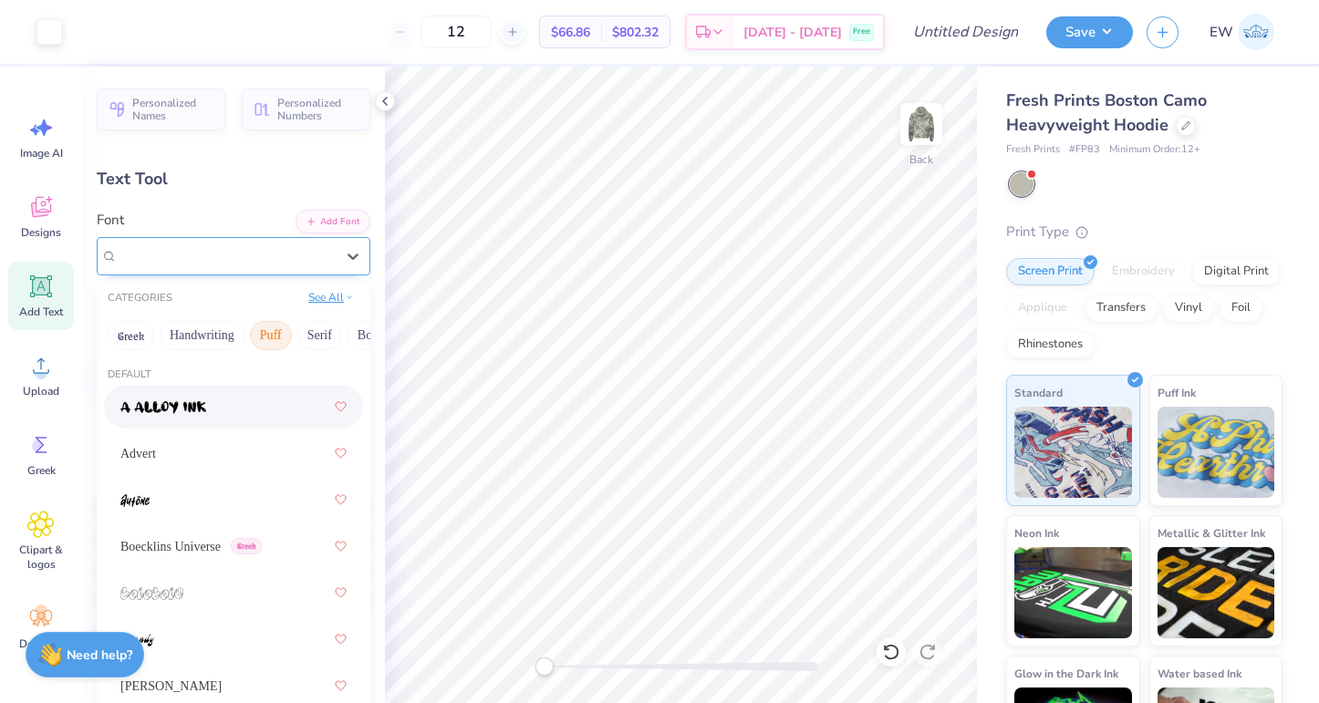
click at [344, 302] on button "See All" at bounding box center [331, 297] width 57 height 18
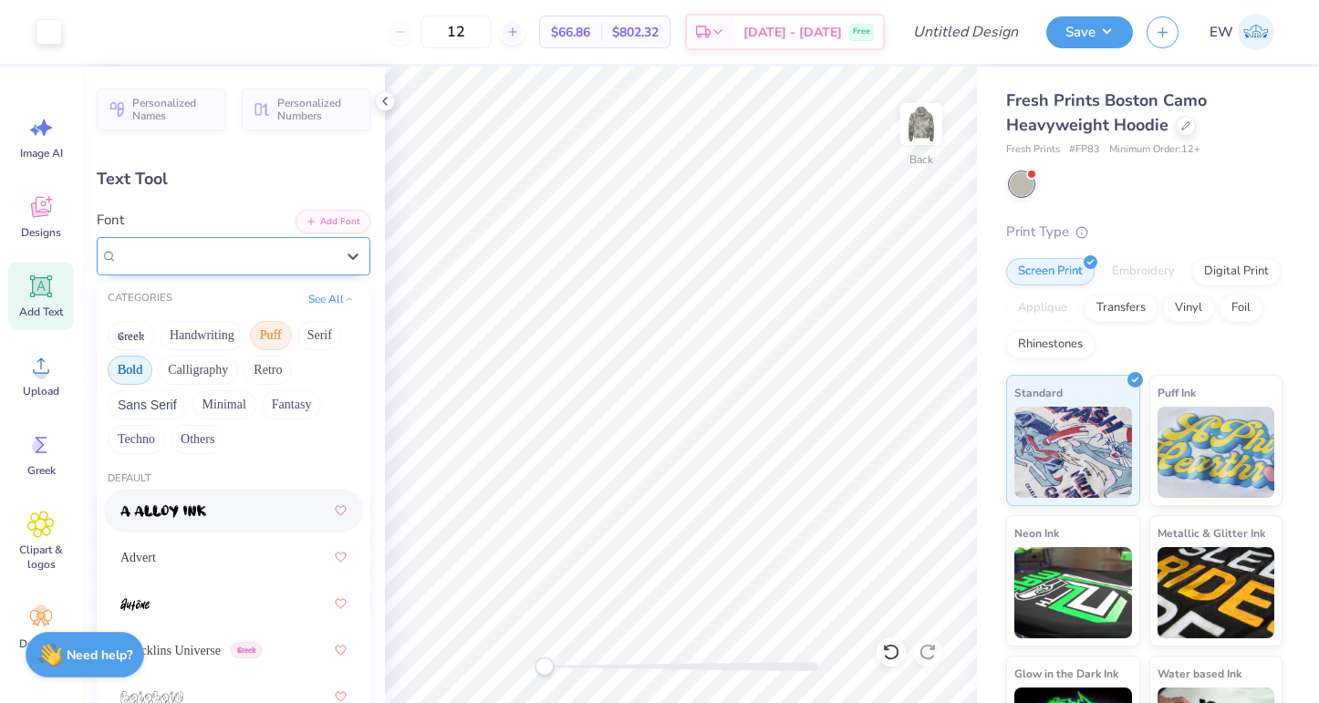
click at [125, 370] on button "Bold" at bounding box center [130, 370] width 45 height 29
click at [261, 367] on button "Retro" at bounding box center [268, 370] width 48 height 29
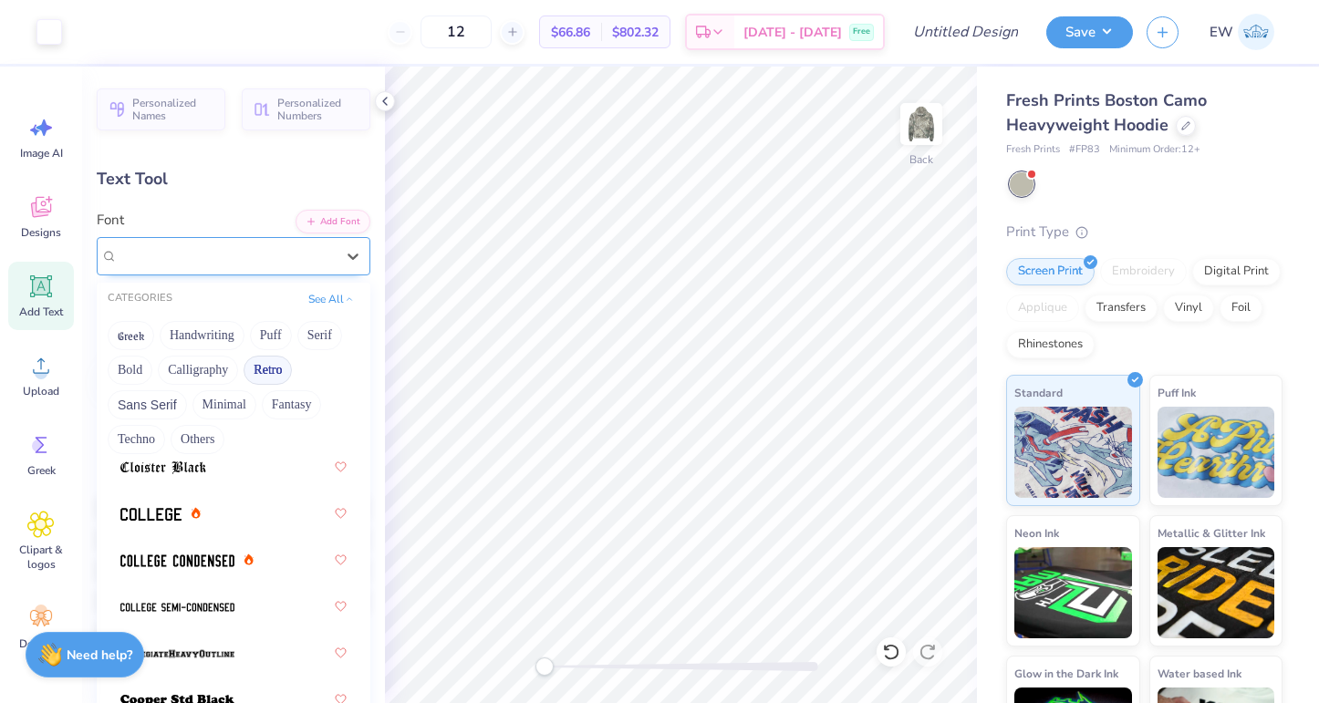
scroll to position [1027, 0]
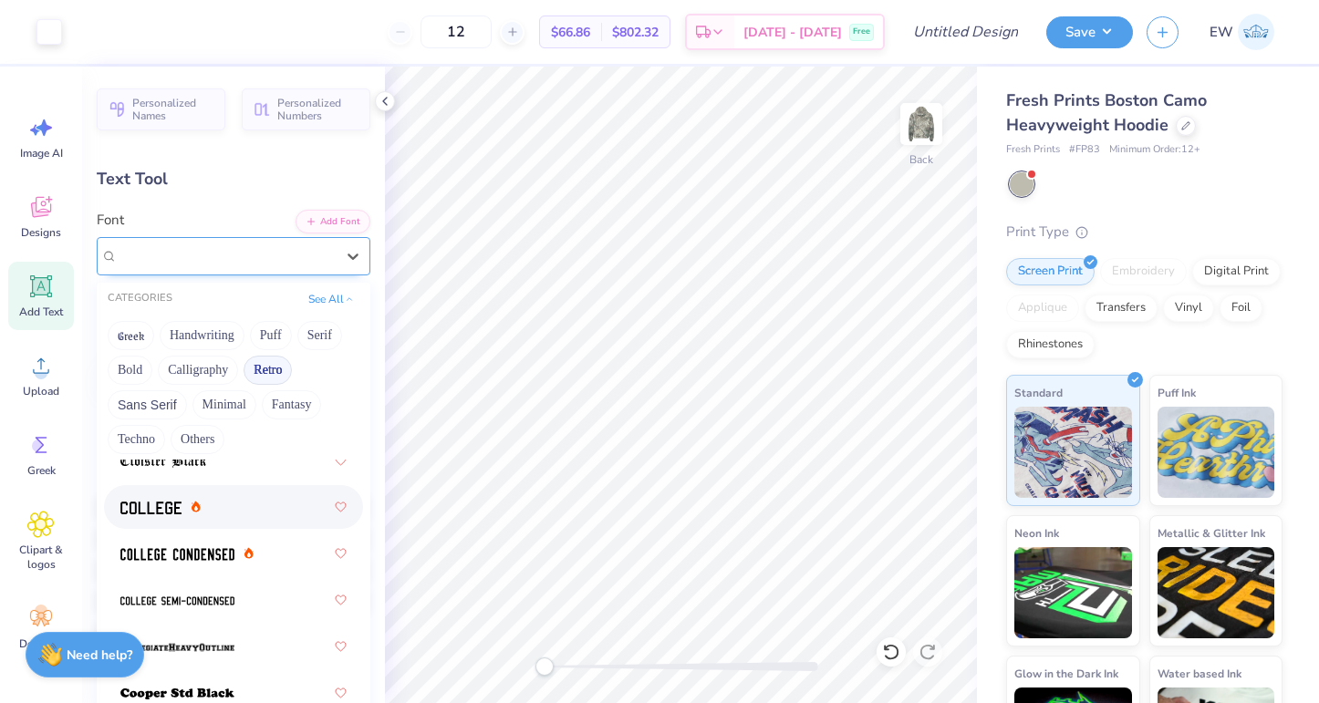
click at [144, 515] on span at bounding box center [150, 507] width 61 height 19
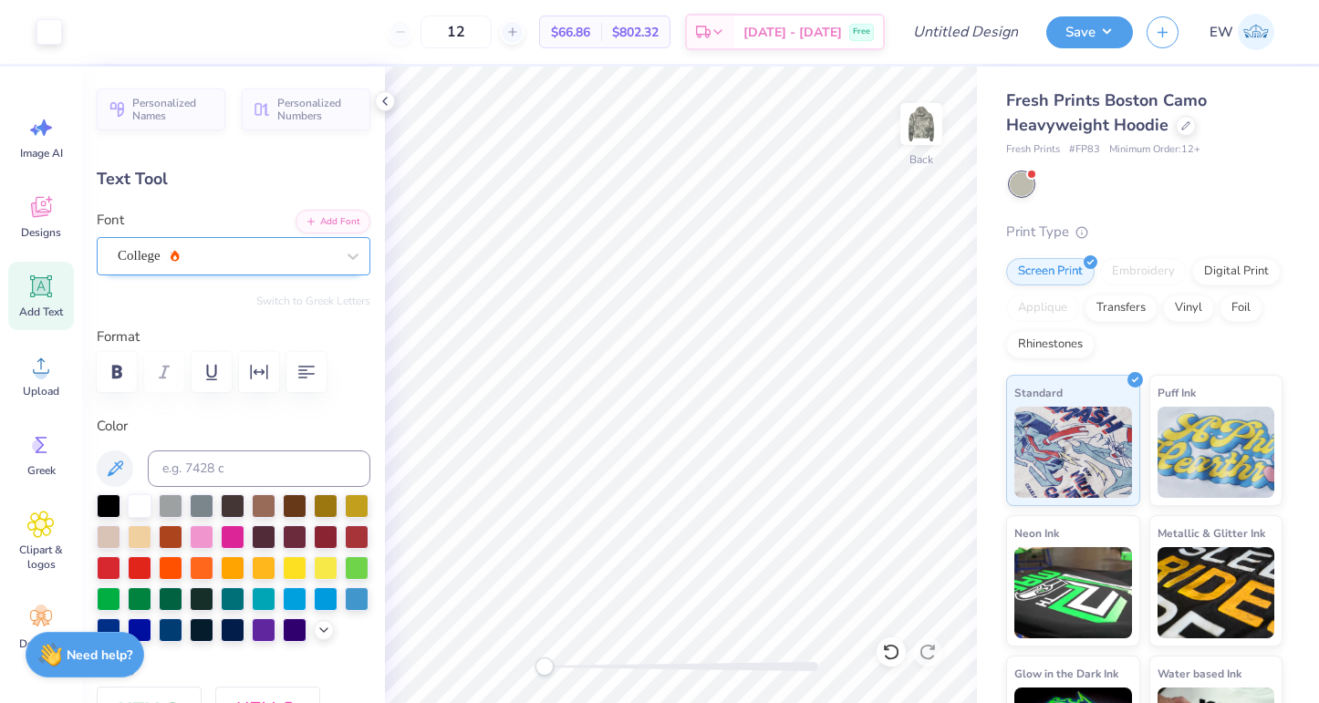
type input "12.03"
type input "2.03"
click at [174, 268] on div "College" at bounding box center [226, 256] width 221 height 28
type input "4.34"
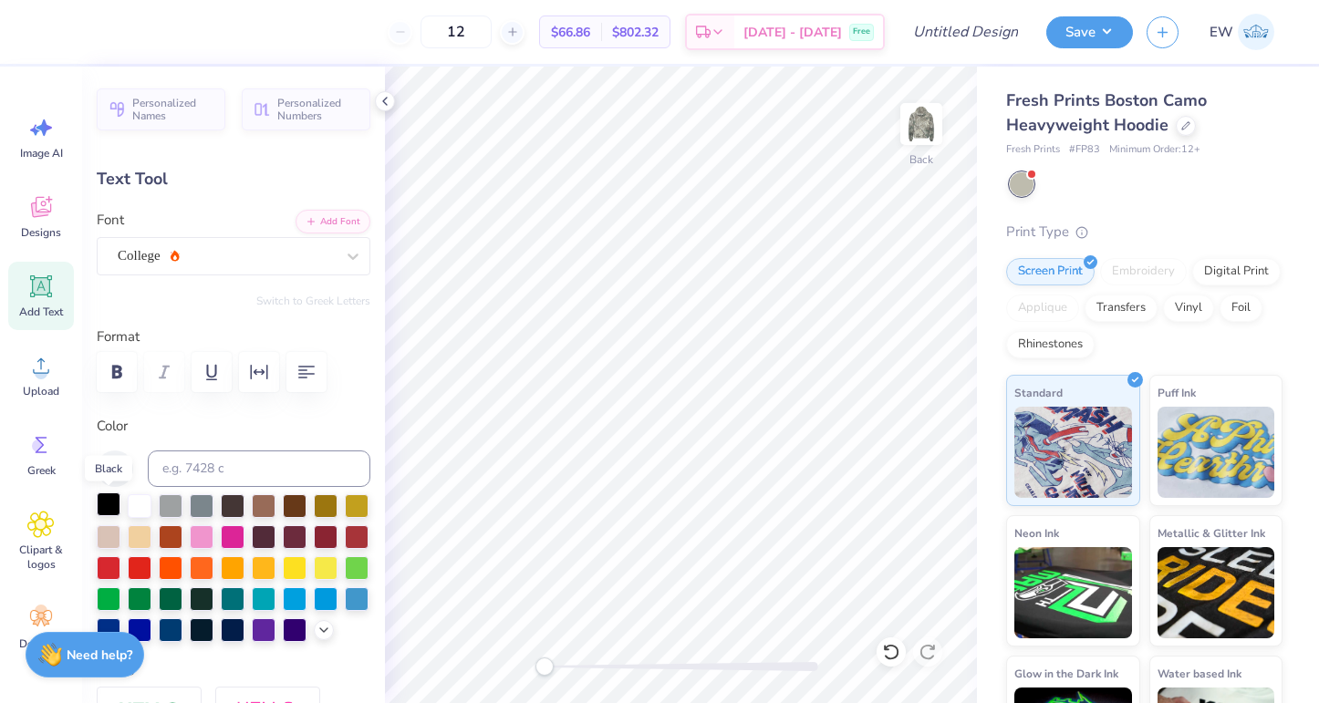
click at [109, 499] on div at bounding box center [109, 505] width 24 height 24
click at [139, 504] on div at bounding box center [140, 505] width 24 height 24
click at [119, 367] on icon "button" at bounding box center [117, 372] width 10 height 13
type input "12.67"
type input "3.90"
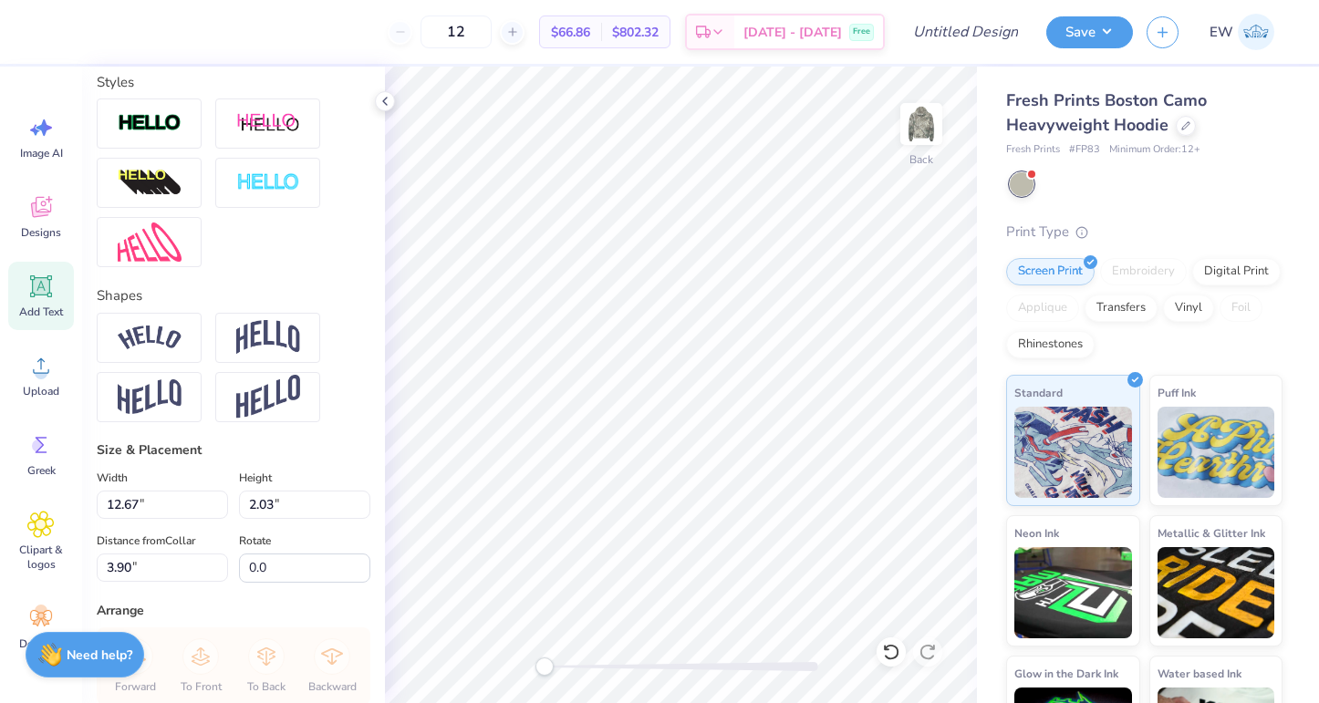
scroll to position [596, 0]
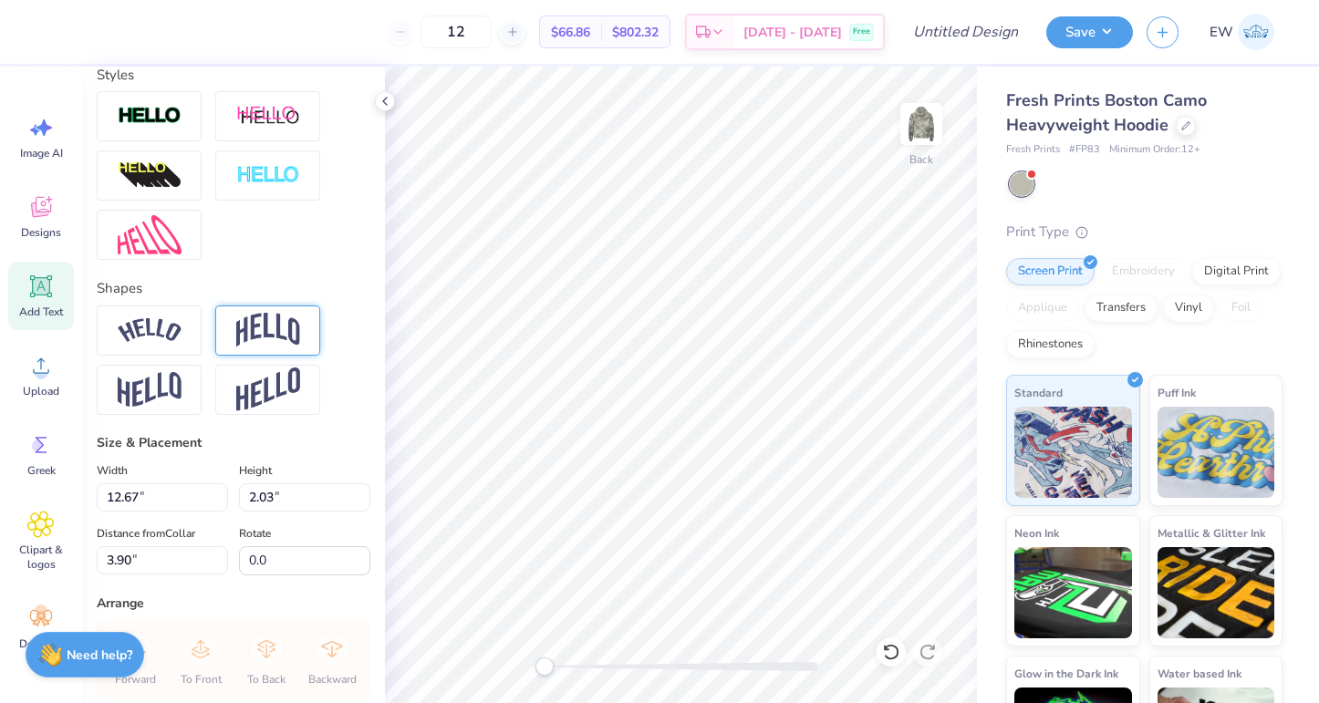
click at [291, 322] on img at bounding box center [268, 330] width 64 height 35
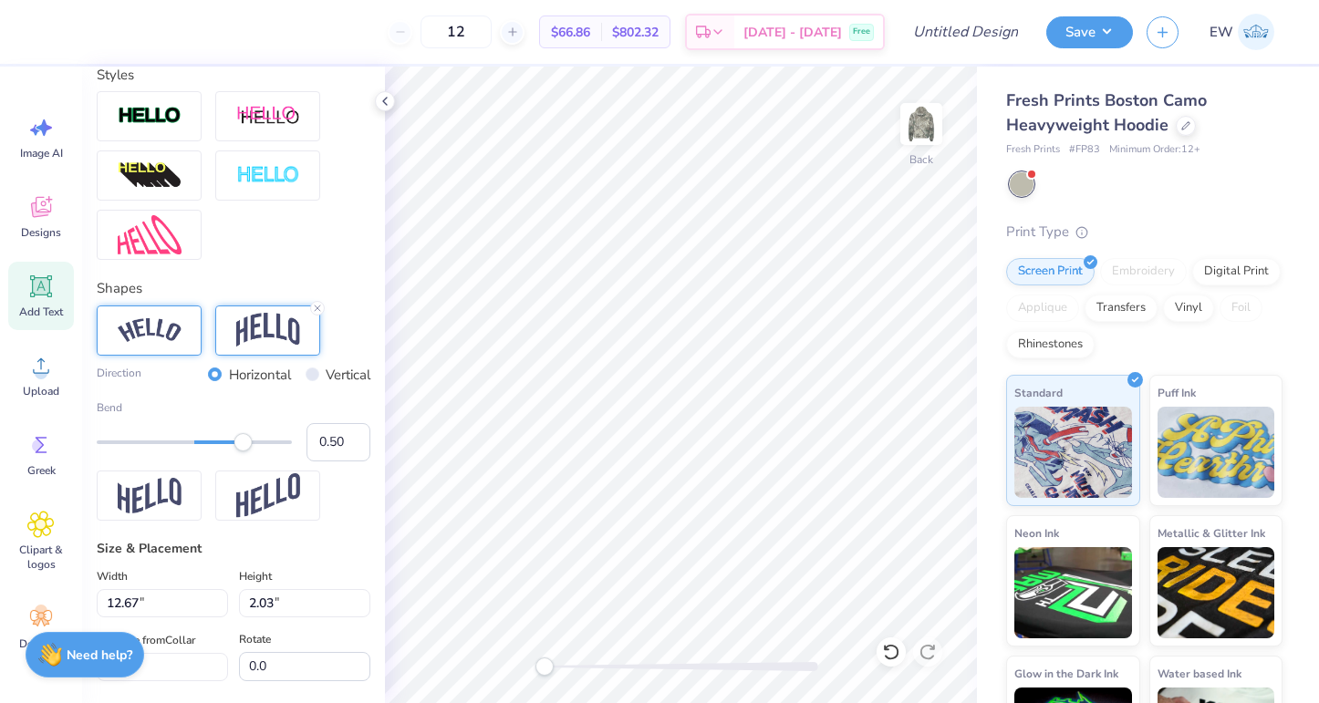
click at [191, 321] on div at bounding box center [149, 331] width 105 height 50
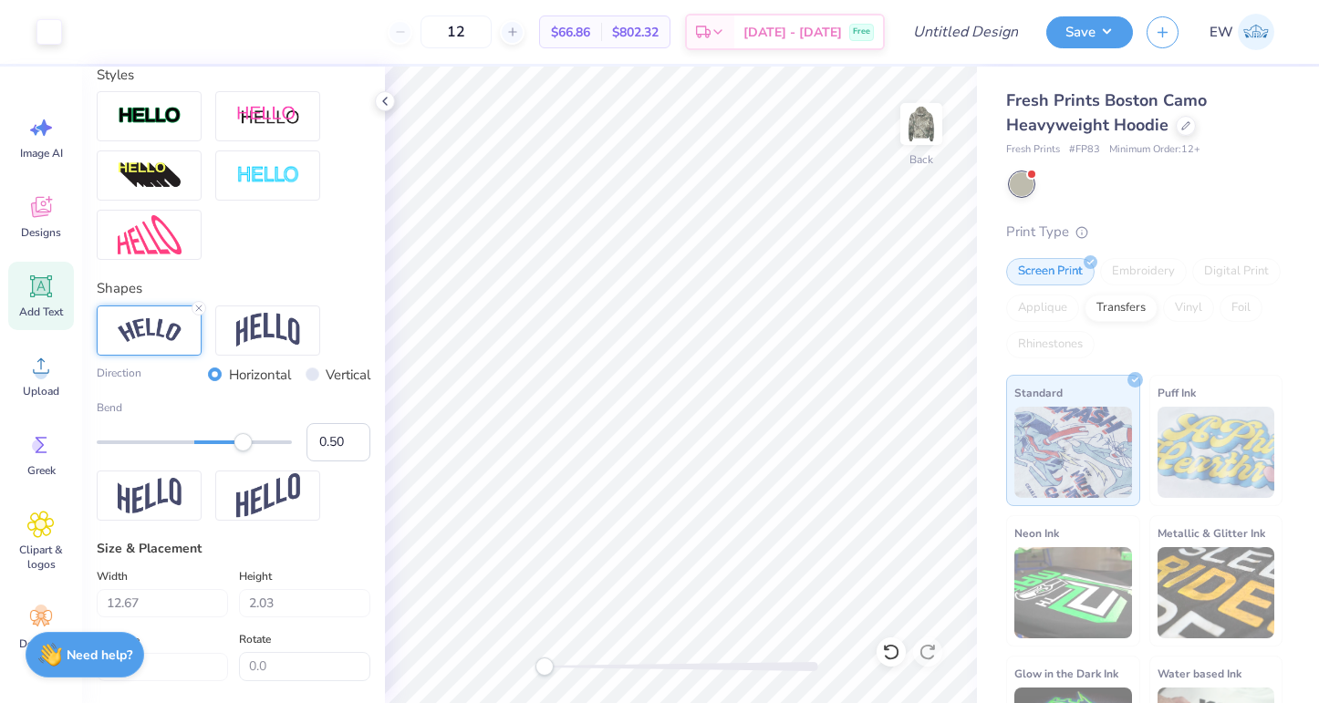
type input "15.55"
type input "3.89"
type input "2.97"
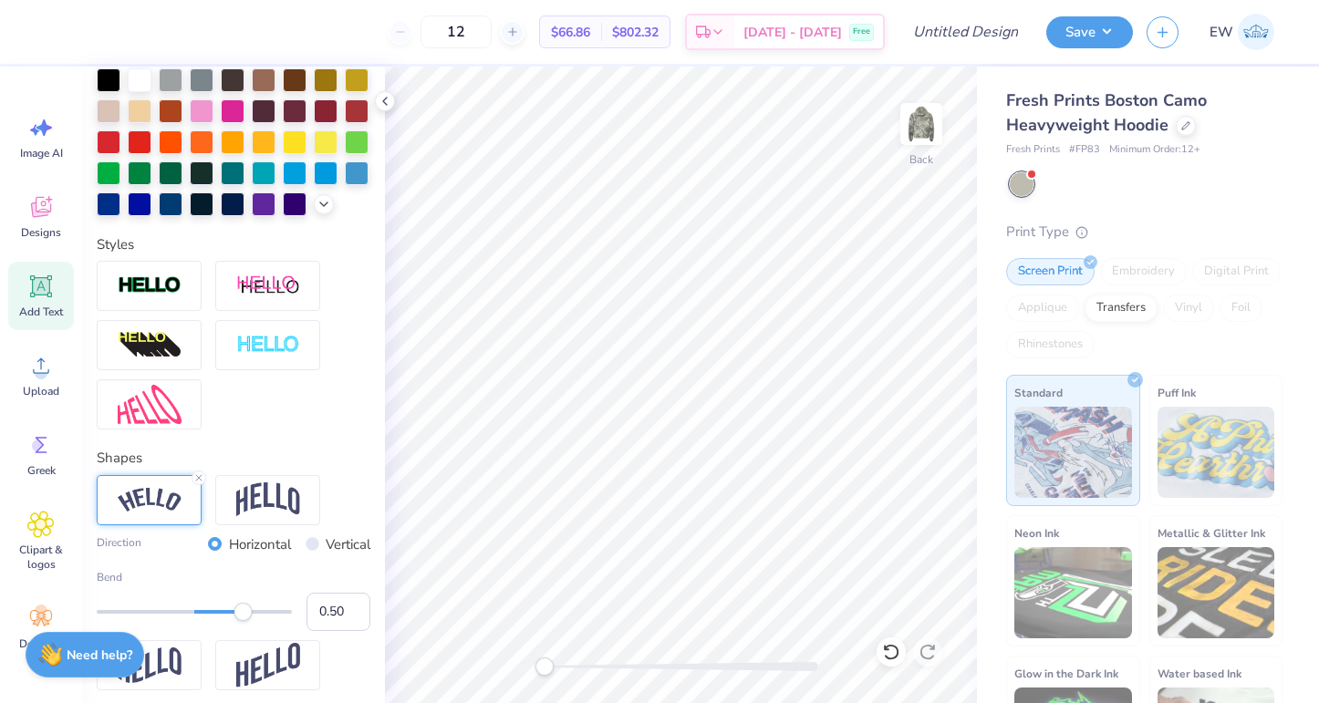
scroll to position [441, 0]
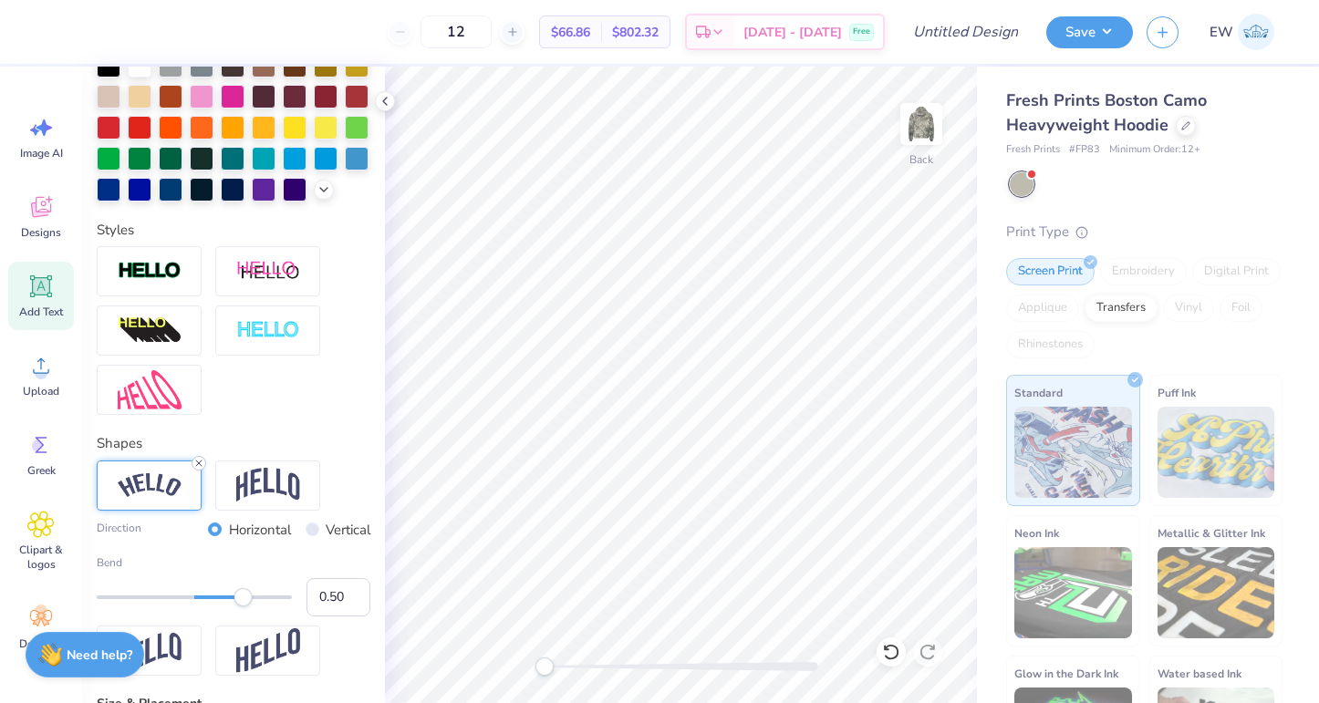
click at [199, 459] on icon at bounding box center [198, 463] width 11 height 11
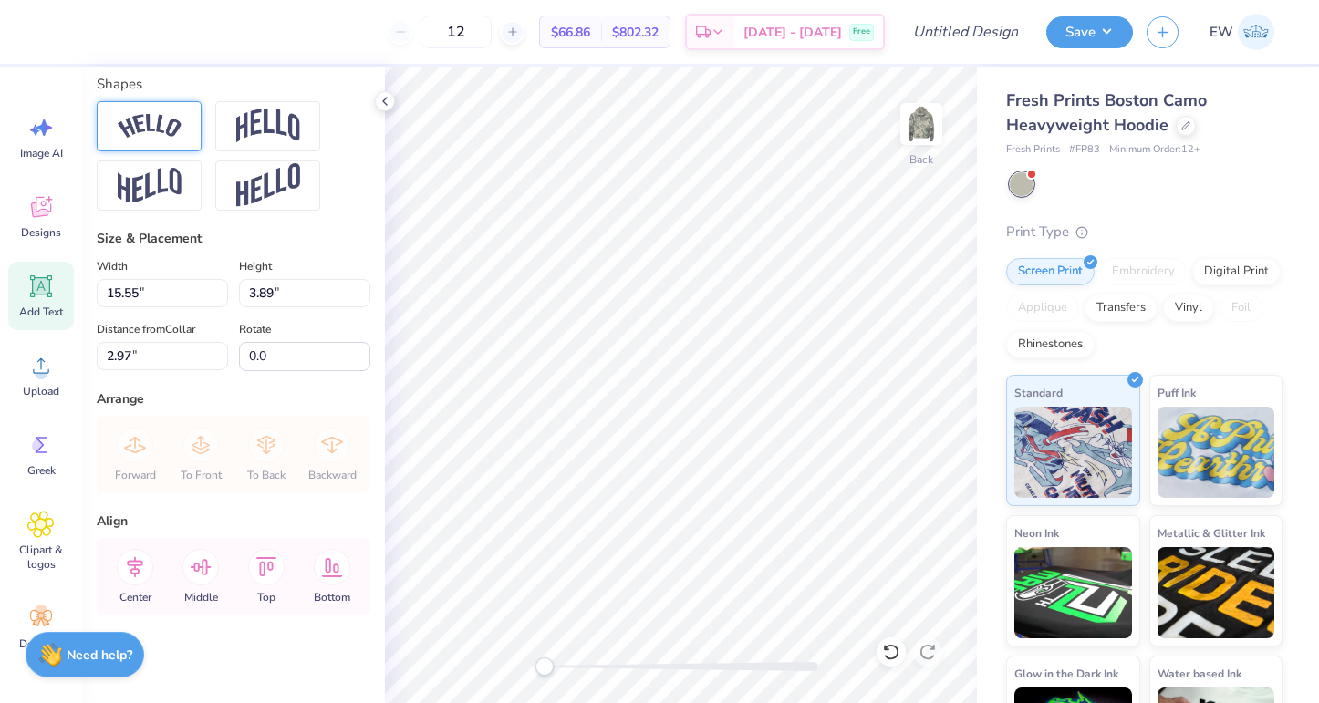
scroll to position [803, 0]
click at [136, 571] on icon at bounding box center [135, 564] width 36 height 36
click at [132, 569] on icon at bounding box center [135, 564] width 16 height 21
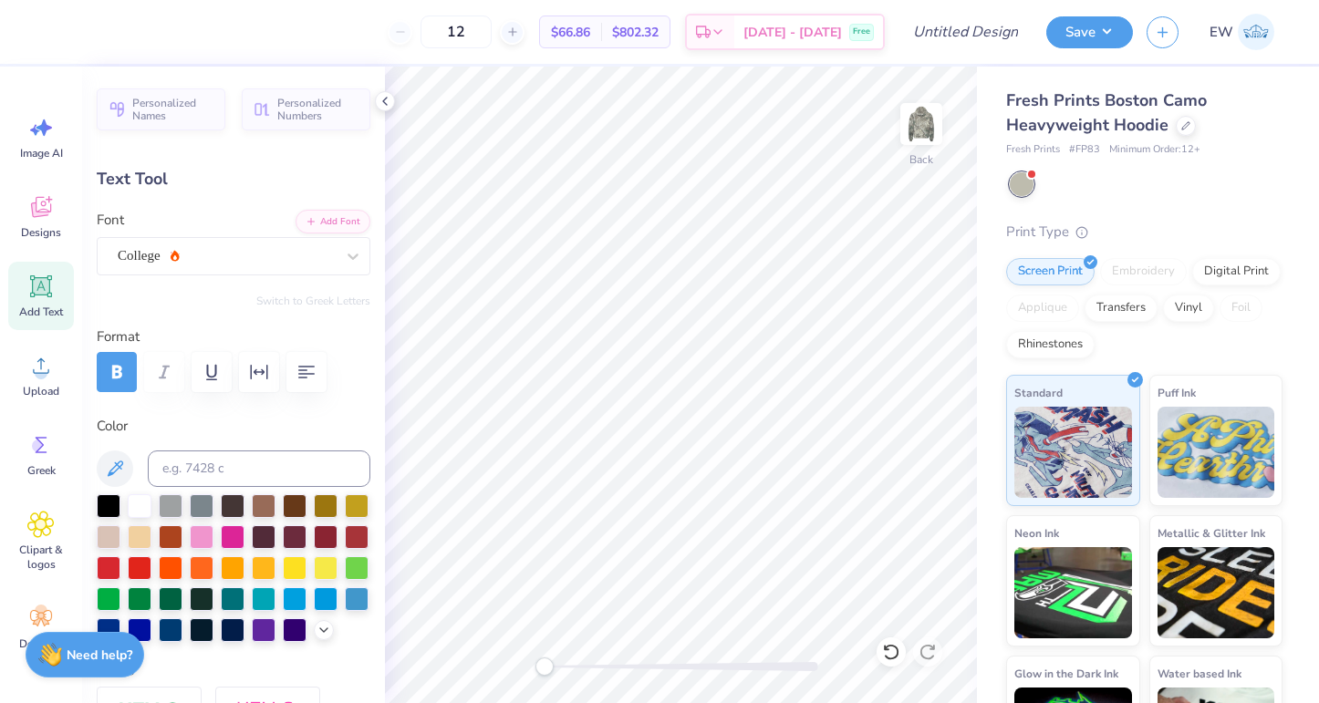
click at [268, 182] on div "Text Tool" at bounding box center [234, 179] width 274 height 25
type input "12.67"
type input "2.03"
type input "3.93"
type input "13.53"
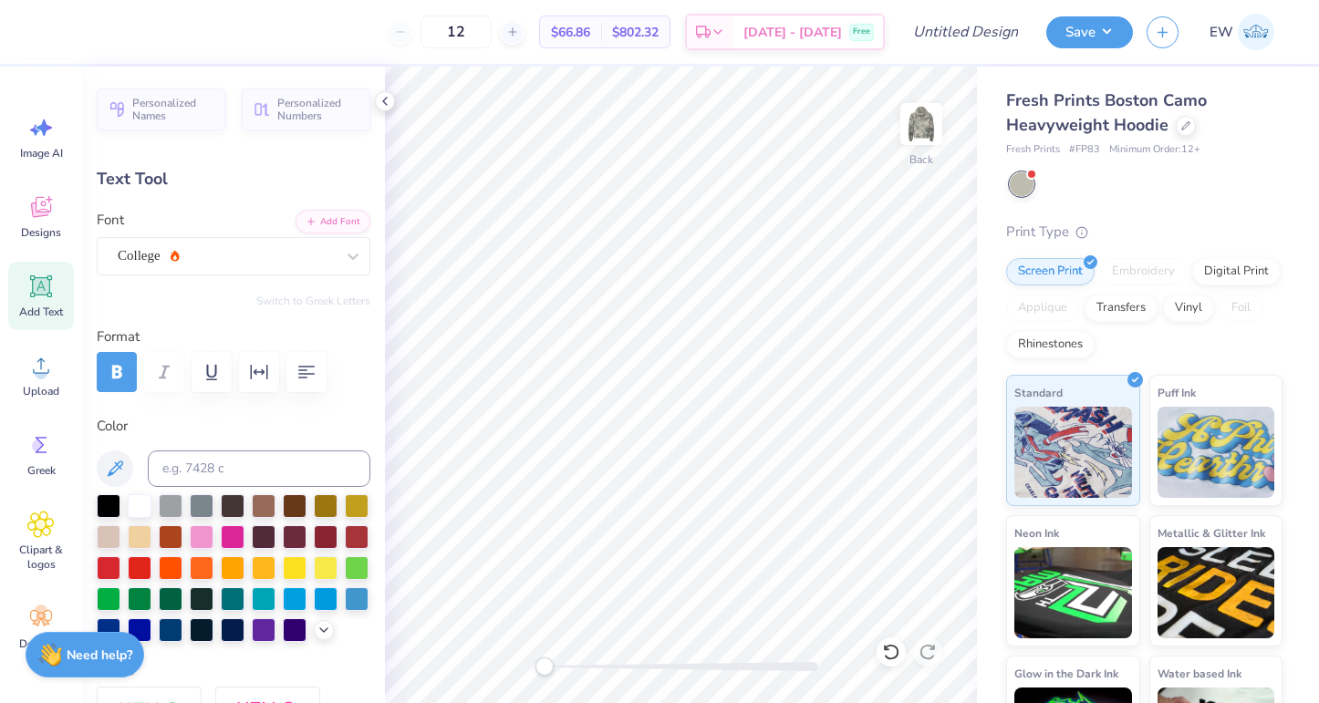
type input "2.17"
type input "3.80"
type input "13.93"
type input "2.24"
type input "3.74"
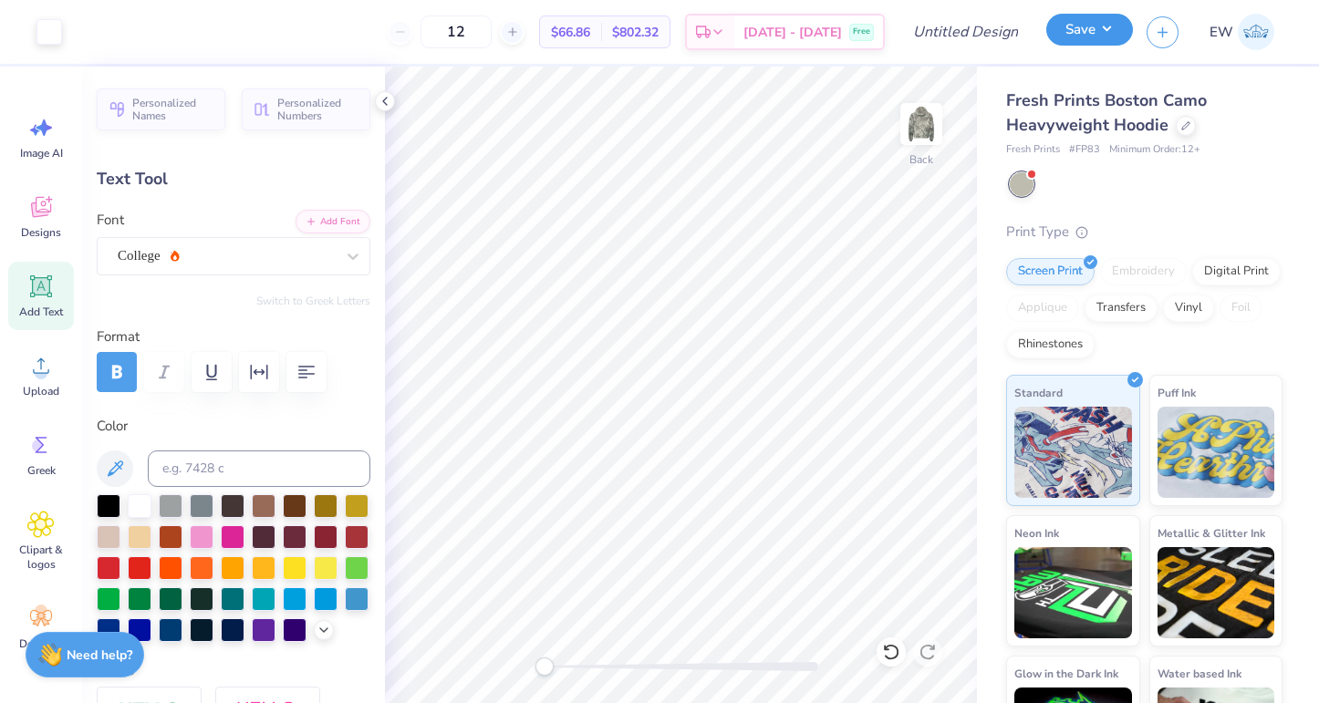
click at [1098, 26] on button "Save" at bounding box center [1089, 30] width 87 height 32
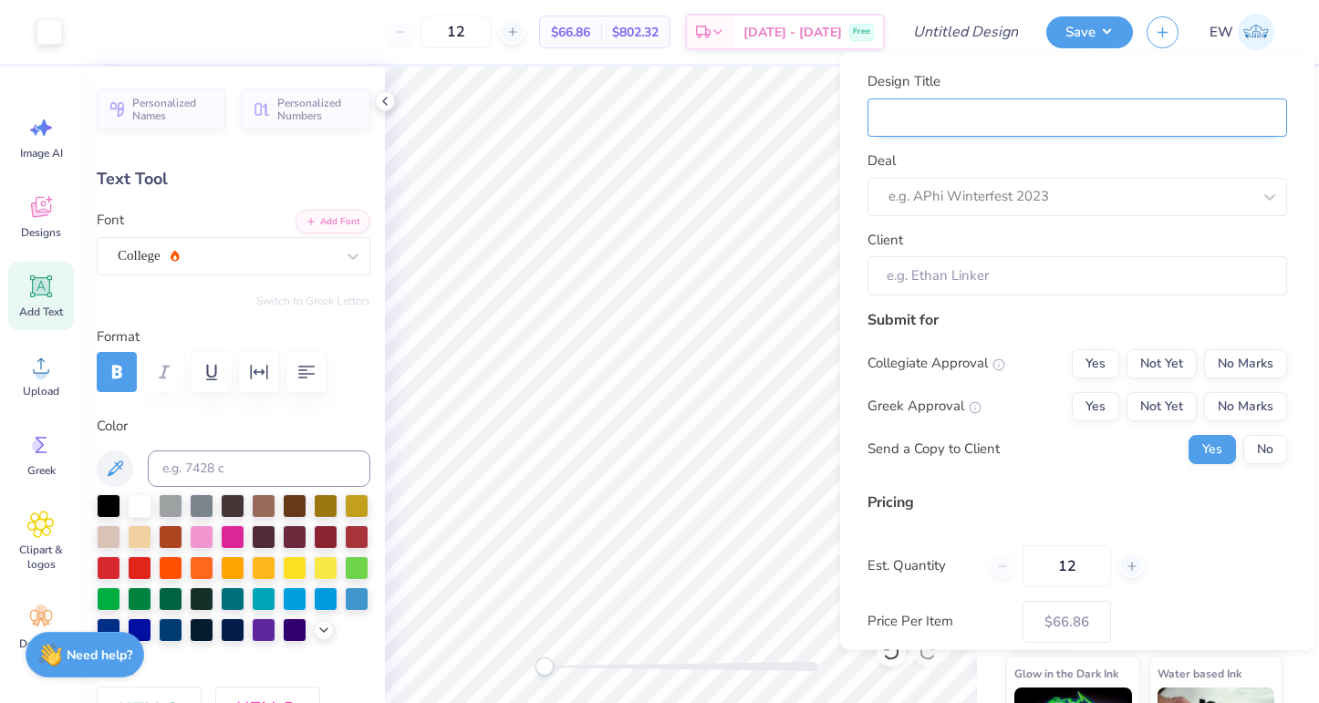
click at [1050, 121] on input "Design Title" at bounding box center [1078, 117] width 420 height 39
type input "C"
type input "CA"
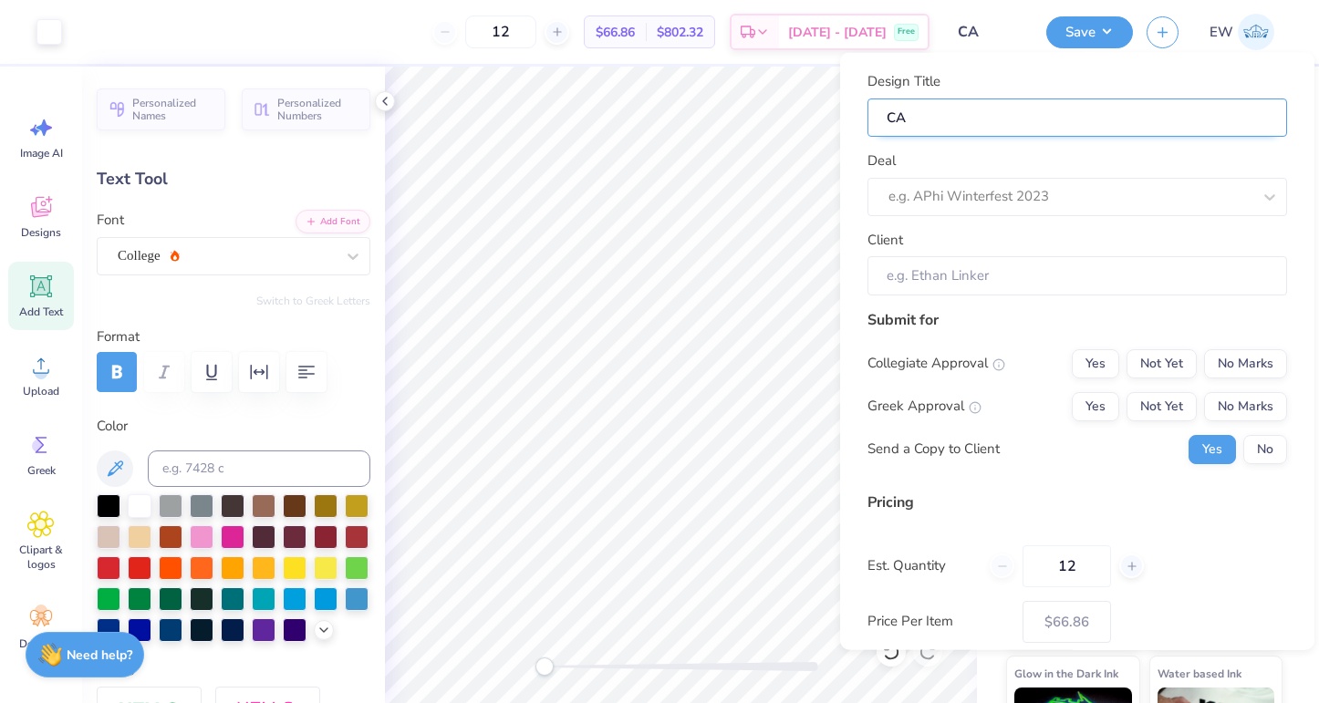
type input "CAM"
type input "CAMO"
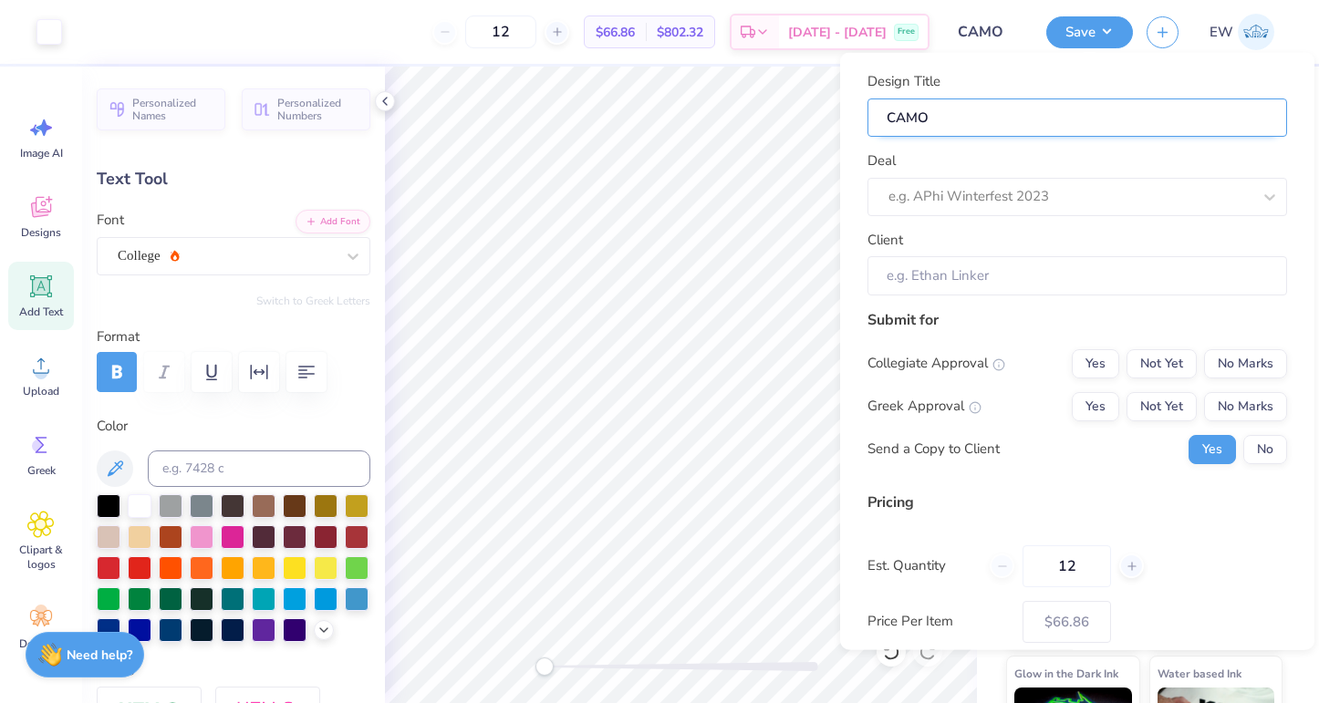
type input "CAMO"
type input "CAMO V"
type input "CAMO VO"
type input "CAMO VOL"
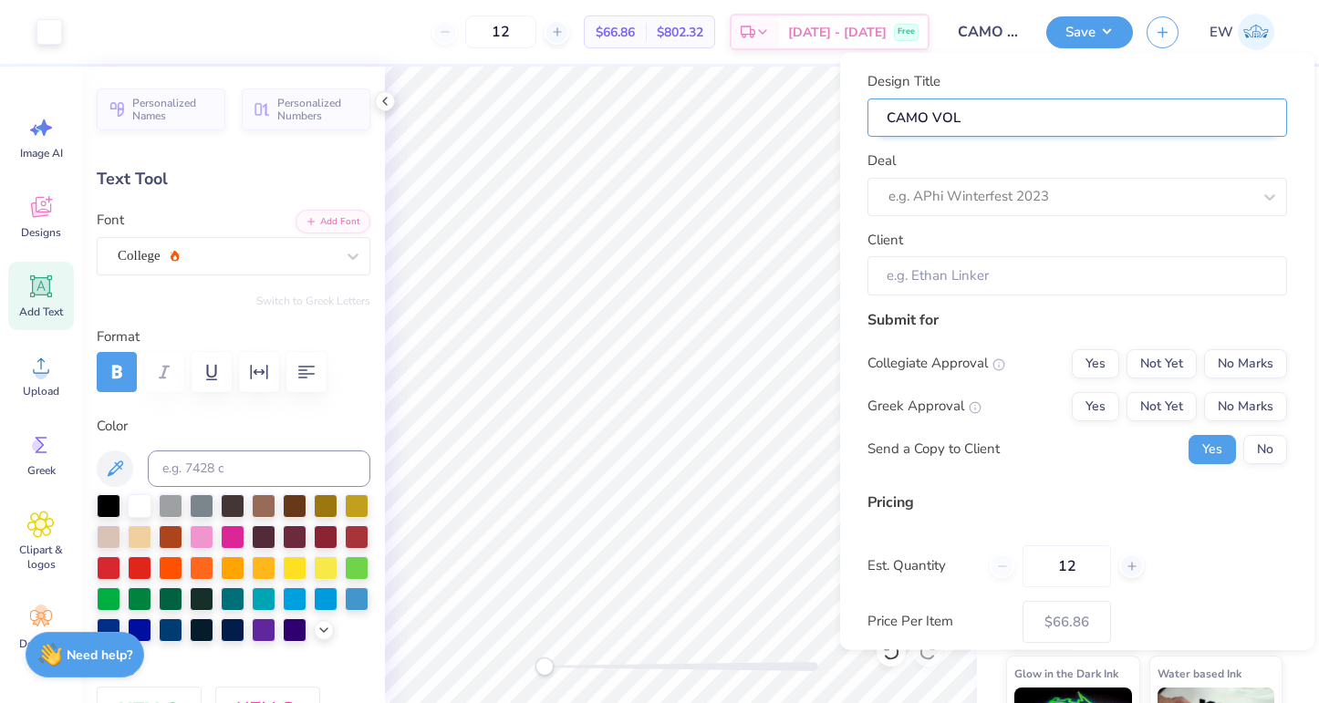
type input "CAMO VOLW"
type input "CAMO VOLWA"
type input "CAMO VOLWAK"
type input "CAMO VOLWAKE"
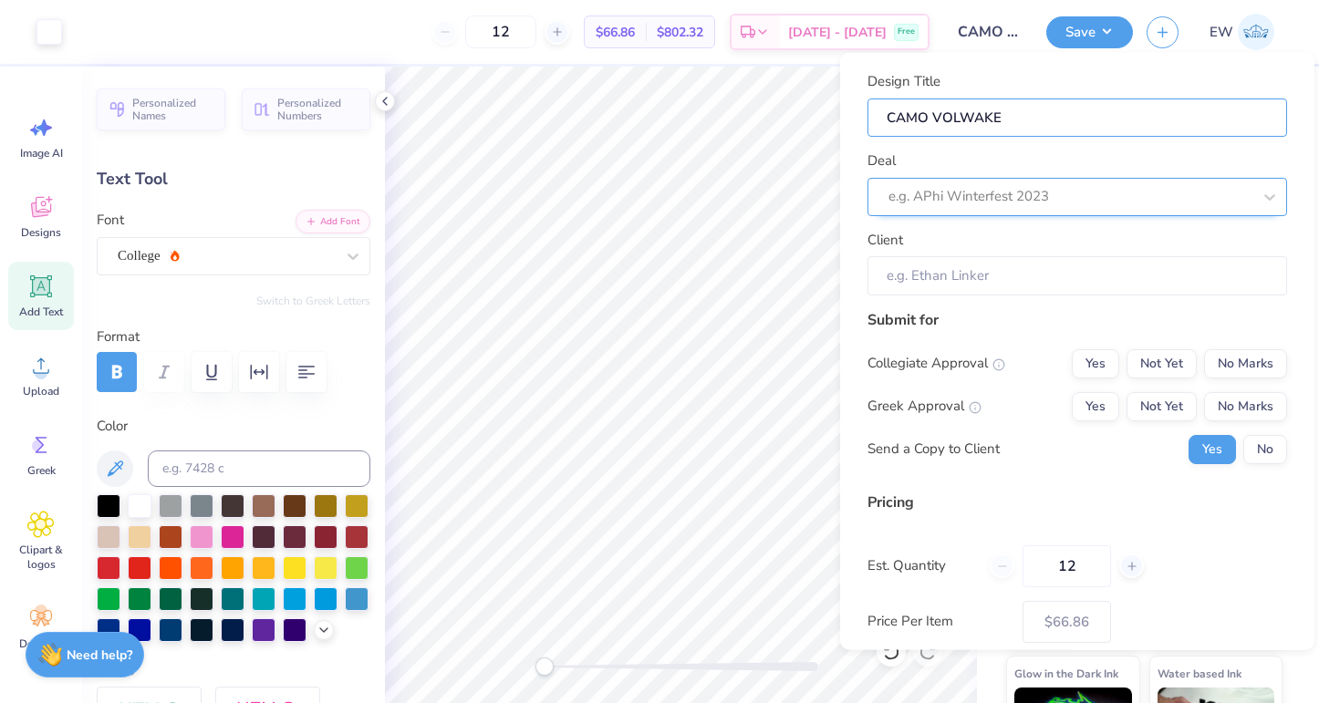
type input "CAMO VOLWAKE"
click at [1061, 194] on div at bounding box center [1069, 196] width 363 height 25
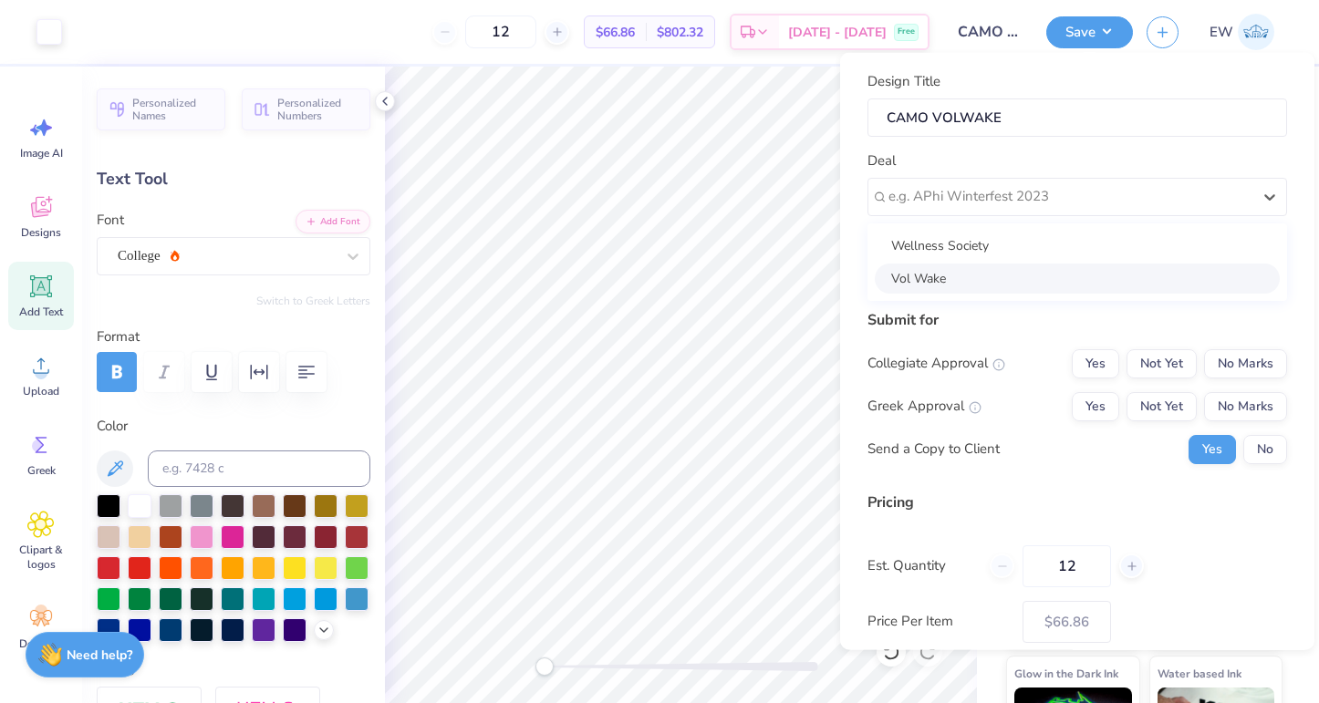
click at [965, 278] on div "Vol Wake" at bounding box center [1077, 278] width 405 height 30
type input "Riley Ferra"
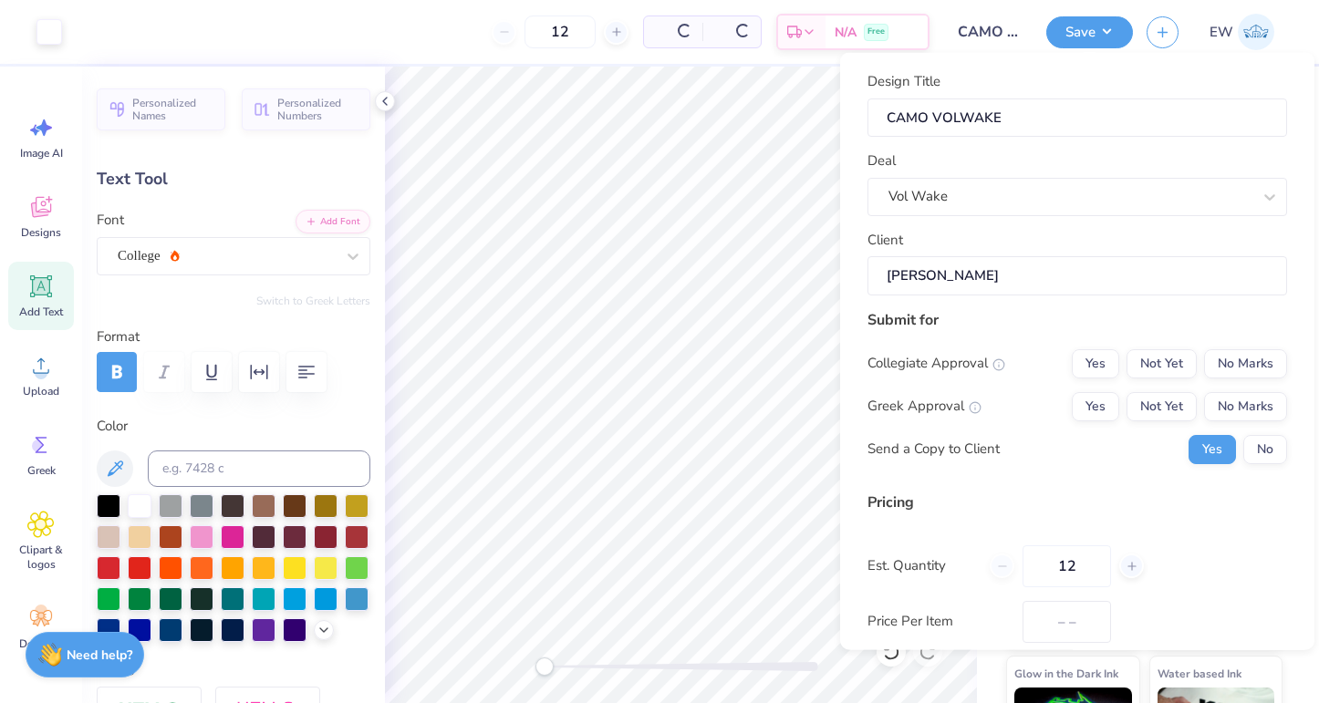
type input "$84.61"
click at [1099, 368] on button "Yes" at bounding box center [1095, 362] width 47 height 29
click at [1101, 413] on button "Yes" at bounding box center [1095, 405] width 47 height 29
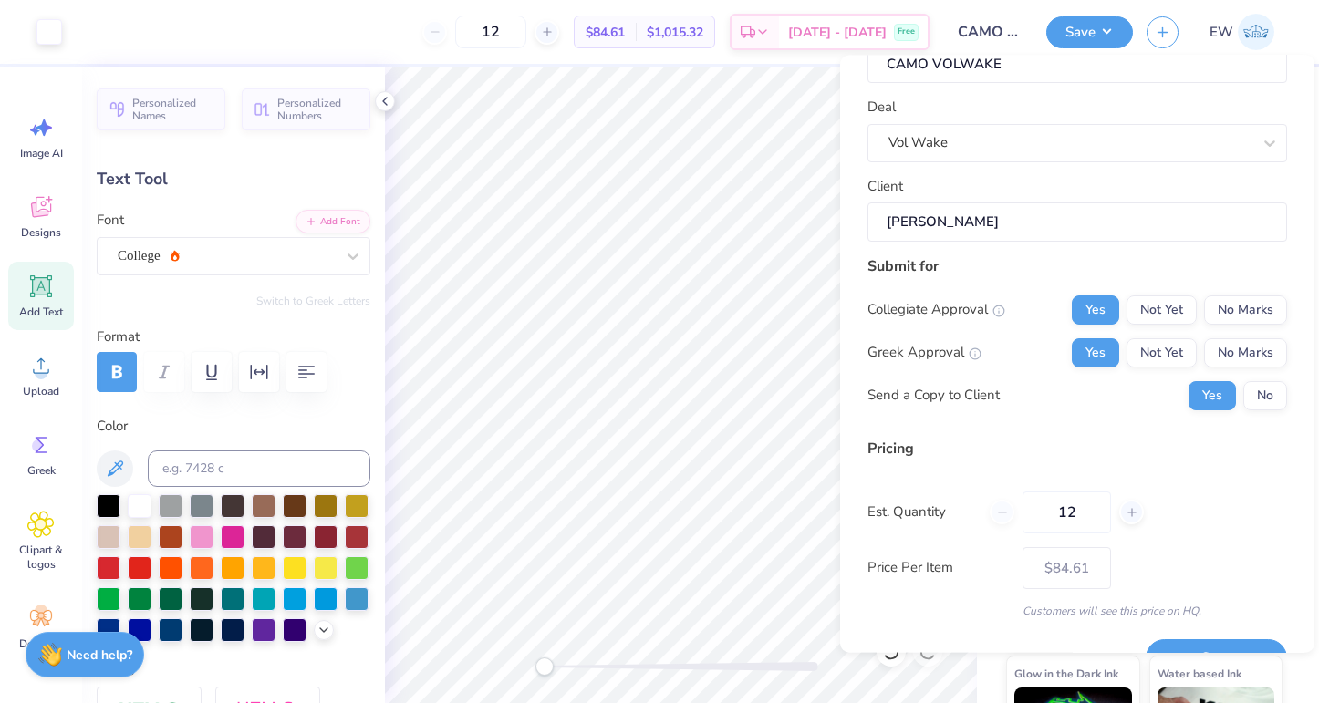
scroll to position [98, 0]
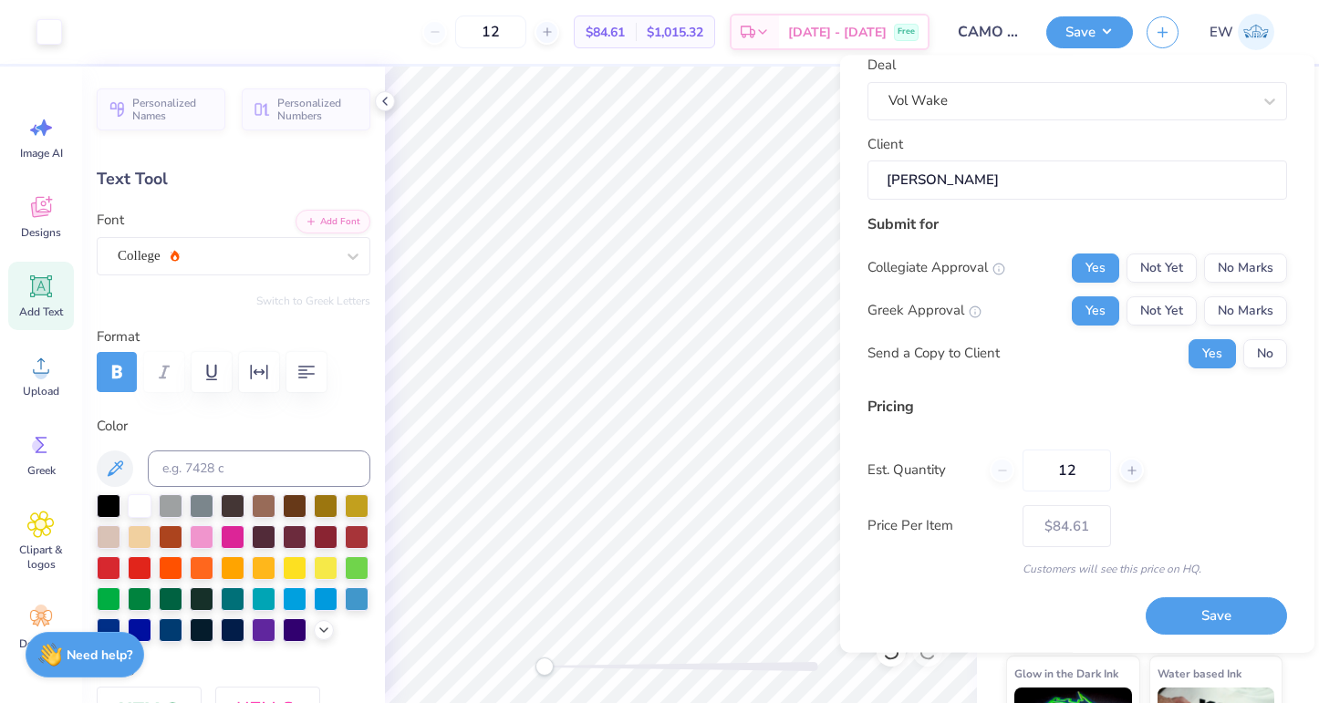
click at [1192, 511] on div "Price Per Item $84.61" at bounding box center [1078, 526] width 420 height 42
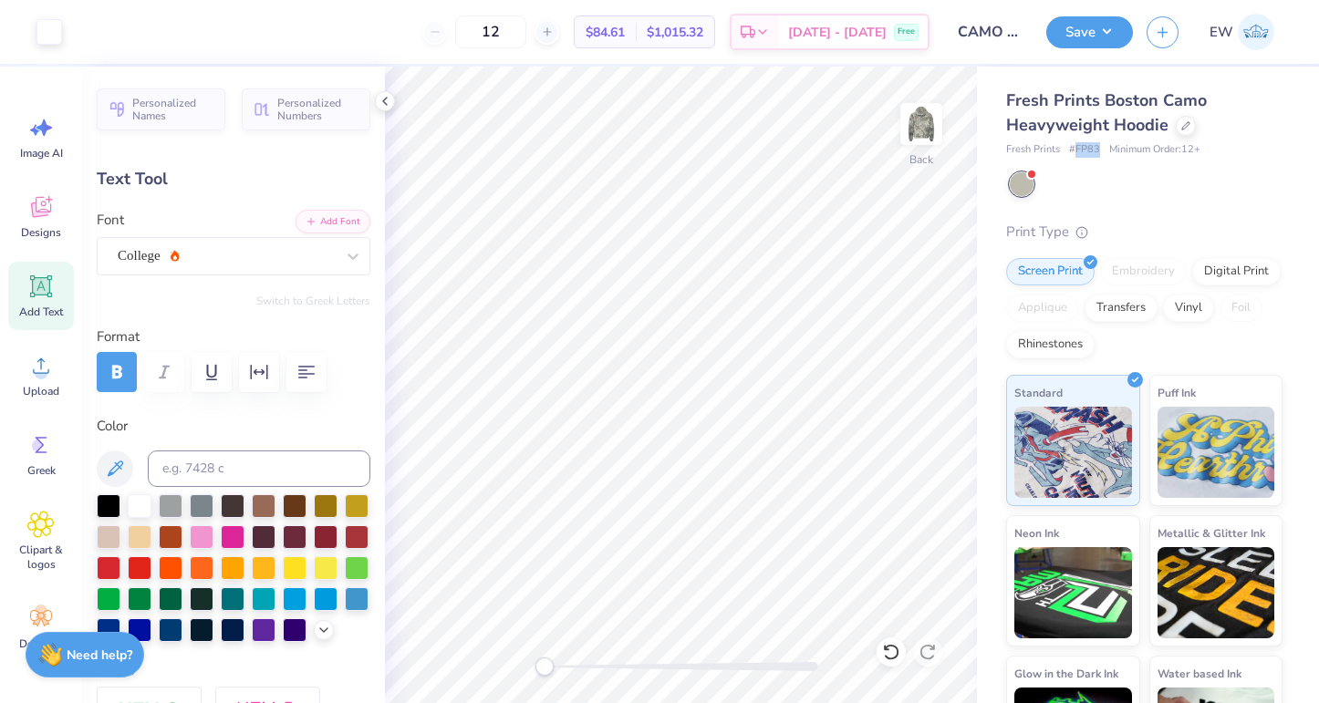
drag, startPoint x: 1099, startPoint y: 147, endPoint x: 1075, endPoint y: 147, distance: 23.7
click at [1075, 147] on div "Fresh Prints # FP83 Minimum Order: 12 +" at bounding box center [1144, 150] width 276 height 16
copy span "FP83"
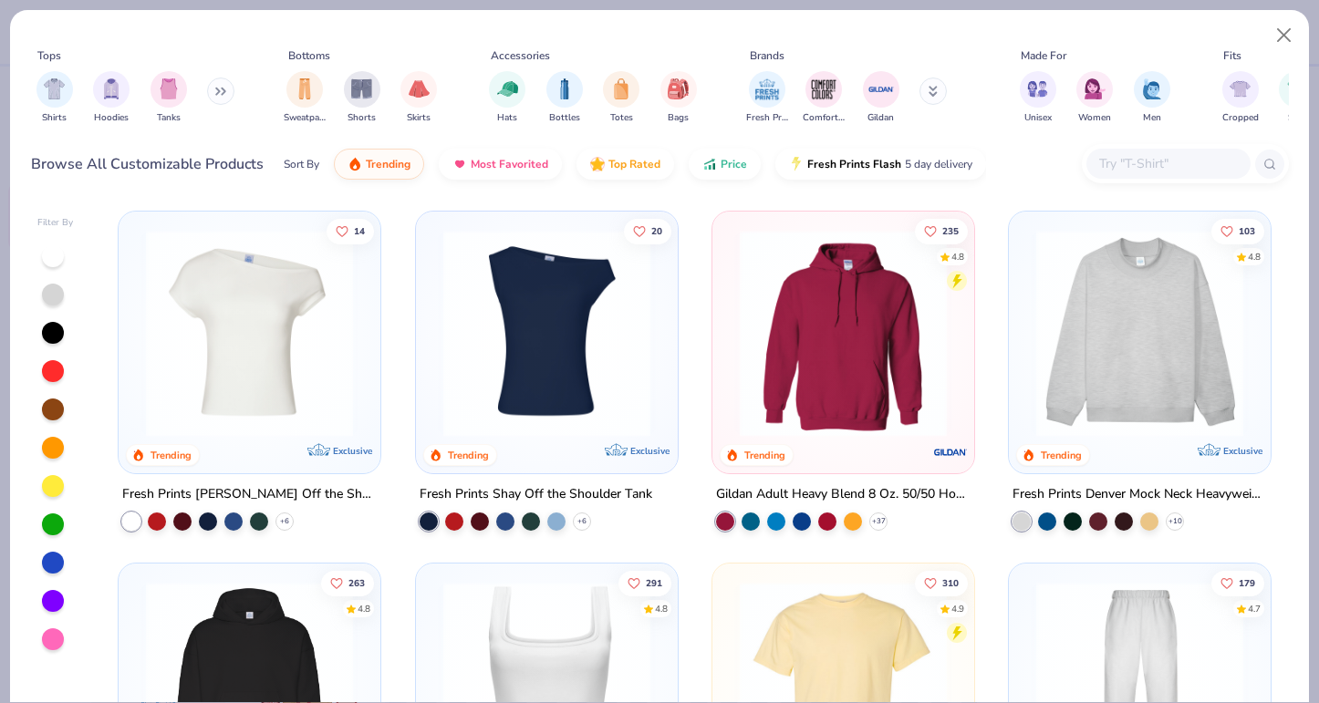
click at [208, 85] on div "Shirts Hoodies Tanks" at bounding box center [136, 98] width 210 height 68
click at [1285, 38] on button "Close" at bounding box center [1284, 35] width 35 height 35
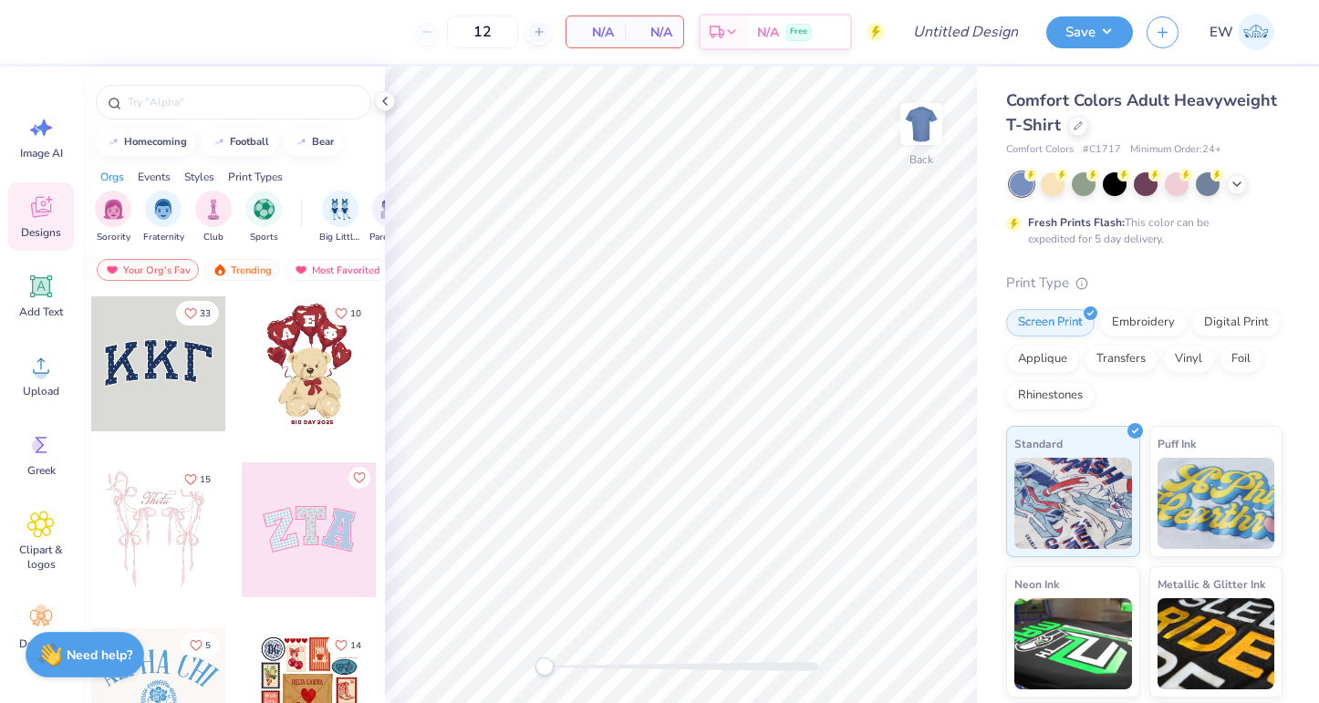
click at [1254, 26] on img at bounding box center [1256, 32] width 36 height 36
click at [1253, 36] on img at bounding box center [1256, 32] width 36 height 36
click at [1074, 122] on icon at bounding box center [1078, 123] width 9 height 9
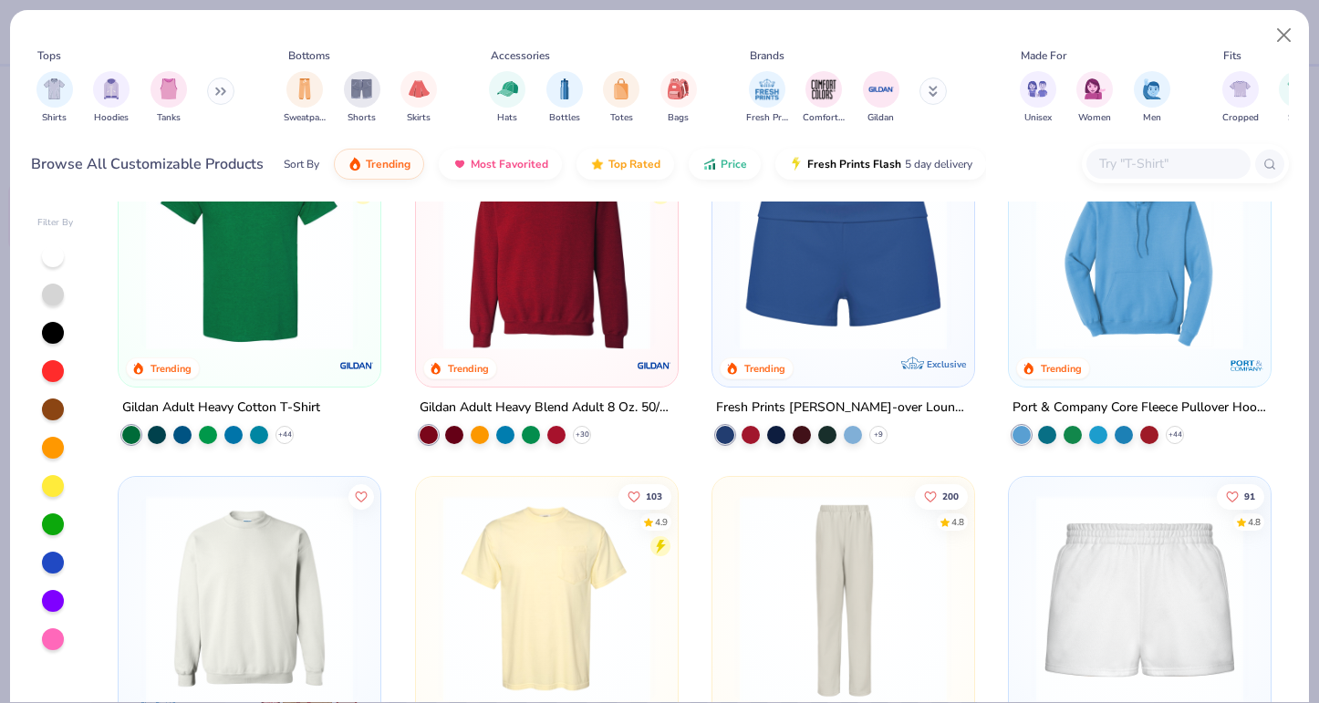
scroll to position [425, 0]
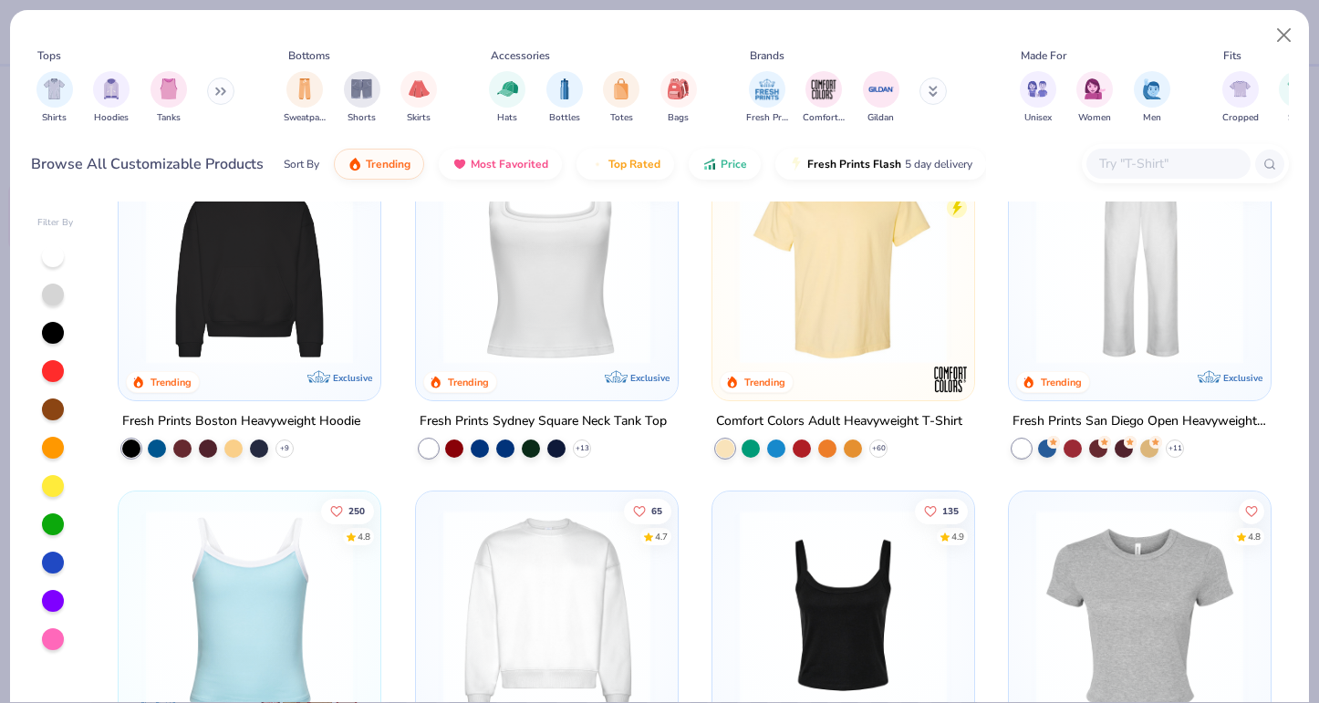
click at [1162, 158] on input "text" at bounding box center [1167, 163] width 140 height 21
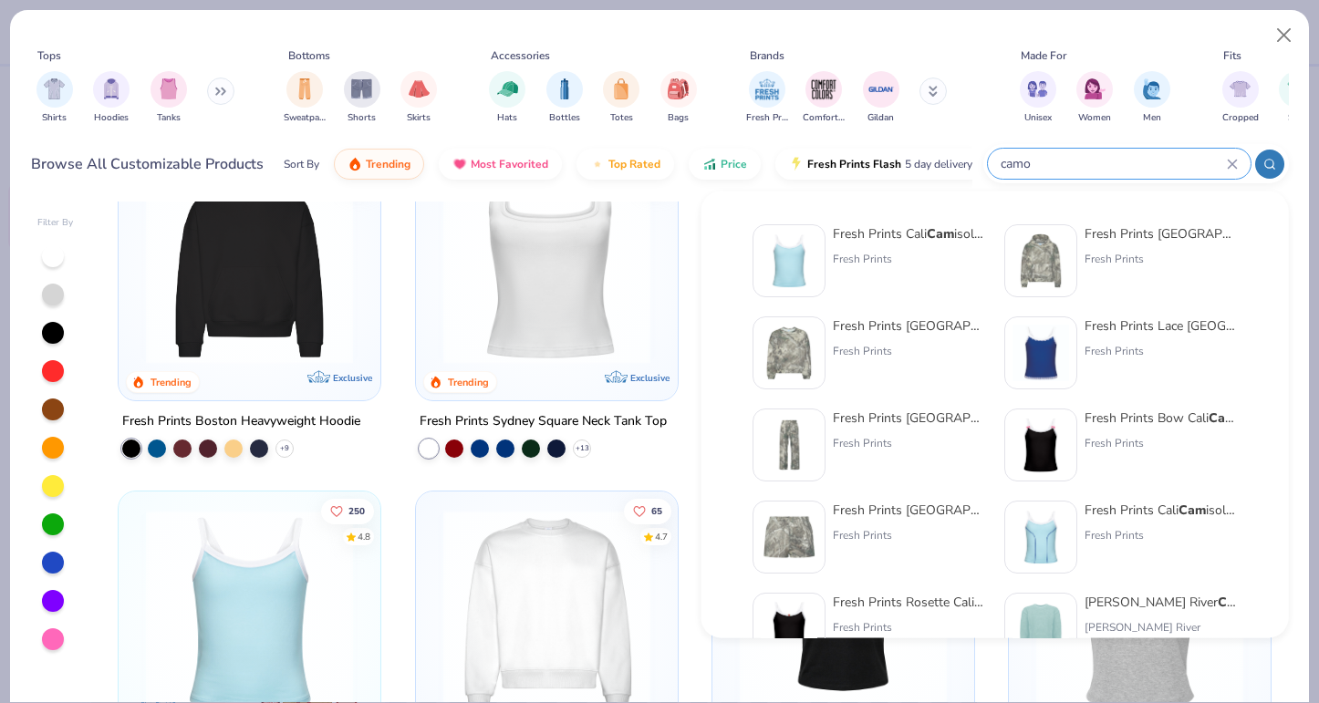
type input "camo"
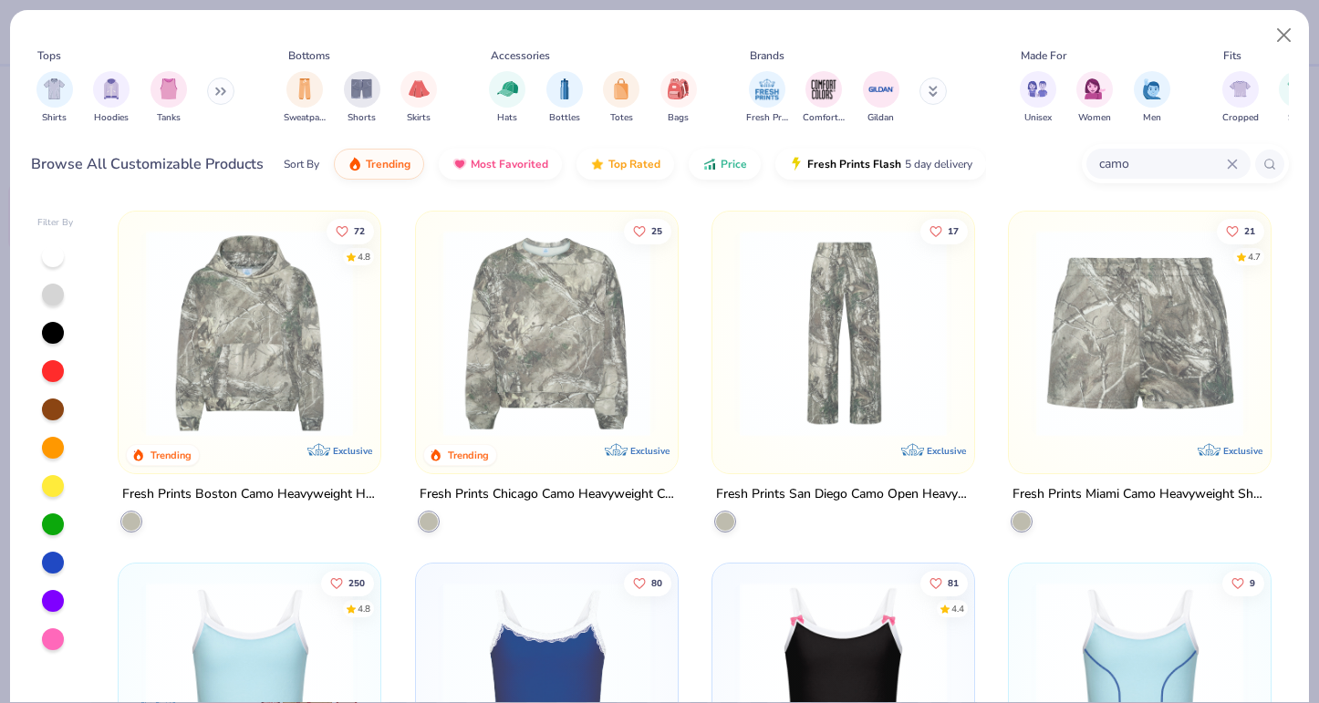
click at [542, 375] on img at bounding box center [546, 333] width 225 height 207
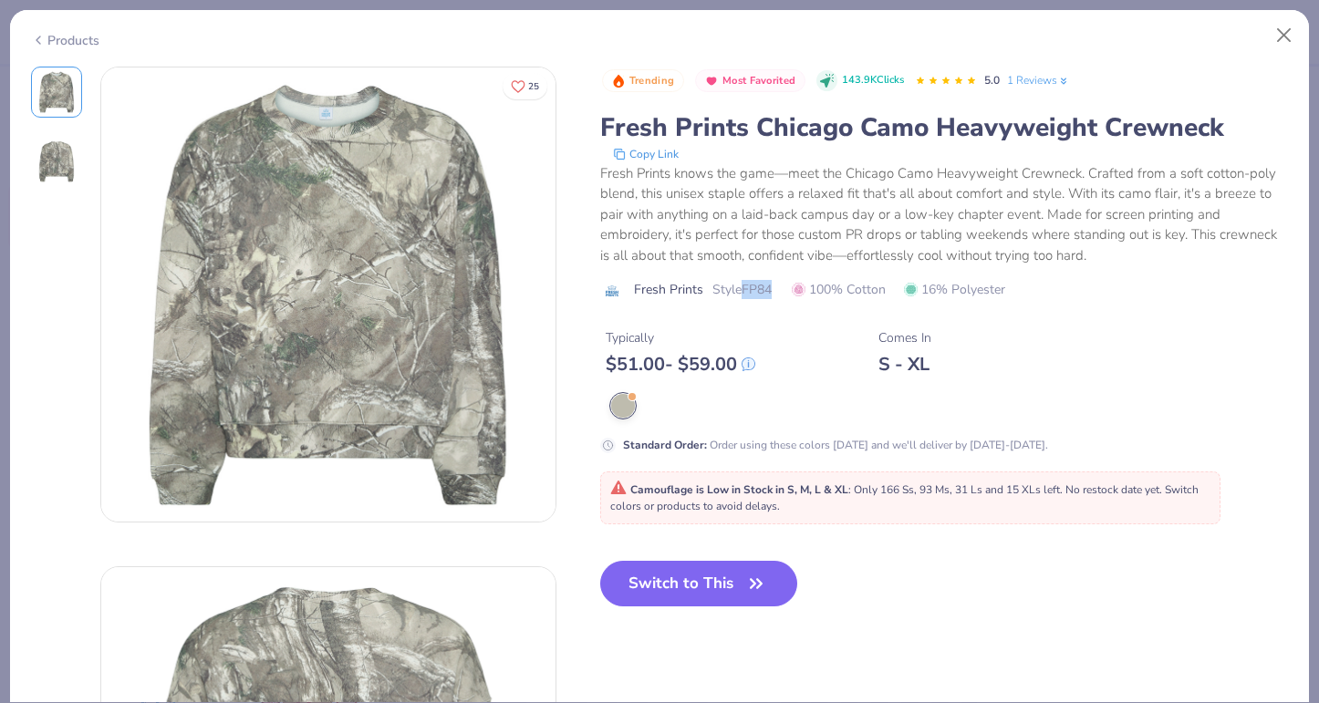
drag, startPoint x: 743, startPoint y: 291, endPoint x: 775, endPoint y: 291, distance: 32.8
click at [775, 291] on div "Fresh Prints Style FP84 100% Cotton 16% Polyester" at bounding box center [944, 289] width 689 height 19
copy span "FP84"
